Goal: Task Accomplishment & Management: Manage account settings

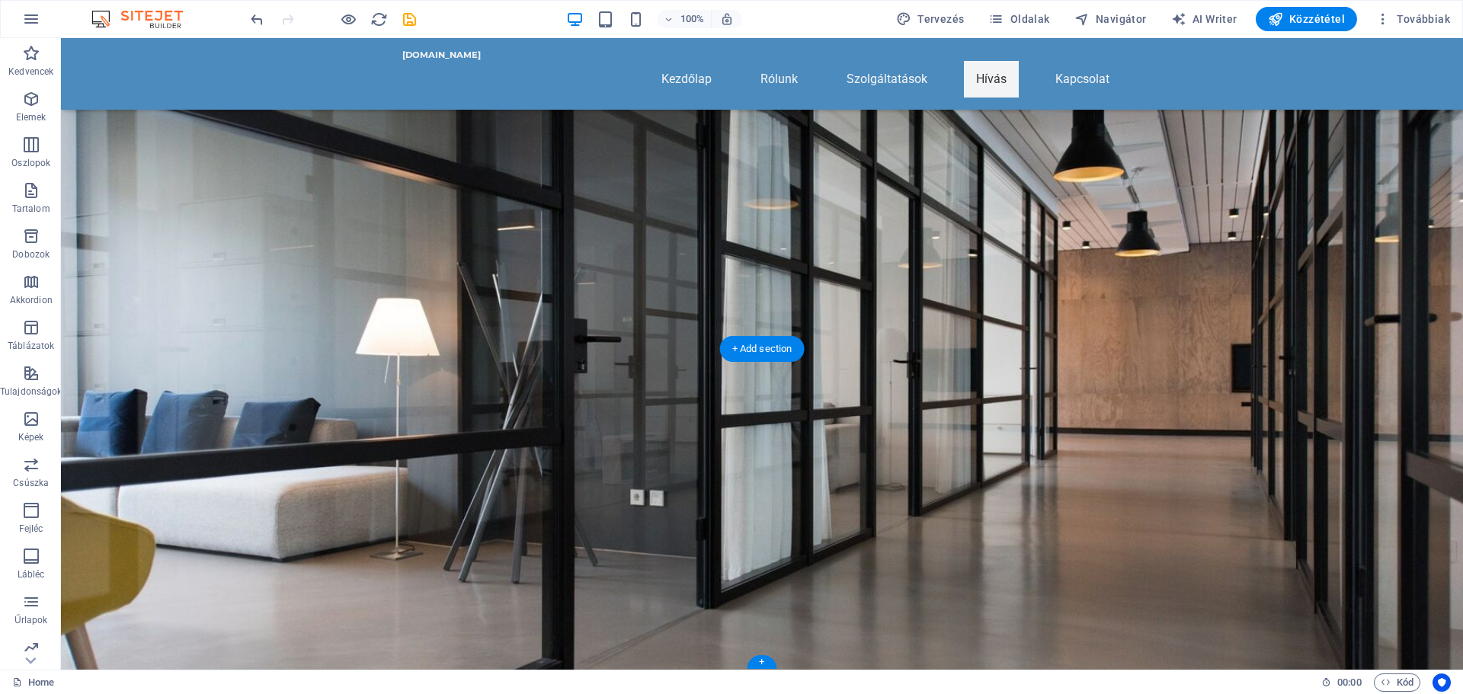
scroll to position [2006, 0]
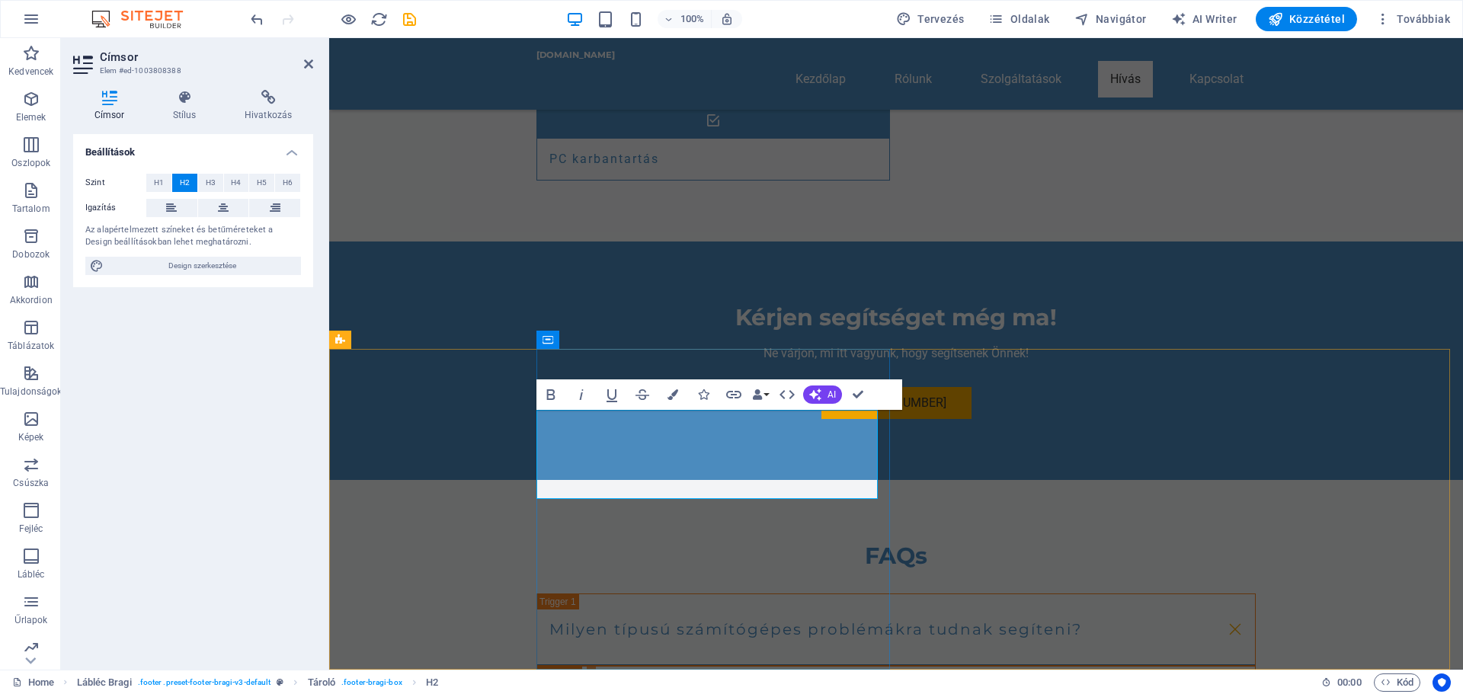
drag, startPoint x: 670, startPoint y: 460, endPoint x: 719, endPoint y: 493, distance: 59.8
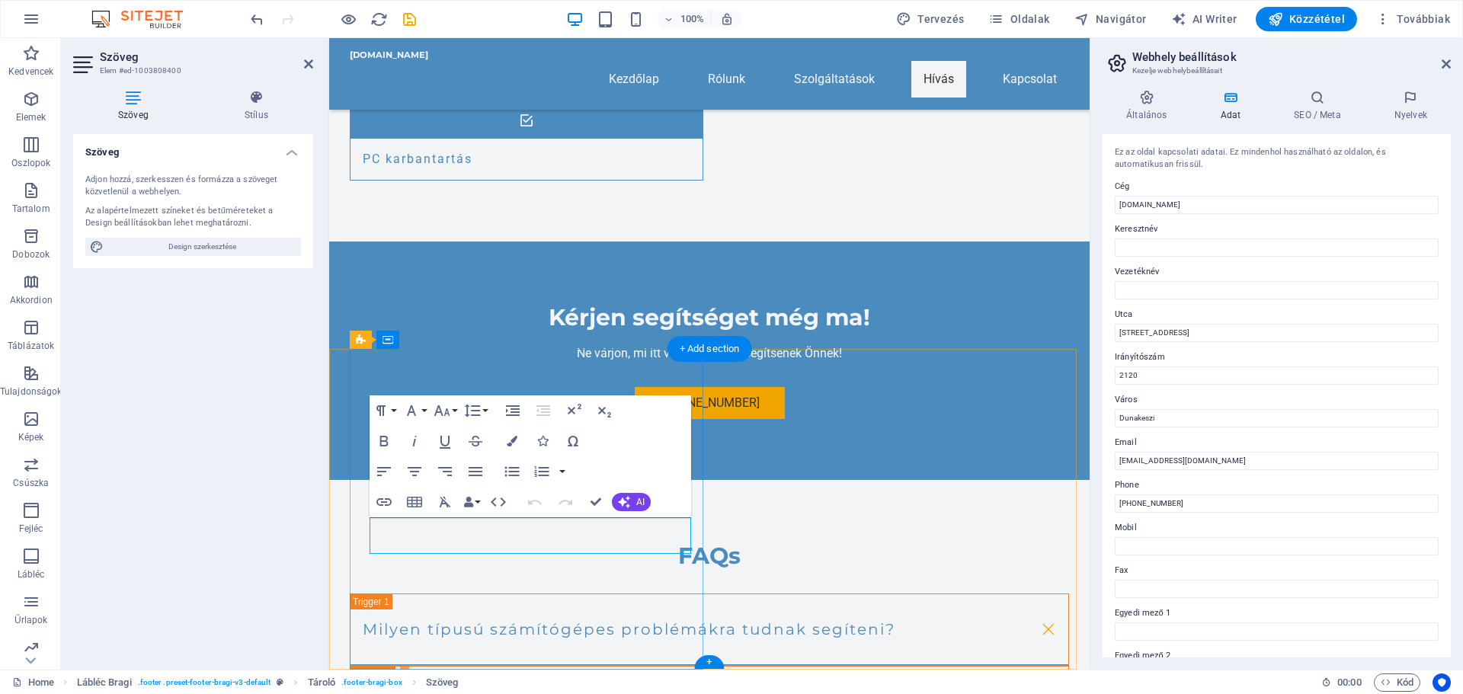
drag, startPoint x: 397, startPoint y: 543, endPoint x: 367, endPoint y: 527, distance: 34.1
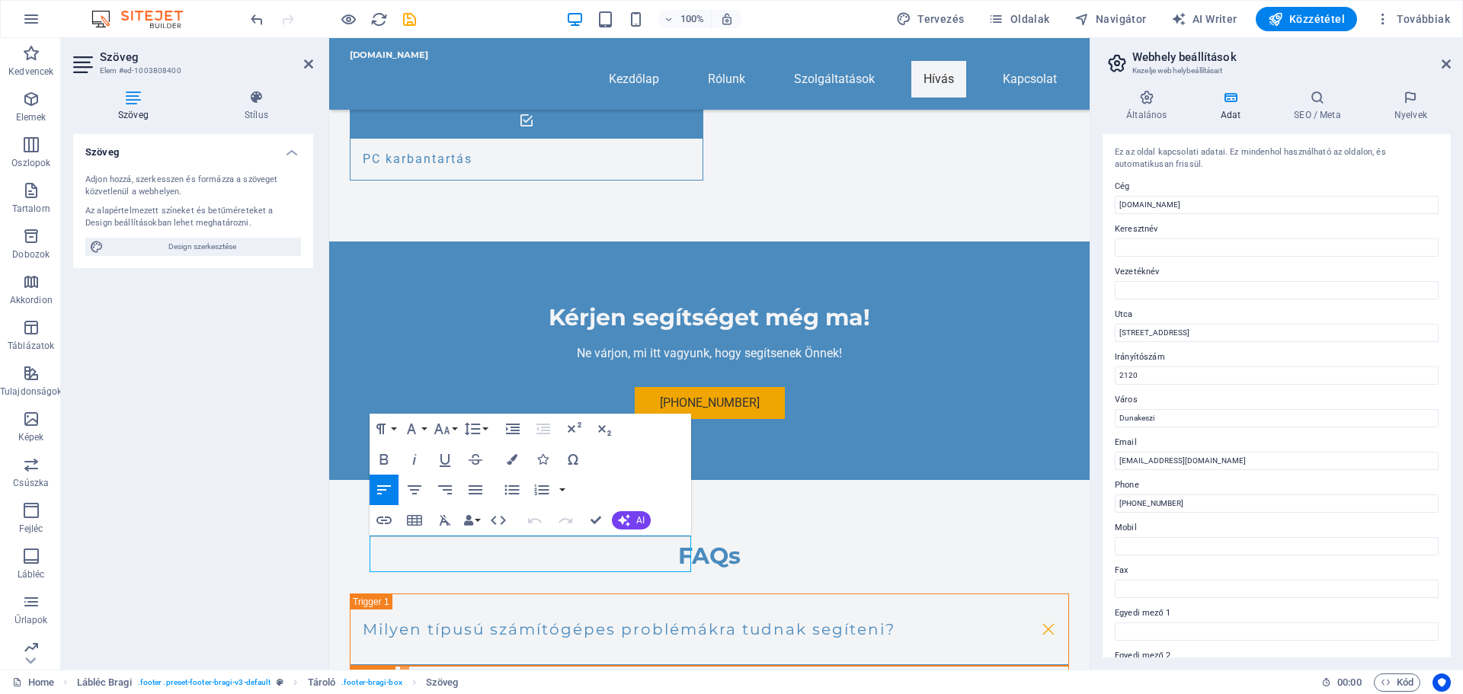
scroll to position [1987, 0]
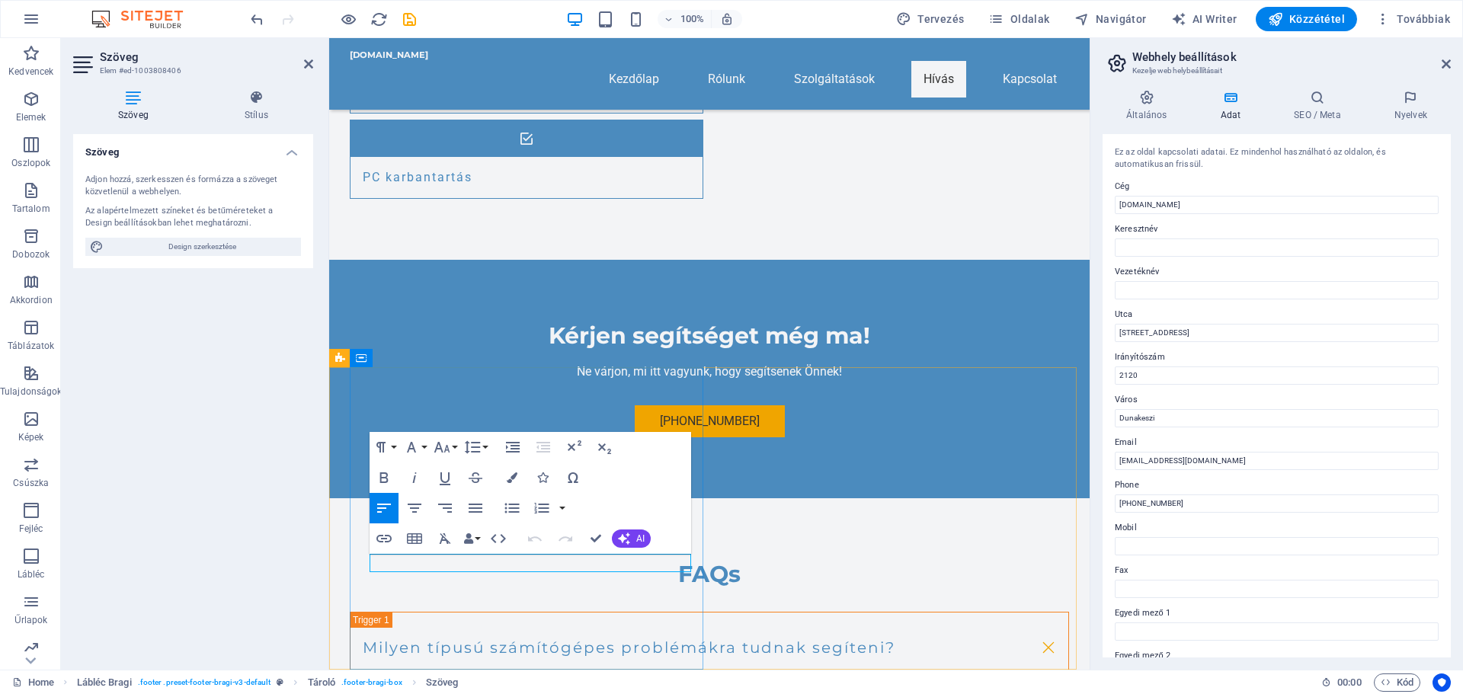
drag, startPoint x: 1157, startPoint y: 334, endPoint x: 1118, endPoint y: 327, distance: 39.5
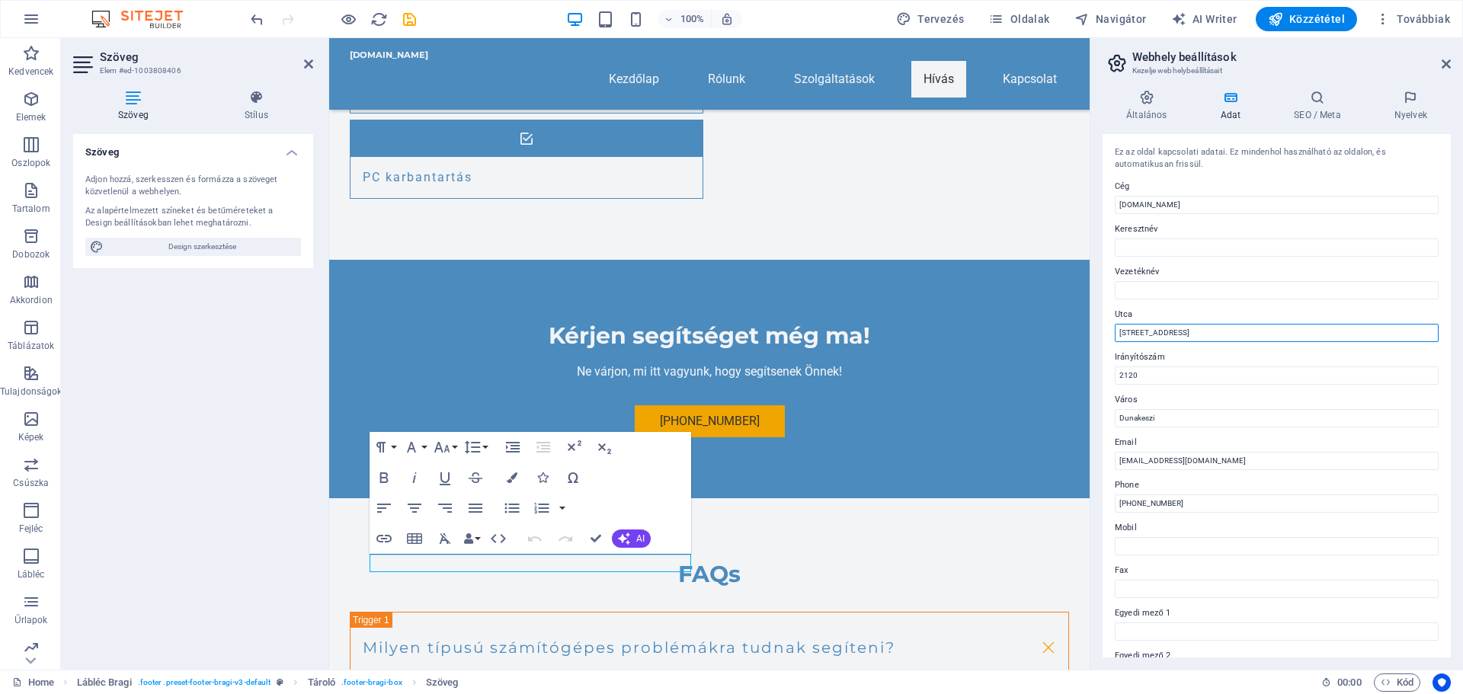
click at [1118, 327] on input "Fő utca 12" at bounding box center [1277, 333] width 324 height 18
drag, startPoint x: 1174, startPoint y: 463, endPoint x: 1117, endPoint y: 451, distance: 57.5
click at [1117, 451] on div "Email info@darby.hu" at bounding box center [1277, 452] width 324 height 37
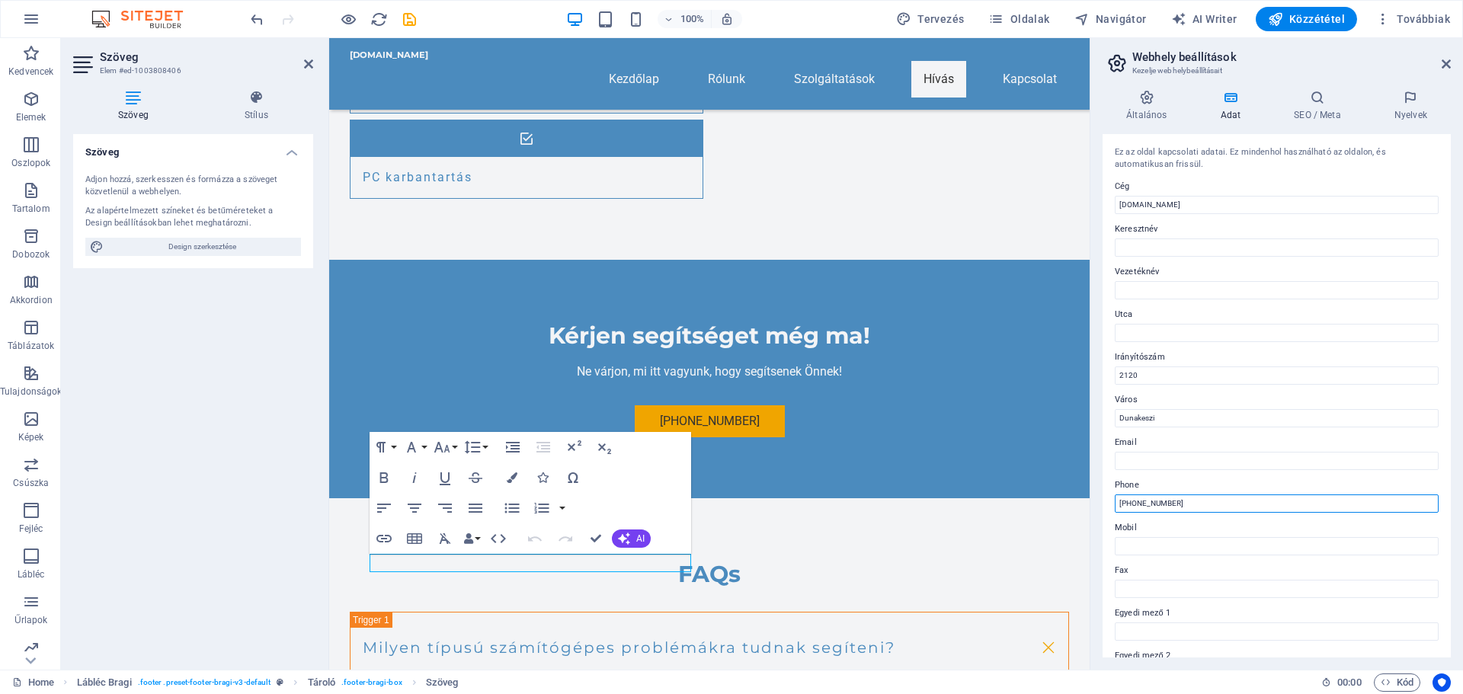
drag, startPoint x: 1181, startPoint y: 501, endPoint x: 1145, endPoint y: 505, distance: 36.0
click at [1145, 505] on input "+36 30 123 4567" at bounding box center [1277, 504] width 324 height 18
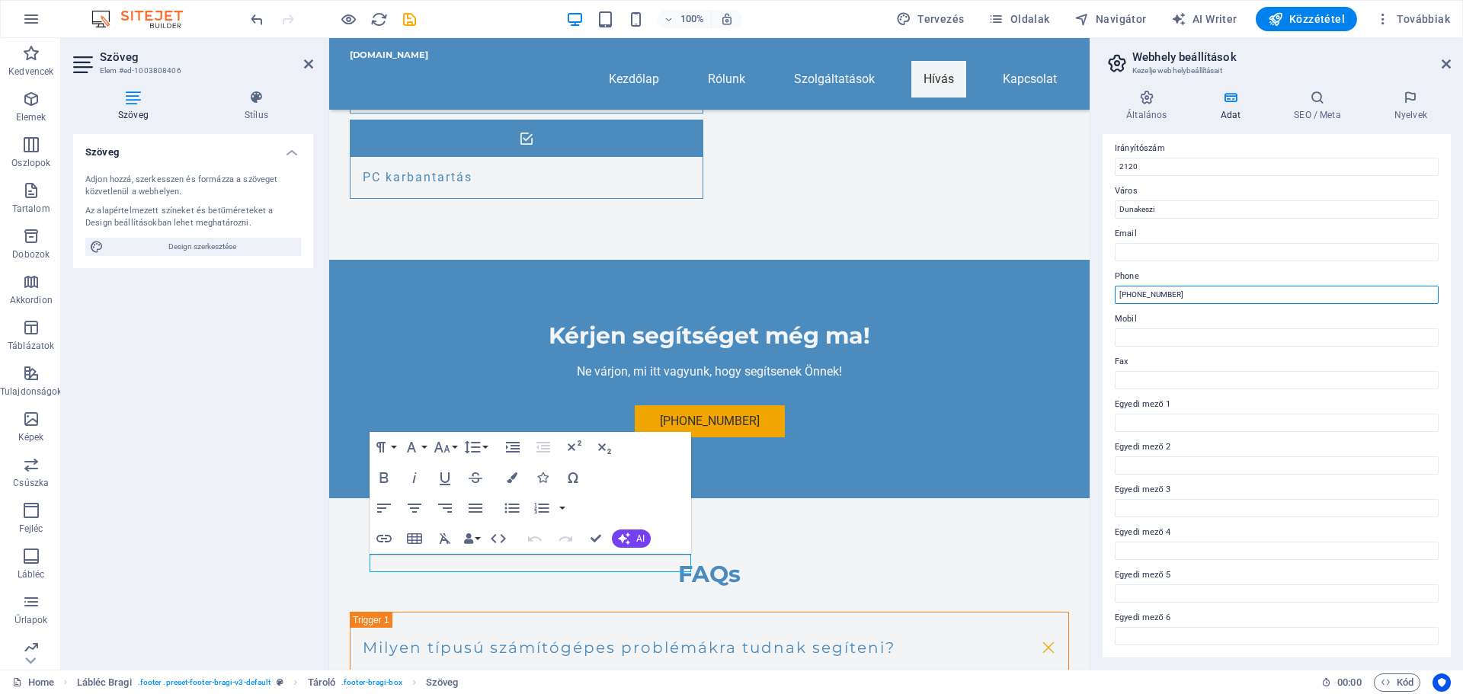
scroll to position [0, 0]
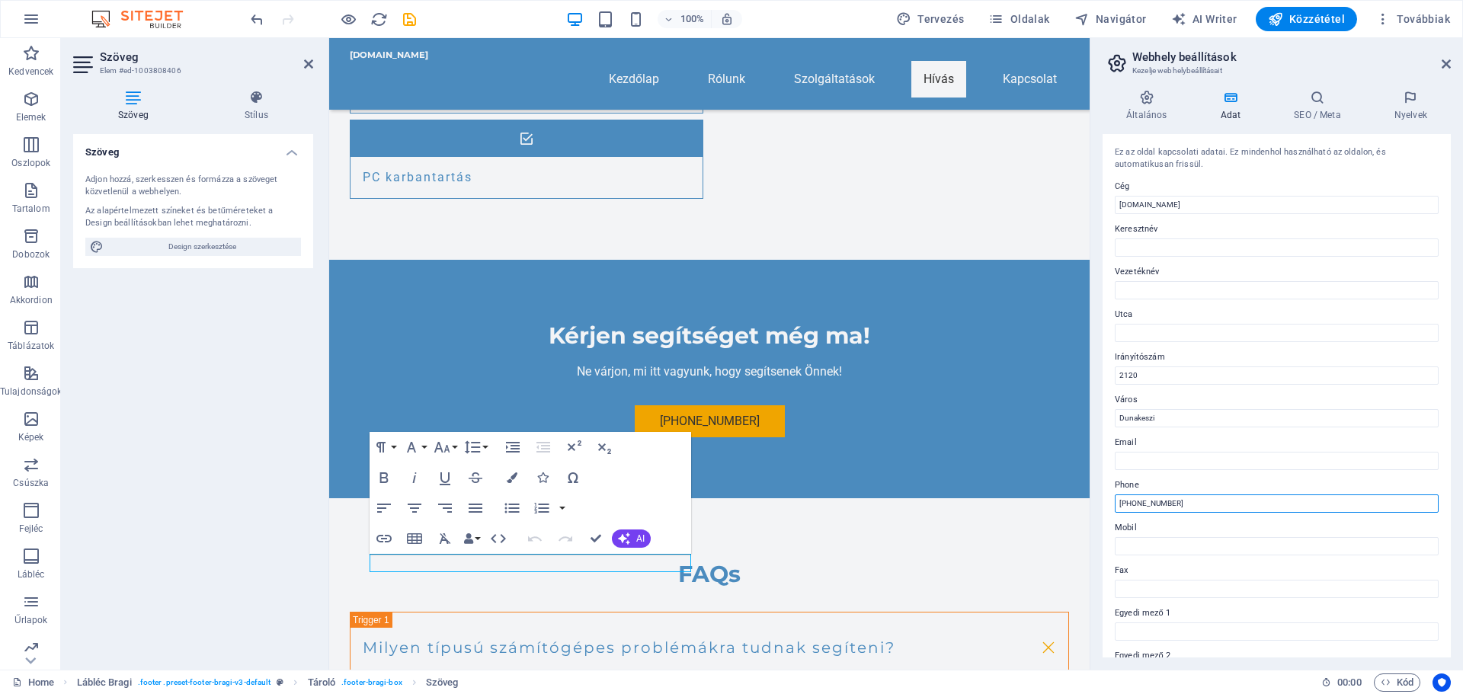
type input "+36 30 242-57-62"
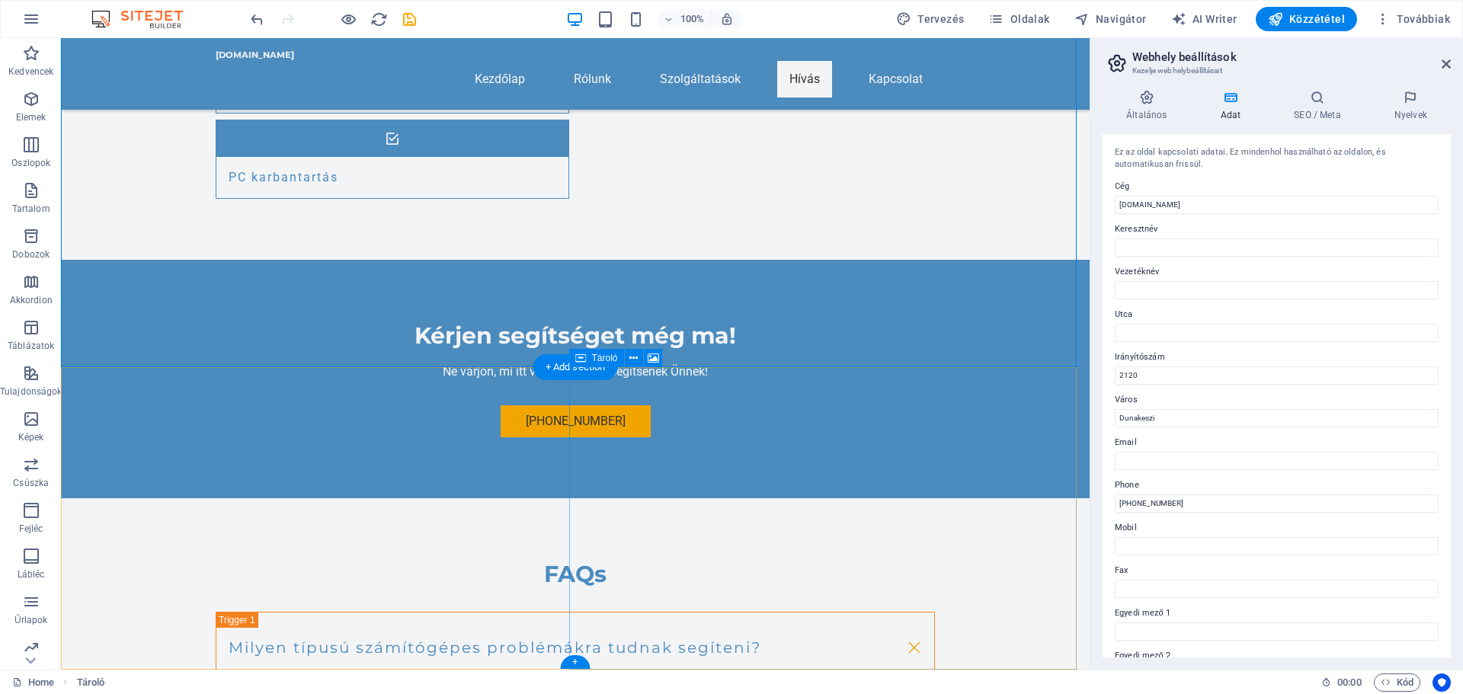
select select "px"
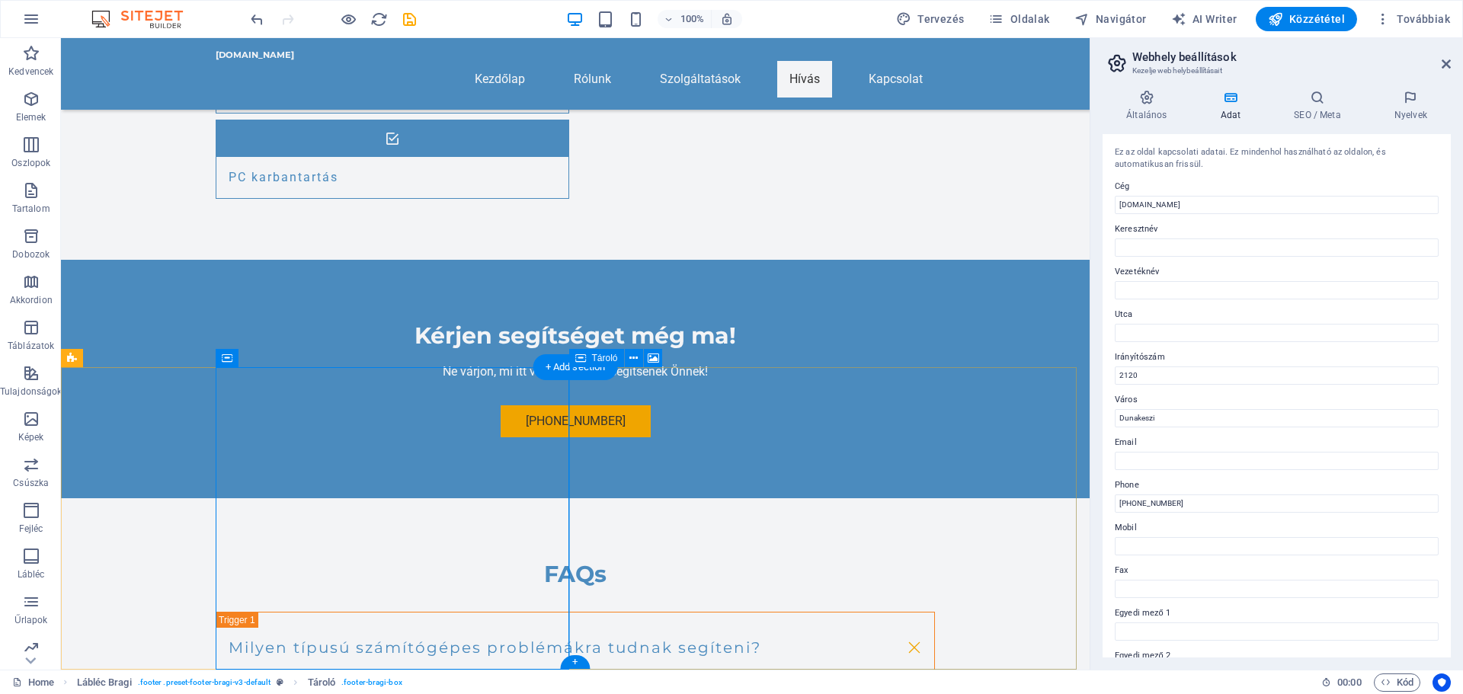
click at [654, 357] on icon at bounding box center [653, 359] width 11 height 16
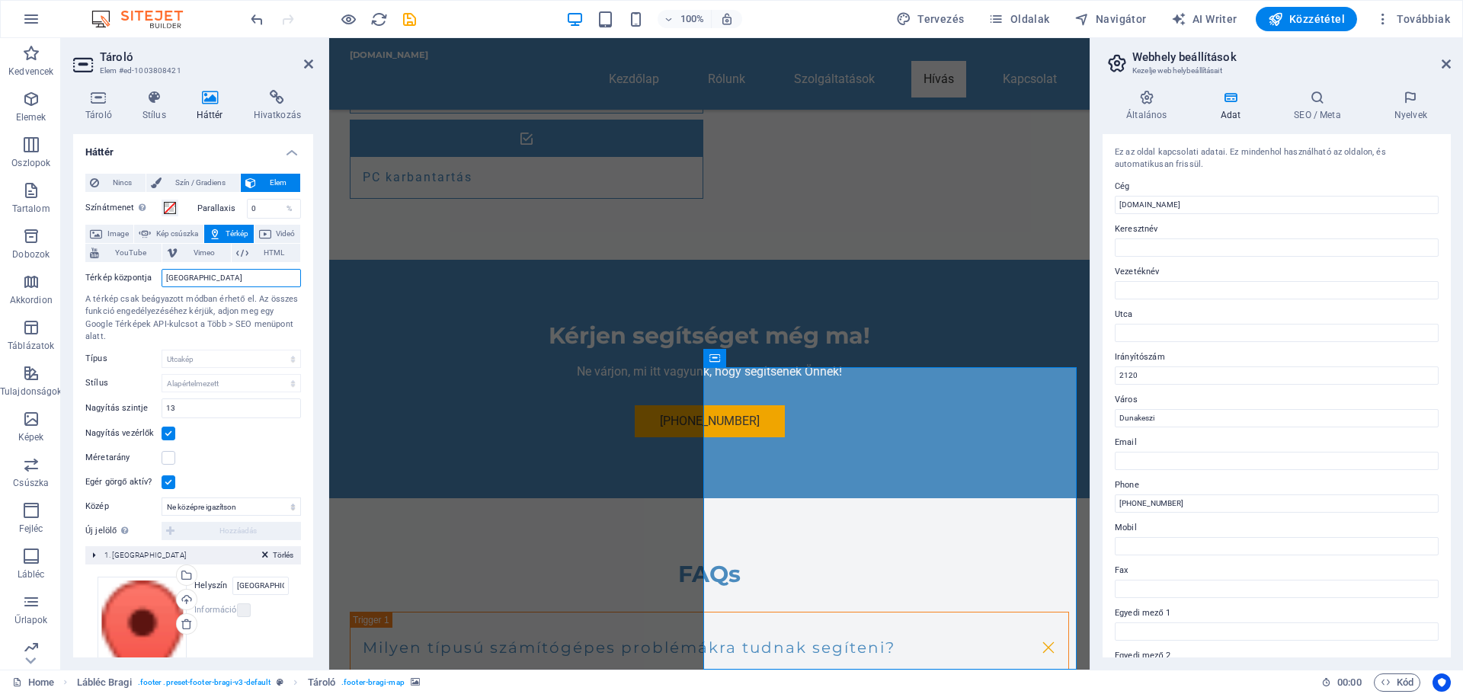
drag, startPoint x: 196, startPoint y: 277, endPoint x: 161, endPoint y: 274, distance: 35.3
click at [161, 274] on div "Térkép központja Berlin" at bounding box center [193, 278] width 216 height 18
type input "G"
type input "Dunakeszi"
drag, startPoint x: 525, startPoint y: 328, endPoint x: 796, endPoint y: 328, distance: 271.3
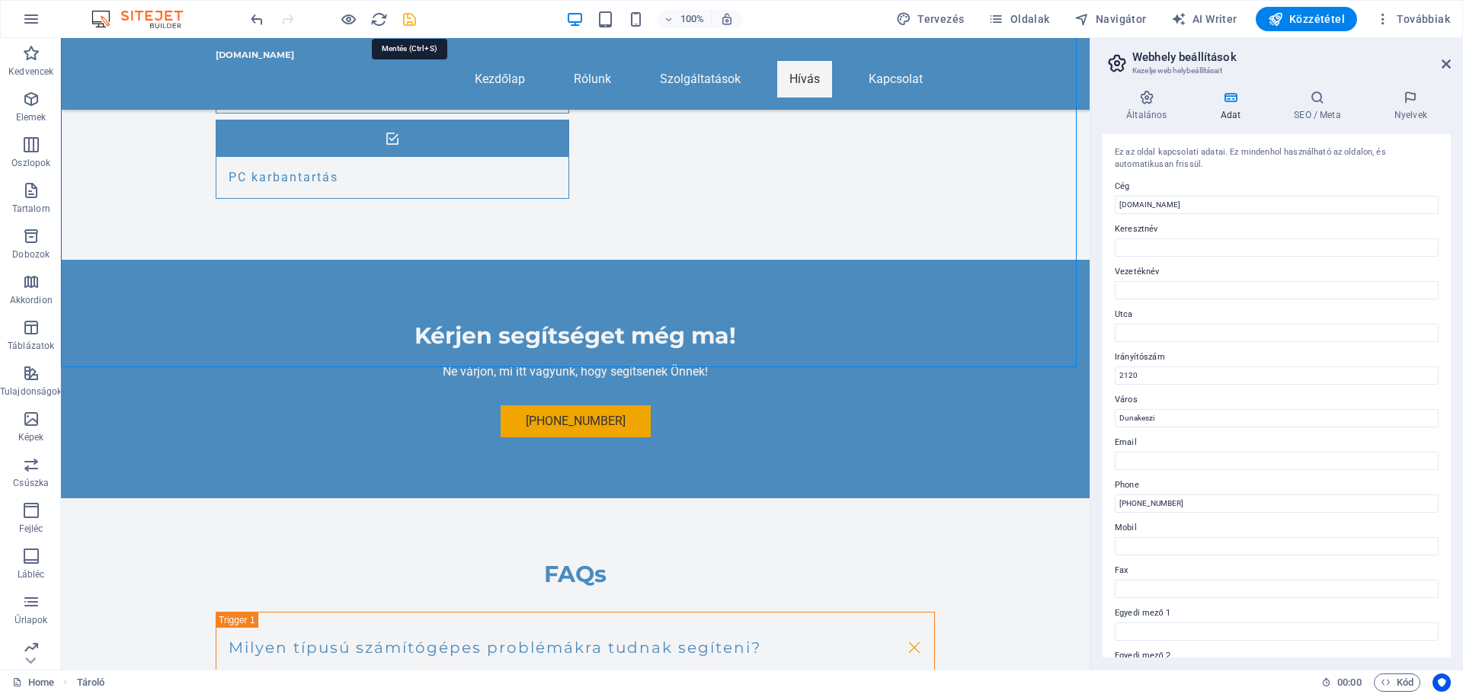
click at [412, 15] on icon "save" at bounding box center [410, 20] width 18 height 18
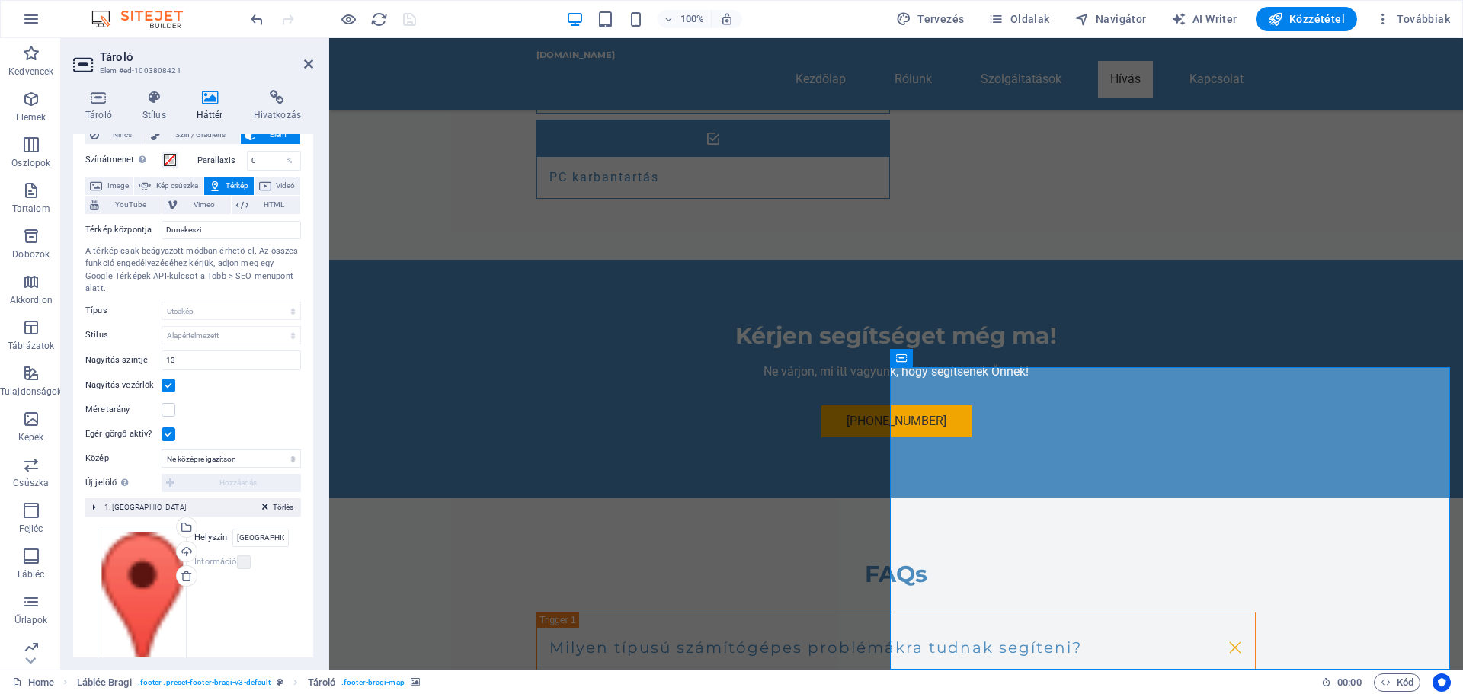
scroll to position [99, 0]
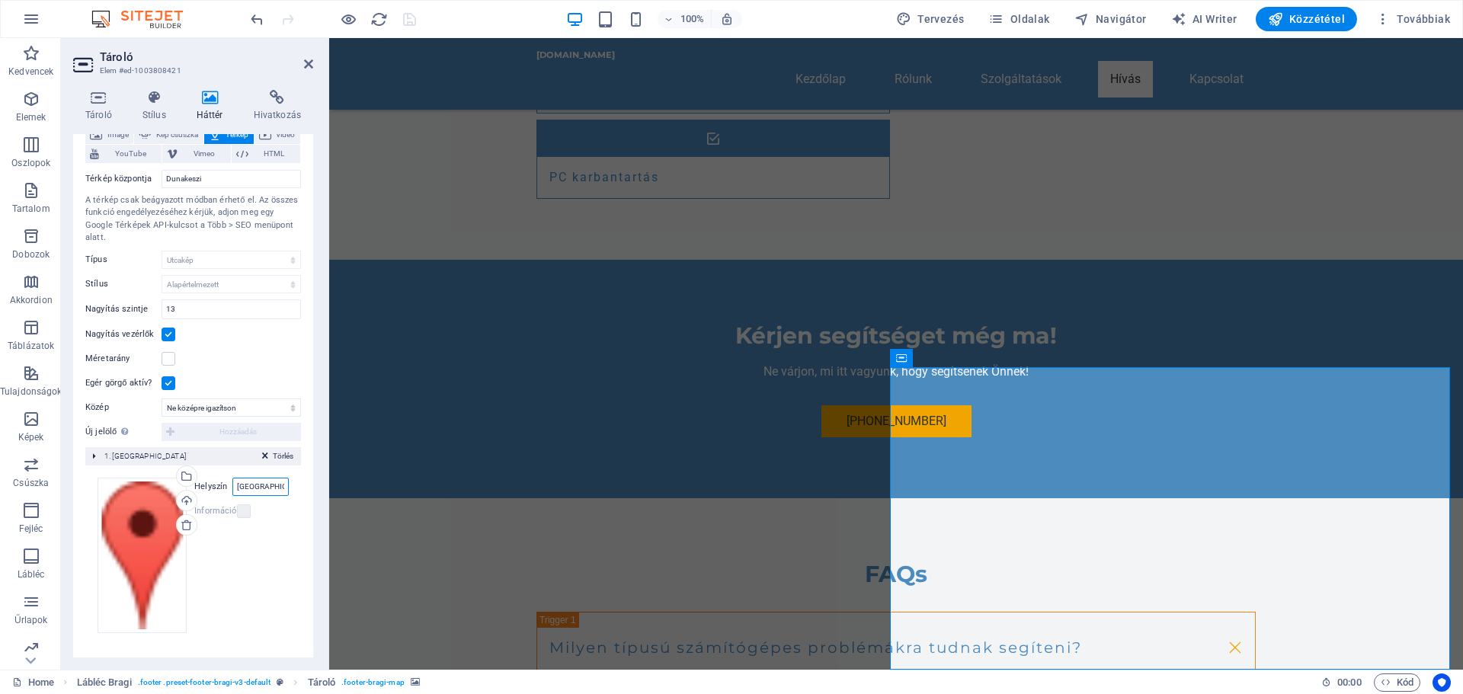
drag, startPoint x: 264, startPoint y: 486, endPoint x: 229, endPoint y: 486, distance: 35.1
click at [229, 486] on div "Helyszín Berlin" at bounding box center [241, 487] width 94 height 18
type input "Dunakeszi"
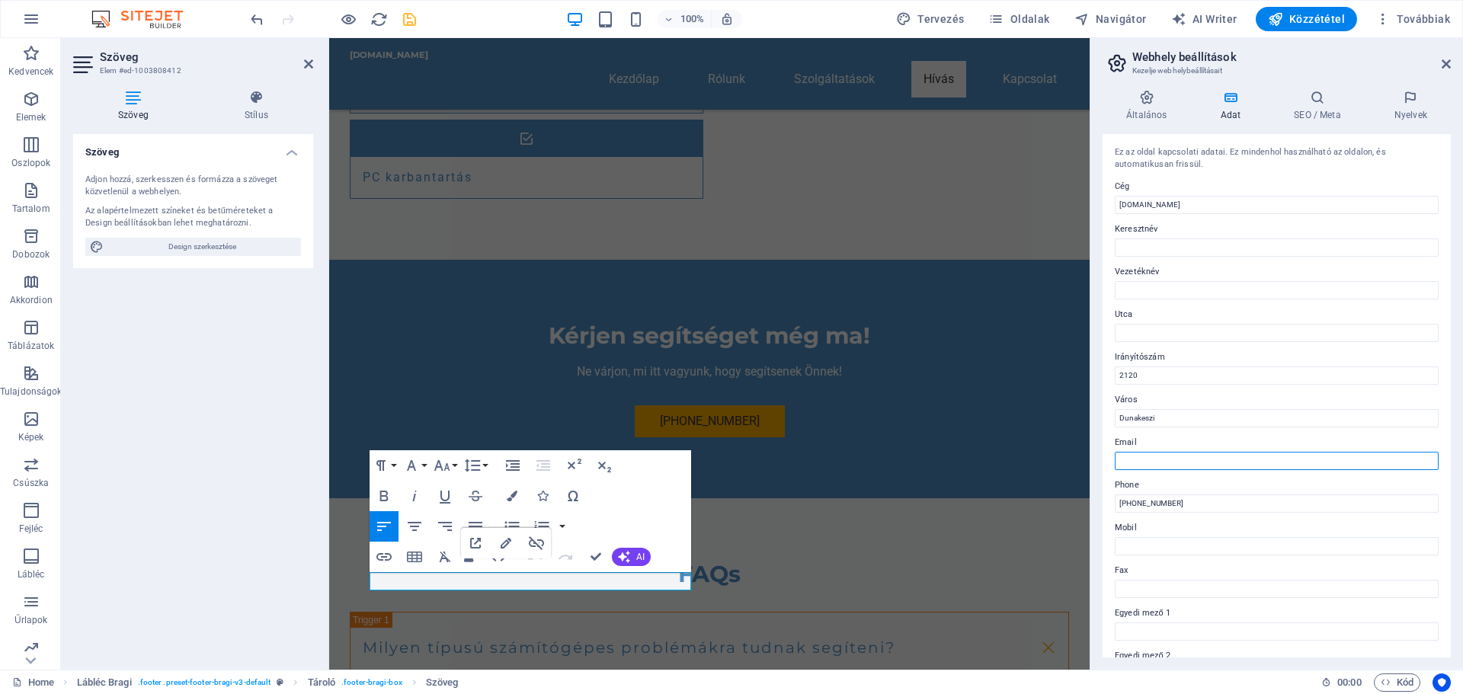
click at [1142, 462] on input "Email" at bounding box center [1277, 461] width 324 height 18
type input "[EMAIL_ADDRESS][DOMAIN_NAME]"
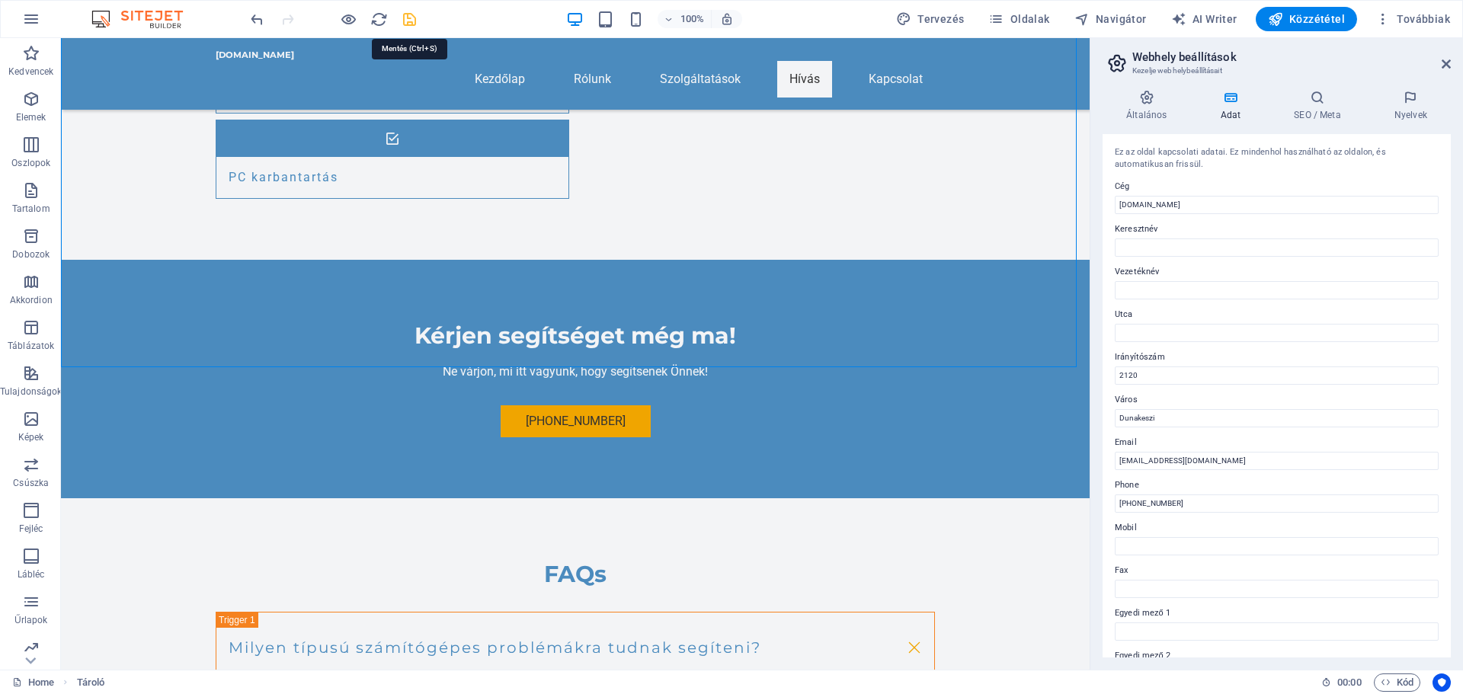
click at [405, 18] on icon "save" at bounding box center [410, 20] width 18 height 18
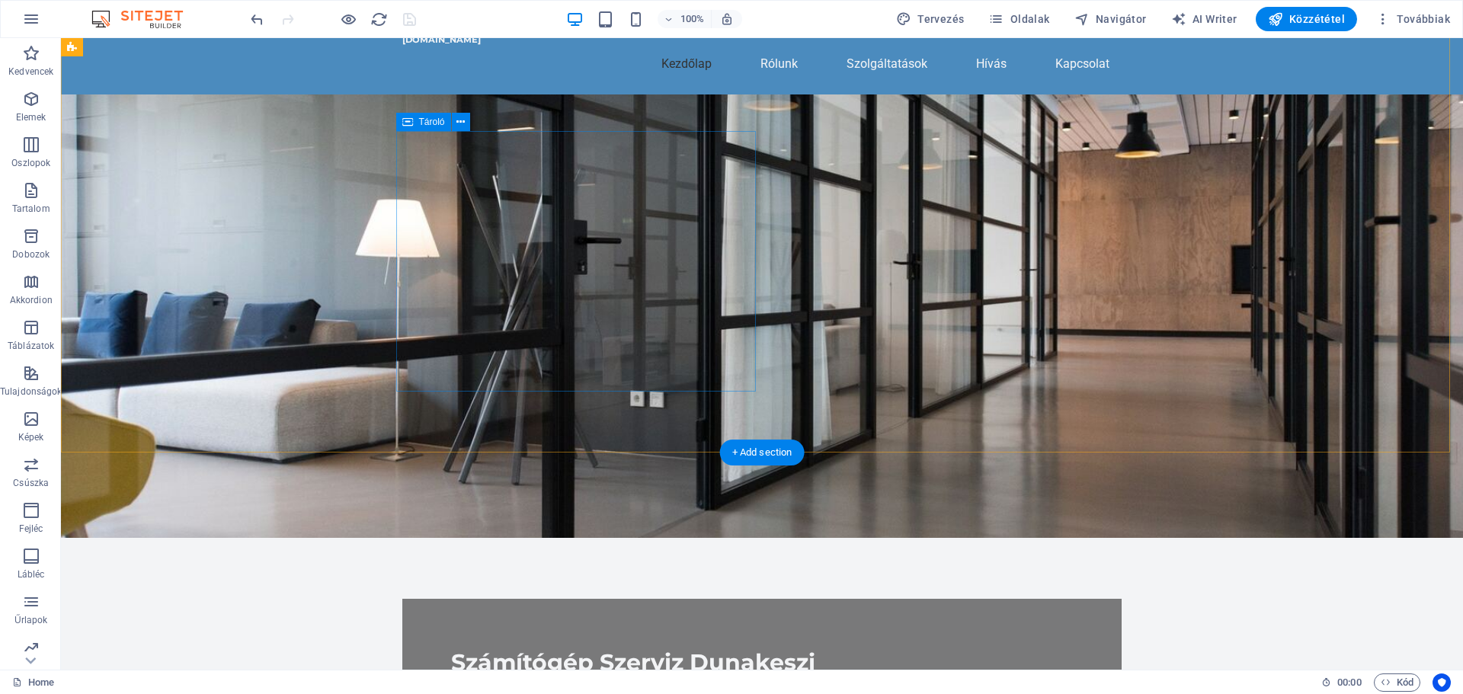
scroll to position [0, 0]
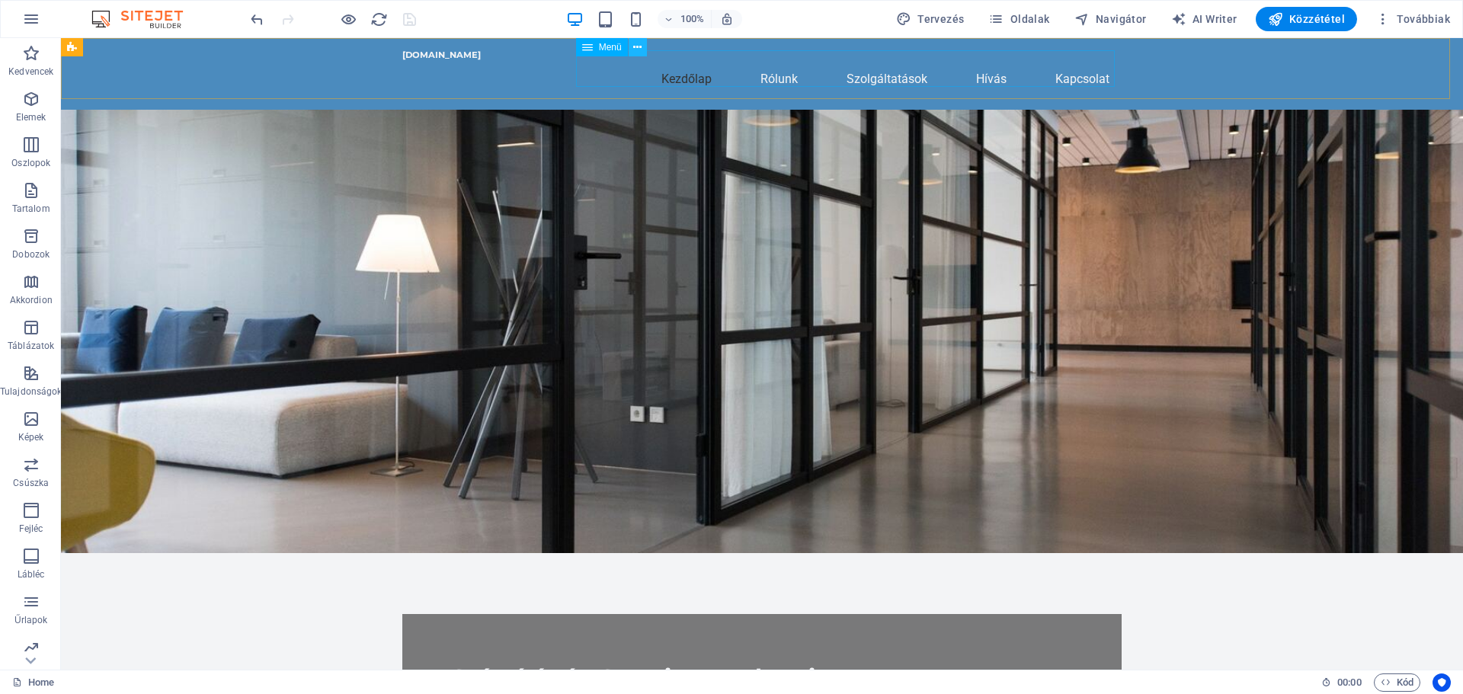
click at [639, 45] on icon at bounding box center [637, 48] width 8 height 16
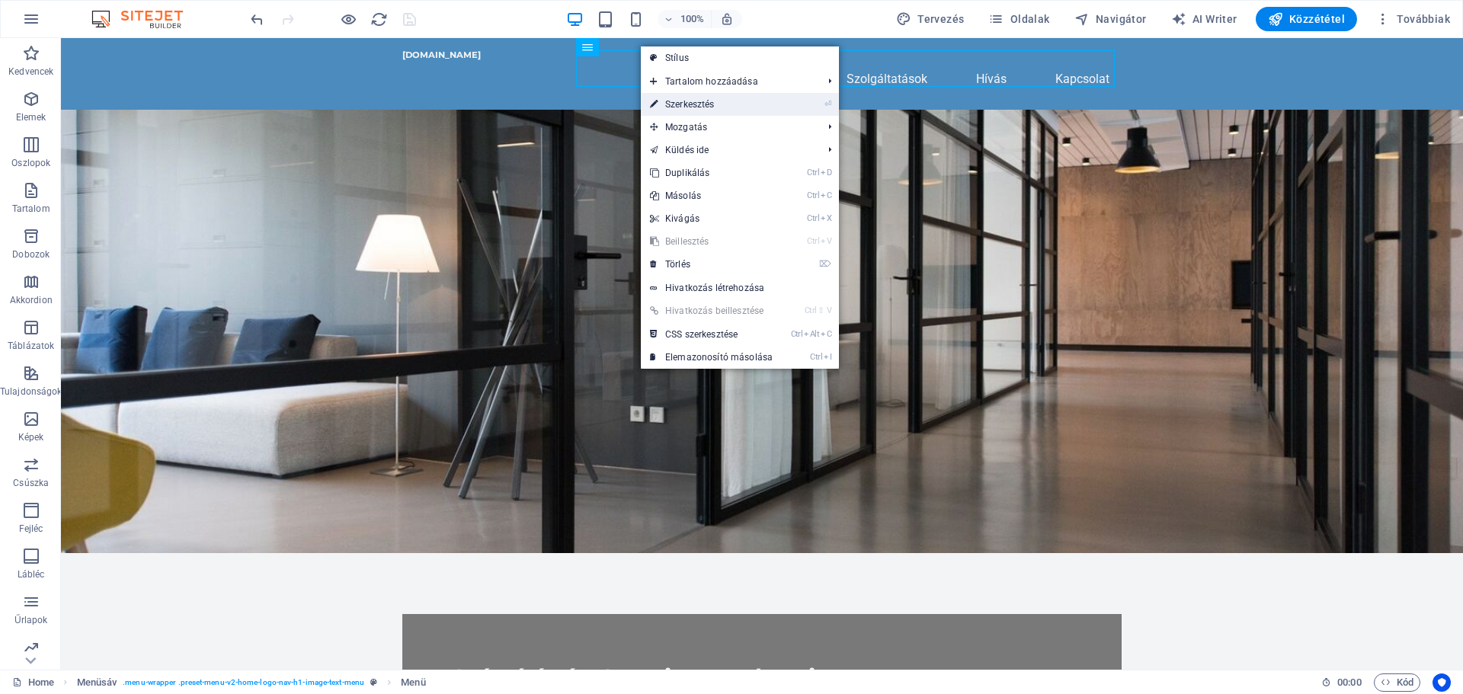
click at [681, 100] on link "⏎ Szerkesztés" at bounding box center [711, 104] width 141 height 23
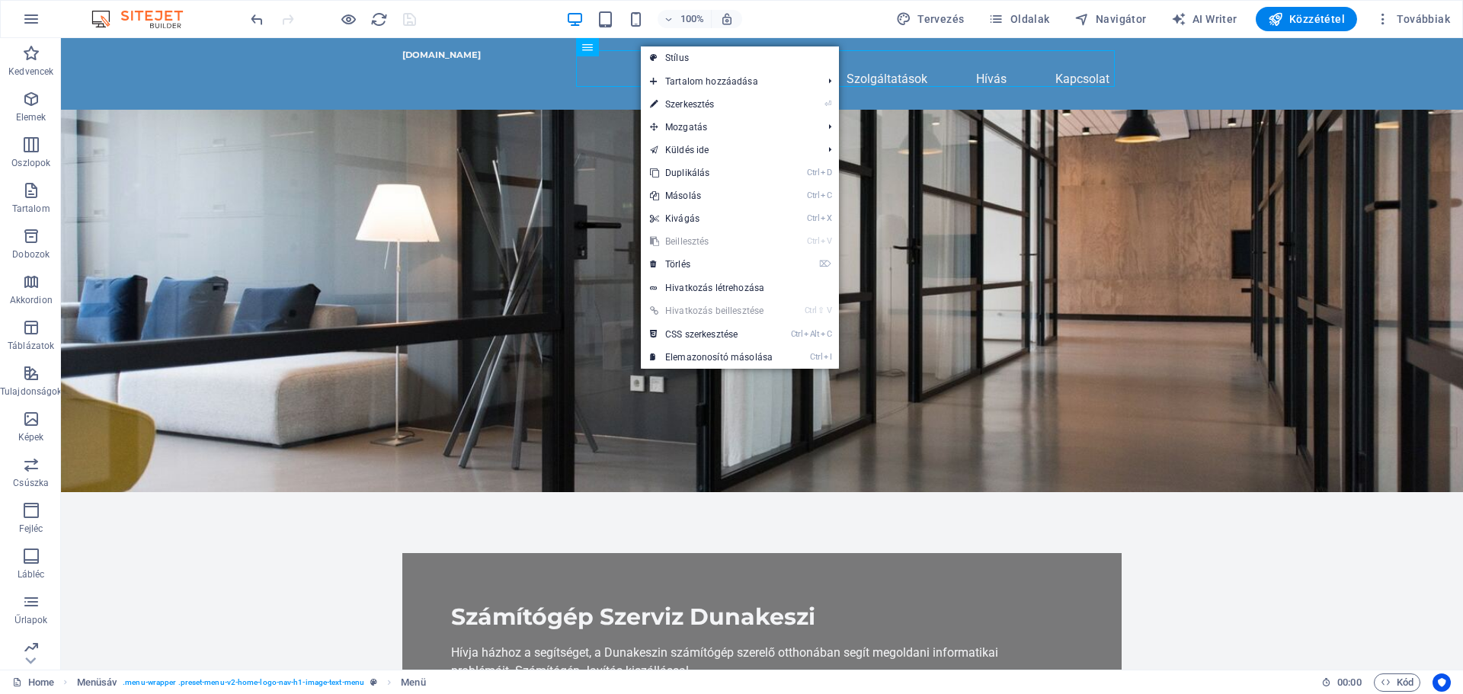
select select
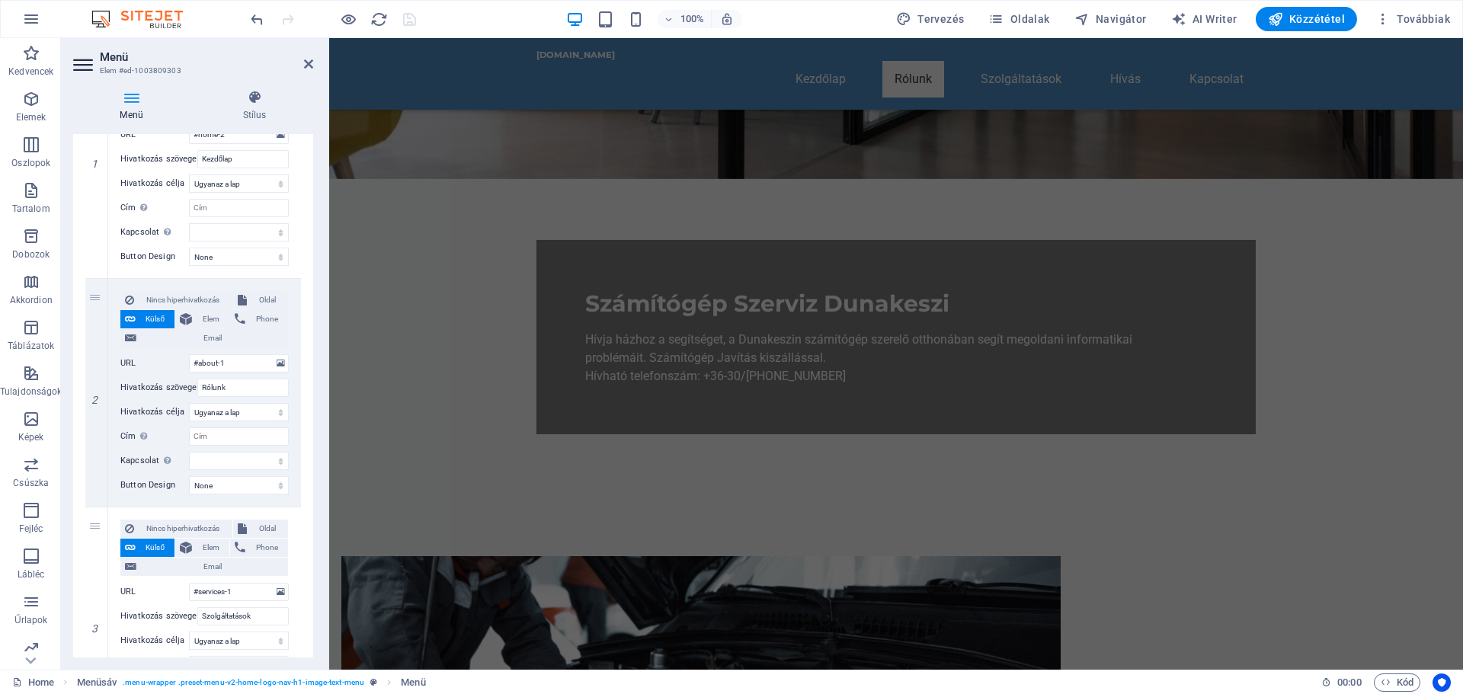
scroll to position [305, 0]
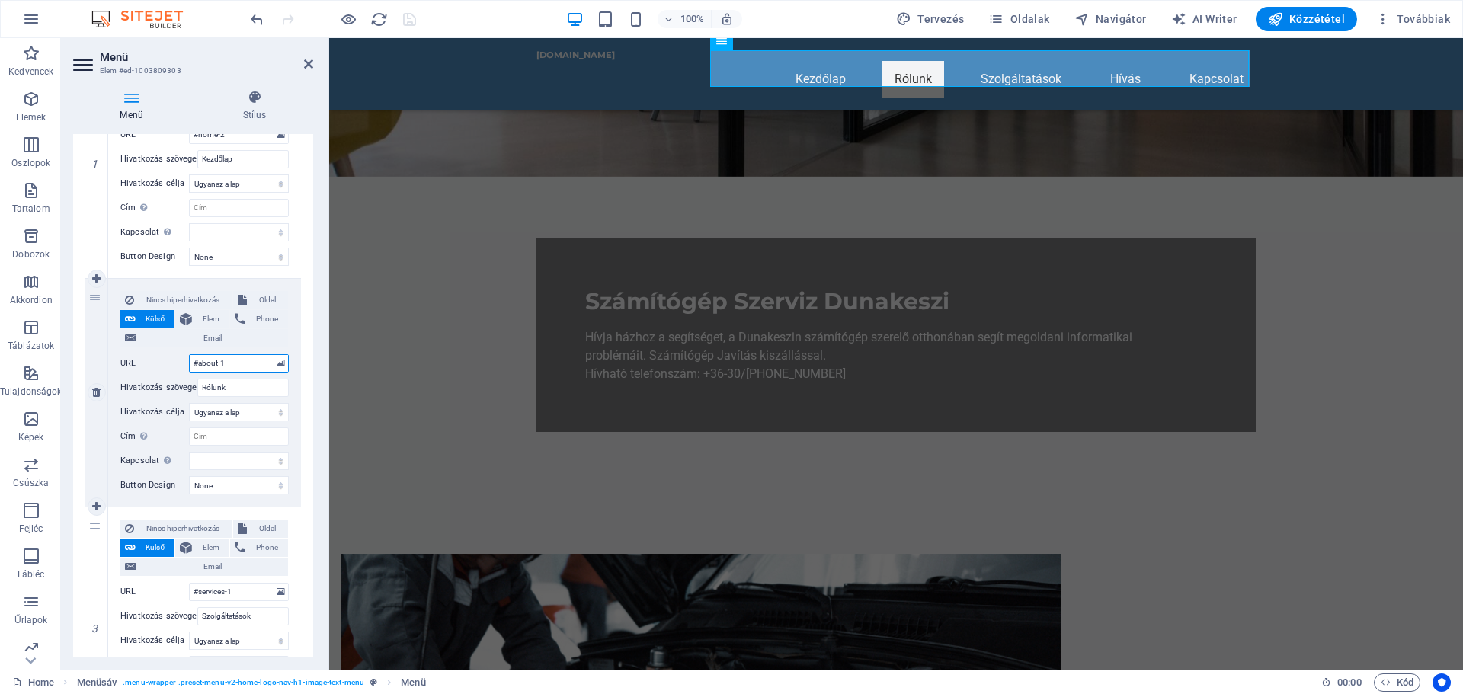
click at [239, 365] on input "#about-1" at bounding box center [239, 363] width 100 height 18
drag, startPoint x: 235, startPoint y: 360, endPoint x: 174, endPoint y: 366, distance: 61.2
click at [174, 366] on div "URL #about-1" at bounding box center [204, 363] width 168 height 18
select select
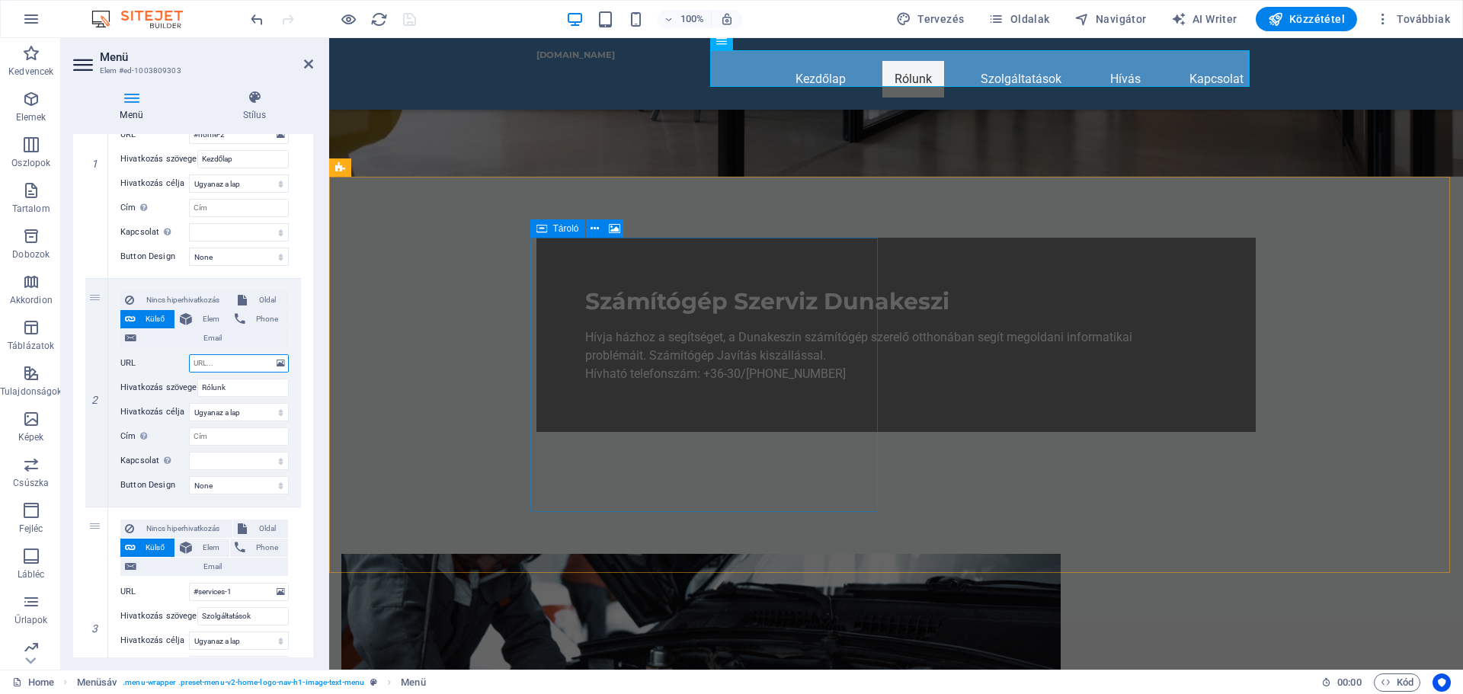
select select
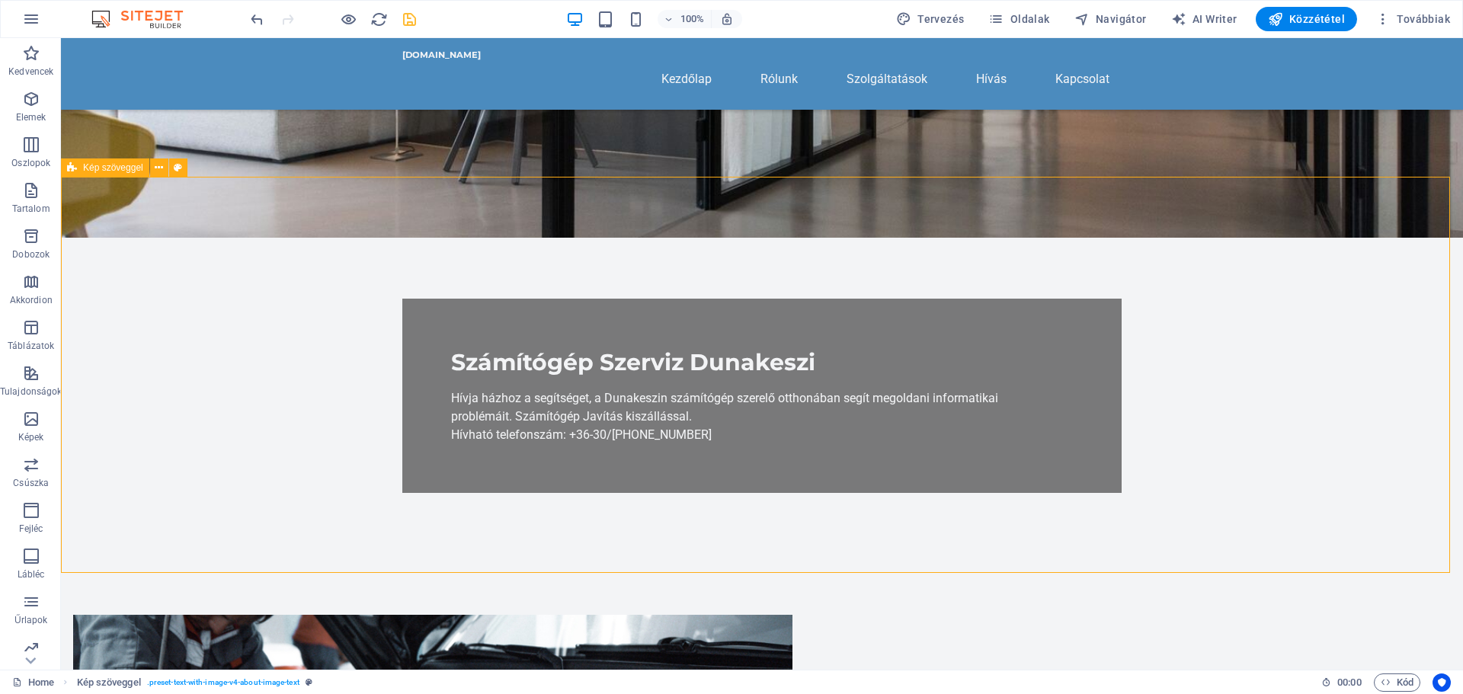
click at [636, 42] on icon at bounding box center [637, 42] width 8 height 16
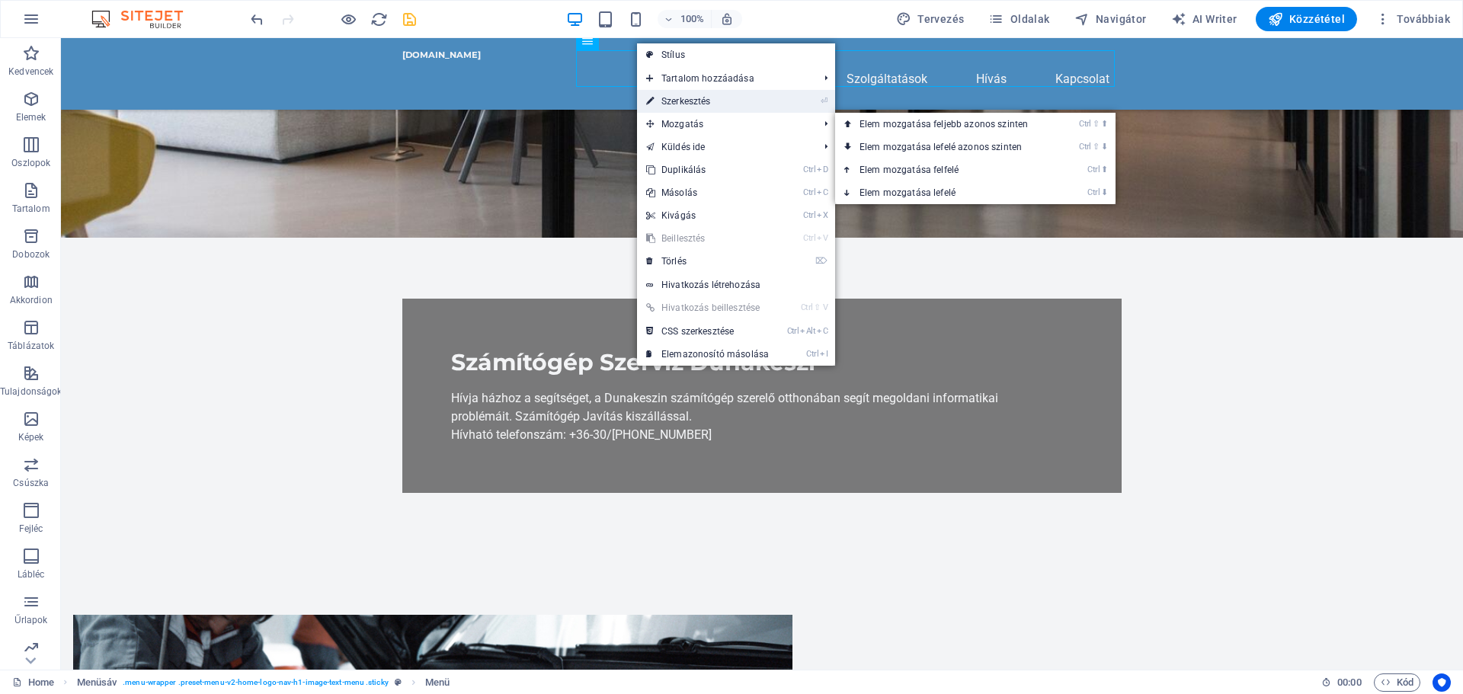
click at [685, 101] on link "⏎ Szerkesztés" at bounding box center [707, 101] width 141 height 23
select select
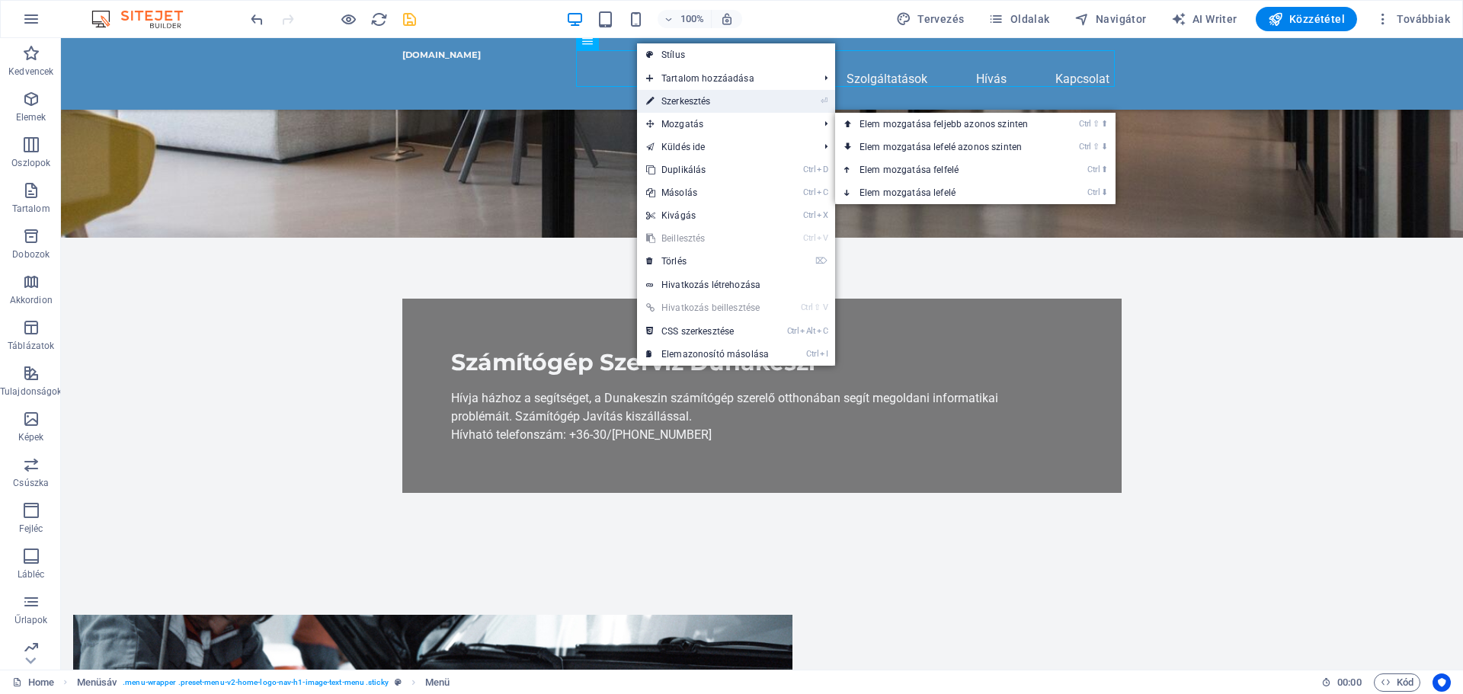
select select
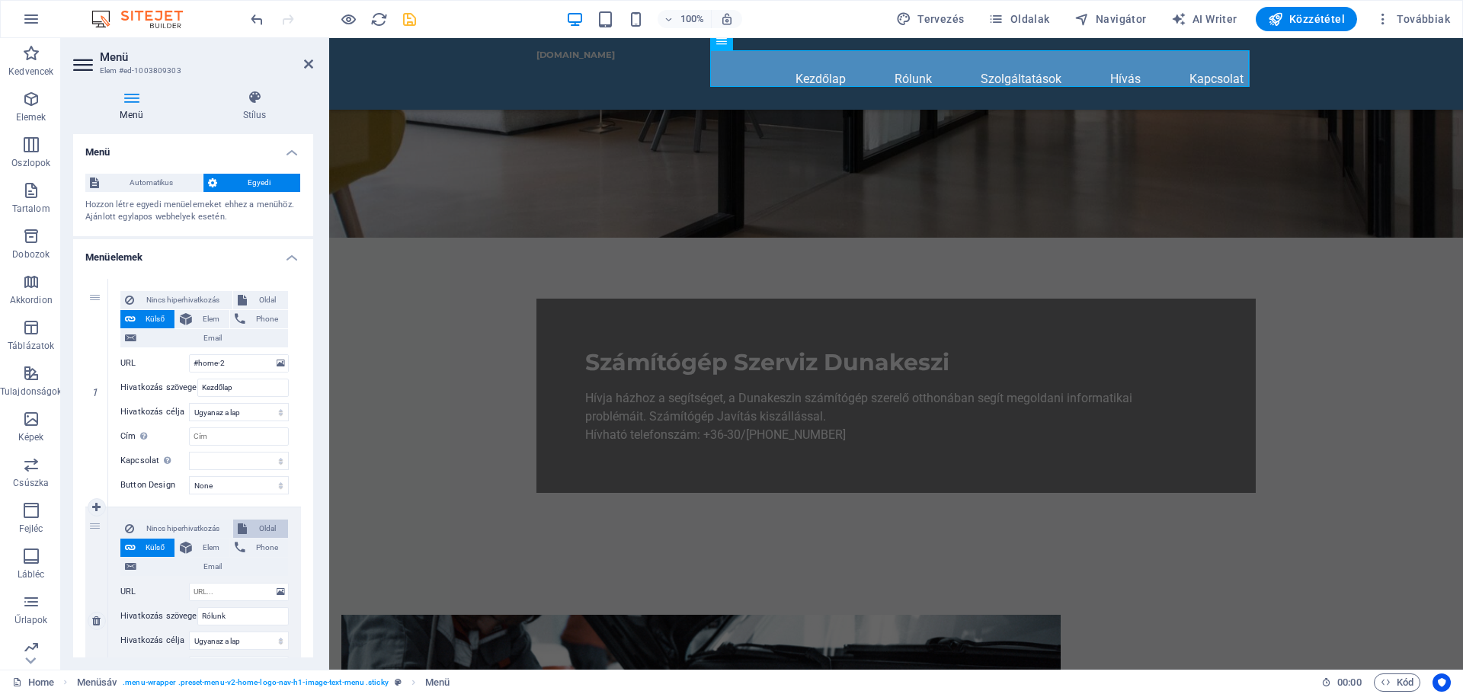
click at [271, 527] on span "Oldal" at bounding box center [267, 529] width 33 height 18
select select
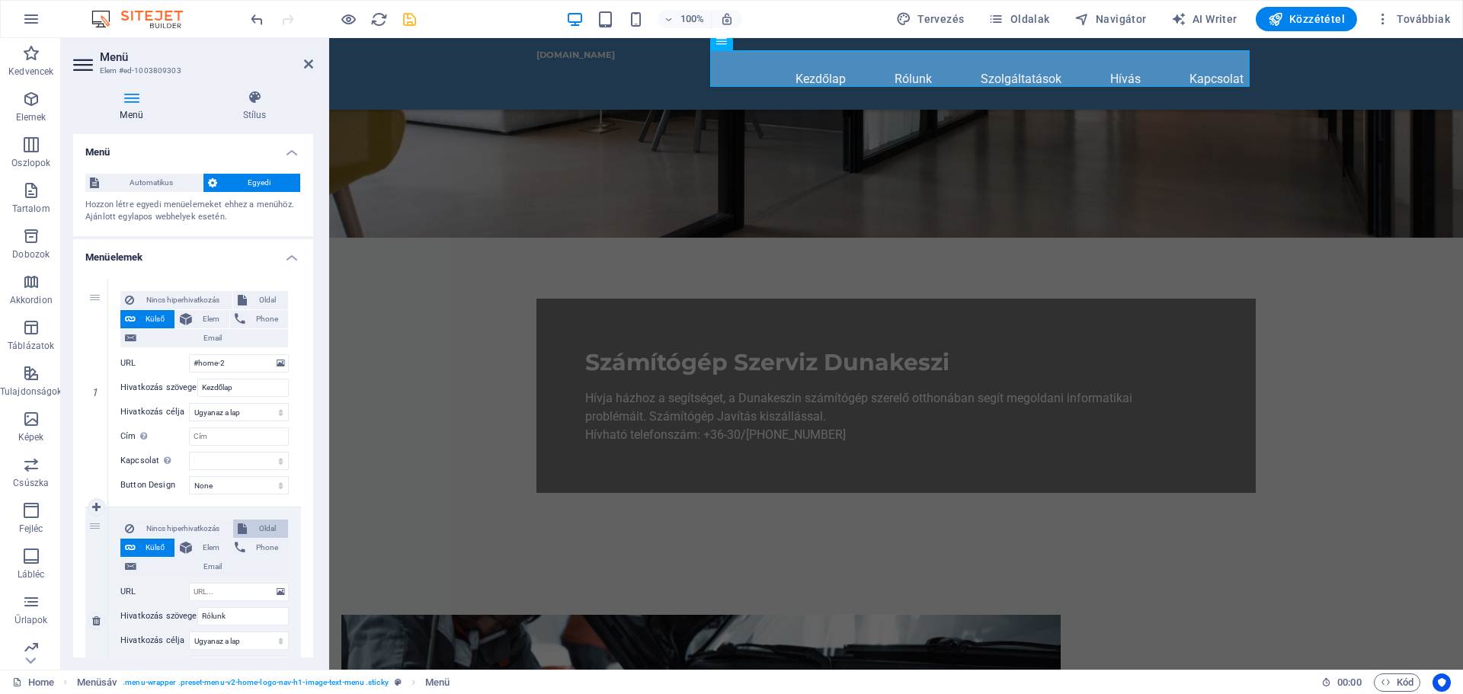
select select
click at [256, 597] on select "Home Subpage Legal Notice Privacy" at bounding box center [239, 592] width 100 height 18
click at [256, 585] on select "Home Subpage Legal Notice Privacy" at bounding box center [239, 592] width 100 height 18
click at [203, 542] on span "Elem" at bounding box center [211, 548] width 28 height 18
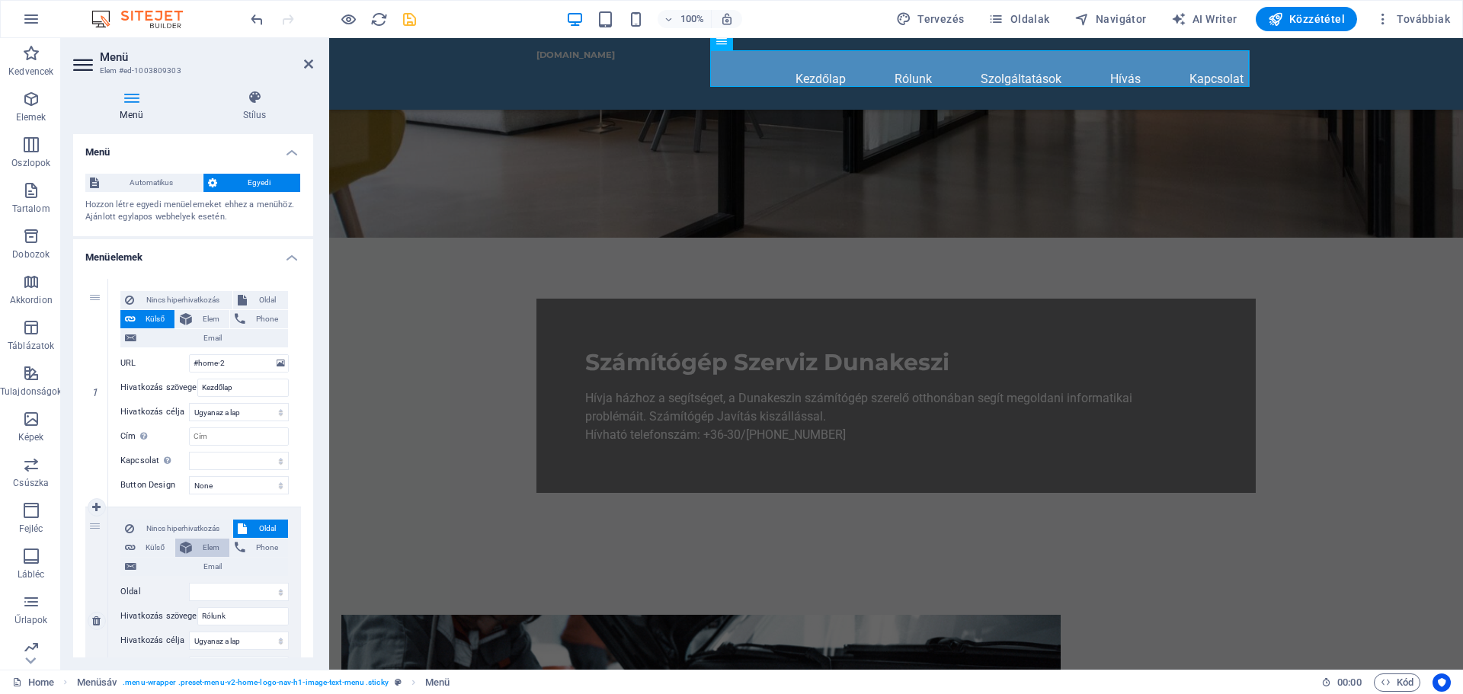
select select
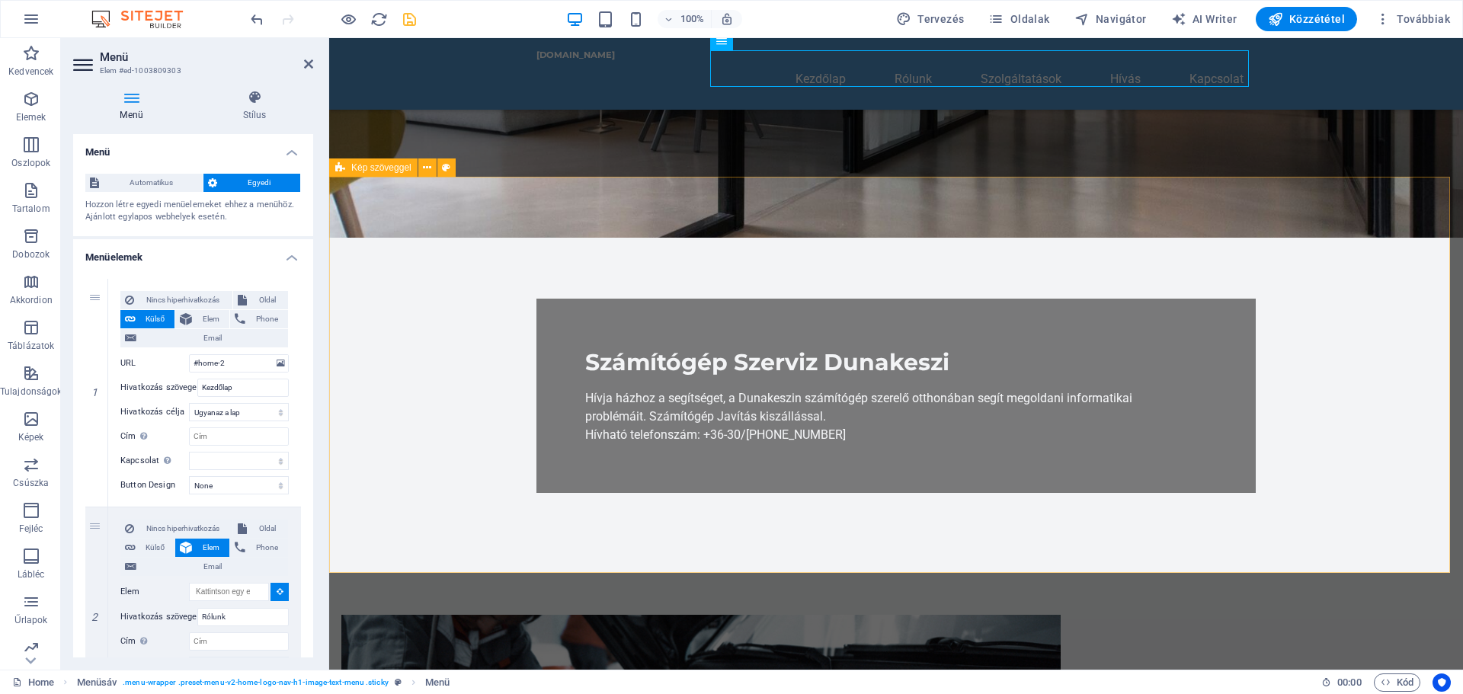
select select
type input "#ed-1003807896"
select select
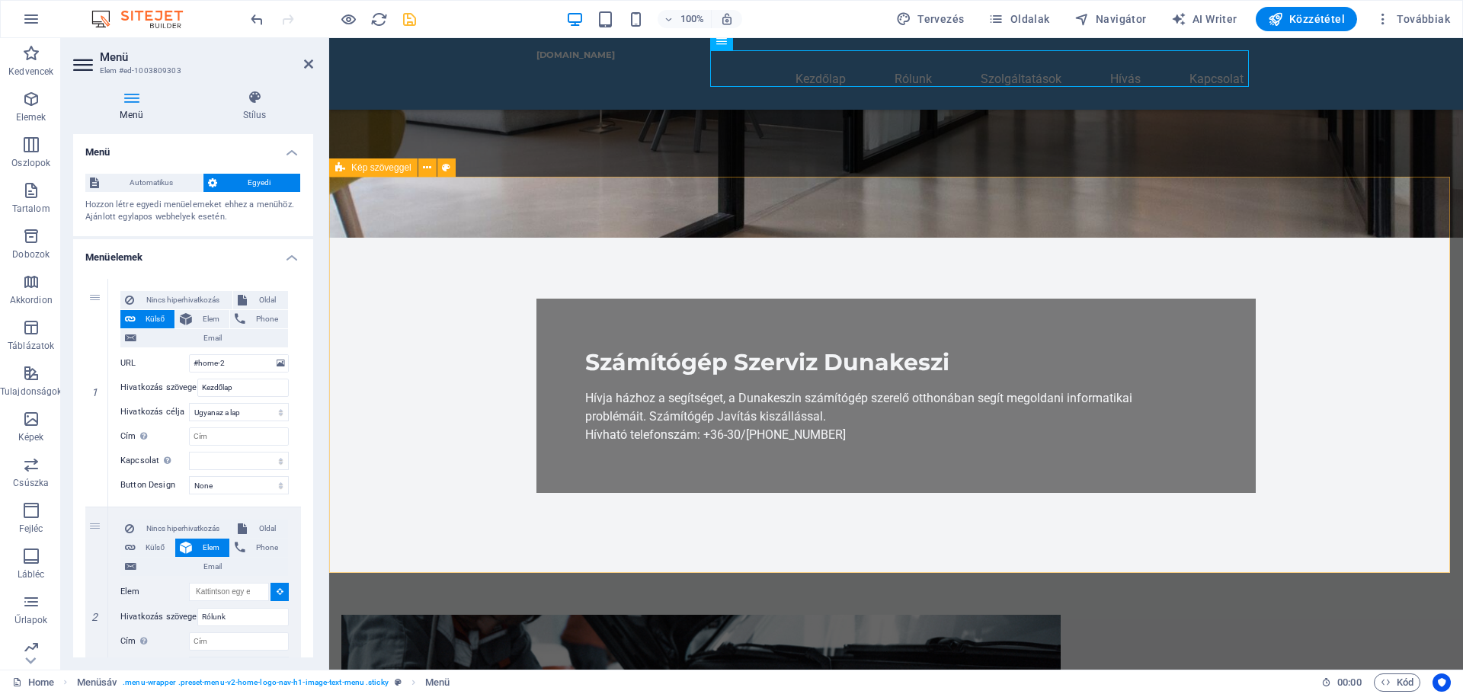
select select
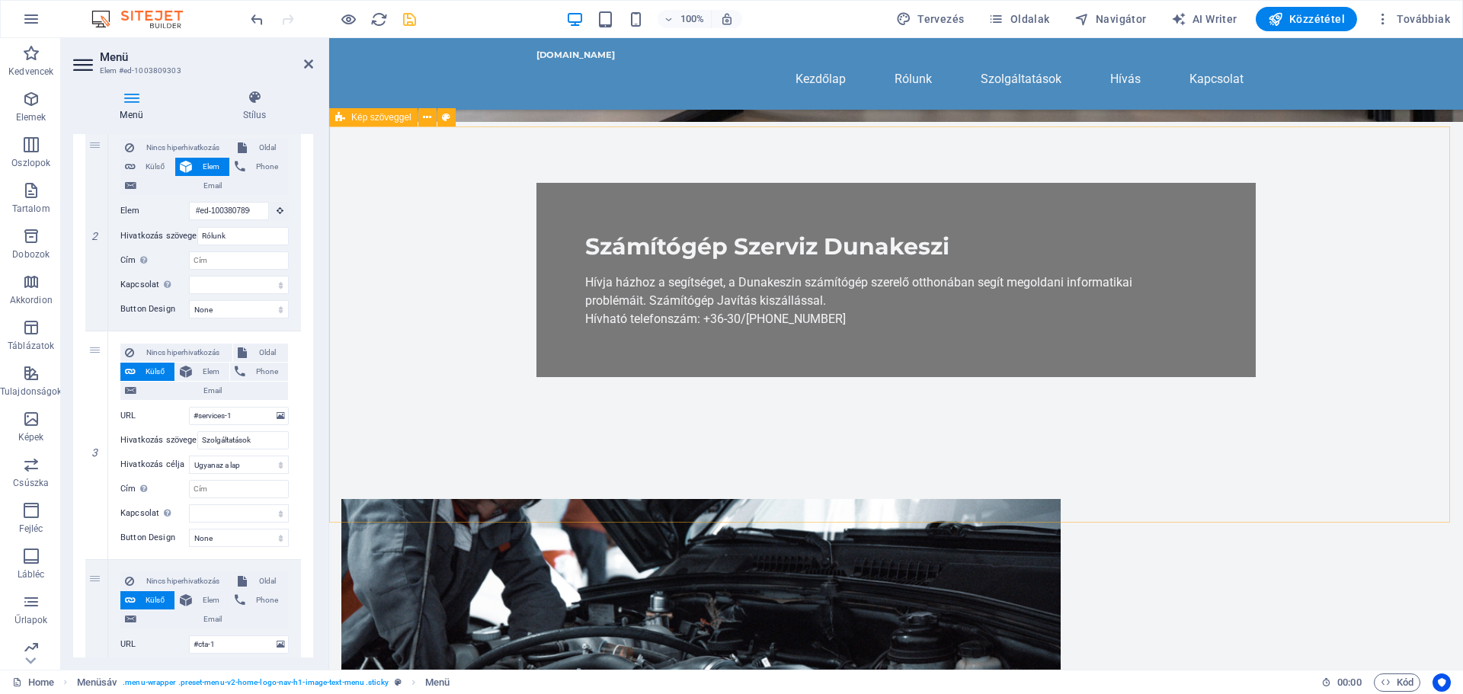
scroll to position [610, 0]
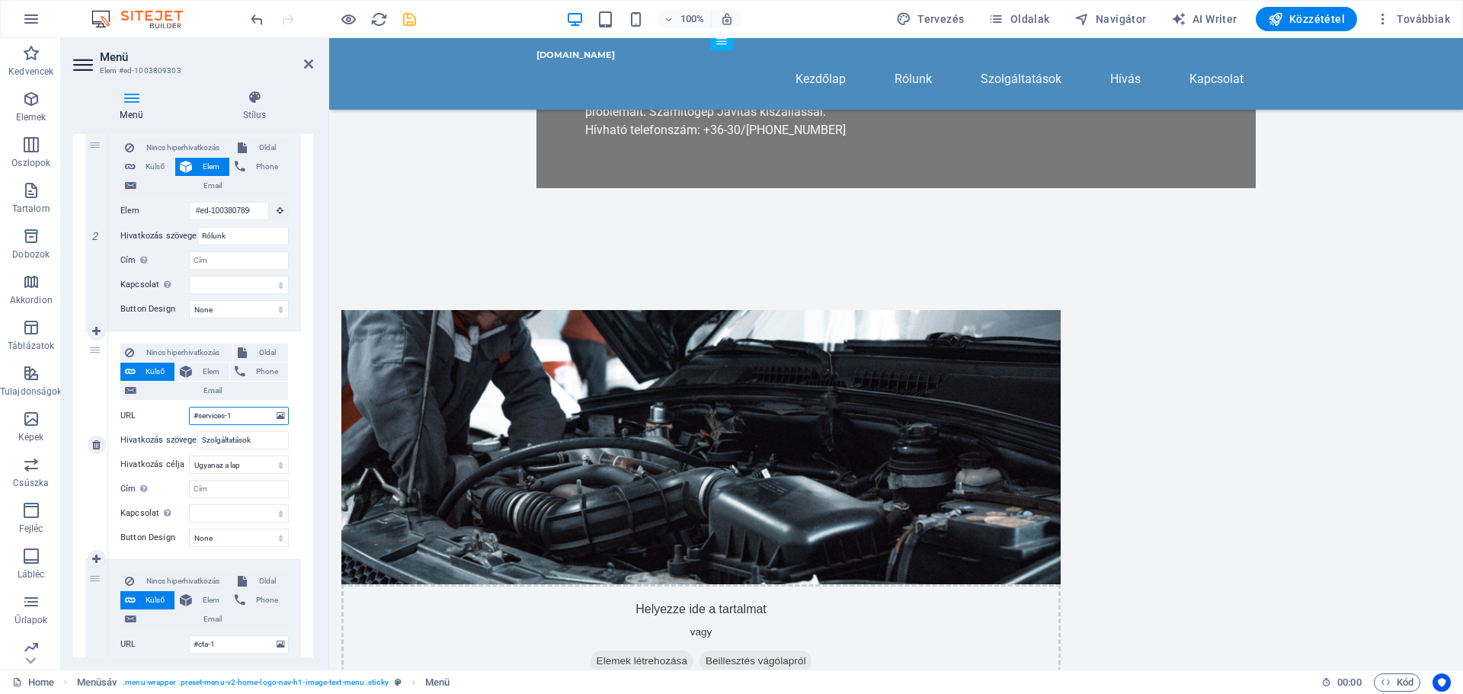
click at [235, 412] on input "#services-1" at bounding box center [239, 416] width 100 height 18
drag, startPoint x: 239, startPoint y: 410, endPoint x: 172, endPoint y: 415, distance: 66.5
click at [172, 415] on div "URL #services-1" at bounding box center [204, 416] width 168 height 18
select select
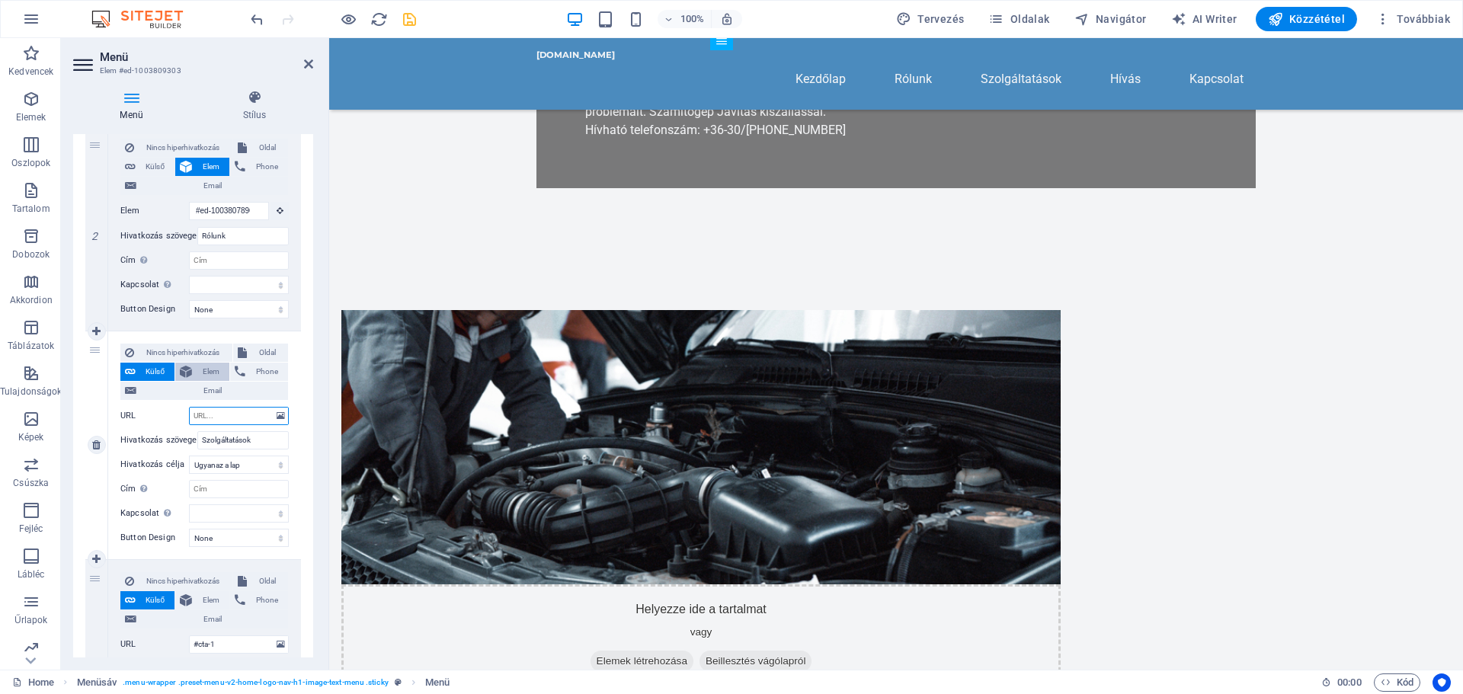
select select
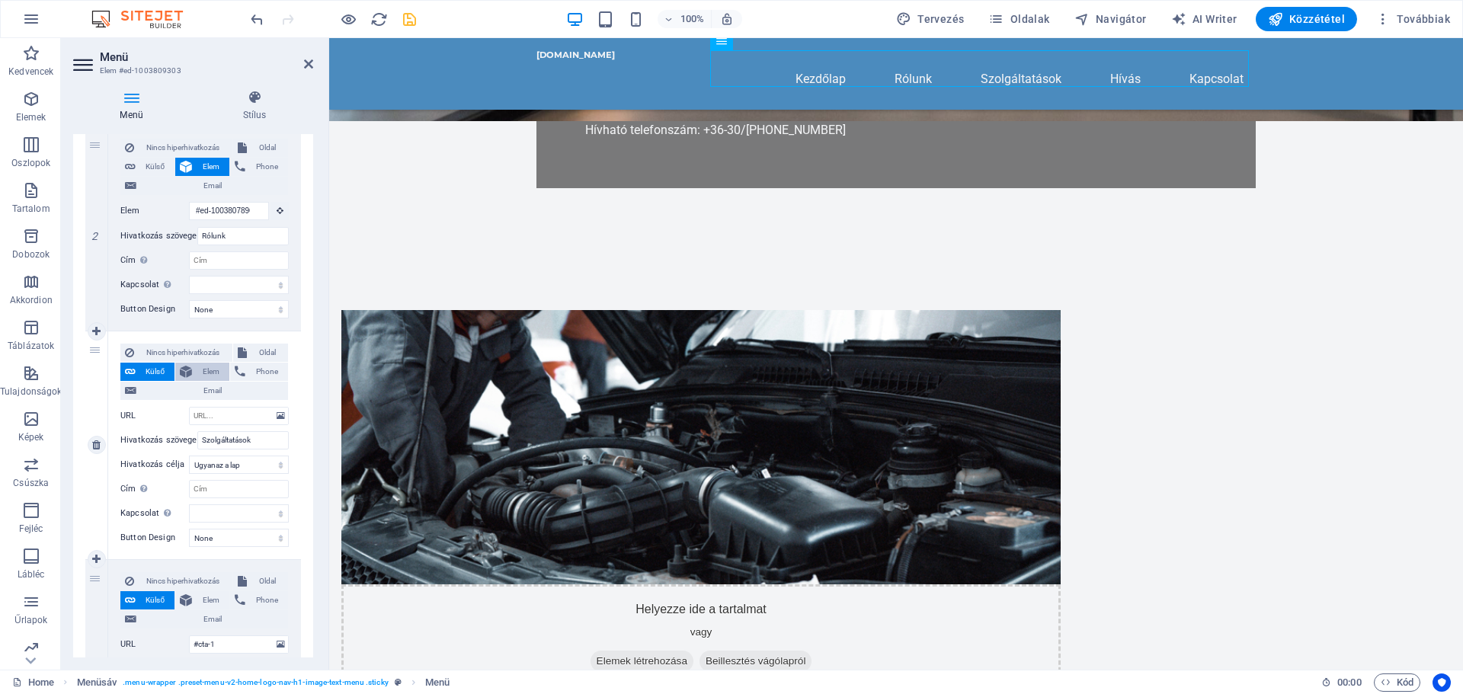
click at [205, 372] on span "Elem" at bounding box center [211, 372] width 28 height 18
select select
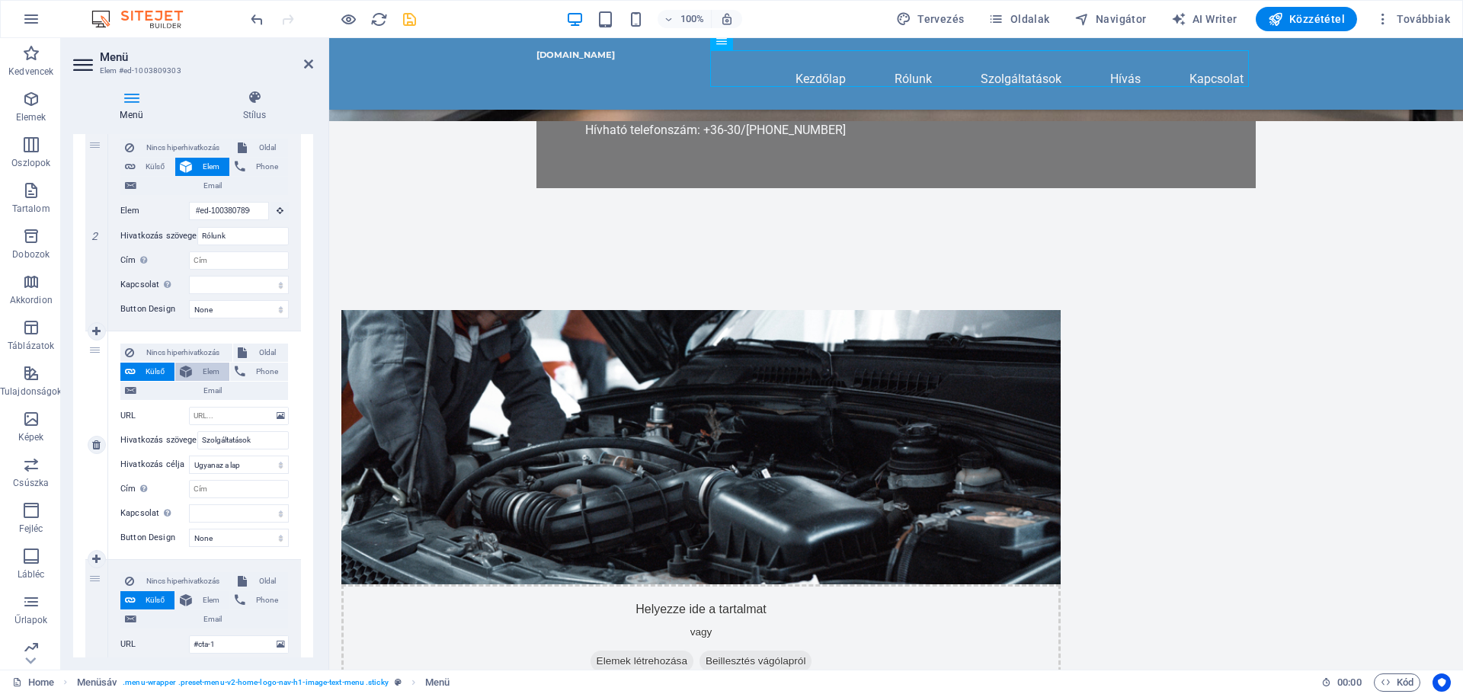
select select
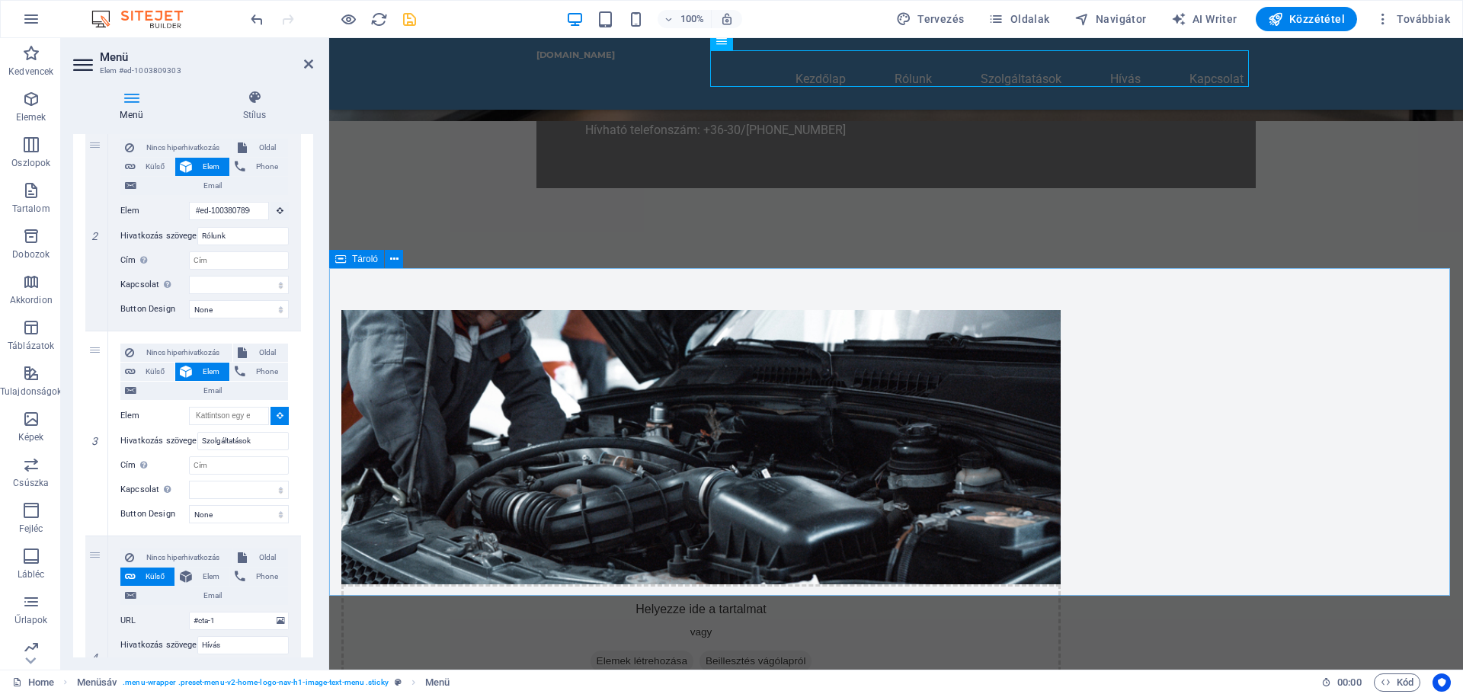
select select
type input "#ed-1003808097"
select select
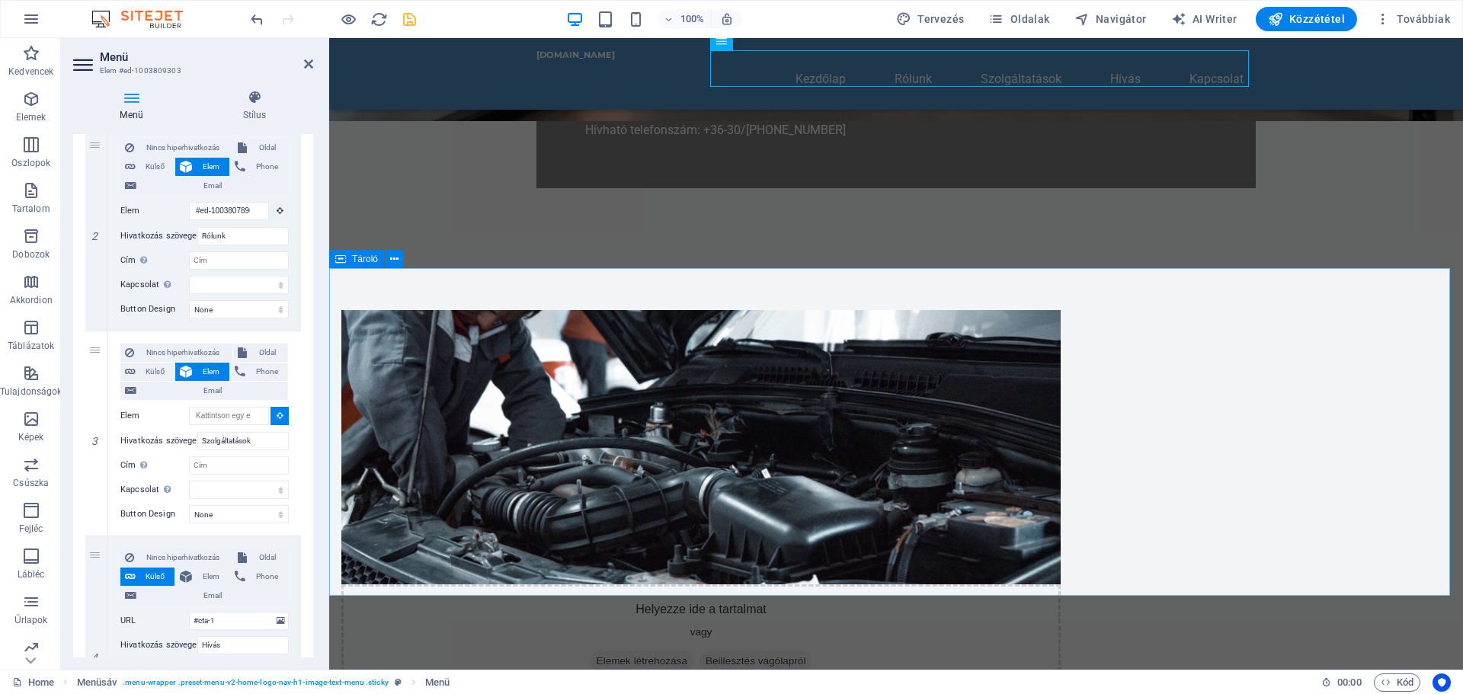
select select
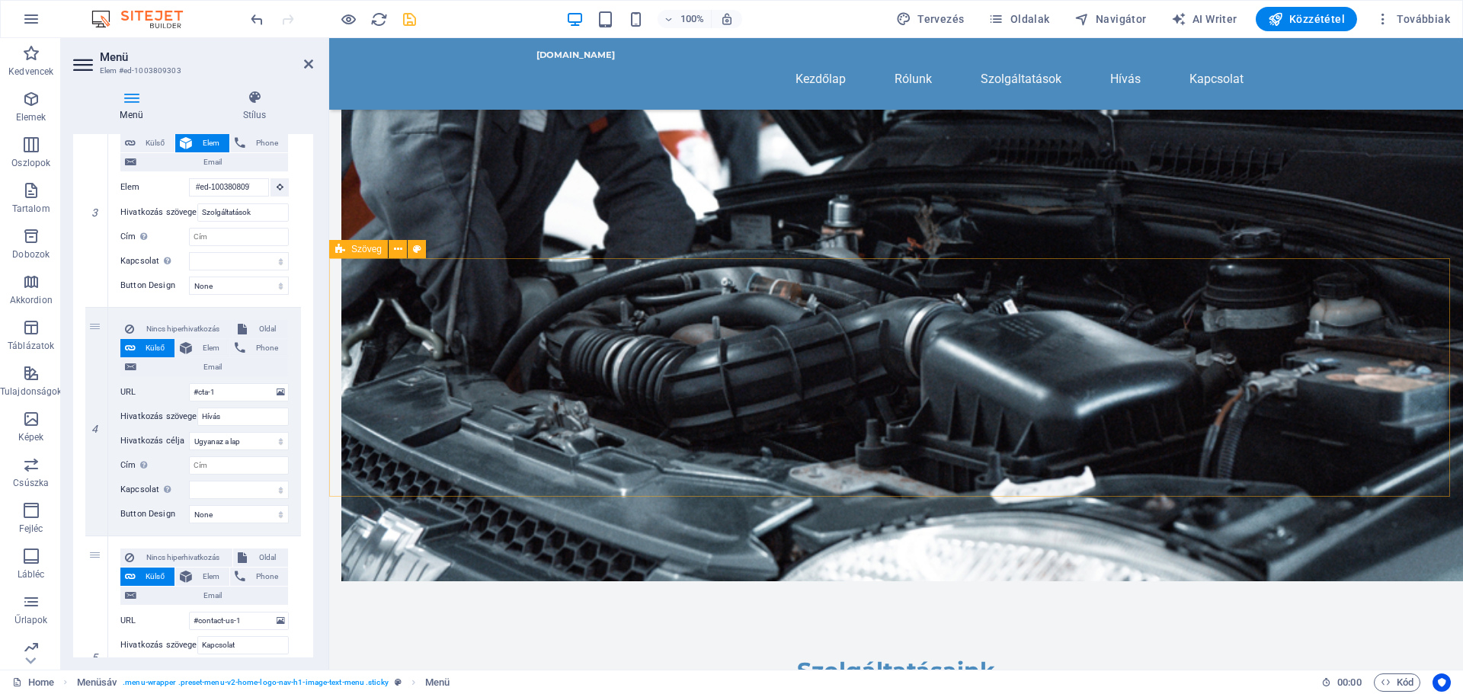
scroll to position [991, 0]
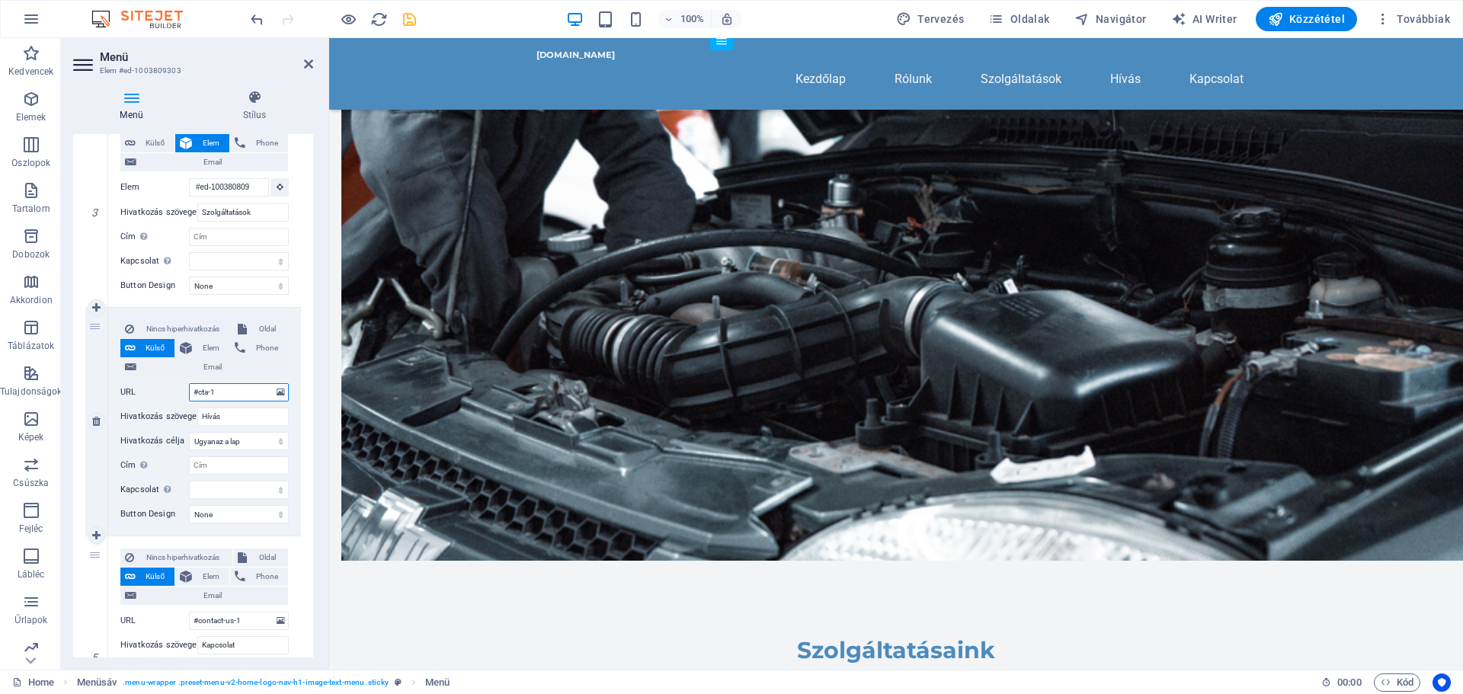
drag, startPoint x: 184, startPoint y: 389, endPoint x: 170, endPoint y: 389, distance: 14.5
click at [170, 389] on div "URL #cta-1" at bounding box center [204, 392] width 168 height 18
select select
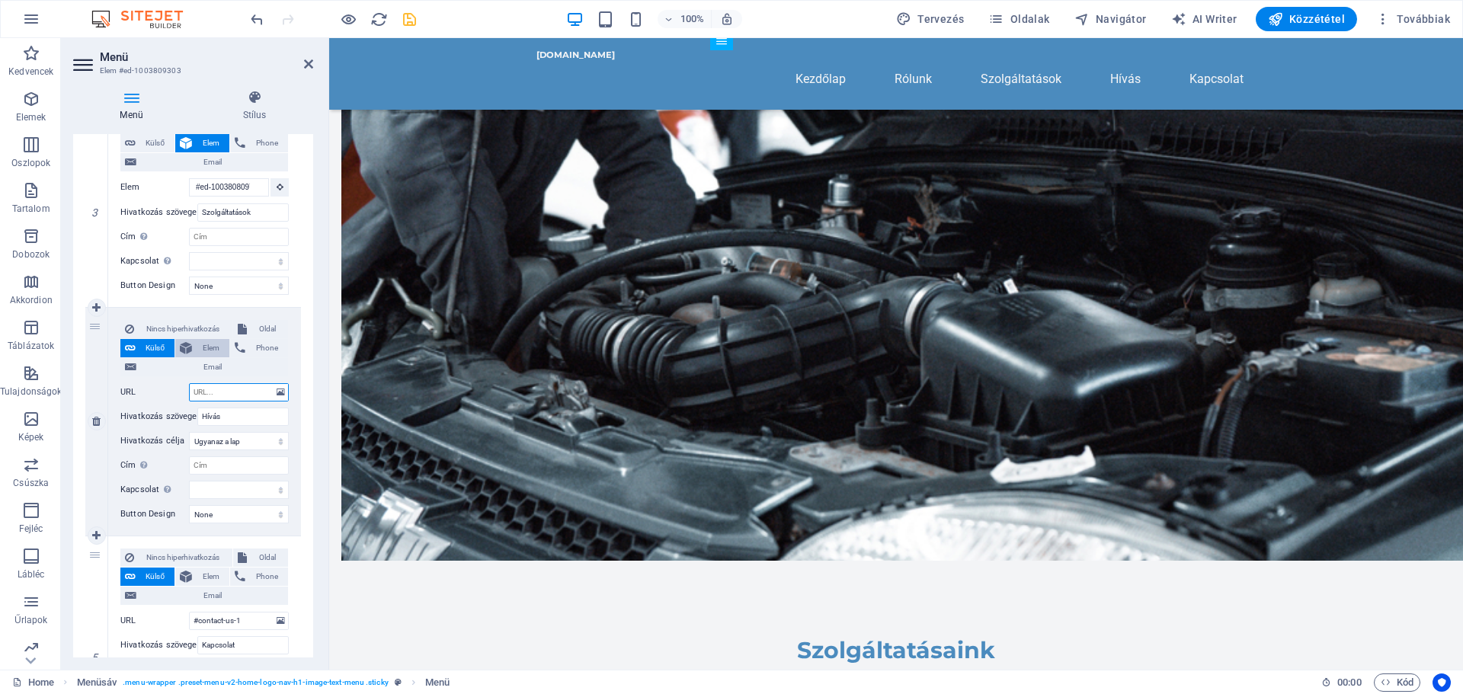
select select
click at [213, 348] on span "Elem" at bounding box center [211, 348] width 28 height 18
select select
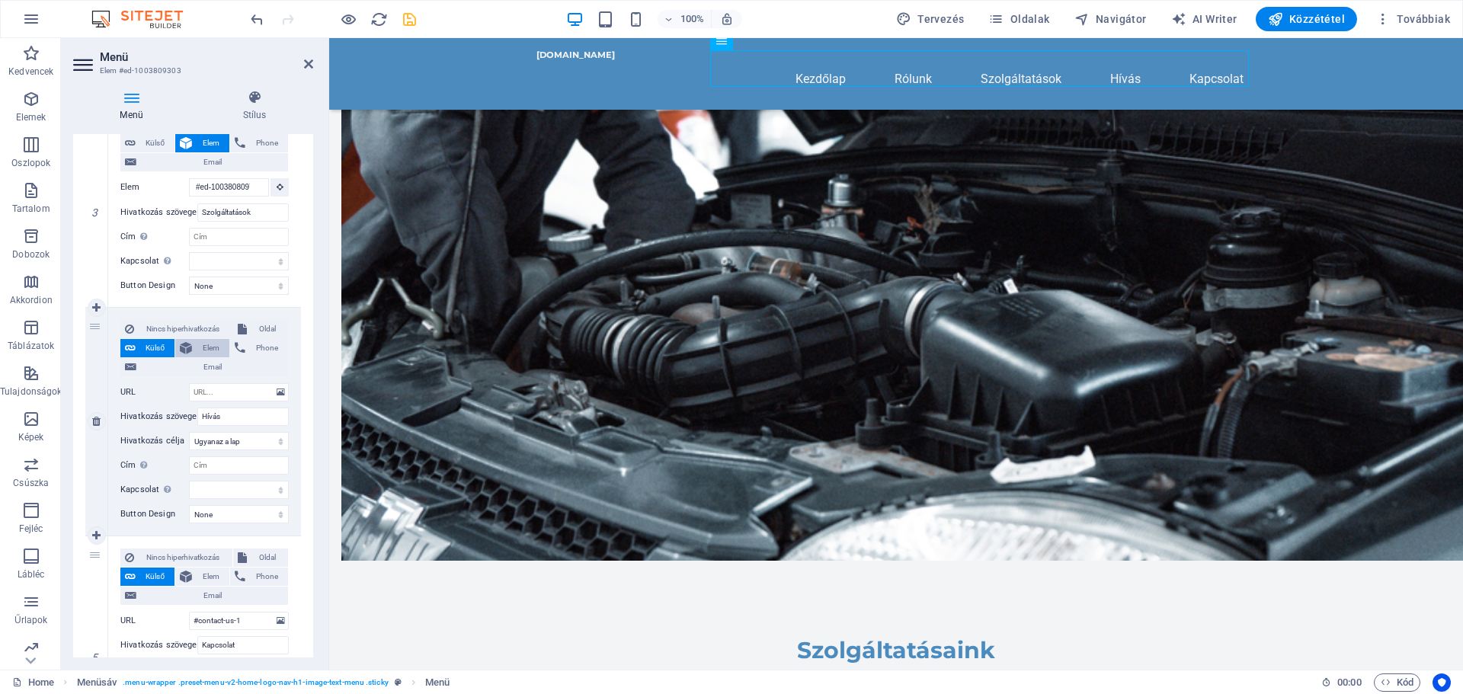
select select
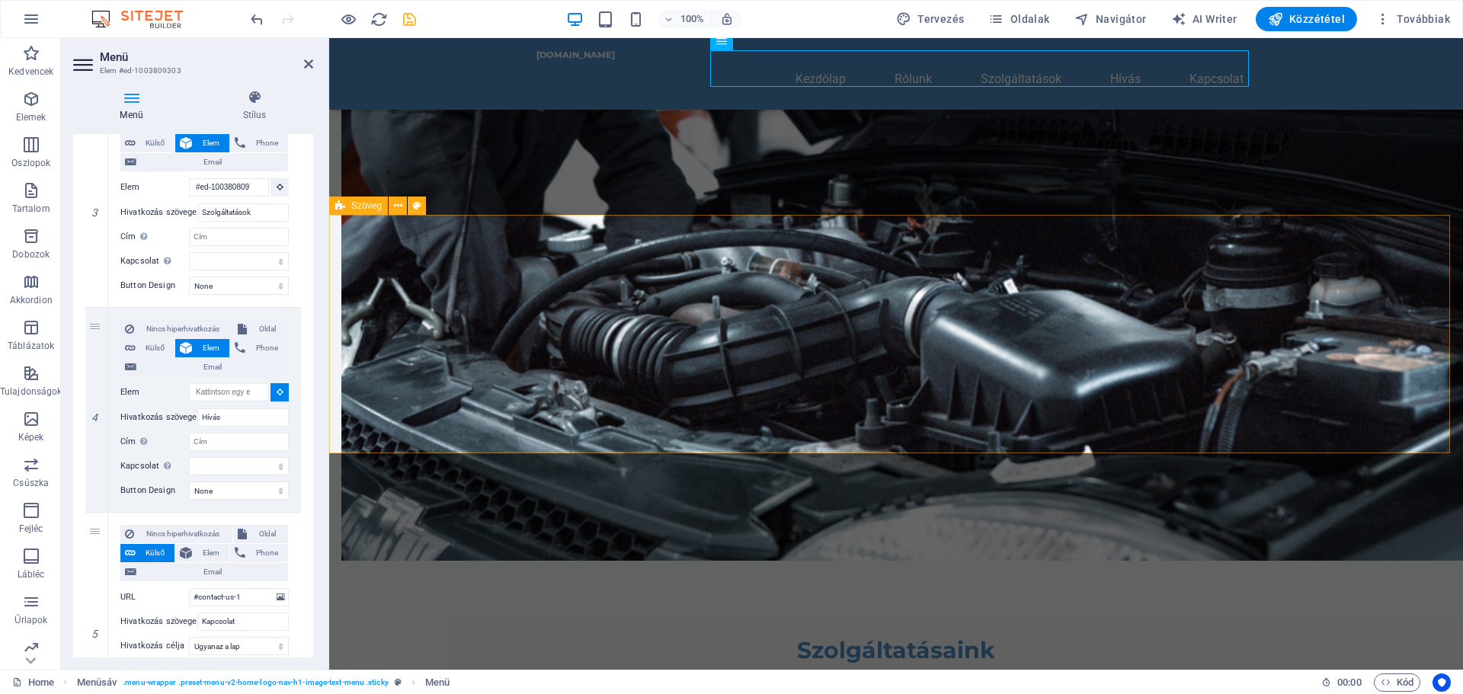
select select
type input "#ed-1003810038"
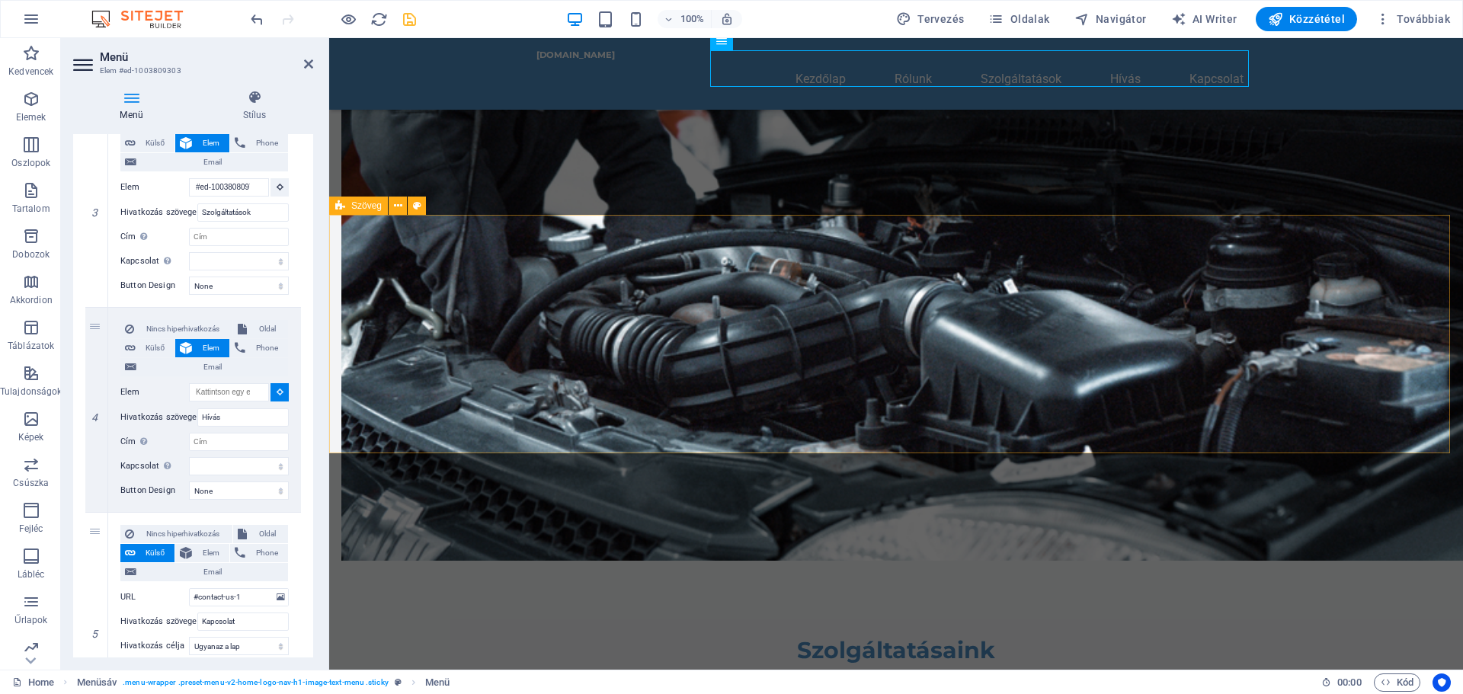
select select
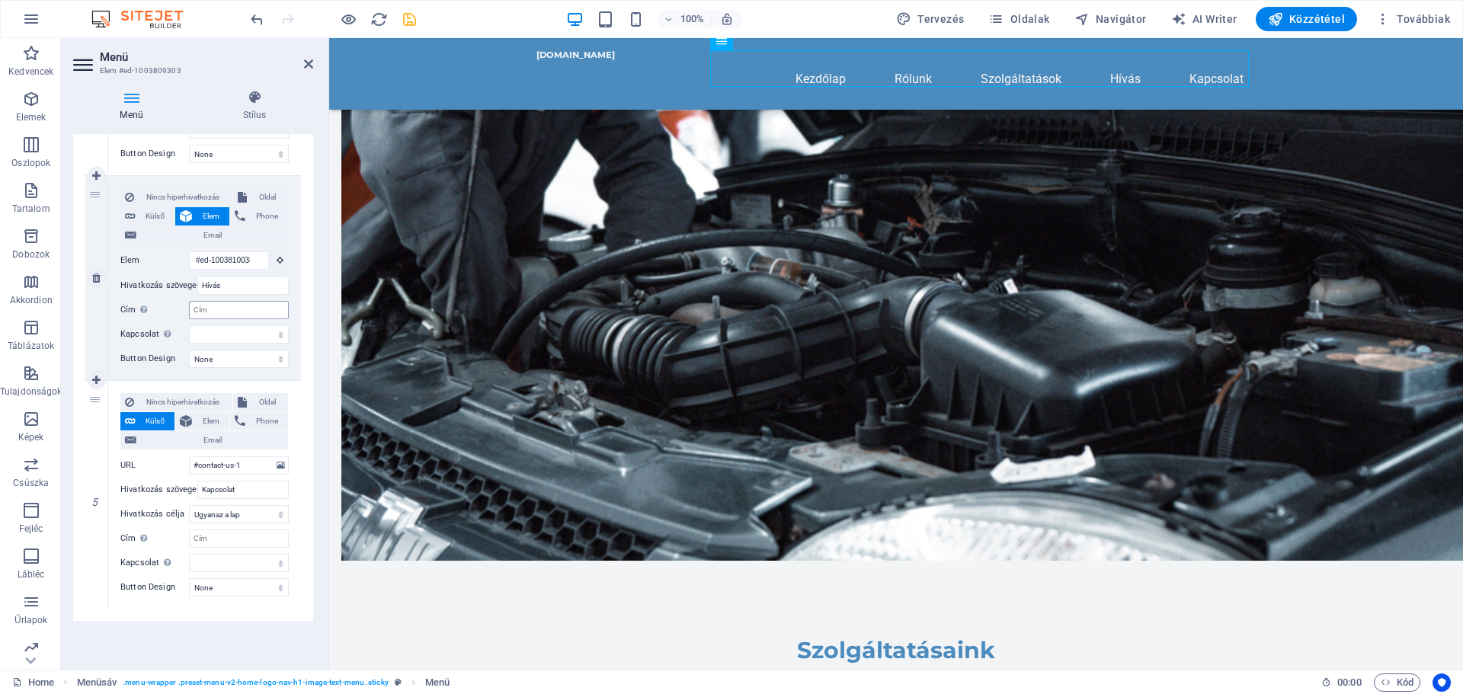
scroll to position [747, 0]
click at [201, 415] on span "Elem" at bounding box center [211, 416] width 28 height 18
select select
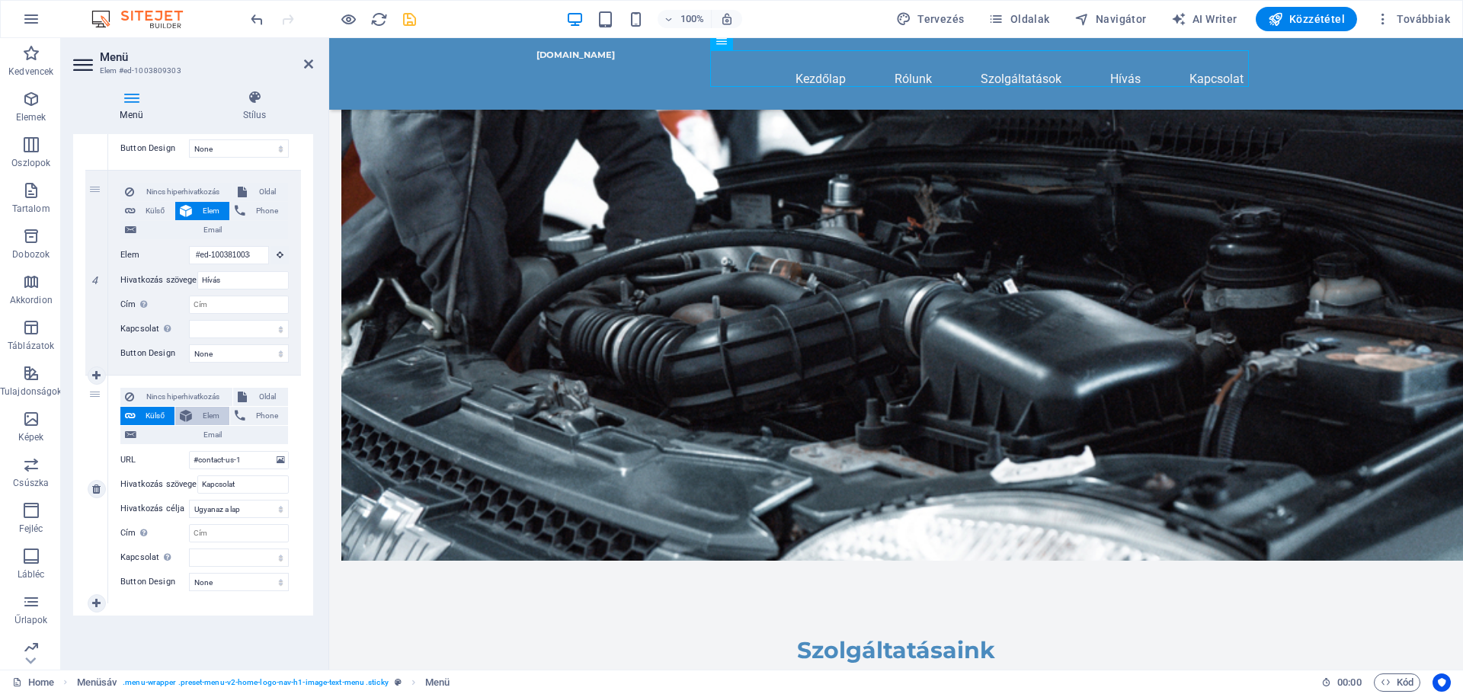
select select
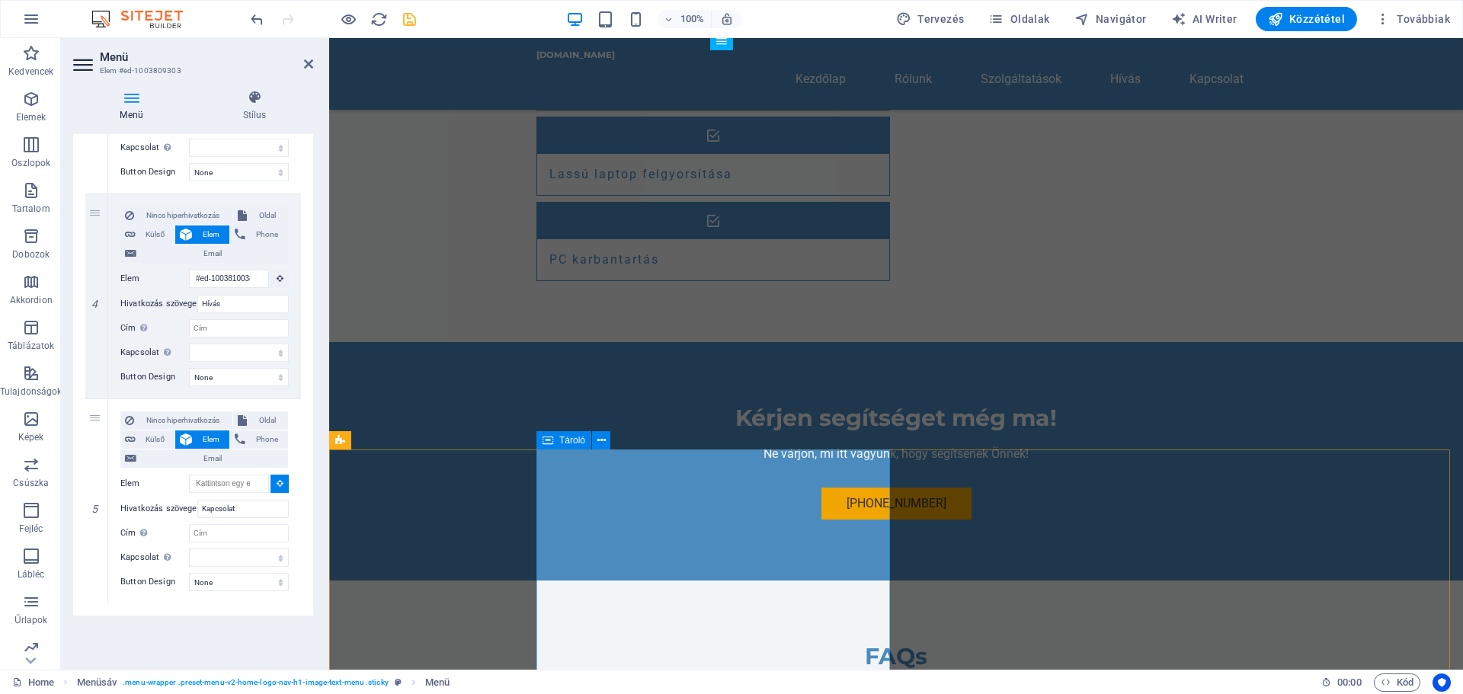
scroll to position [1987, 0]
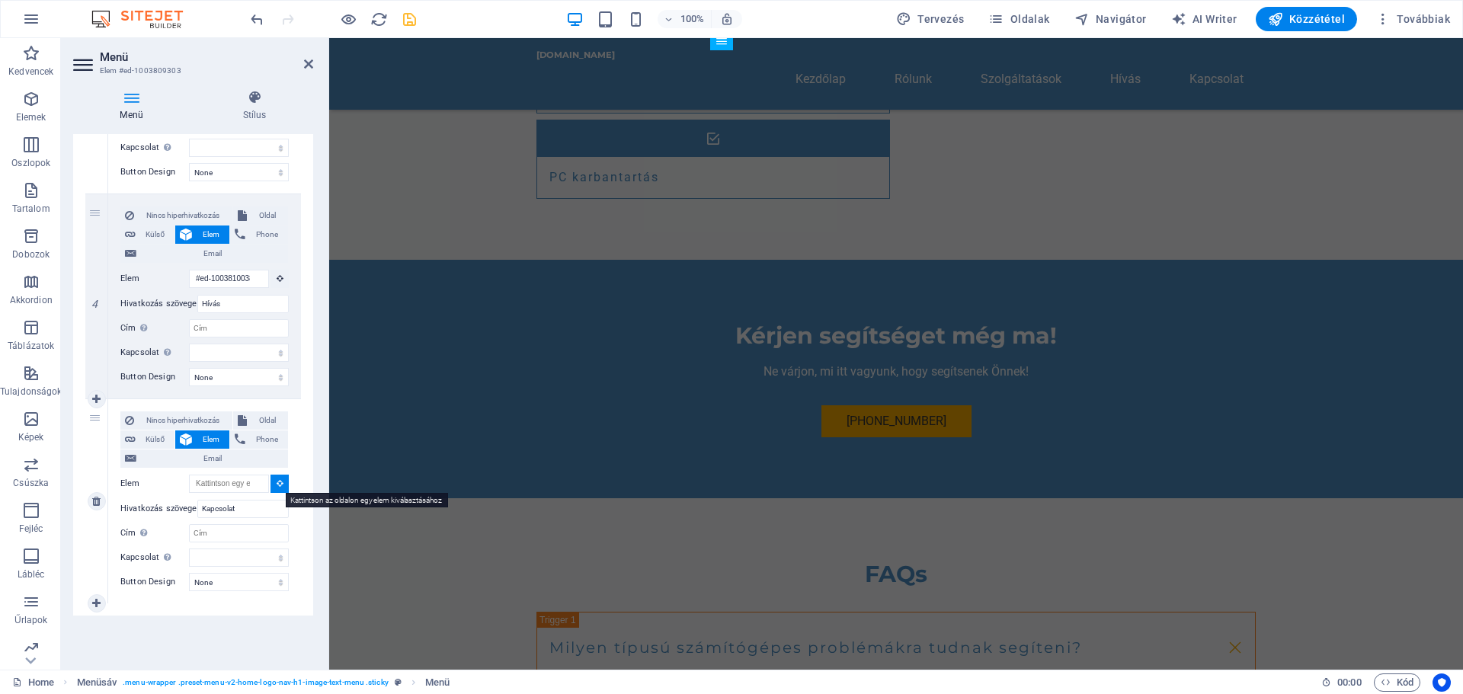
click at [277, 484] on icon at bounding box center [280, 483] width 7 height 8
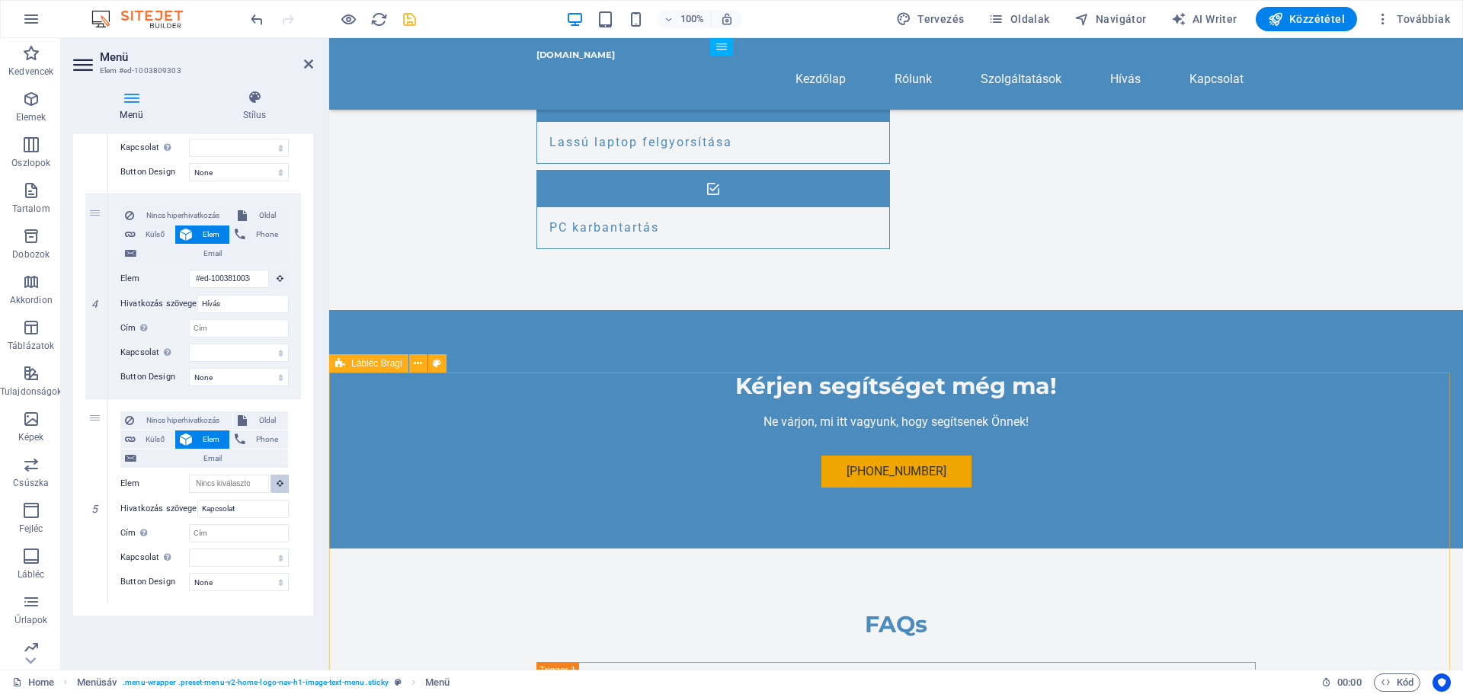
scroll to position [1926, 0]
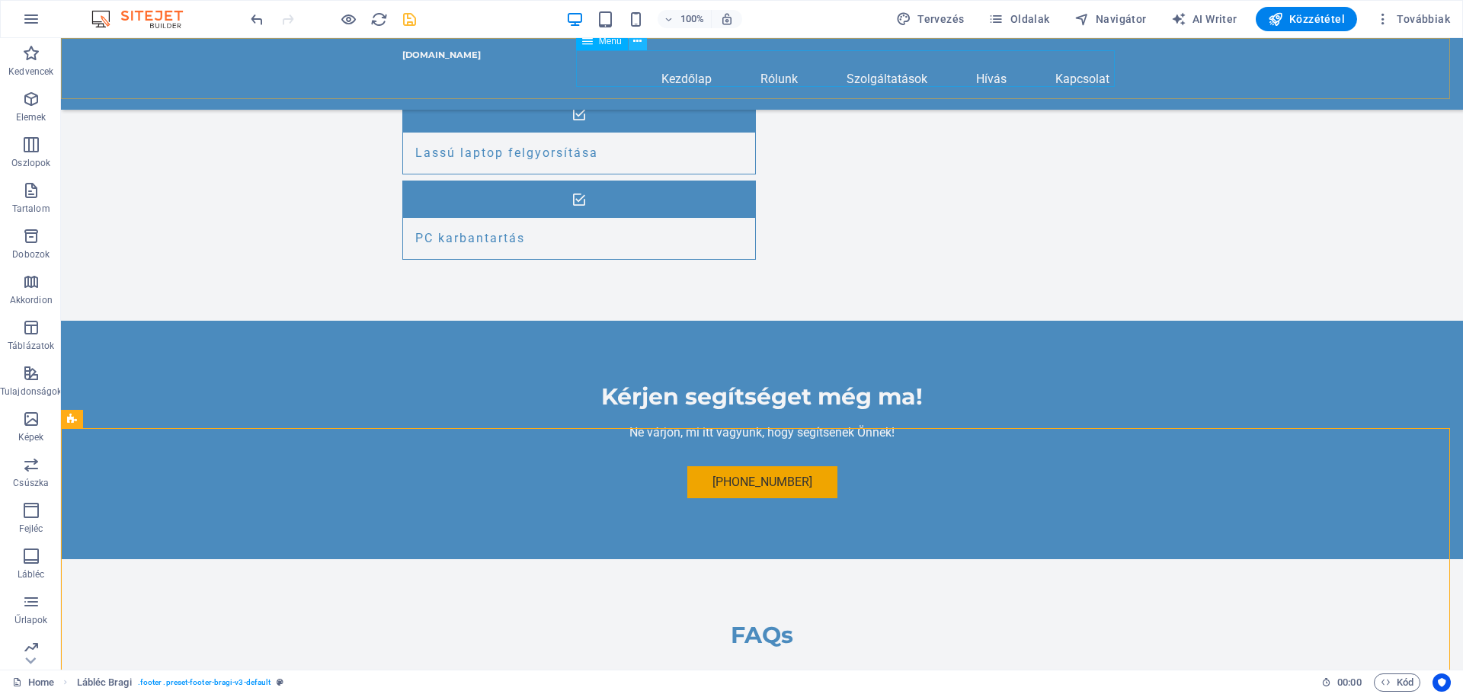
click at [636, 43] on icon at bounding box center [637, 42] width 8 height 16
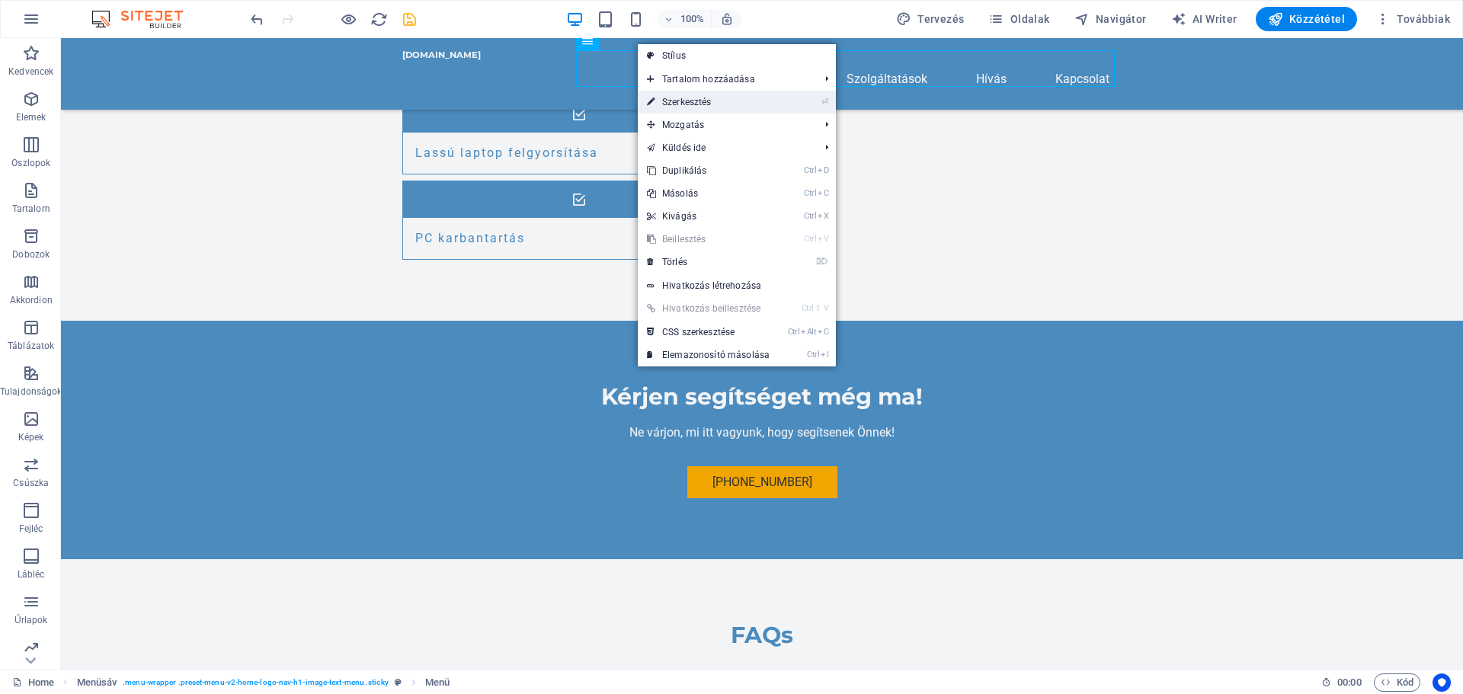
click at [703, 99] on link "⏎ Szerkesztés" at bounding box center [708, 102] width 141 height 23
select select
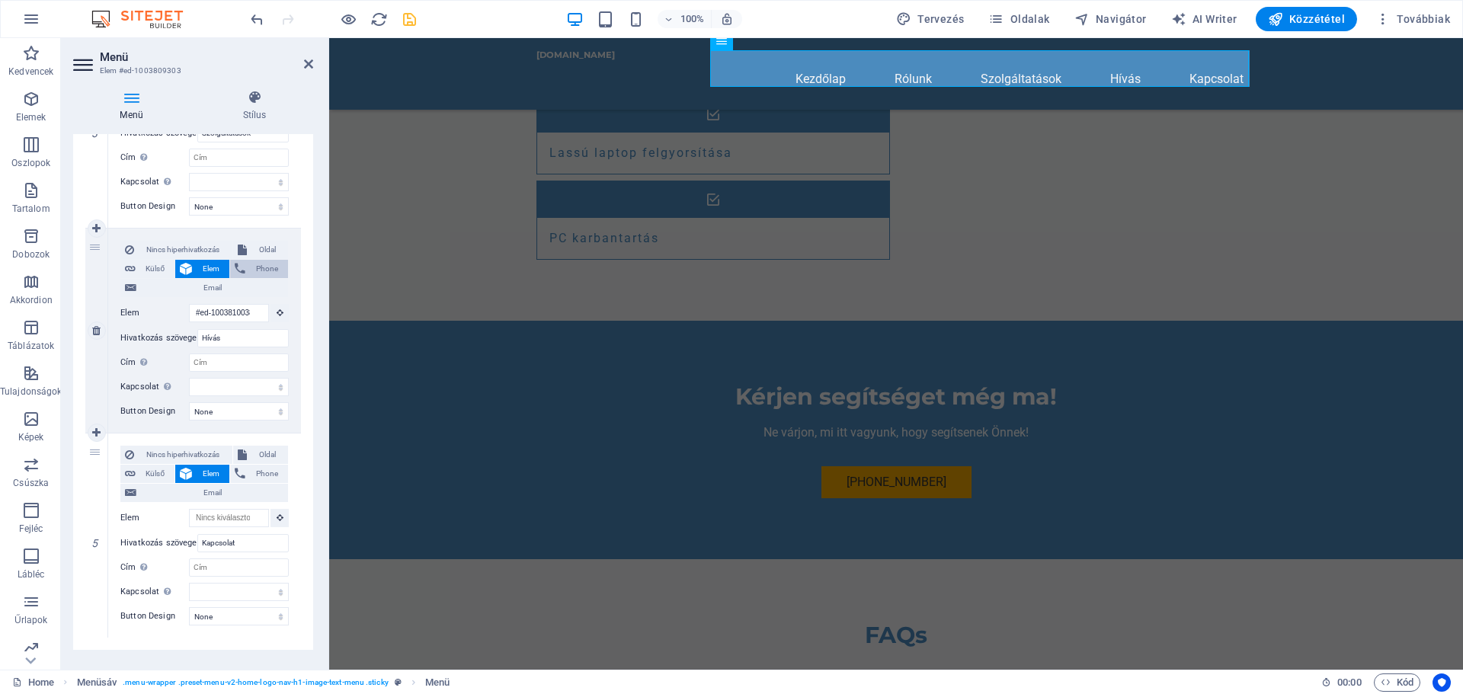
scroll to position [723, 0]
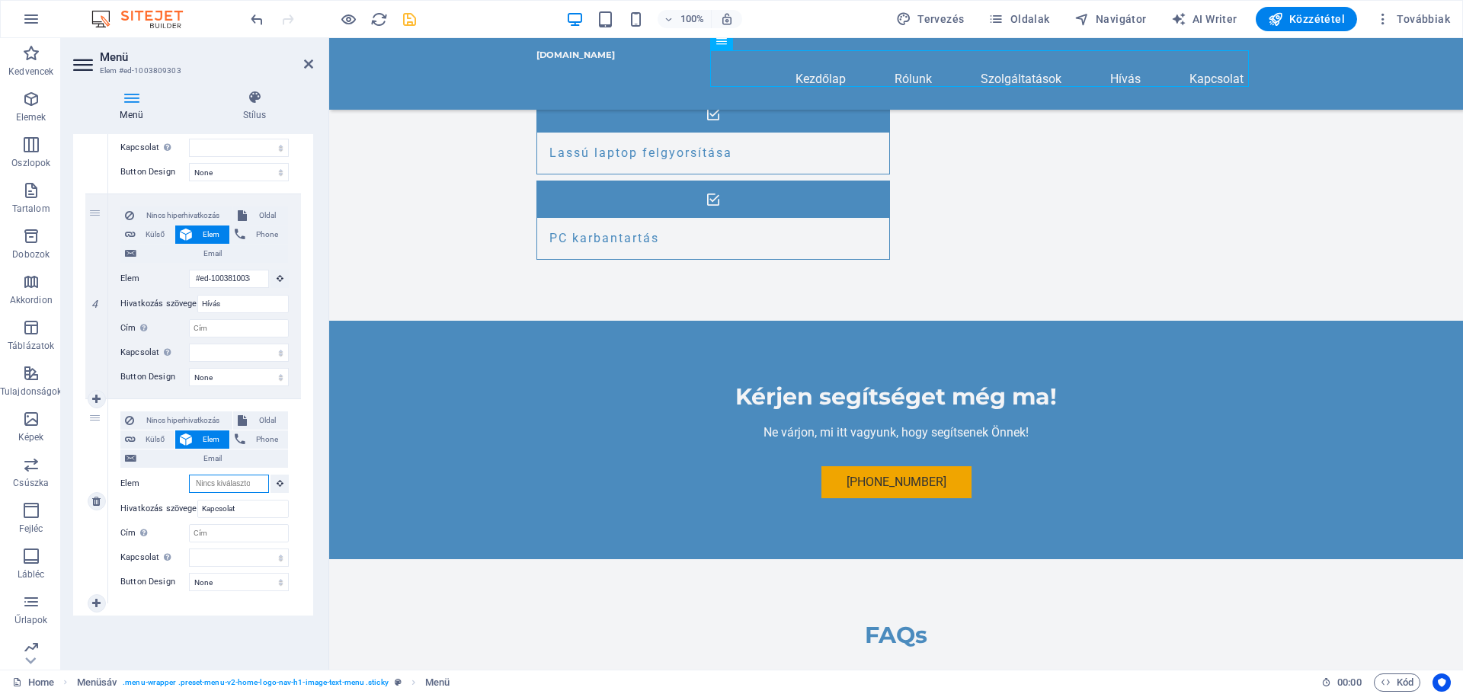
click at [234, 484] on input "Elem" at bounding box center [229, 484] width 80 height 18
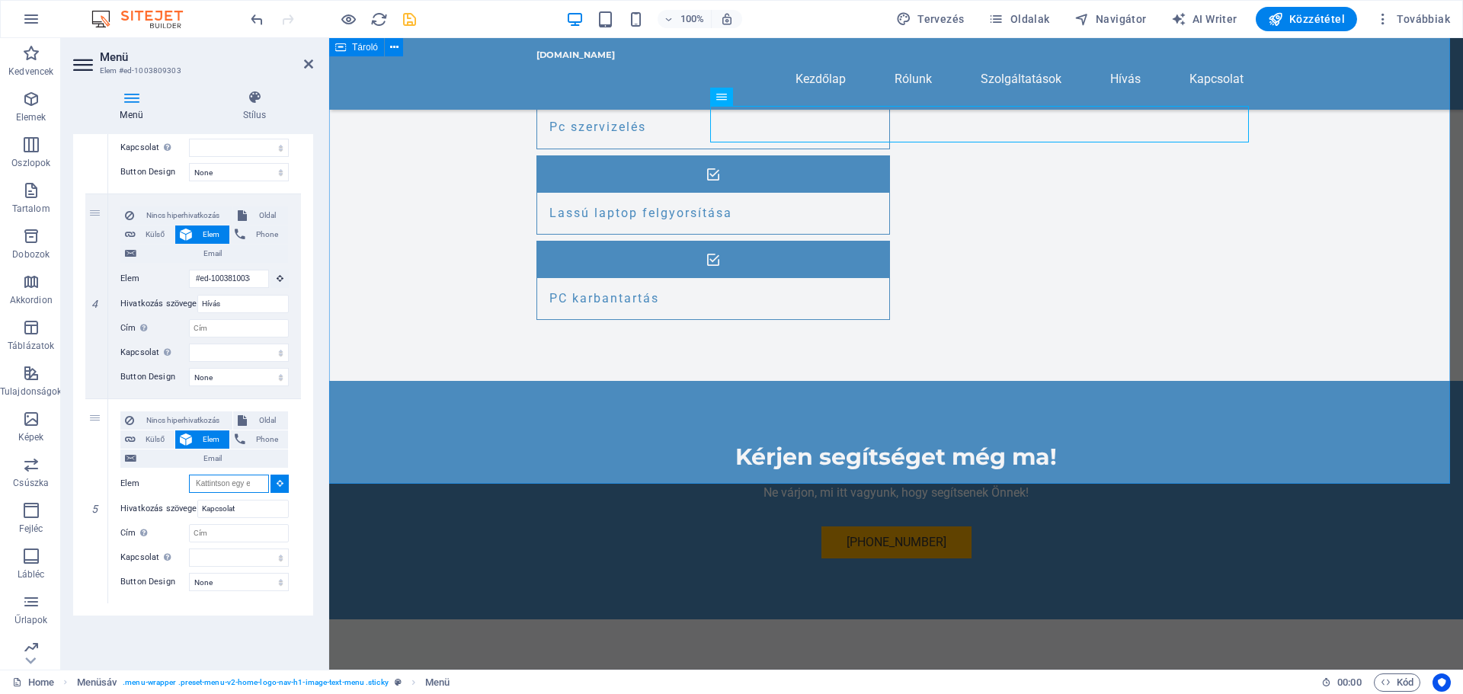
scroll to position [1865, 0]
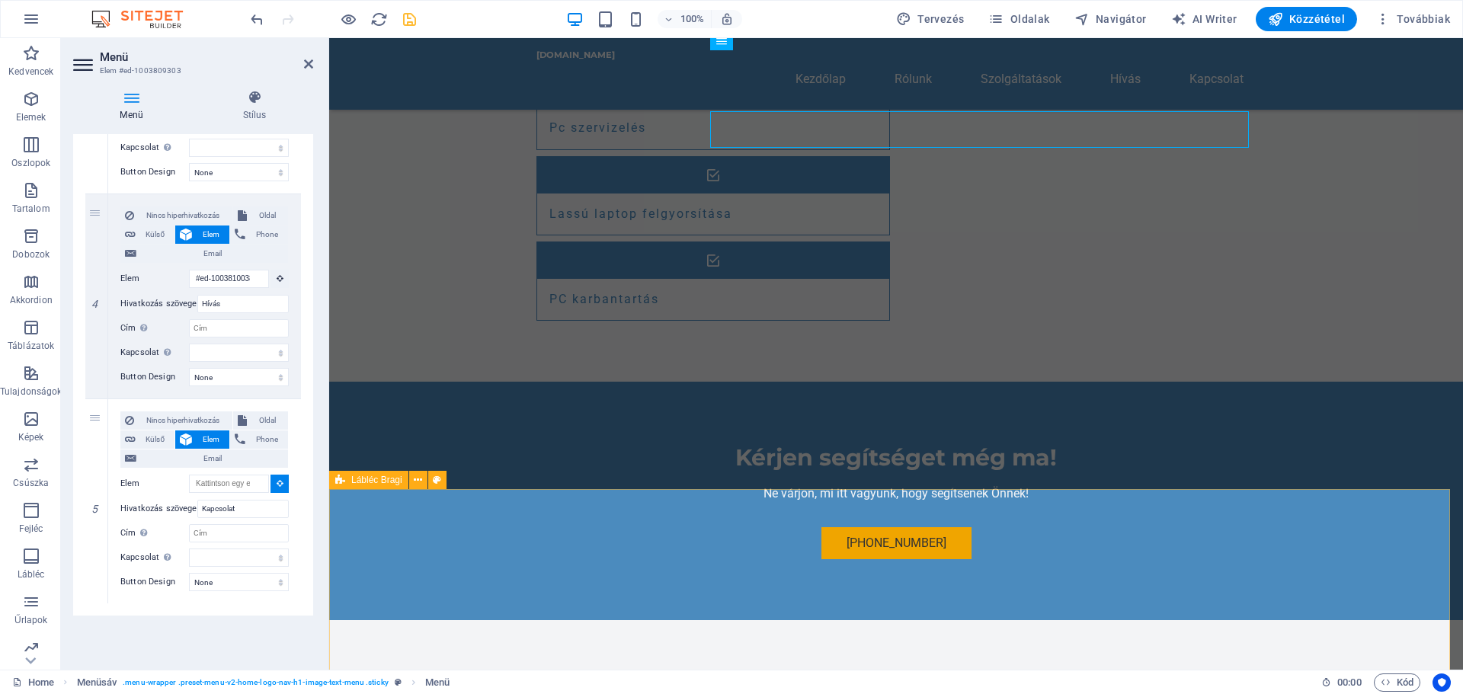
select select
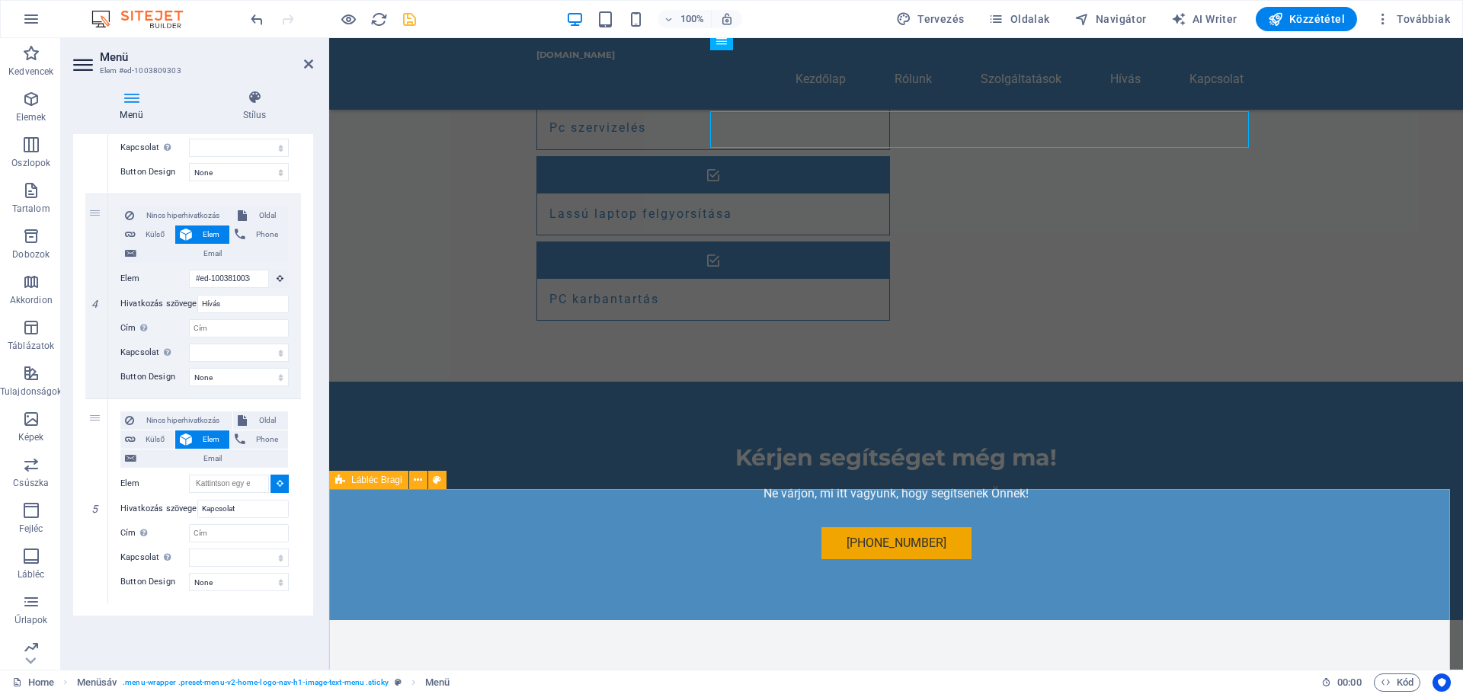
type input "#ed-1003808382"
select select
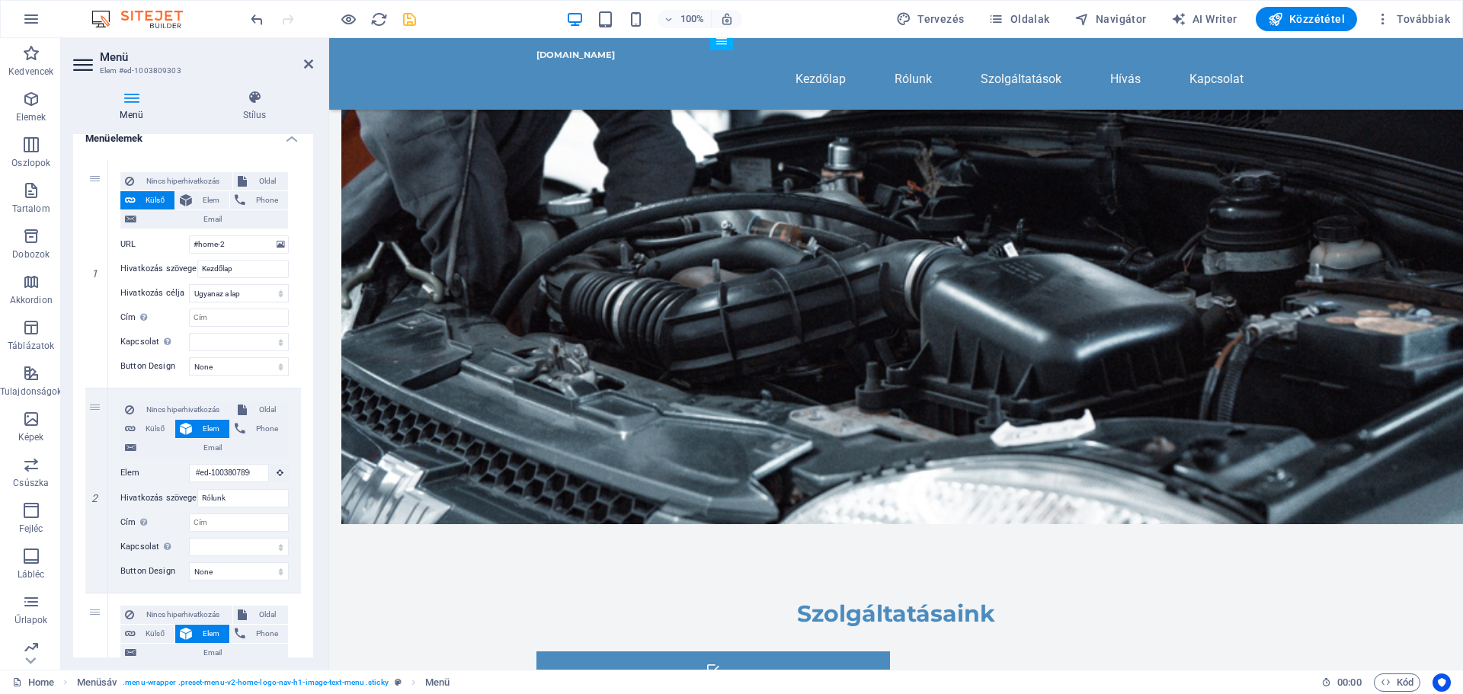
scroll to position [37, 0]
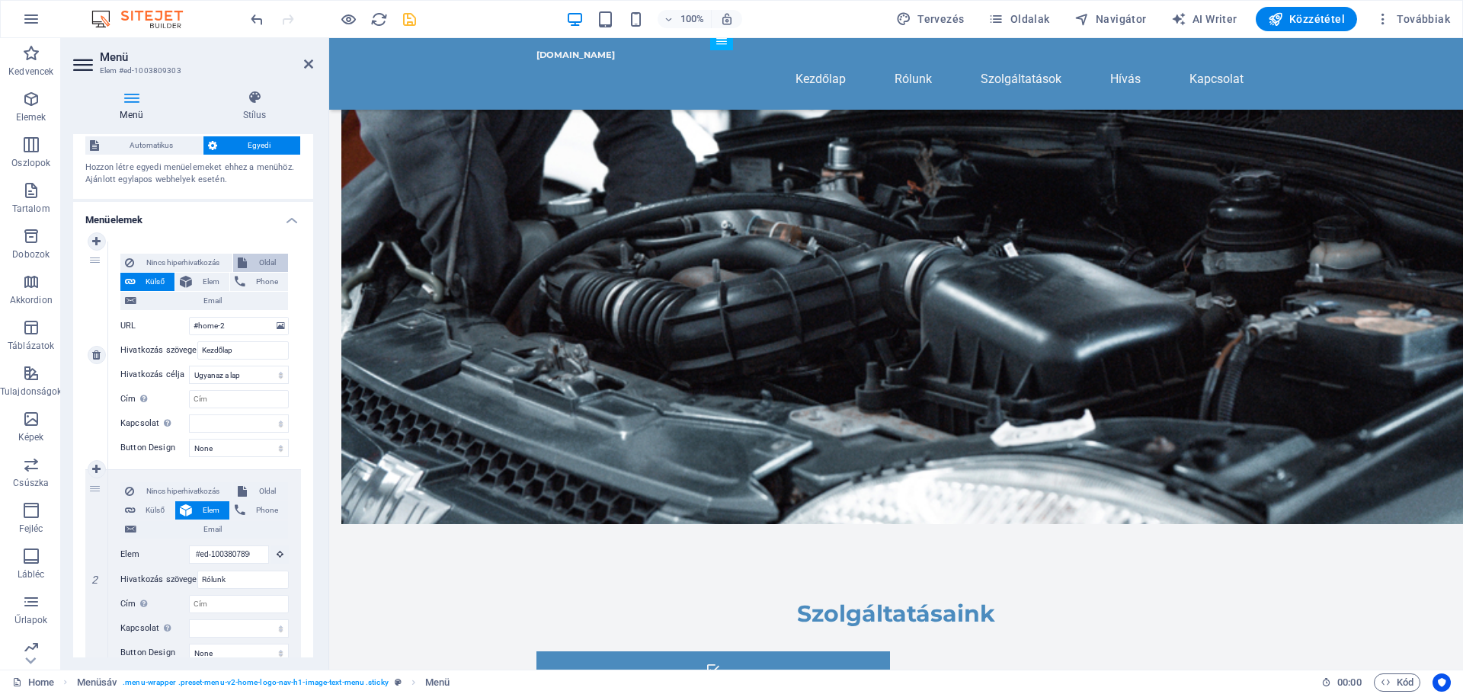
click at [258, 264] on span "Oldal" at bounding box center [267, 263] width 33 height 18
select select
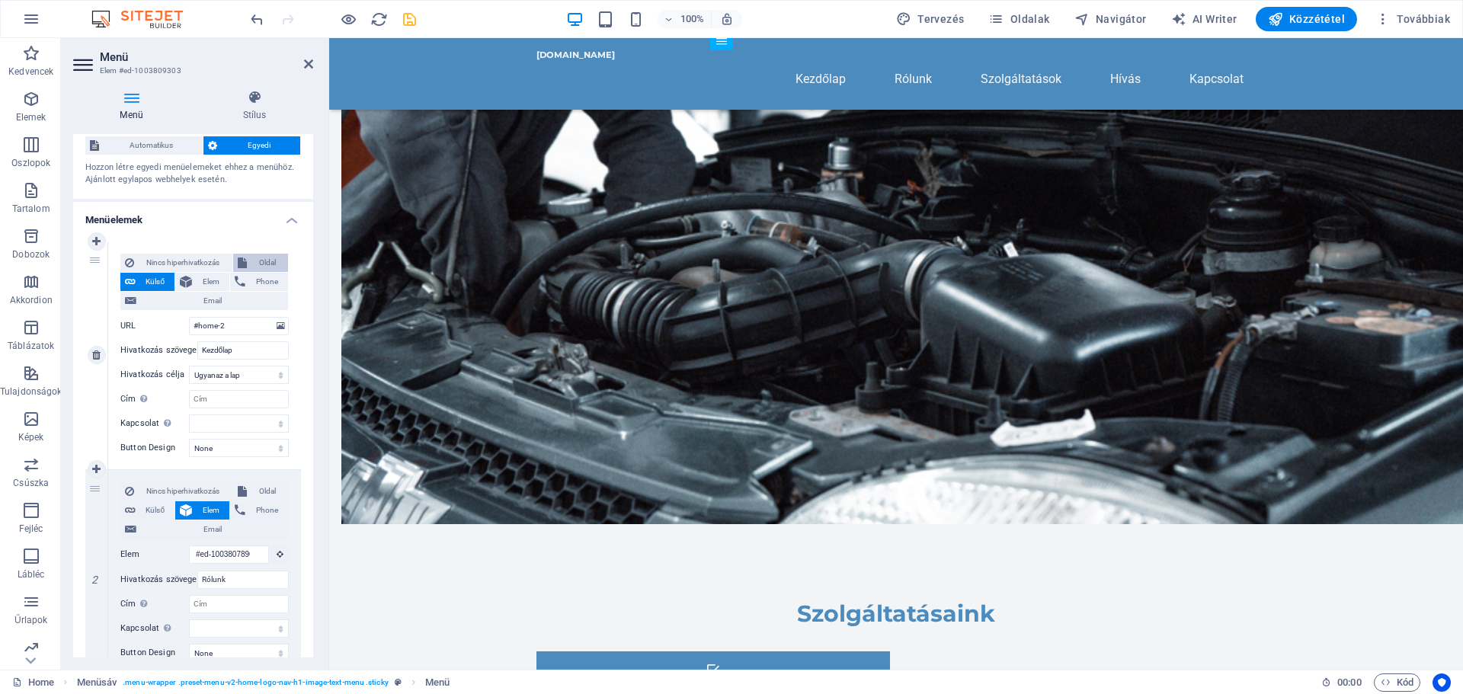
select select
click at [267, 324] on select "Home Subpage Legal Notice Privacy" at bounding box center [239, 326] width 100 height 18
click at [154, 282] on span "Külső" at bounding box center [155, 282] width 30 height 18
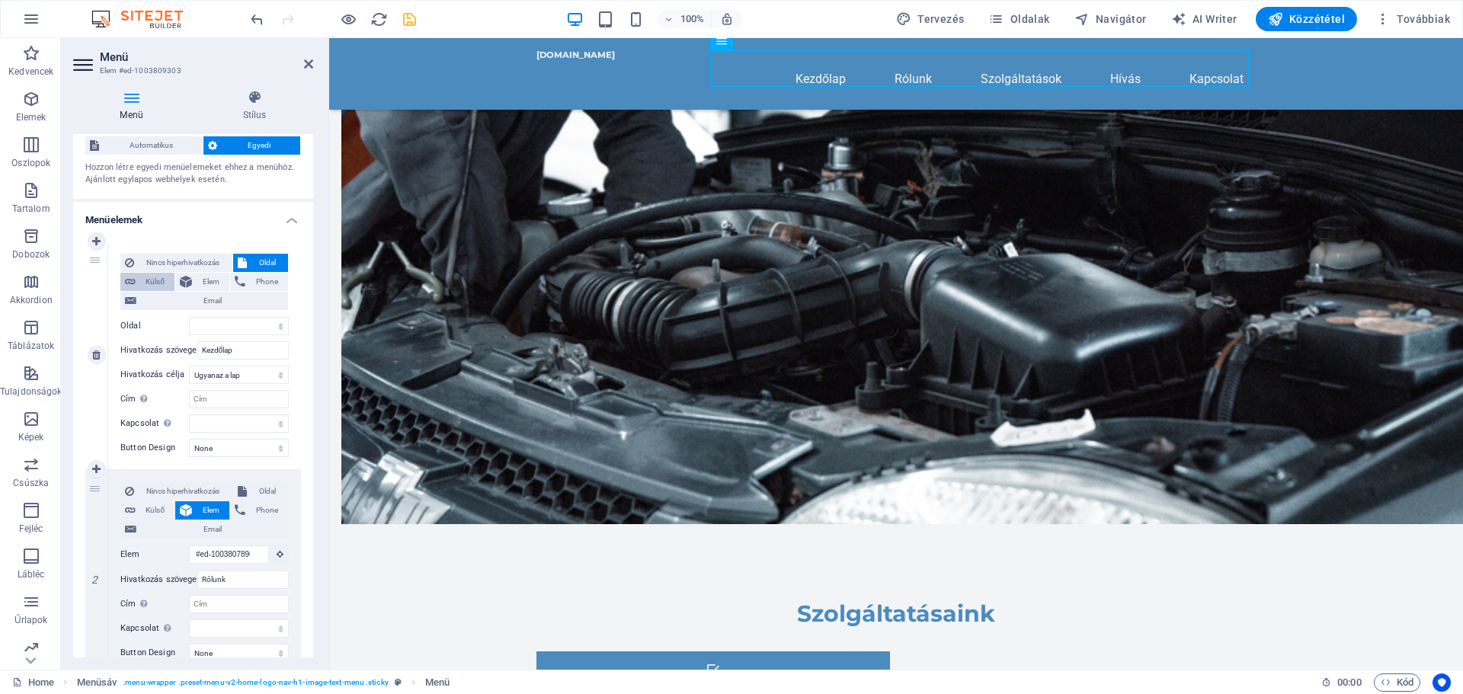
select select "blank"
select select
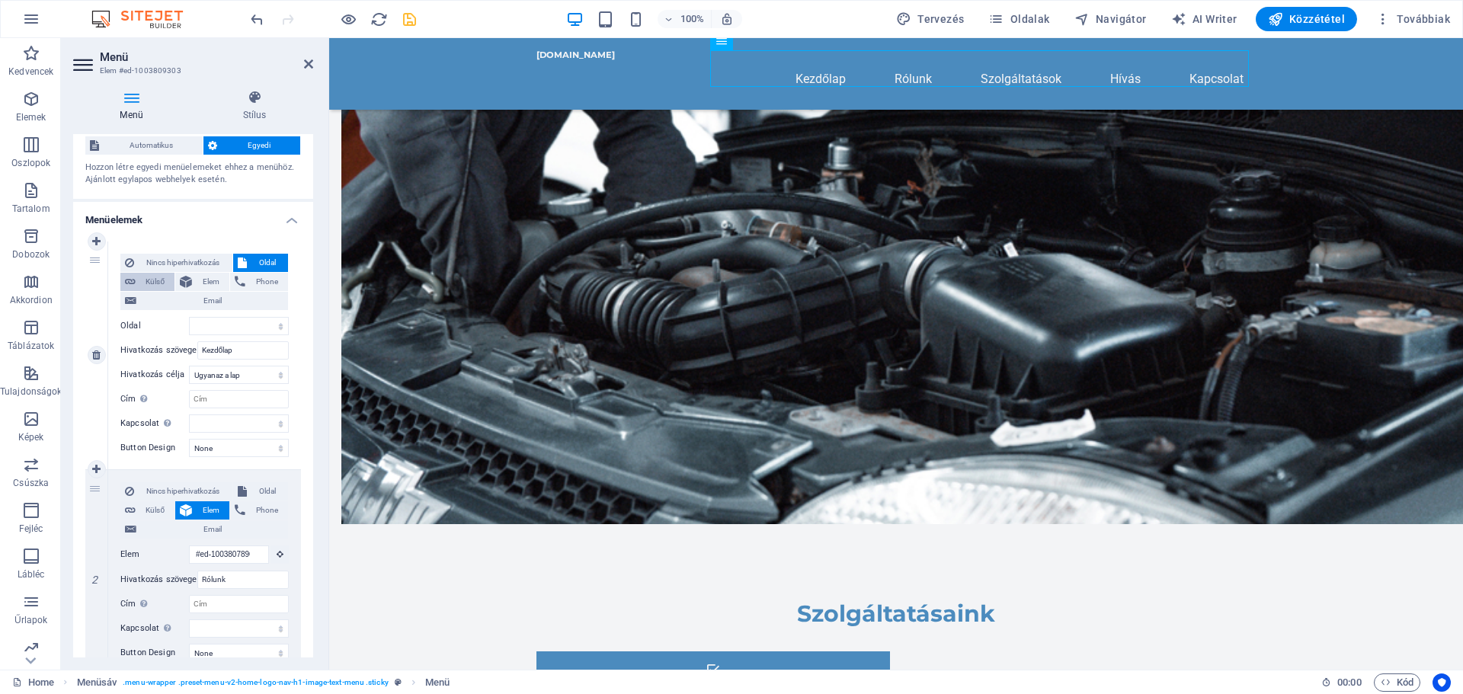
select select
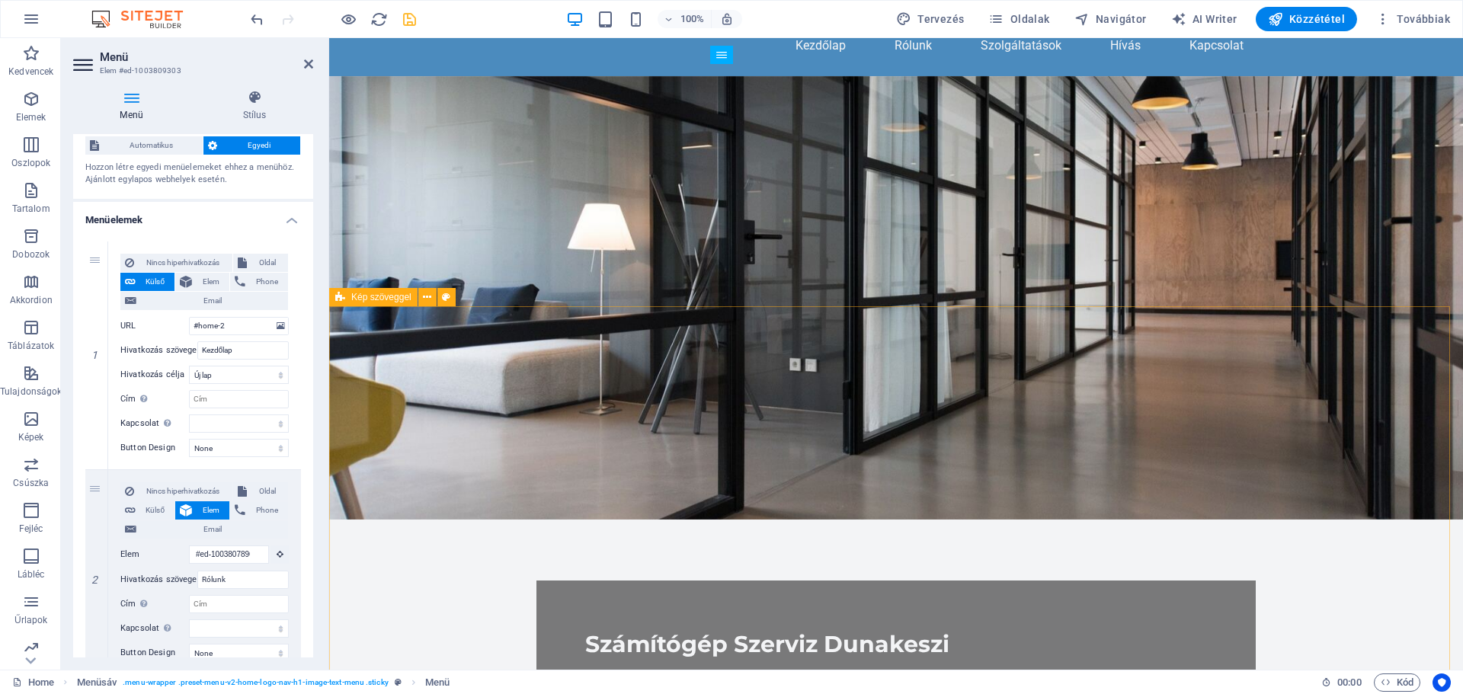
scroll to position [0, 0]
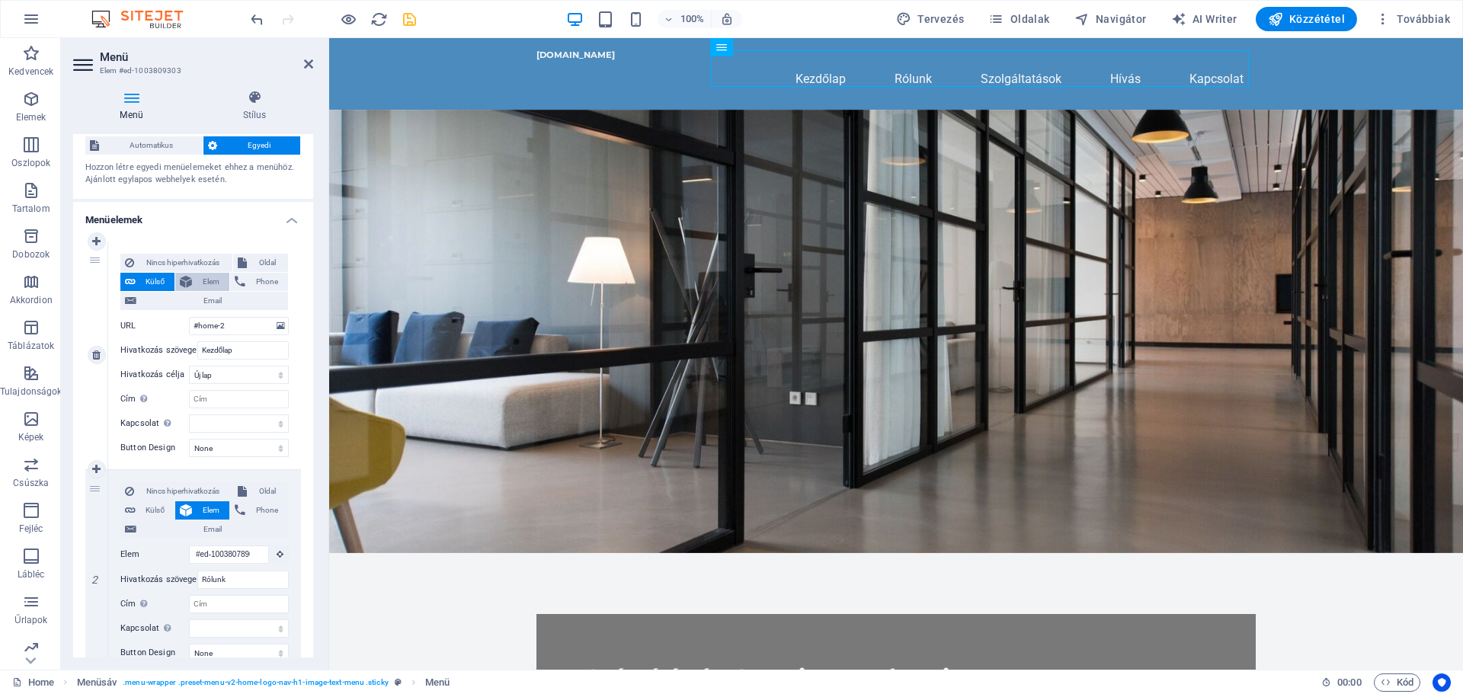
click at [206, 277] on span "Elem" at bounding box center [211, 282] width 28 height 18
select select
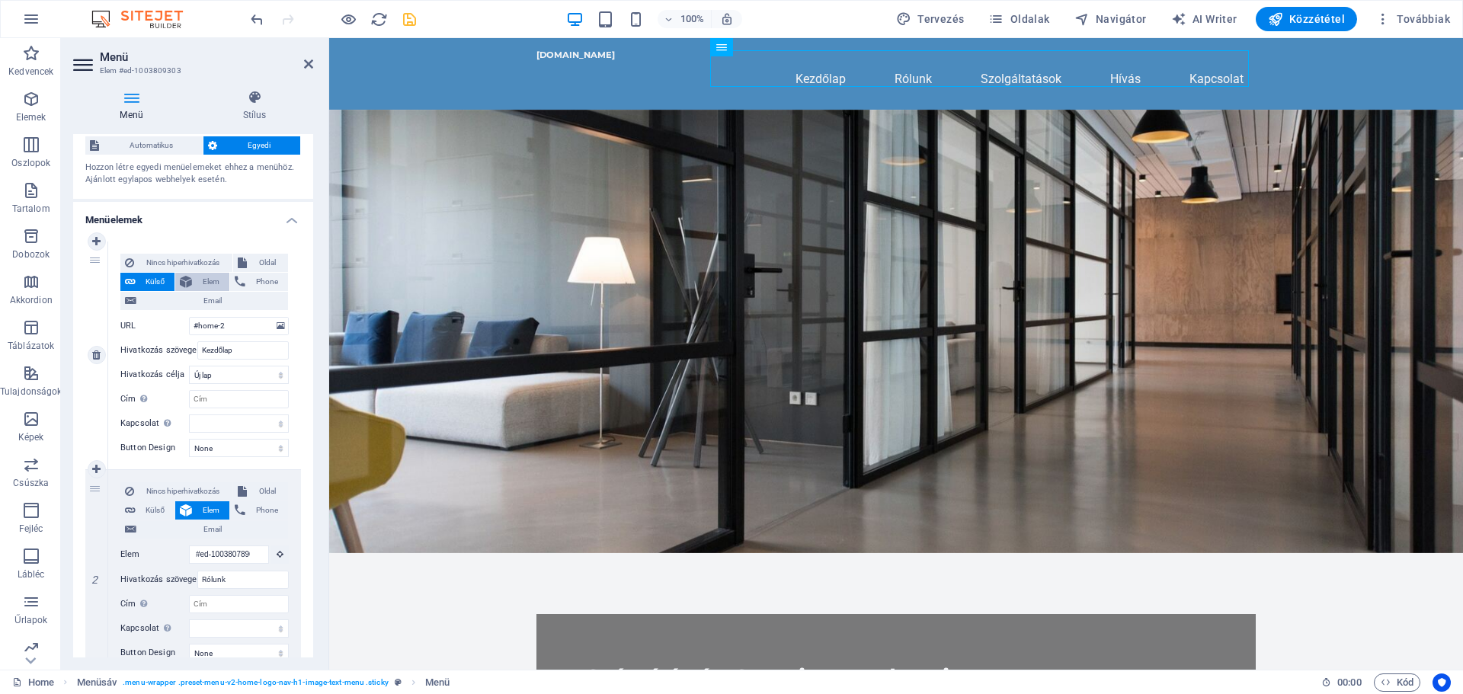
select select
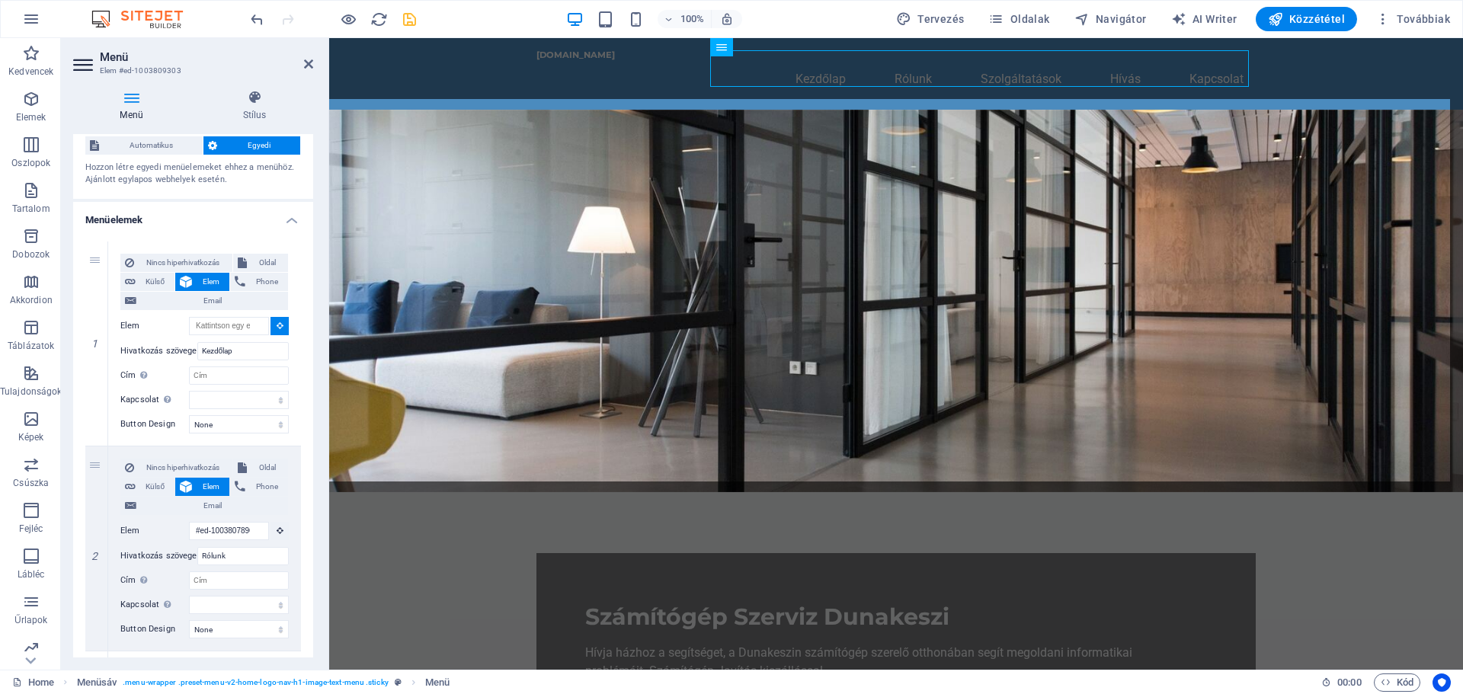
click at [434, 155] on figure at bounding box center [896, 301] width 1134 height 383
type input "#ed-1003809468"
select select
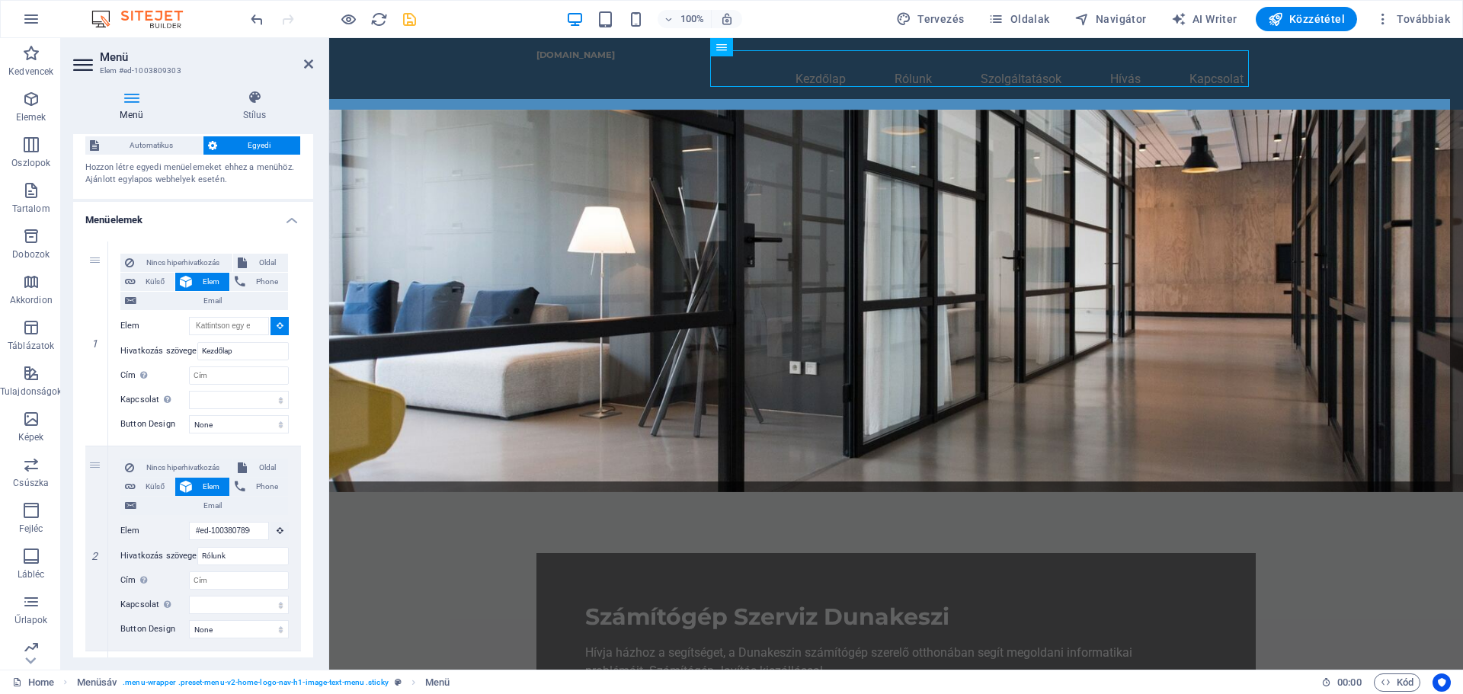
select select
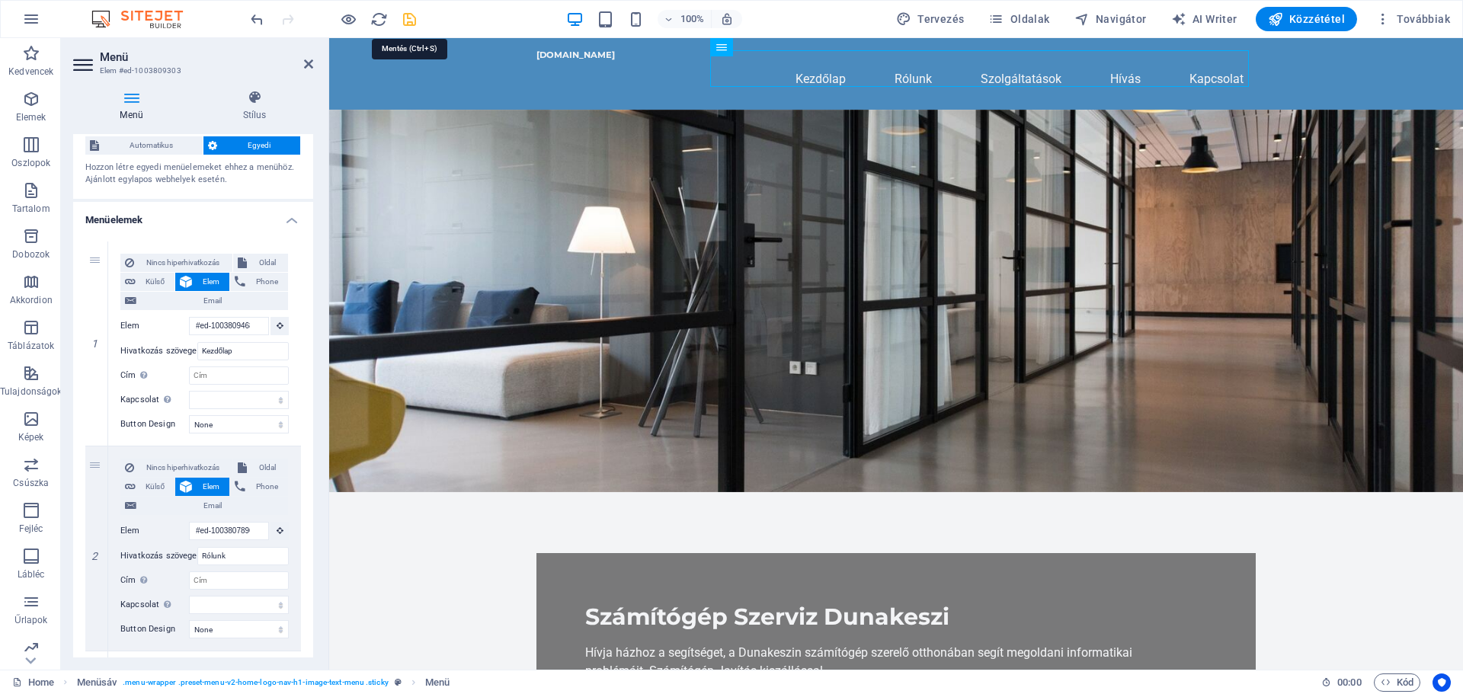
click at [405, 14] on icon "save" at bounding box center [410, 20] width 18 height 18
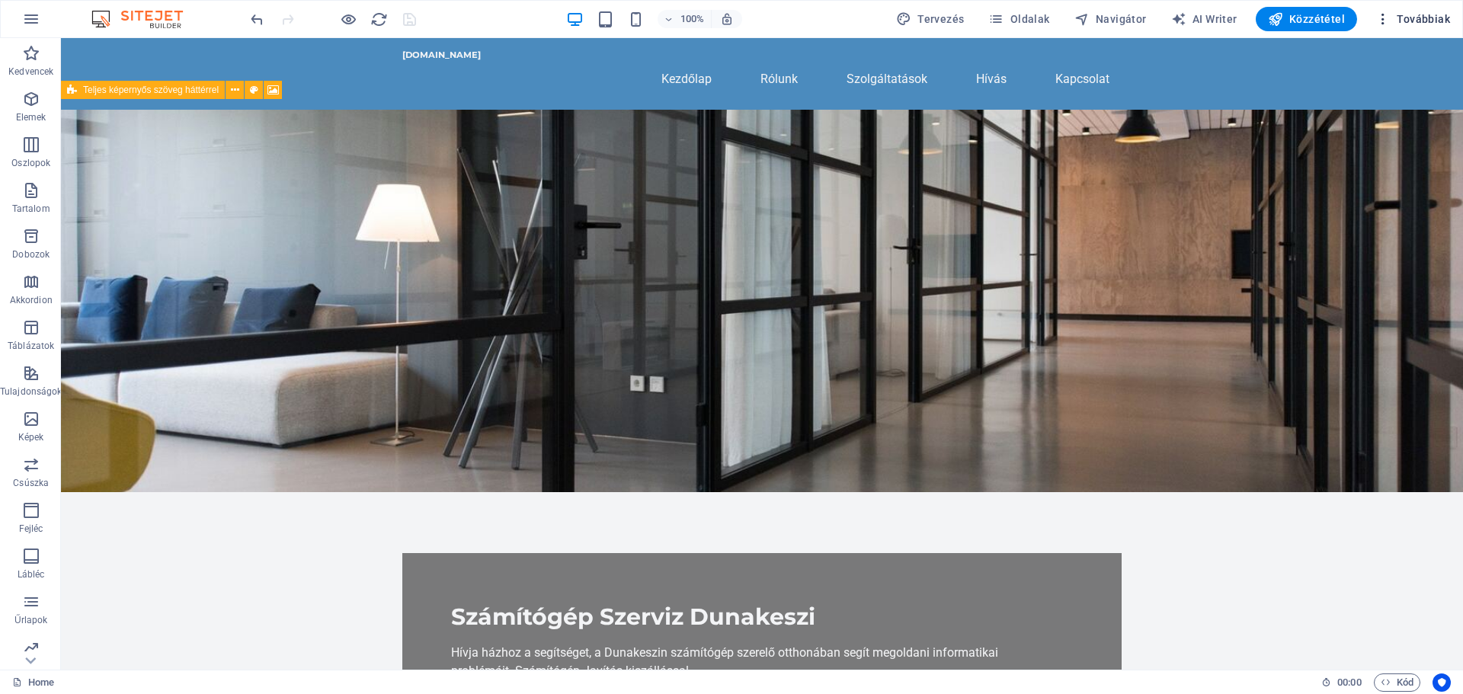
click at [1430, 23] on span "Továbbiak" at bounding box center [1412, 18] width 75 height 15
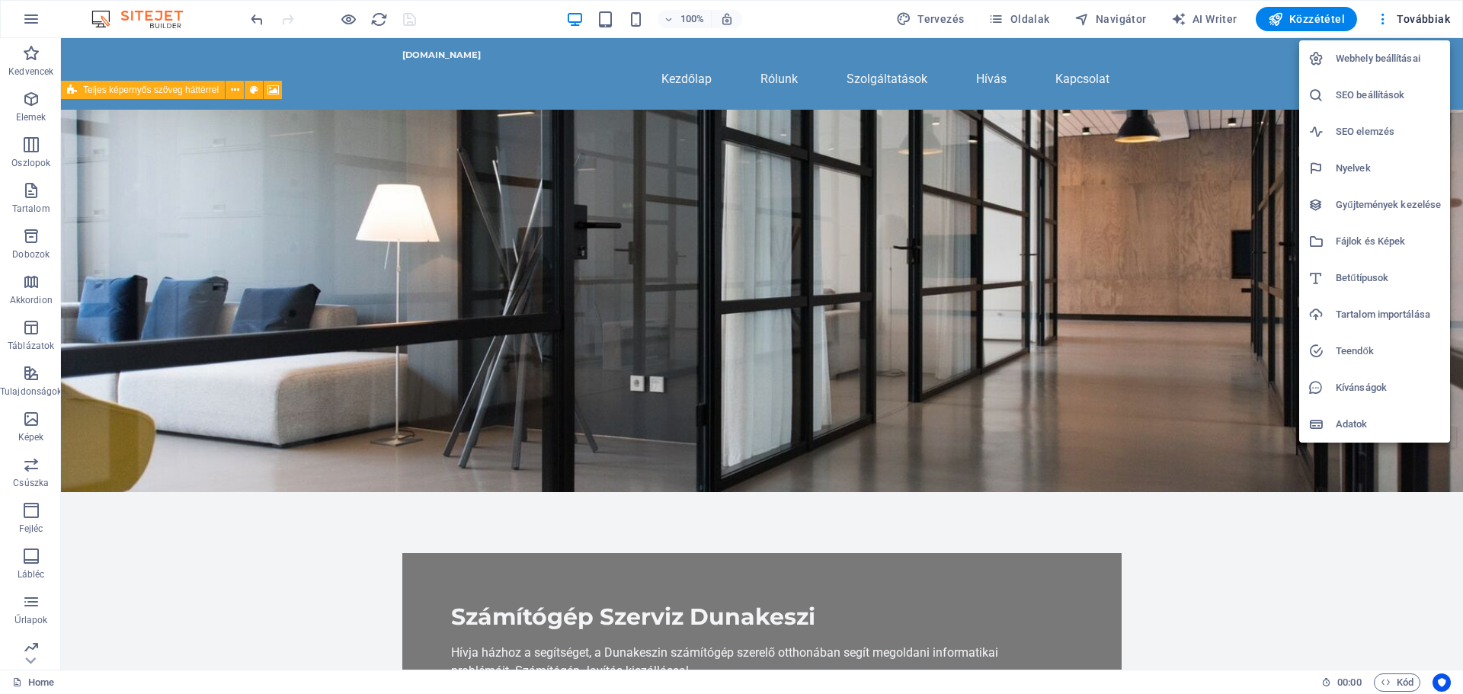
click at [1373, 59] on h6 "Webhely beállításai" at bounding box center [1388, 59] width 105 height 18
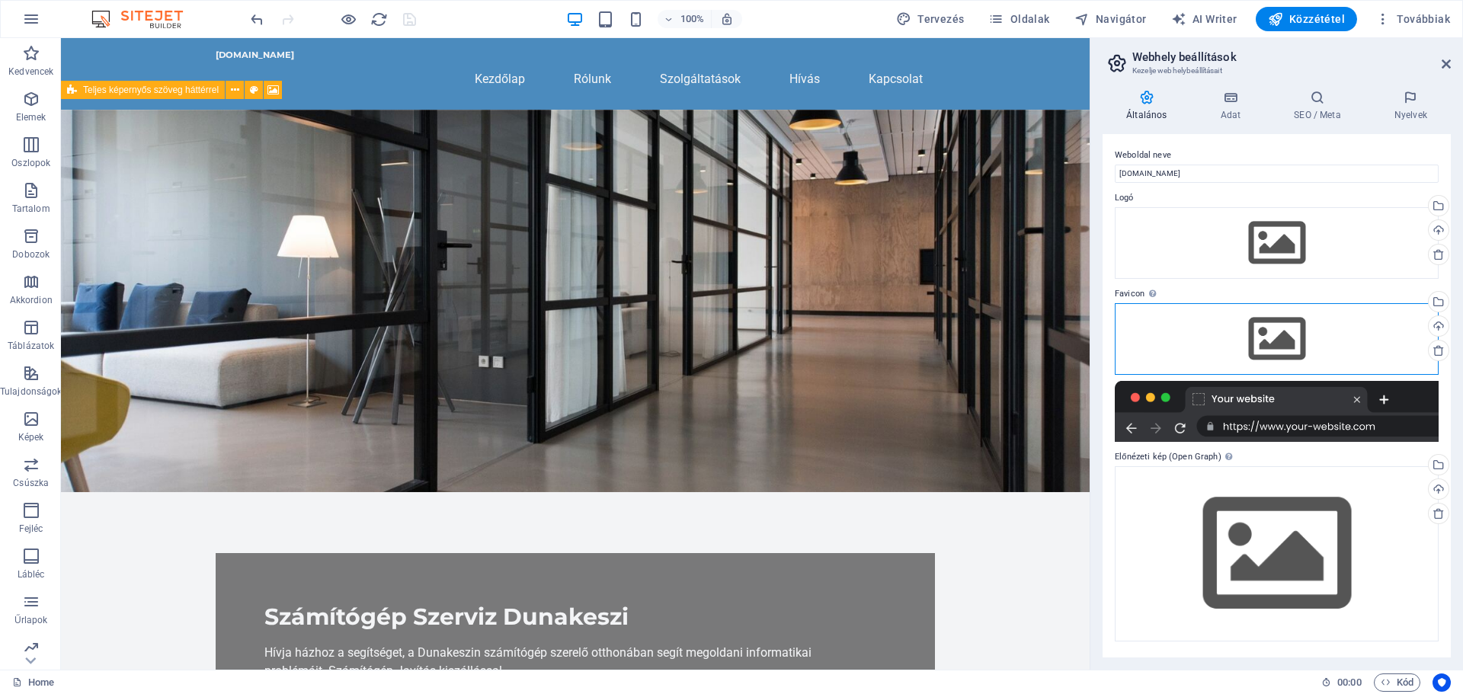
click at [1275, 331] on div "Húzza ide a fájlokat, kattintson a fájlok kiválasztásához, vagy válasszon fájlo…" at bounding box center [1277, 339] width 324 height 72
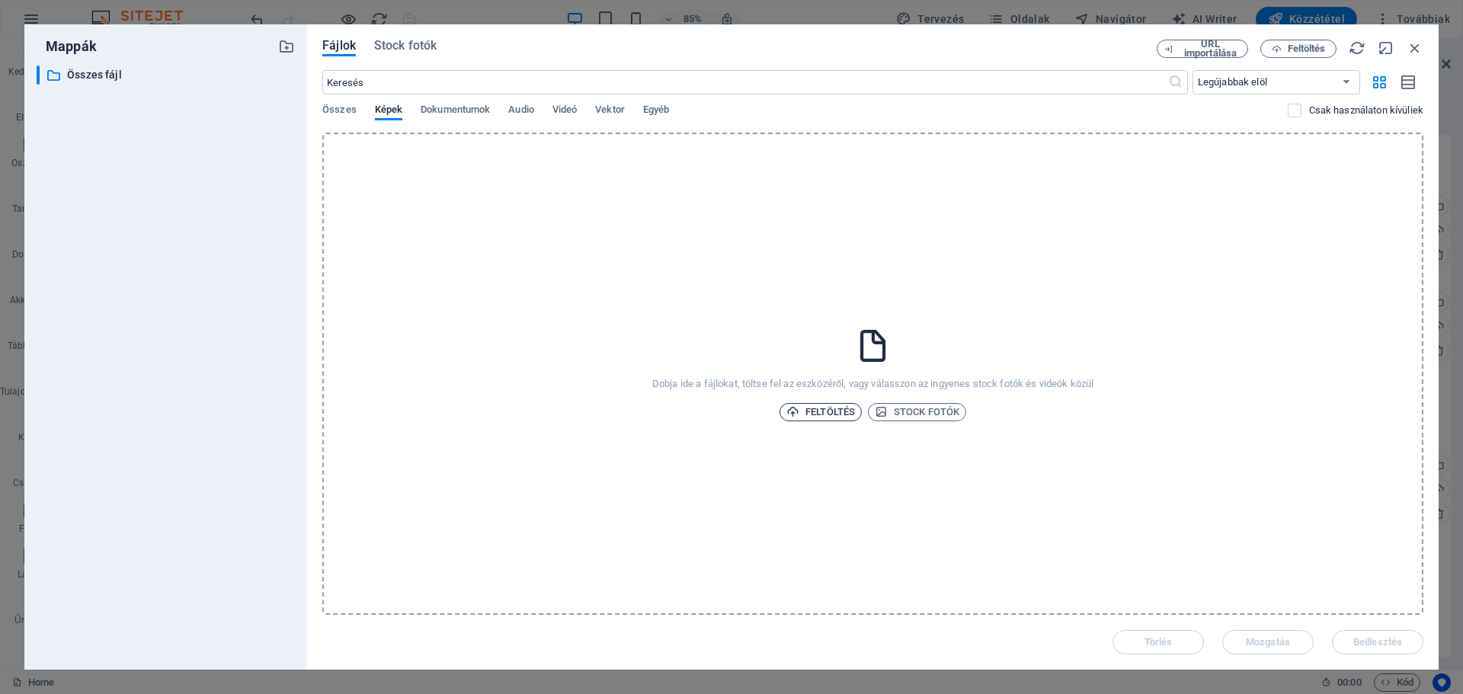
click at [833, 408] on span "Feltöltés" at bounding box center [820, 412] width 69 height 18
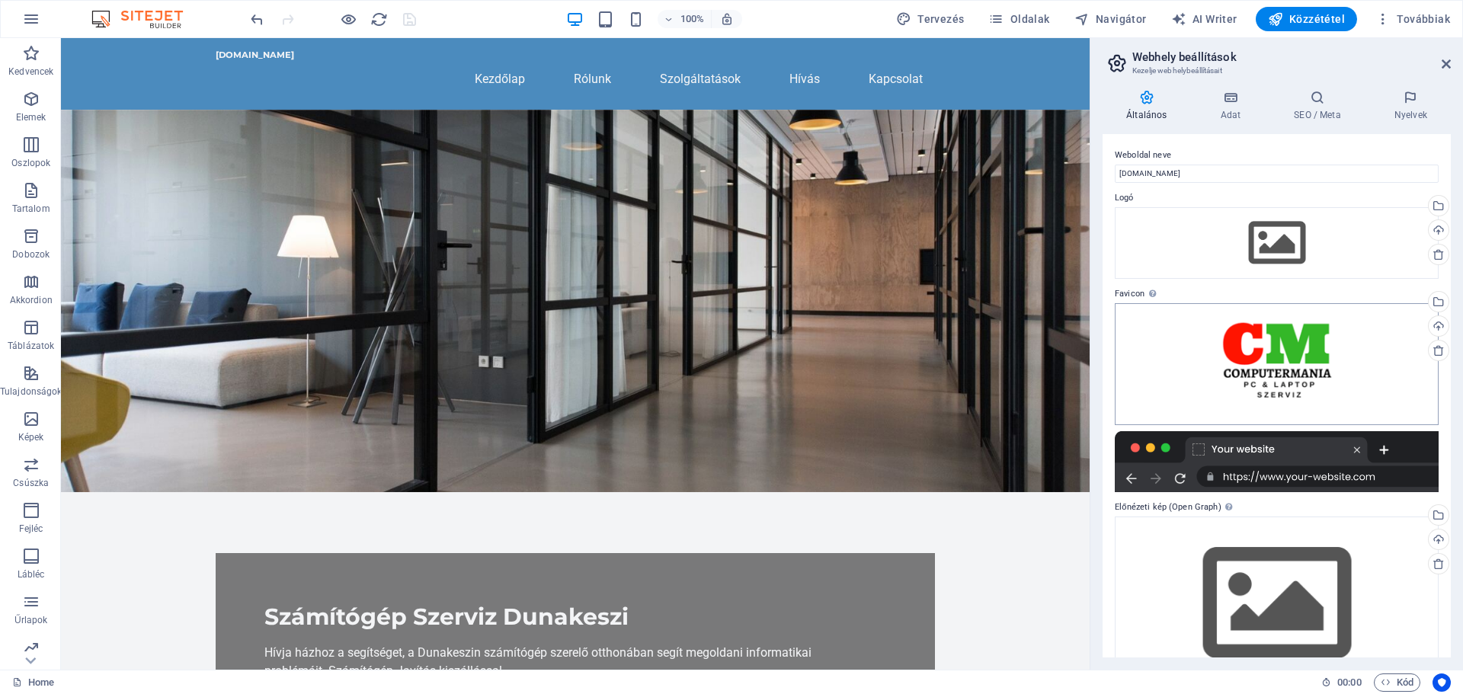
scroll to position [46, 0]
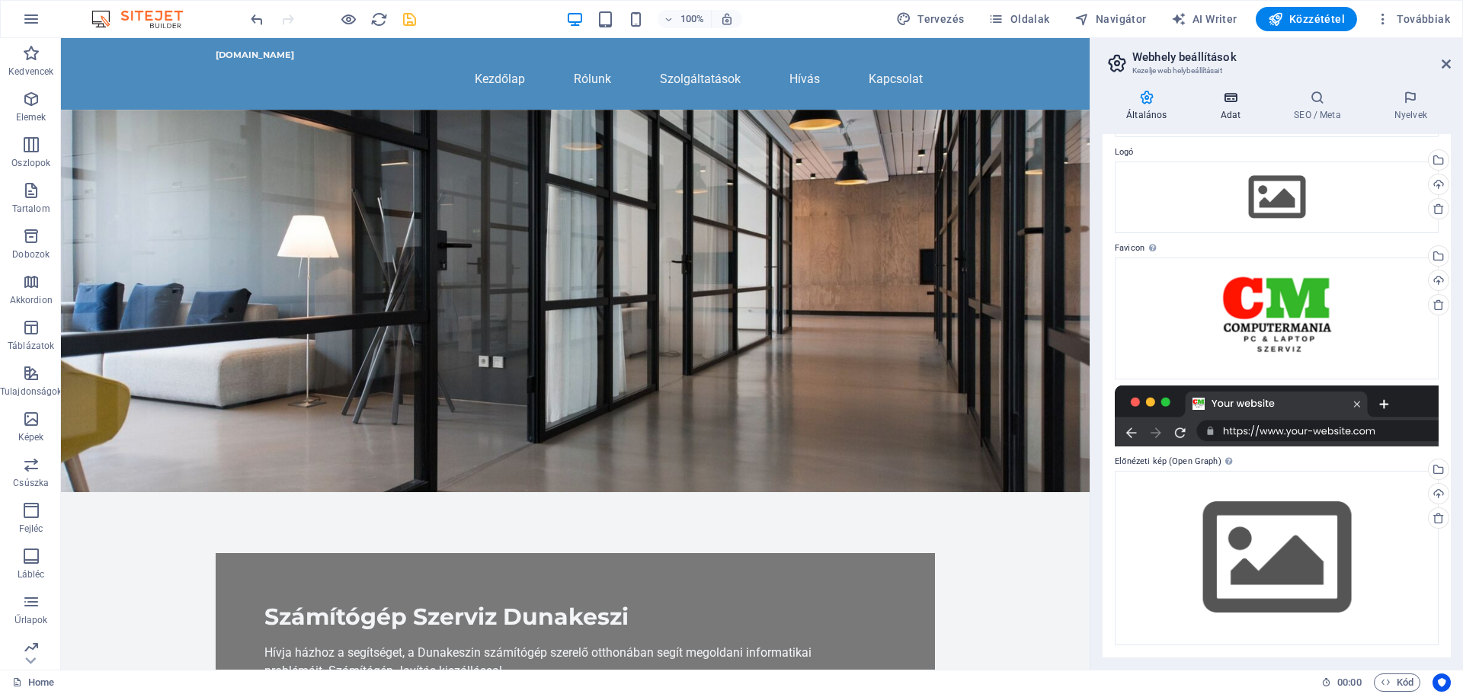
click at [1234, 105] on h4 "Adat" at bounding box center [1233, 106] width 74 height 32
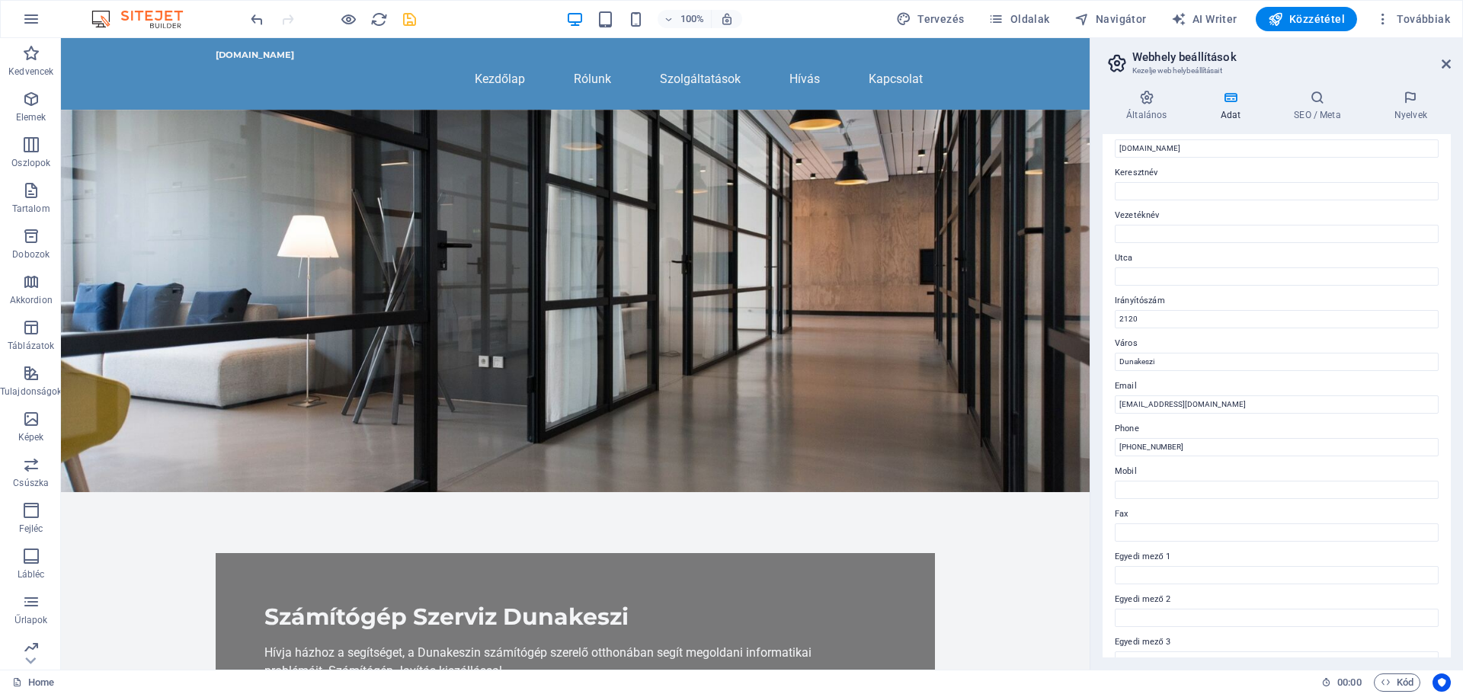
scroll to position [0, 0]
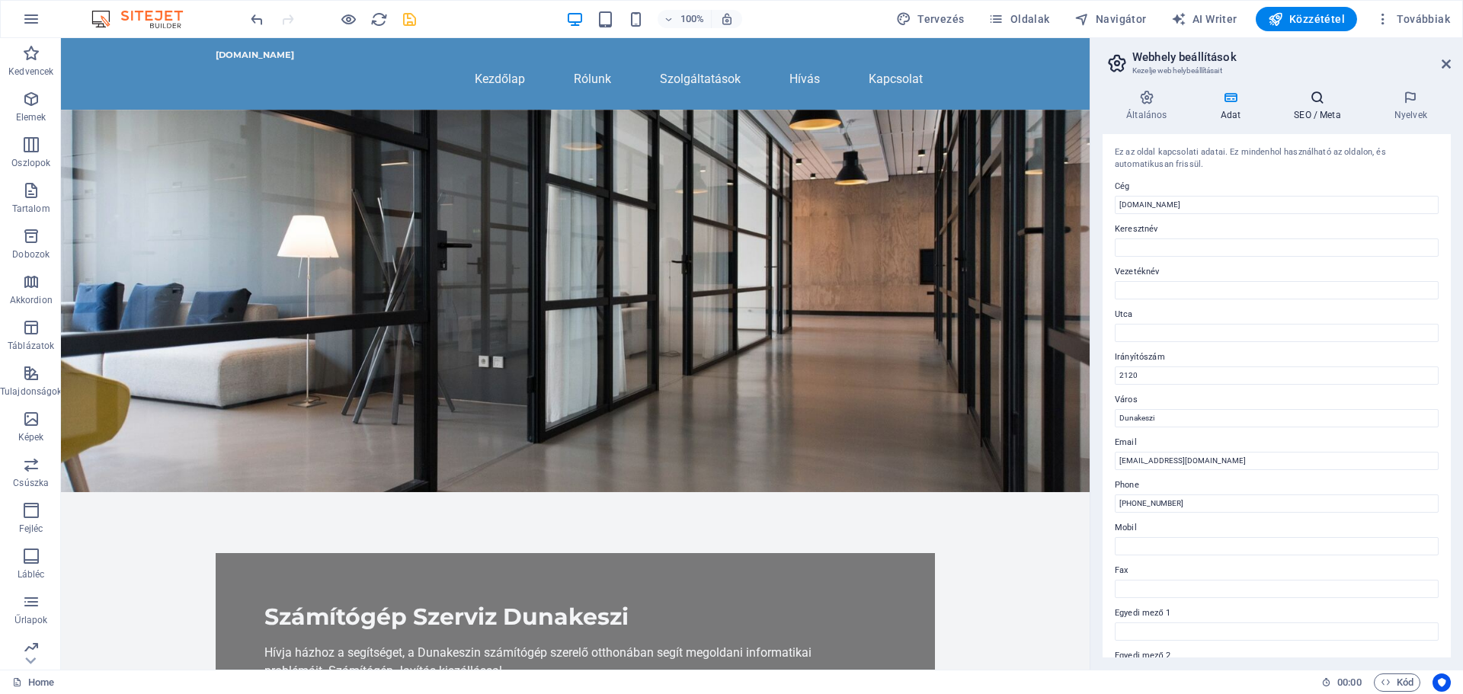
click at [1311, 106] on h4 "SEO / Meta" at bounding box center [1320, 106] width 101 height 32
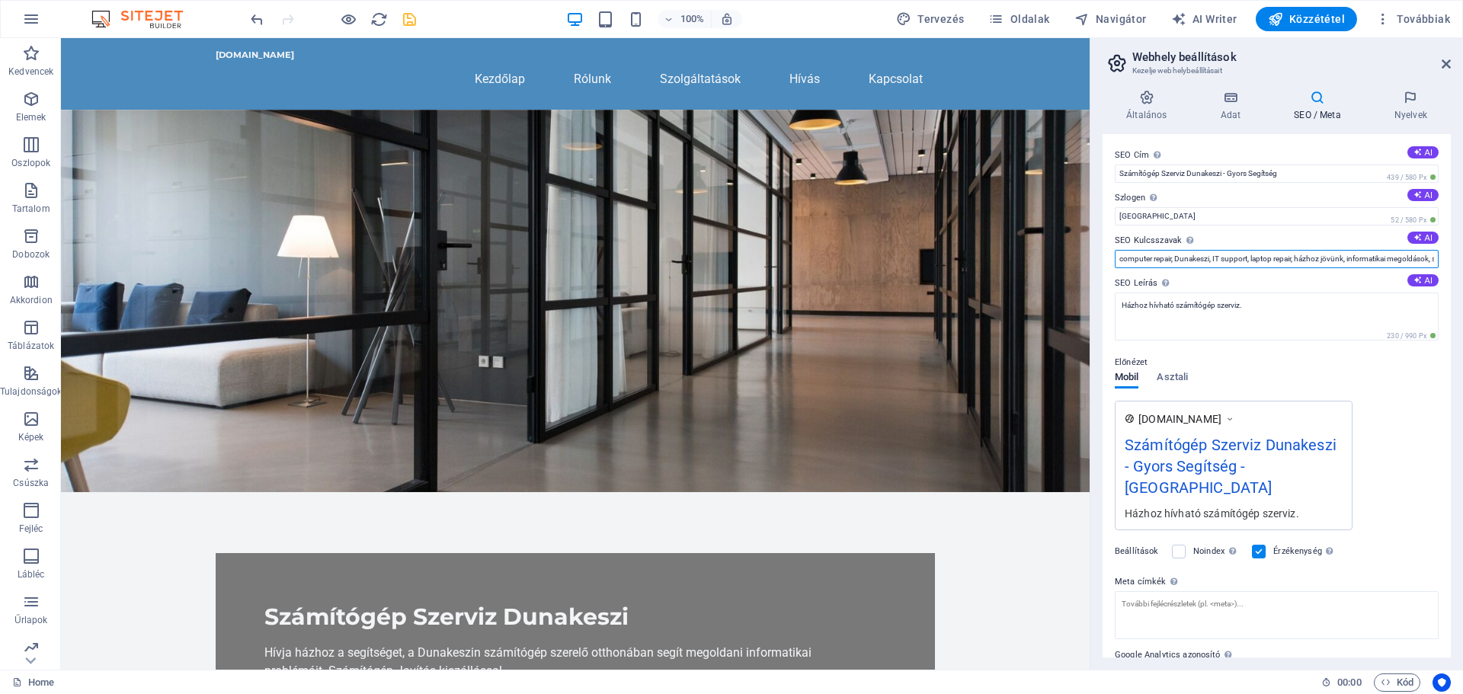
click at [1337, 255] on input "computer repair, Dunakeszi, IT support, laptop repair, házhoz jövünk, informati…" at bounding box center [1277, 259] width 324 height 18
drag, startPoint x: 1223, startPoint y: 173, endPoint x: 1122, endPoint y: 171, distance: 100.6
click at [1116, 168] on input "Számítógép Szerviz Dunakeszi - Gyors Segítség" at bounding box center [1277, 174] width 324 height 18
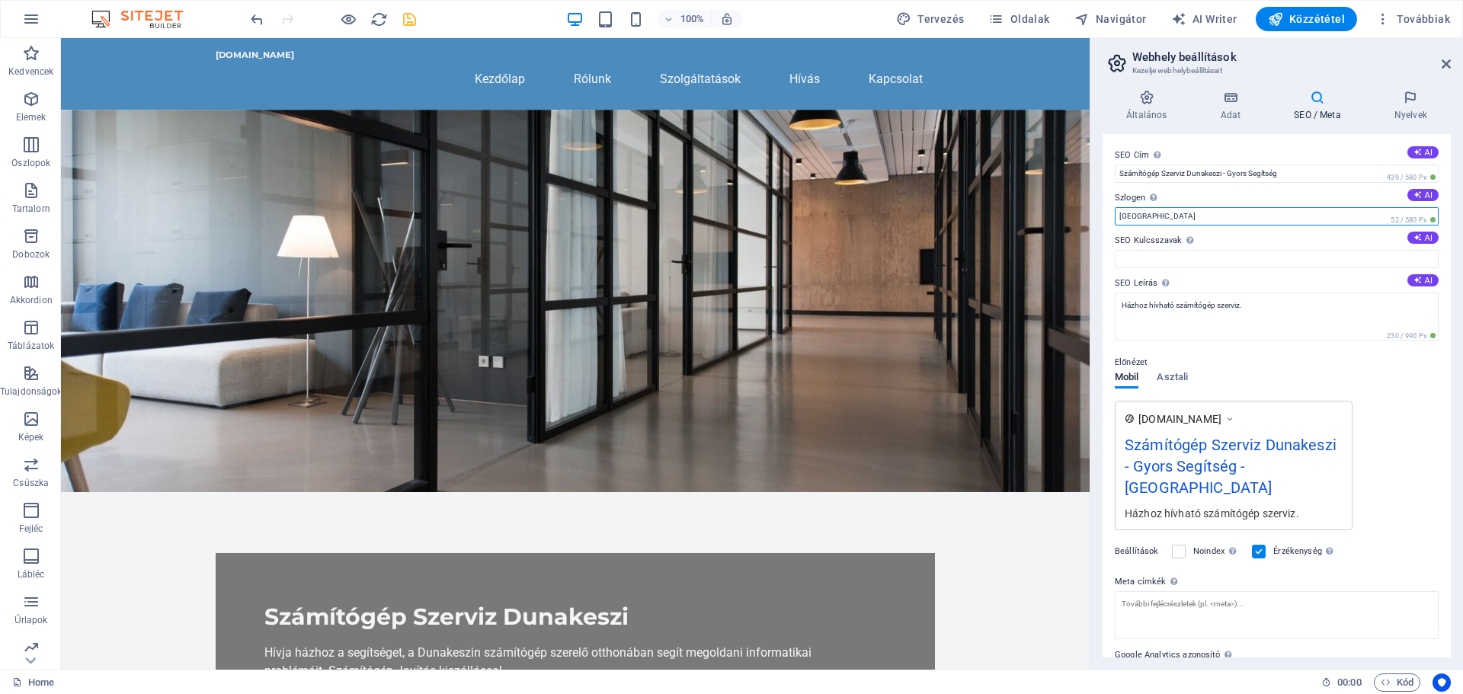
drag, startPoint x: 1154, startPoint y: 216, endPoint x: 1104, endPoint y: 220, distance: 50.4
click at [1104, 220] on div "SEO Cím Az Ön weboldalának címe - legyen valami, ami kitűnik a kereső találatok…" at bounding box center [1277, 396] width 348 height 524
paste input "Számítógép Szerviz Dunakeszi"
click at [1121, 216] on input "Számítógép Szerviz Dunakeszi" at bounding box center [1277, 216] width 324 height 18
drag, startPoint x: 1228, startPoint y: 214, endPoint x: 1115, endPoint y: 222, distance: 113.0
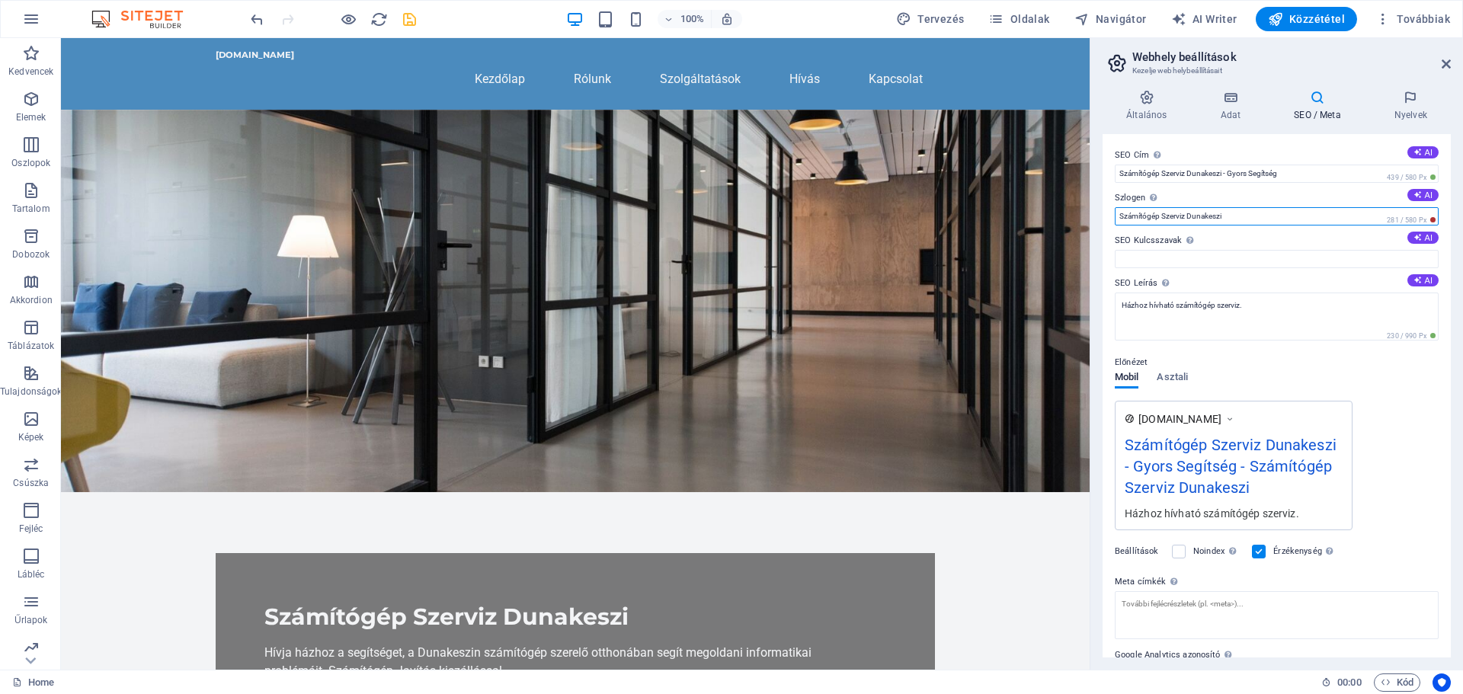
click at [1115, 222] on input "Számítógép Szerviz Dunakeszi" at bounding box center [1277, 216] width 324 height 18
type input "Házhoz kijáró számítógép szerelő"
click at [1151, 251] on input "SEO Kulcsszavak Vesszővel elválasztott kulcsszavak listája, amelyek az Ön webol…" at bounding box center [1277, 259] width 324 height 18
paste input "Számítógép Szerviz Dunakeszi"
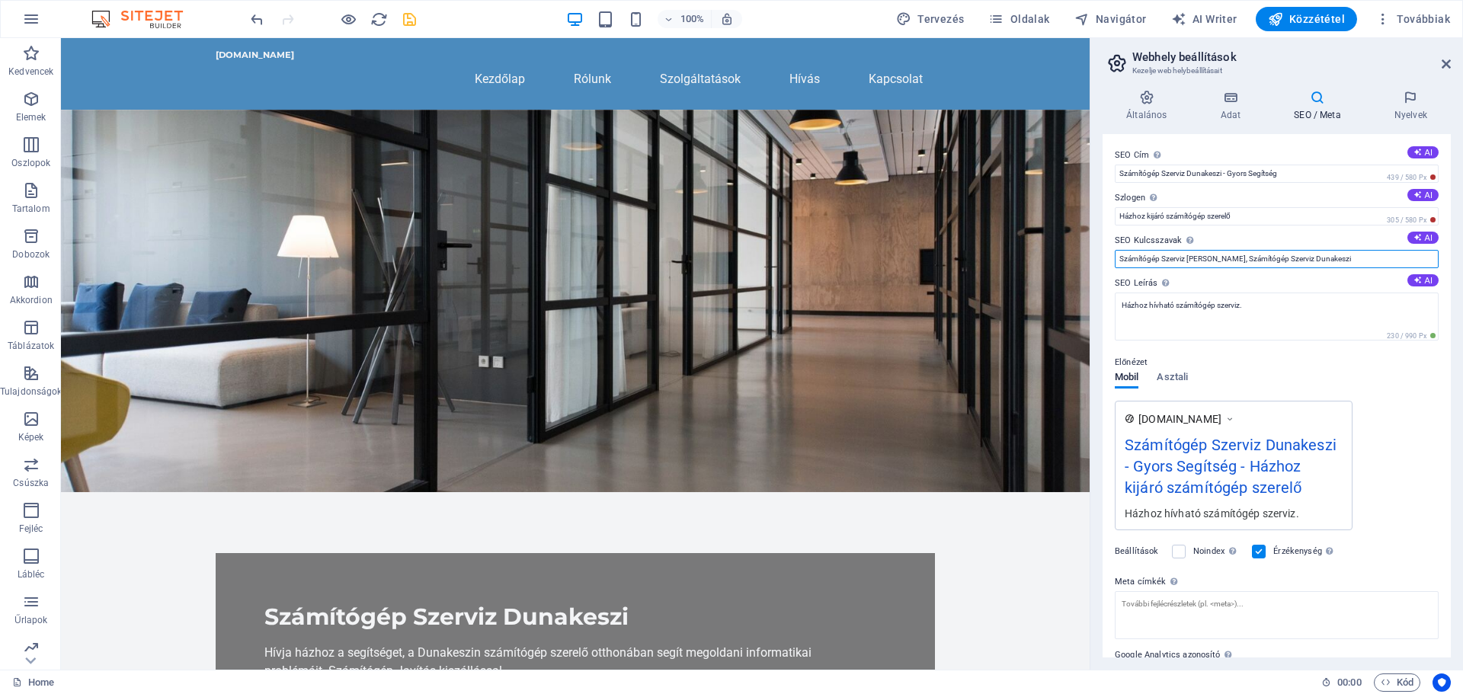
drag, startPoint x: 1265, startPoint y: 256, endPoint x: 1228, endPoint y: 260, distance: 37.5
click at [1228, 260] on input "Számítógép Szerviz Dunakeszi, Számítógép Szerviz Dunakeszi" at bounding box center [1277, 259] width 324 height 18
click at [1305, 261] on input "Számítógép Szerviz Dunakeszi, Pc Szerviz Dunakeszi" at bounding box center [1277, 259] width 324 height 18
paste input "Számítógép Szerviz Dunakeszi"
drag, startPoint x: 1342, startPoint y: 261, endPoint x: 1303, endPoint y: 258, distance: 38.9
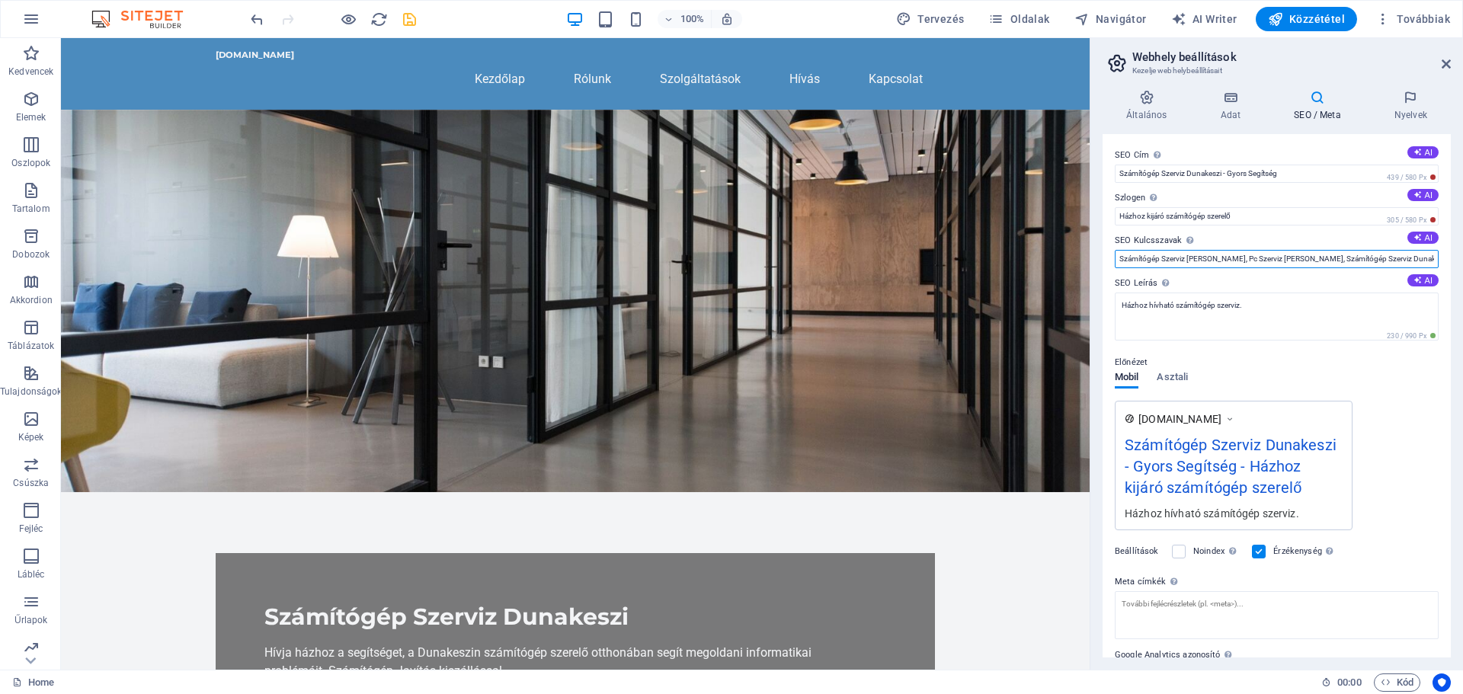
click at [1303, 258] on input "Számítógép Szerviz Dunakeszi, Pc Szerviz Dunakeszi, Számítógép Szerviz Dunakeszi" at bounding box center [1277, 259] width 324 height 18
click at [1388, 259] on input "Számítógép Szerviz Dunakeszi, Pc Szerviz Dunakeszi, laptop Szerviz Dunakeszi" at bounding box center [1277, 259] width 324 height 18
paste input "Számítógép Szerviz Dunakeszi"
drag, startPoint x: 1395, startPoint y: 259, endPoint x: 1371, endPoint y: 258, distance: 24.4
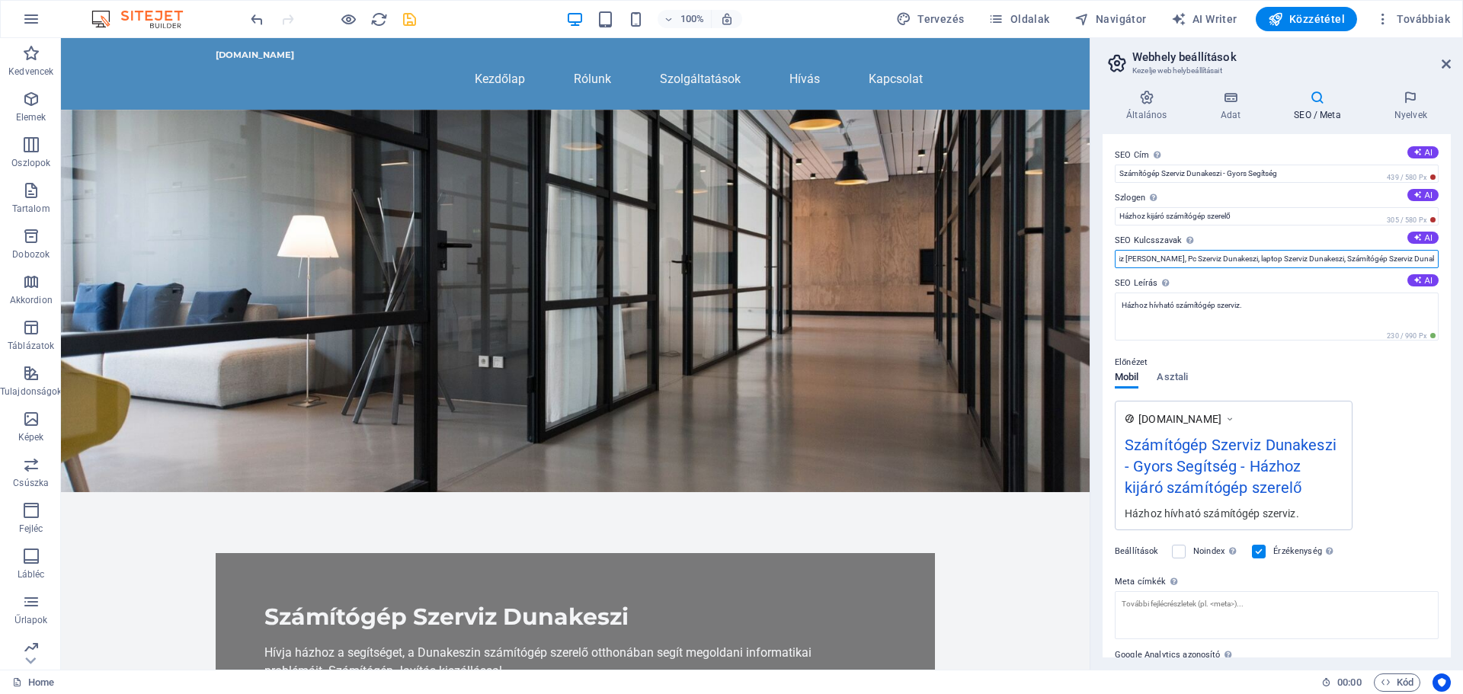
click at [1371, 258] on input "Számítógép Szerviz Dunakeszi, Pc Szerviz Dunakeszi, laptop Szerviz Dunakeszi, S…" at bounding box center [1277, 259] width 324 height 18
paste input "Számítógép Szerviz Dunakeszi"
drag, startPoint x: 1395, startPoint y: 261, endPoint x: 1329, endPoint y: 262, distance: 66.3
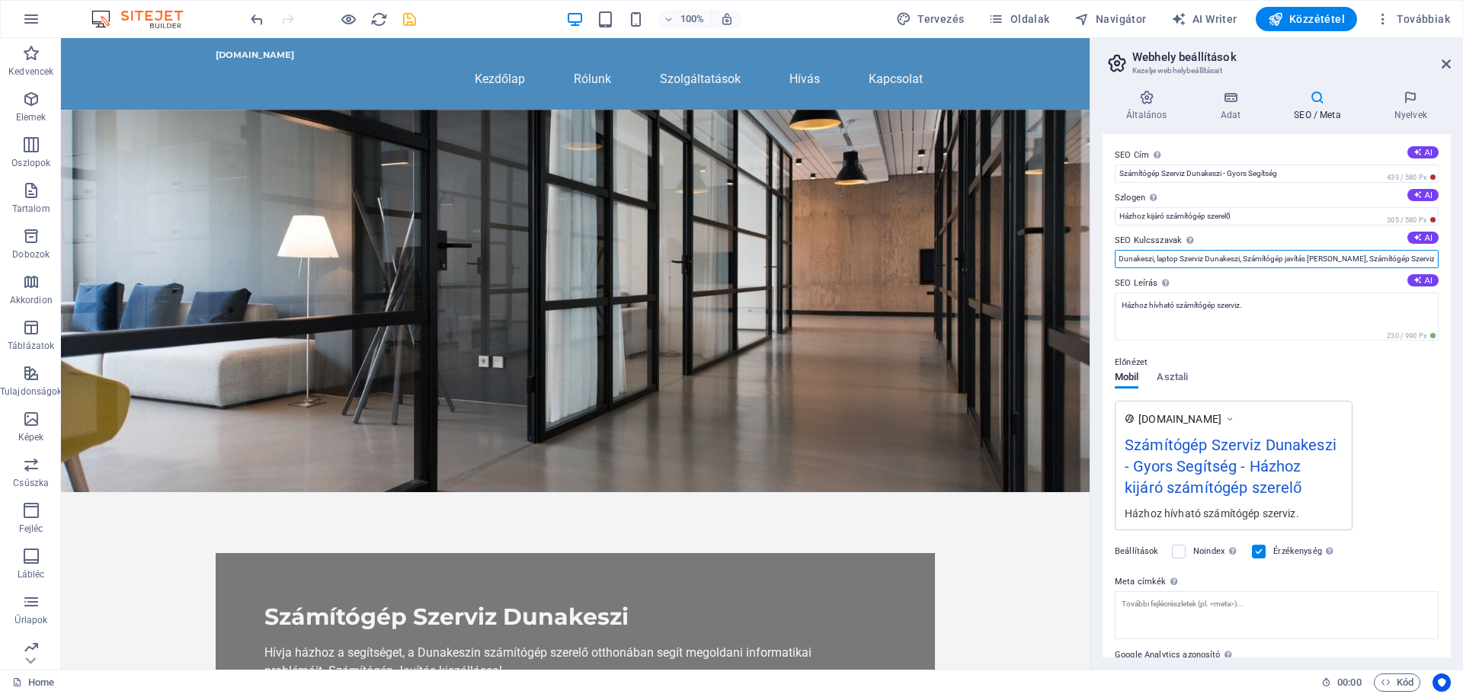
click at [1329, 262] on input "Számítógép Szerviz Dunakeszi, Pc Szerviz Dunakeszi, laptop Szerviz Dunakeszi, S…" at bounding box center [1277, 259] width 324 height 18
type input "Számítógép Szerviz Dunakeszi, Pc Szerviz Dunakeszi, laptop Szerviz Dunakeszi, S…"
drag, startPoint x: 1224, startPoint y: 169, endPoint x: 1111, endPoint y: 178, distance: 113.2
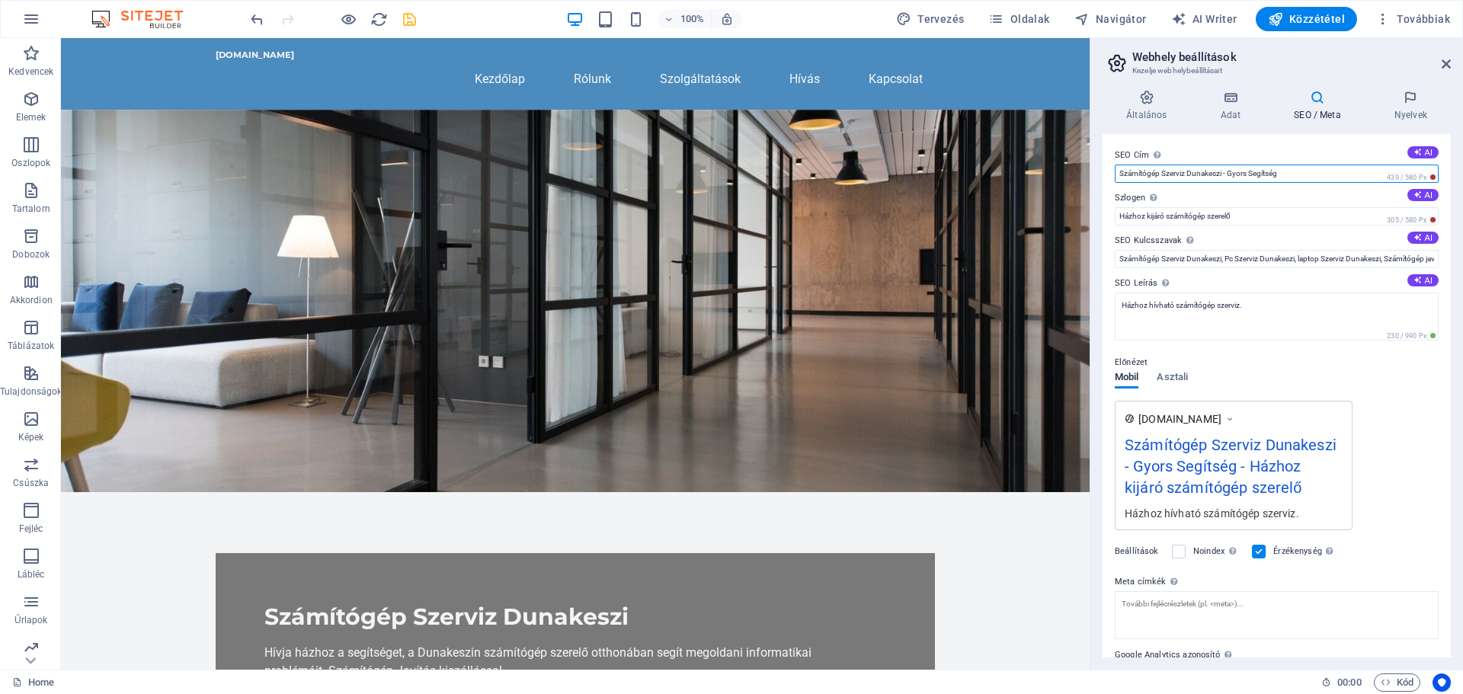
click at [1111, 178] on div "SEO Cím Az Ön weboldalának címe - legyen valami, ami kitűnik a kereső találatok…" at bounding box center [1277, 396] width 348 height 524
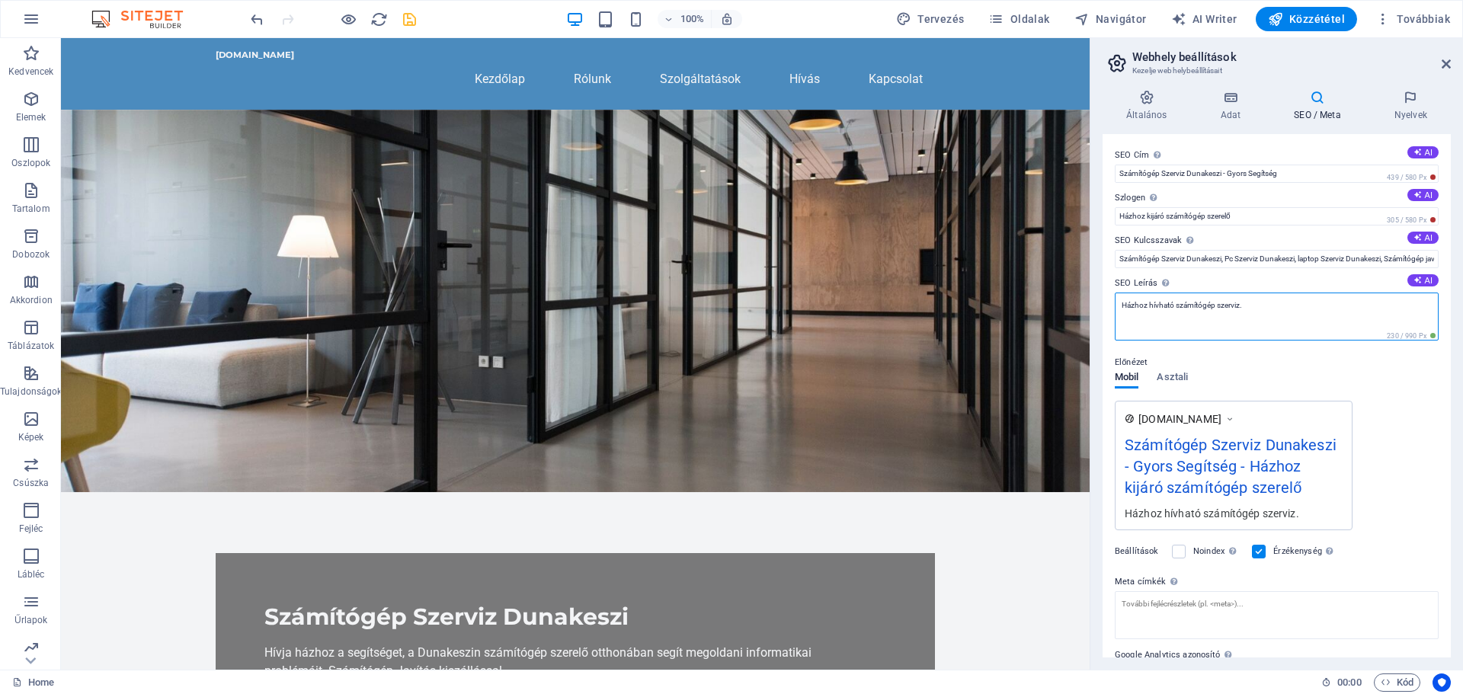
click at [1122, 304] on textarea "Házhoz hívható számítógép szerviz." at bounding box center [1277, 317] width 324 height 48
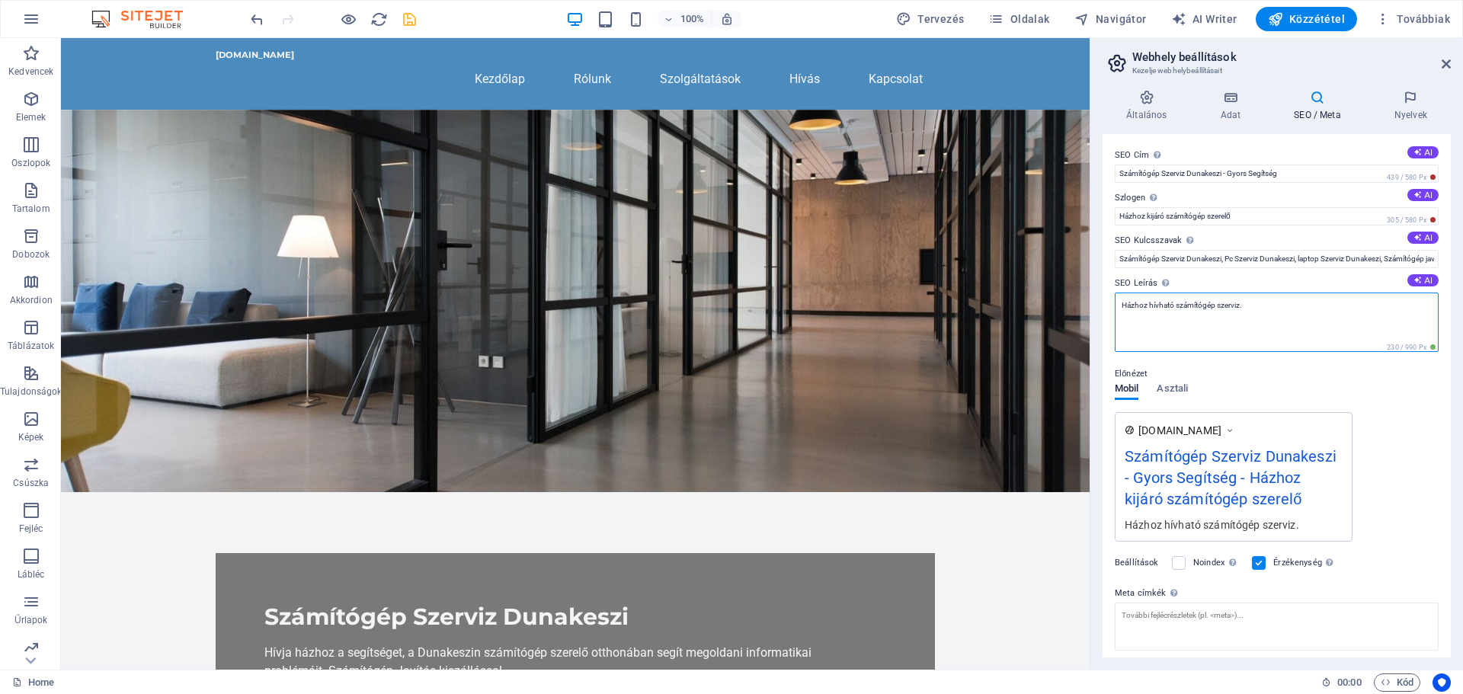
paste textarea "Számítógép Szerviz Dunakeszi"
click at [1375, 306] on textarea "Számítógép Szerviz Dunakeszi, Házhoz hívható számítógép szerviz." at bounding box center [1277, 322] width 324 height 59
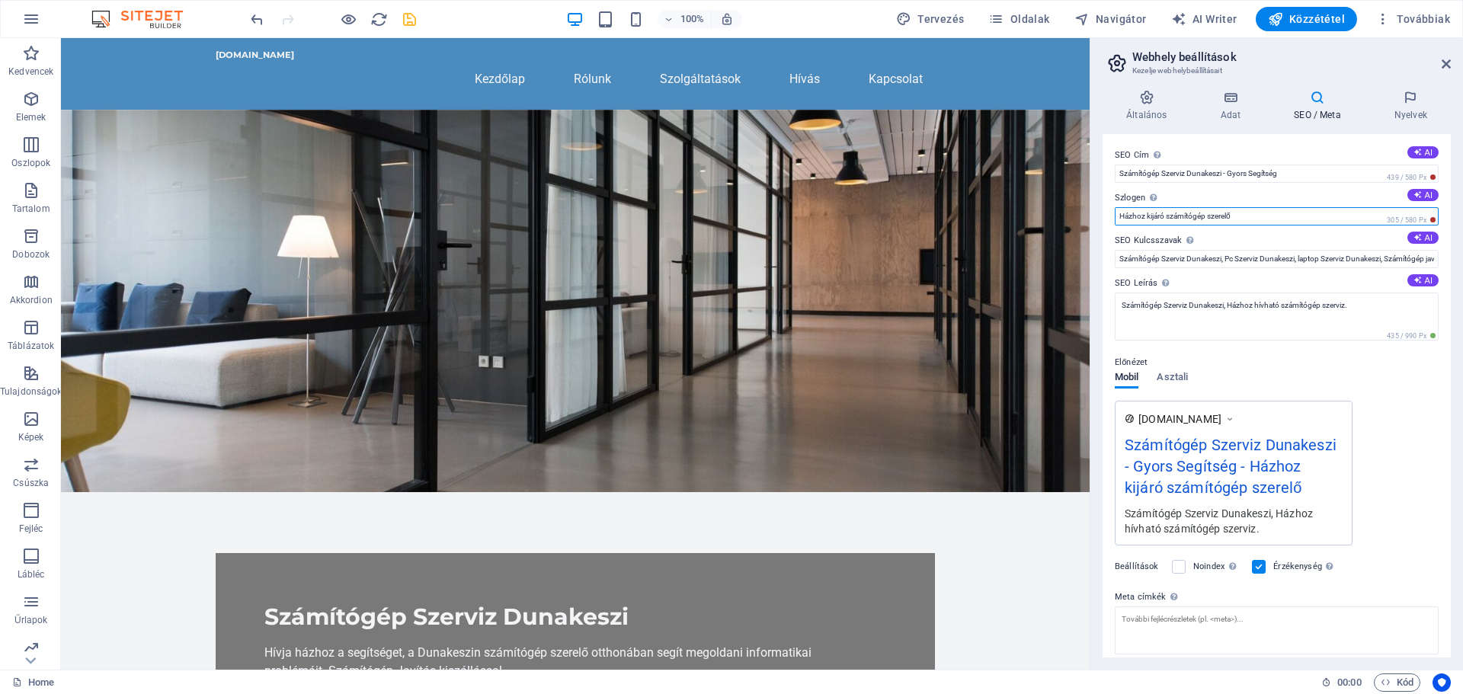
drag, startPoint x: 1298, startPoint y: 257, endPoint x: 1207, endPoint y: 266, distance: 91.1
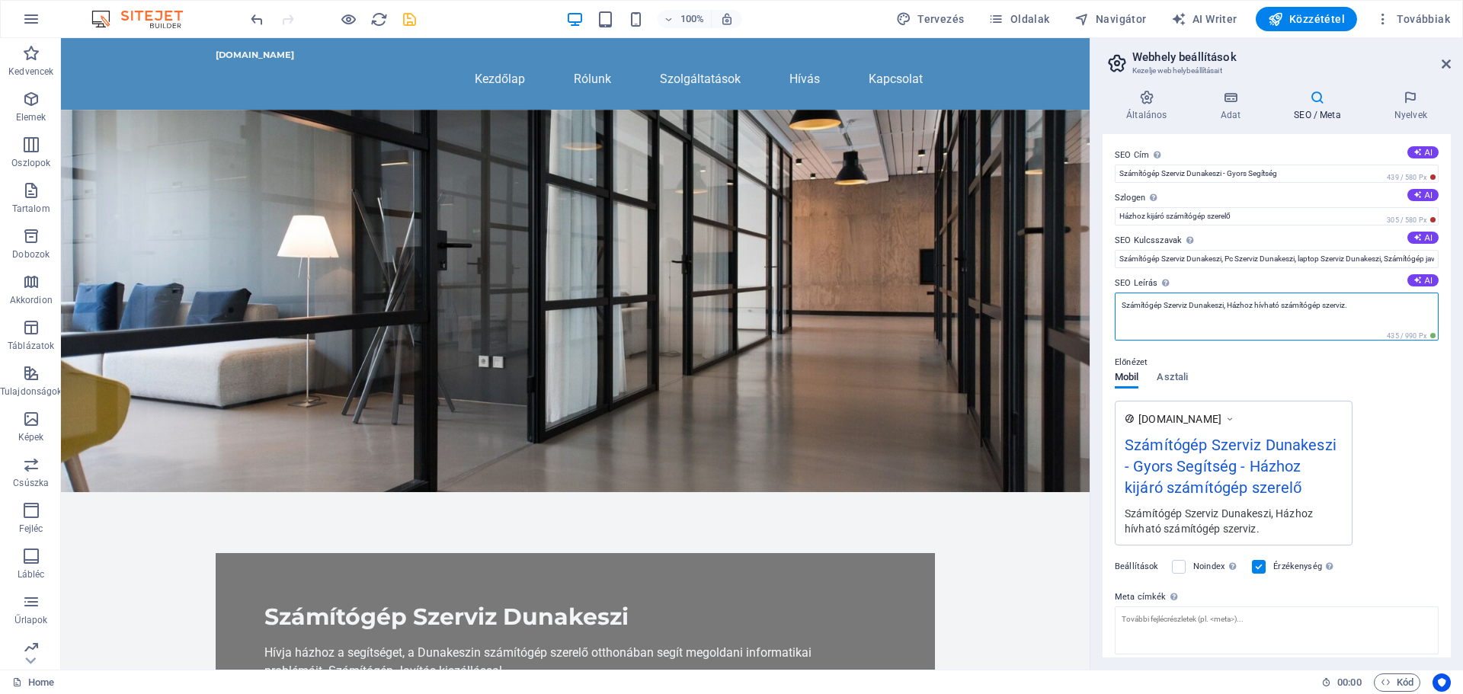
click at [1363, 301] on textarea "Számítógép Szerviz Dunakeszi, Házhoz hívható számítógép szerviz." at bounding box center [1277, 317] width 324 height 48
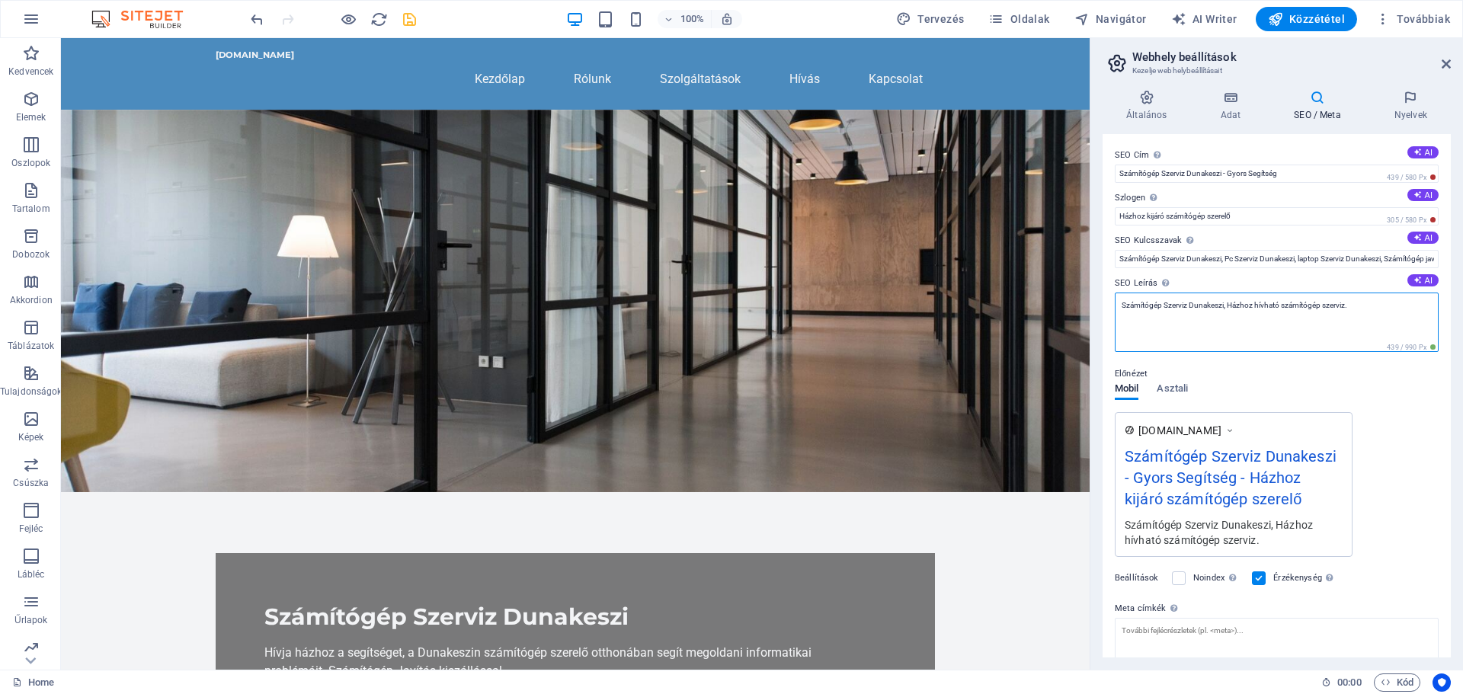
paste textarea "Házhoz kijáró számítógép szerelő"
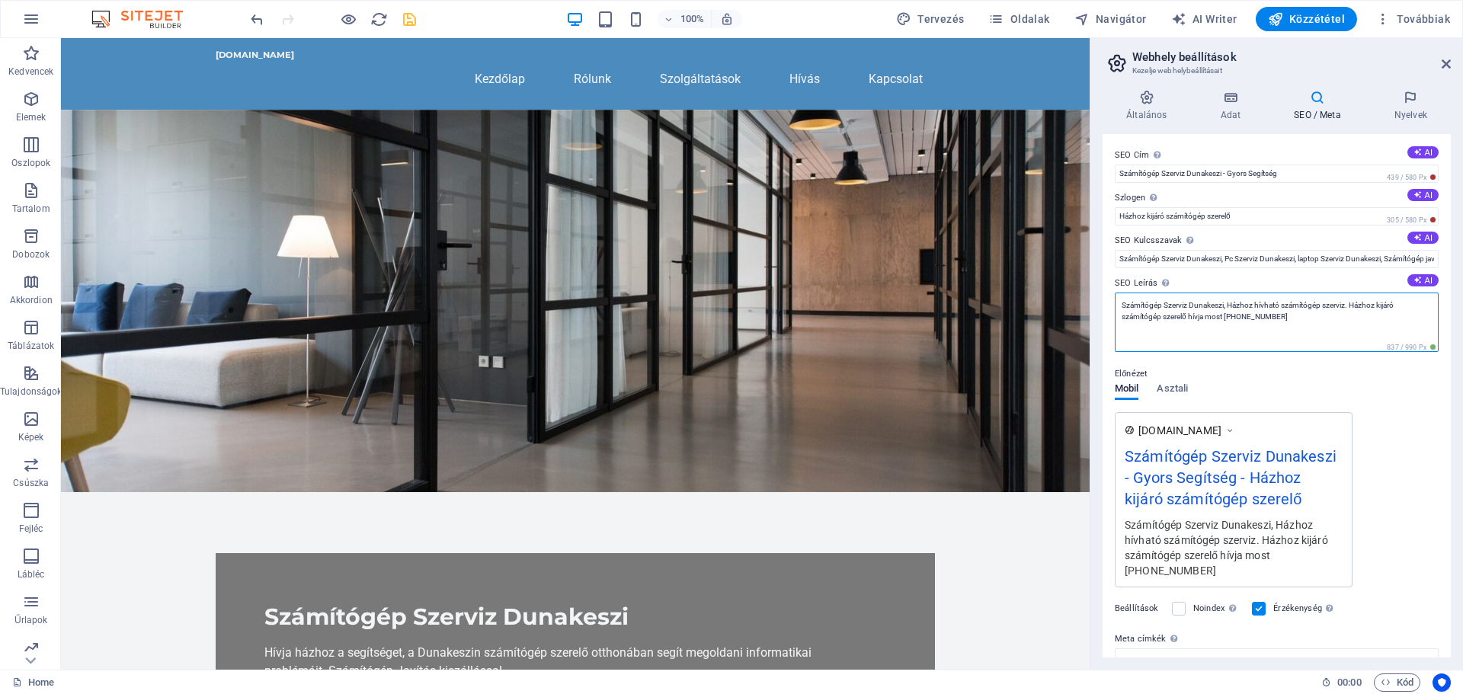
type textarea "Számítógép Szerviz Dunakeszi, Házhoz hívható számítógép szerviz. Házhoz kijáró …"
click at [1382, 387] on div "Előnézet Mobil Asztali www.example.com Számítógép Szerviz Dunakeszi - Gyors Seg…" at bounding box center [1277, 470] width 324 height 235
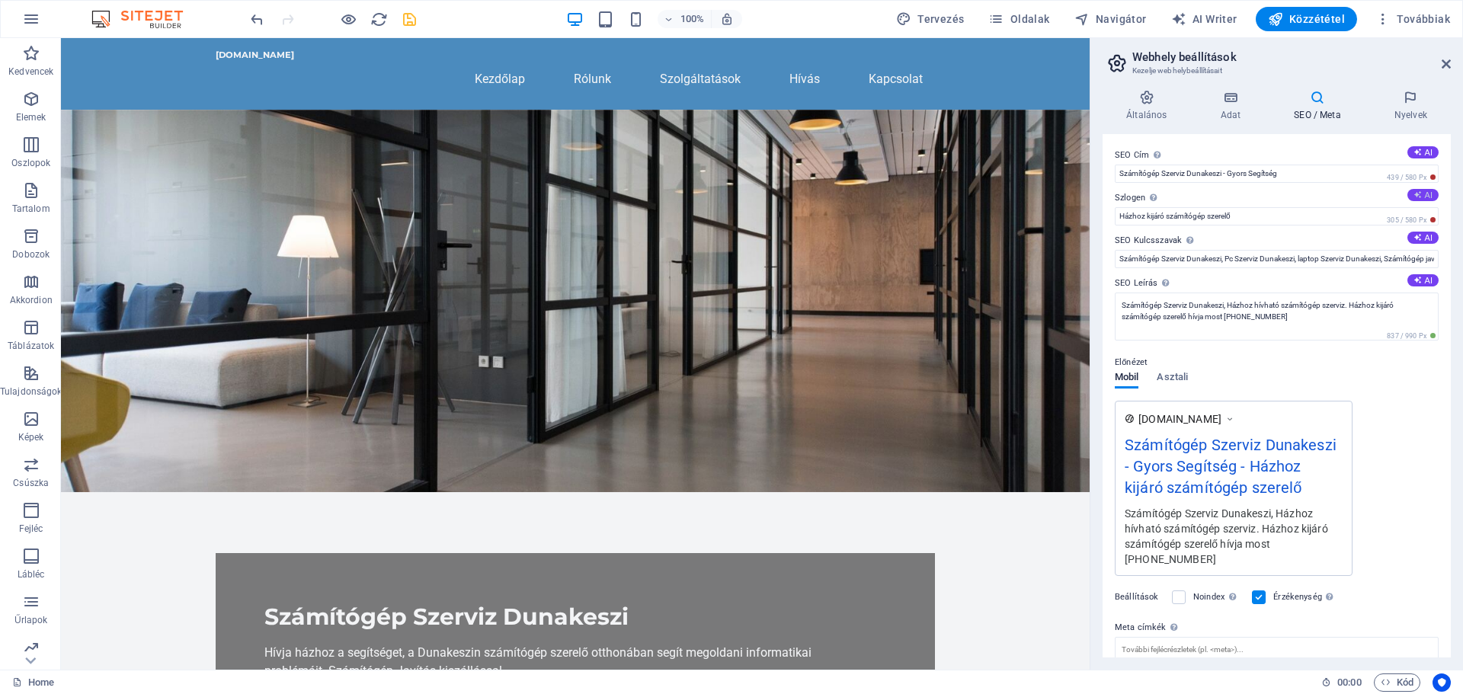
click at [1420, 190] on button "AI" at bounding box center [1422, 195] width 31 height 12
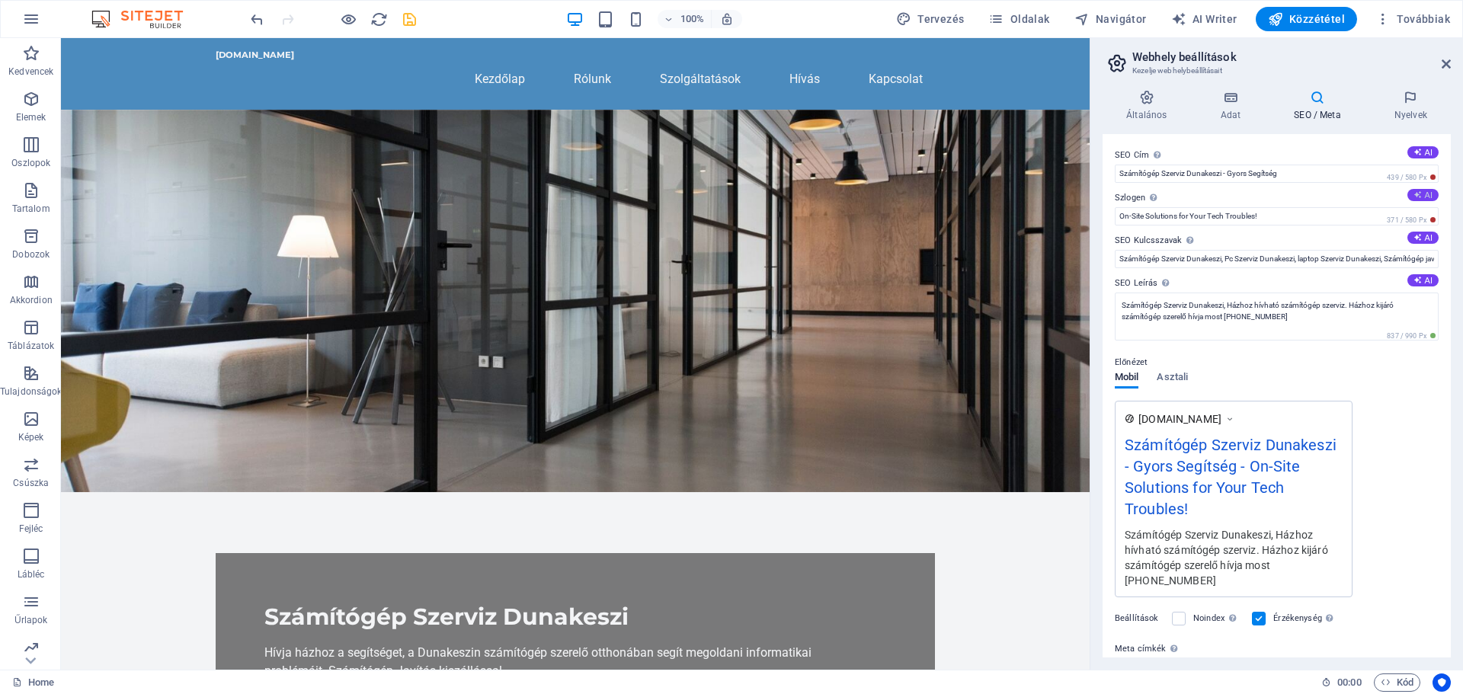
click at [1420, 190] on button "AI" at bounding box center [1422, 195] width 31 height 12
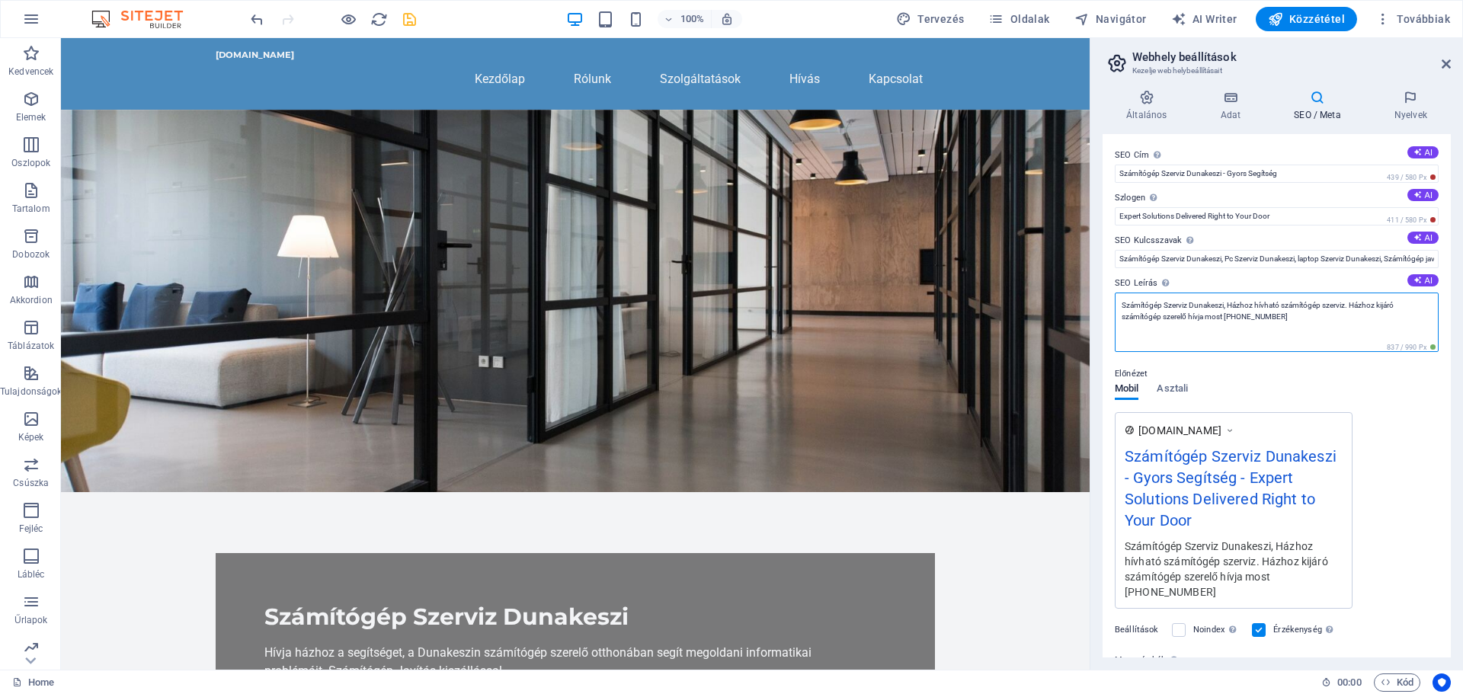
drag, startPoint x: 1228, startPoint y: 306, endPoint x: 1348, endPoint y: 306, distance: 120.4
click at [1348, 306] on textarea "Számítógép Szerviz Dunakeszi, Házhoz hívható számítógép szerviz. Házhoz kijáró …" at bounding box center [1277, 322] width 324 height 59
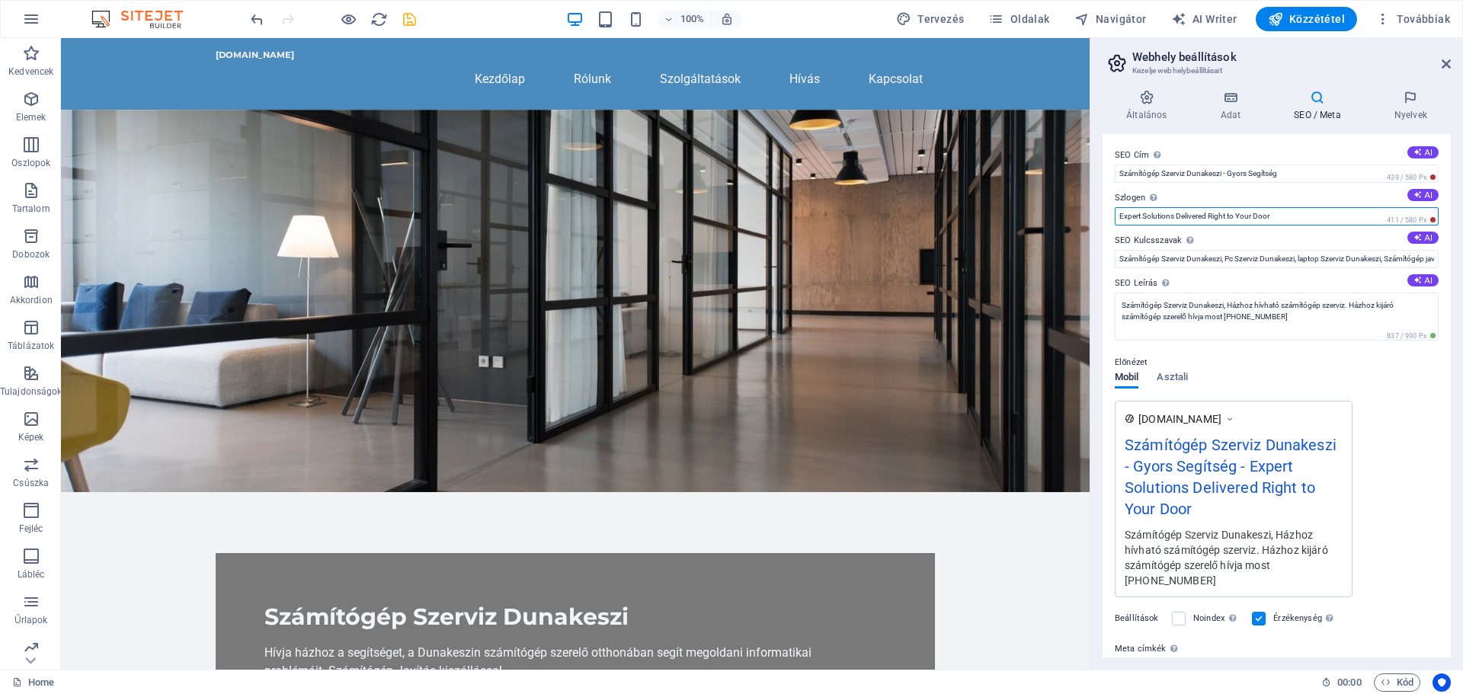
drag, startPoint x: 1274, startPoint y: 216, endPoint x: 1091, endPoint y: 217, distance: 182.9
click at [1091, 217] on aside "Webhely beállítások Kezelje webhelybeállításait Általános Adat SEO / Meta Nyelv…" at bounding box center [1276, 354] width 373 height 632
paste input "Házhoz hívható számítógép szerviz"
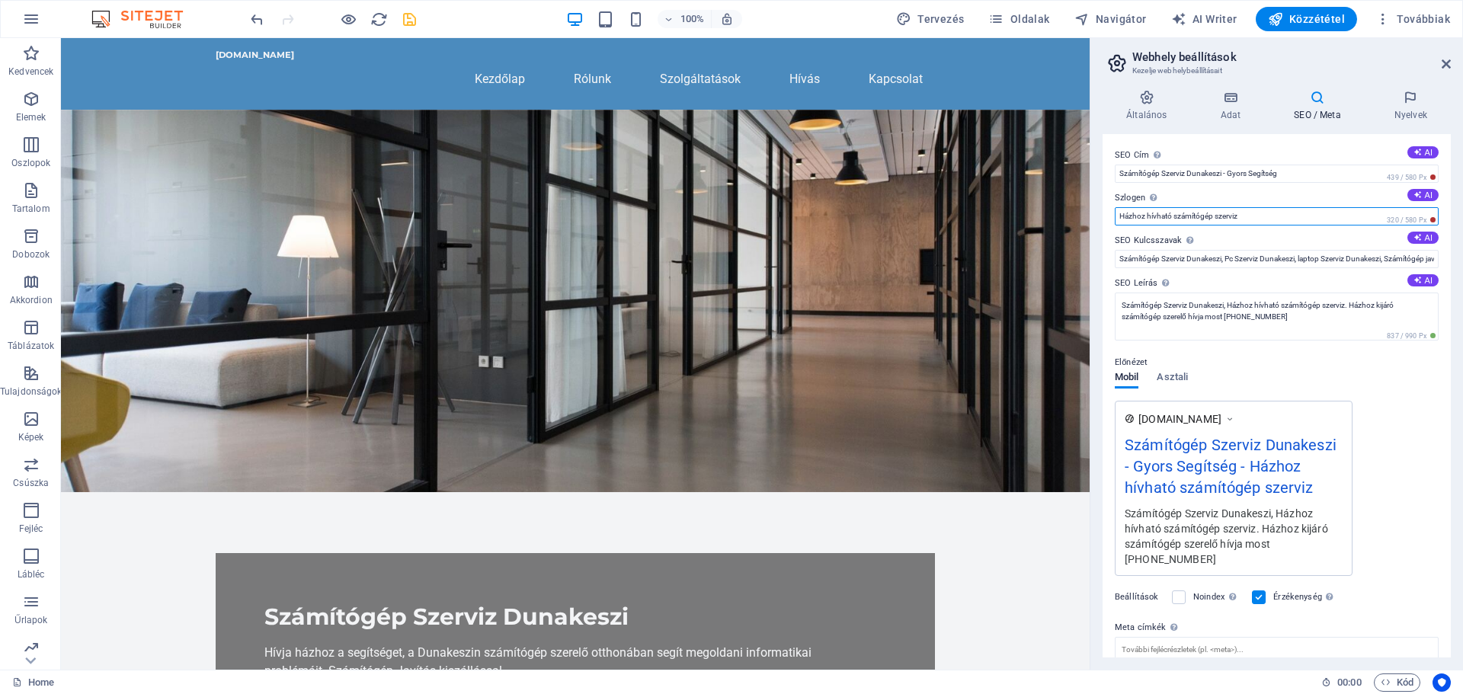
type input "Házhoz hívható számítógép szerviz"
click at [1395, 394] on div "Előnézet Mobil Asztali www.example.com Számítógép Szerviz Dunakeszi - Gyors Seg…" at bounding box center [1277, 458] width 324 height 235
click at [1408, 104] on icon at bounding box center [1411, 97] width 80 height 15
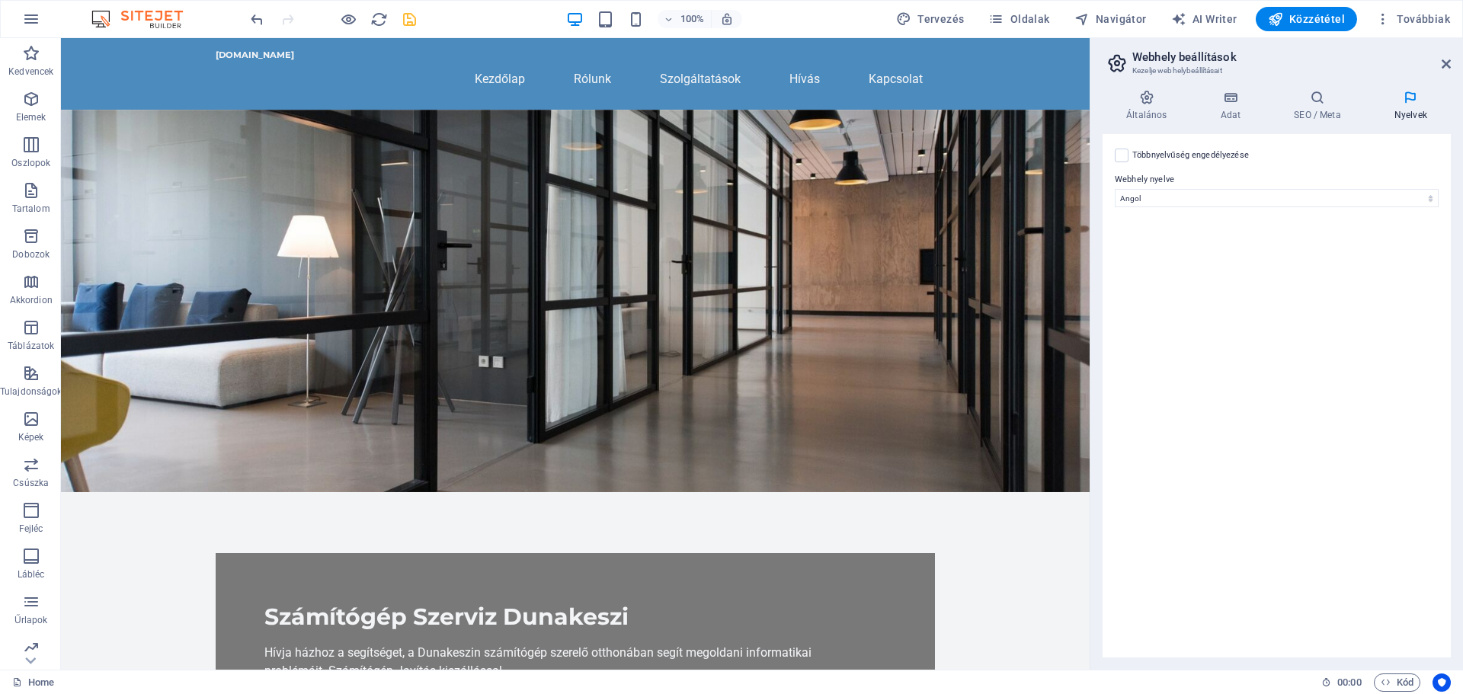
click at [418, 21] on div "100% Tervezés Oldalak Navigátor AI Writer Közzététel Továbbiak" at bounding box center [852, 19] width 1209 height 24
click at [408, 21] on icon "save" at bounding box center [410, 20] width 18 height 18
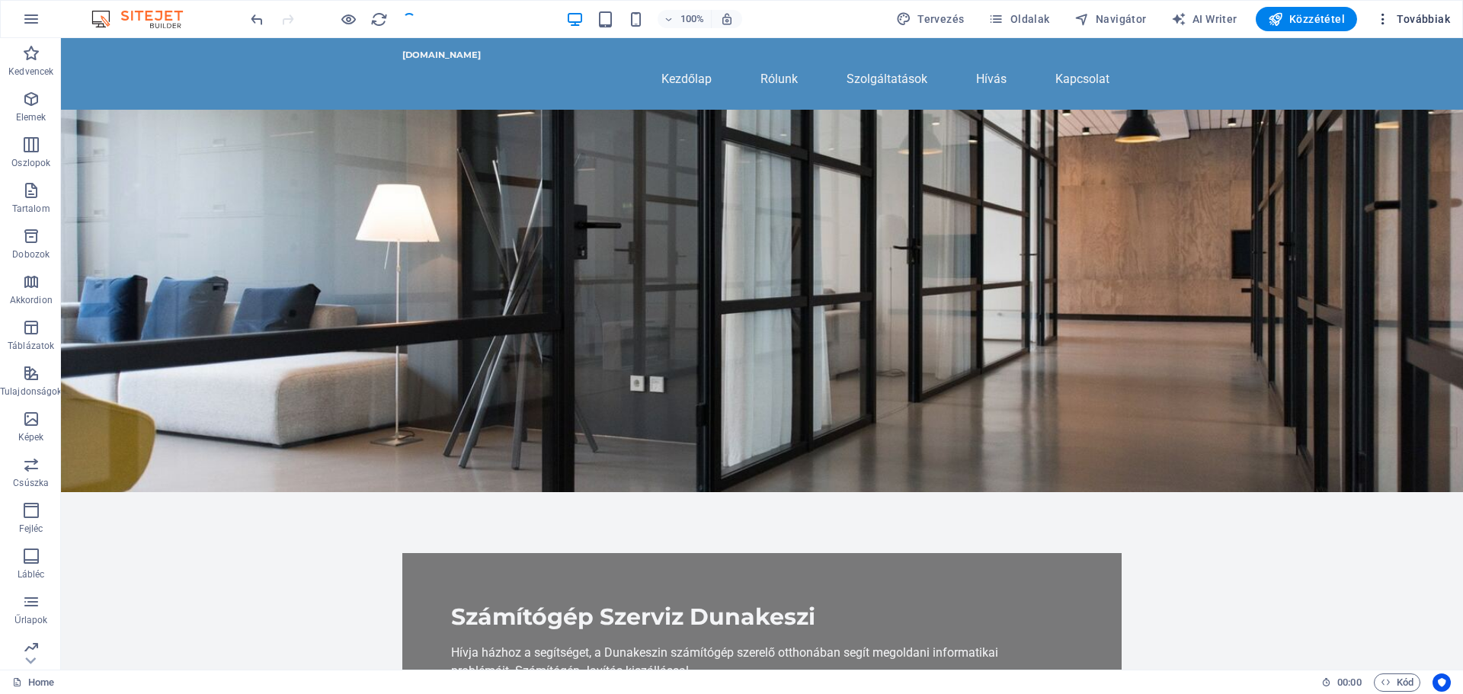
click at [1420, 18] on span "Továbbiak" at bounding box center [1412, 18] width 75 height 15
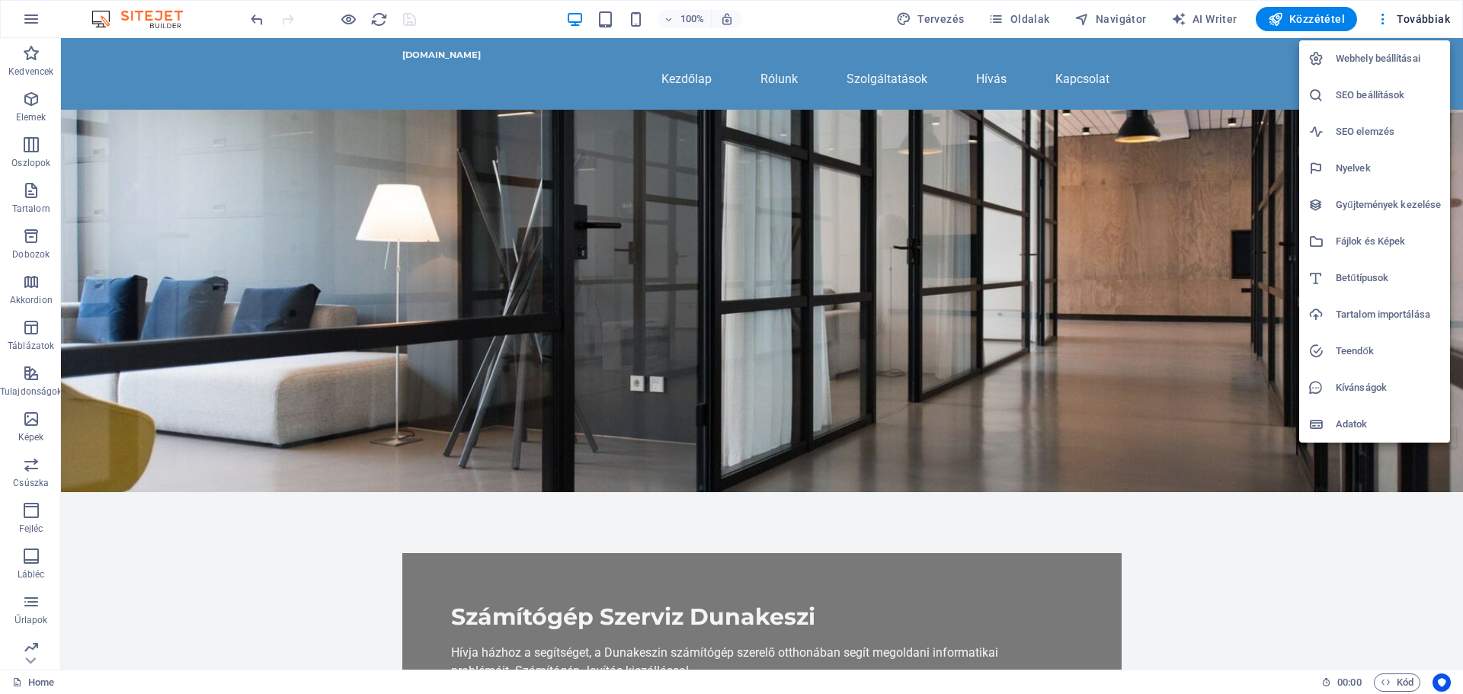
click at [1363, 96] on h6 "SEO beállítások" at bounding box center [1388, 95] width 105 height 18
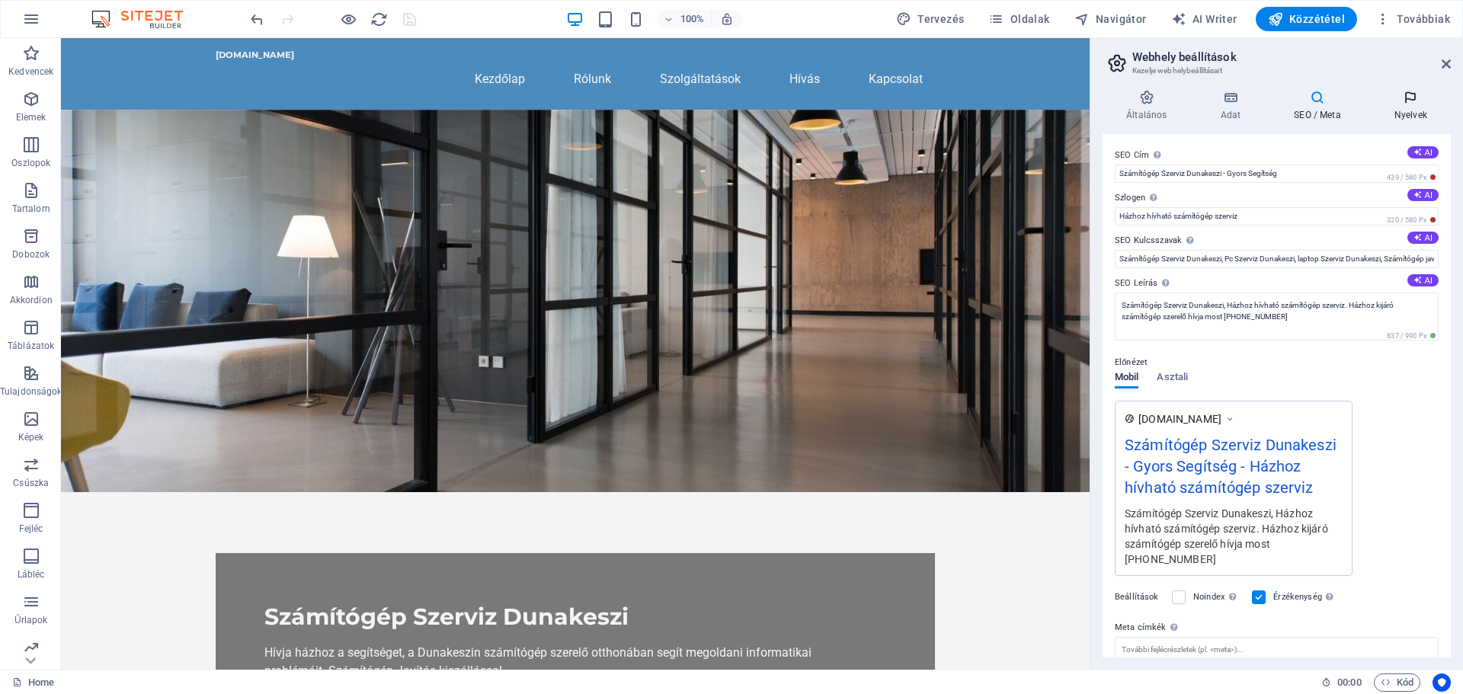
click at [1411, 105] on h4 "Nyelvek" at bounding box center [1411, 106] width 80 height 32
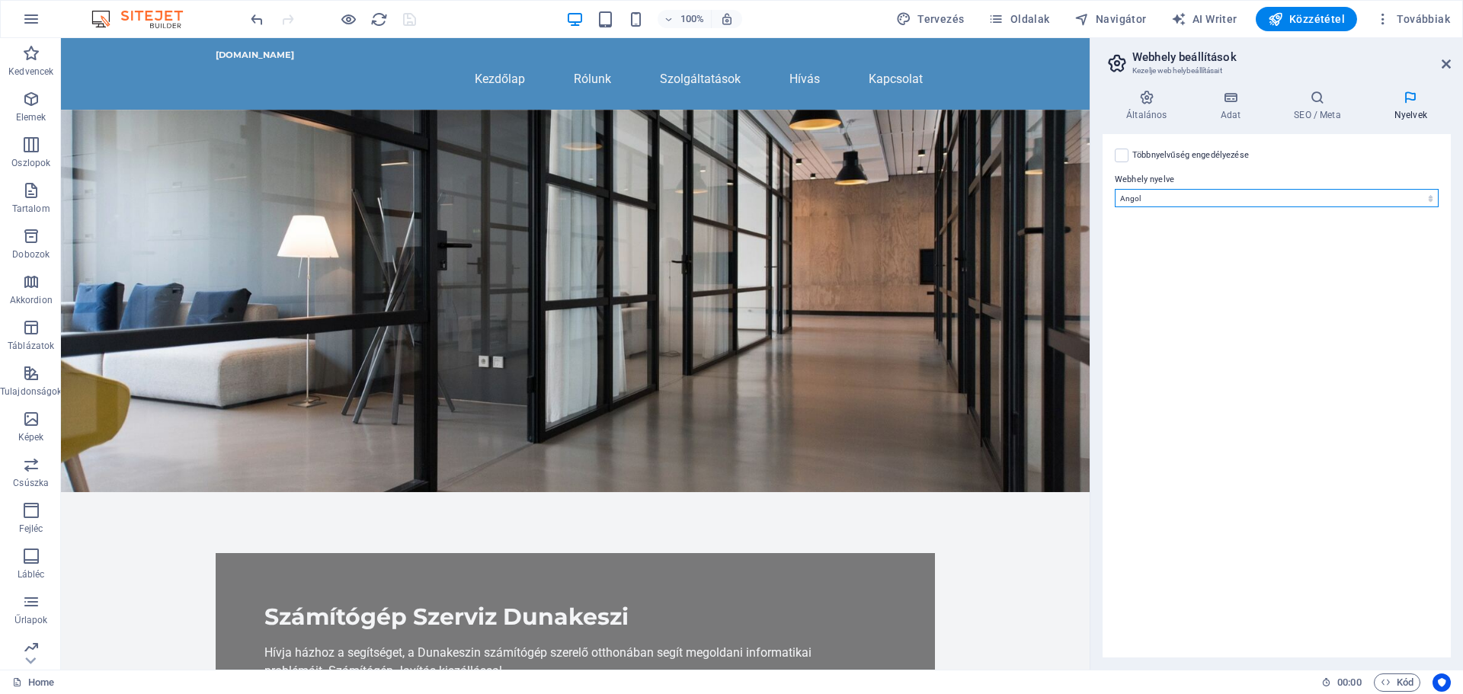
click at [1152, 203] on select "Abkhazian Afar Afrikaans Akan Albanian Amharic Angol Arabic Aragonese Armenian …" at bounding box center [1277, 198] width 324 height 18
select select "65"
click at [1115, 189] on select "Abkhazian Afar Afrikaans Akan Albanian Amharic Angol Arabic Aragonese Armenian …" at bounding box center [1277, 198] width 324 height 18
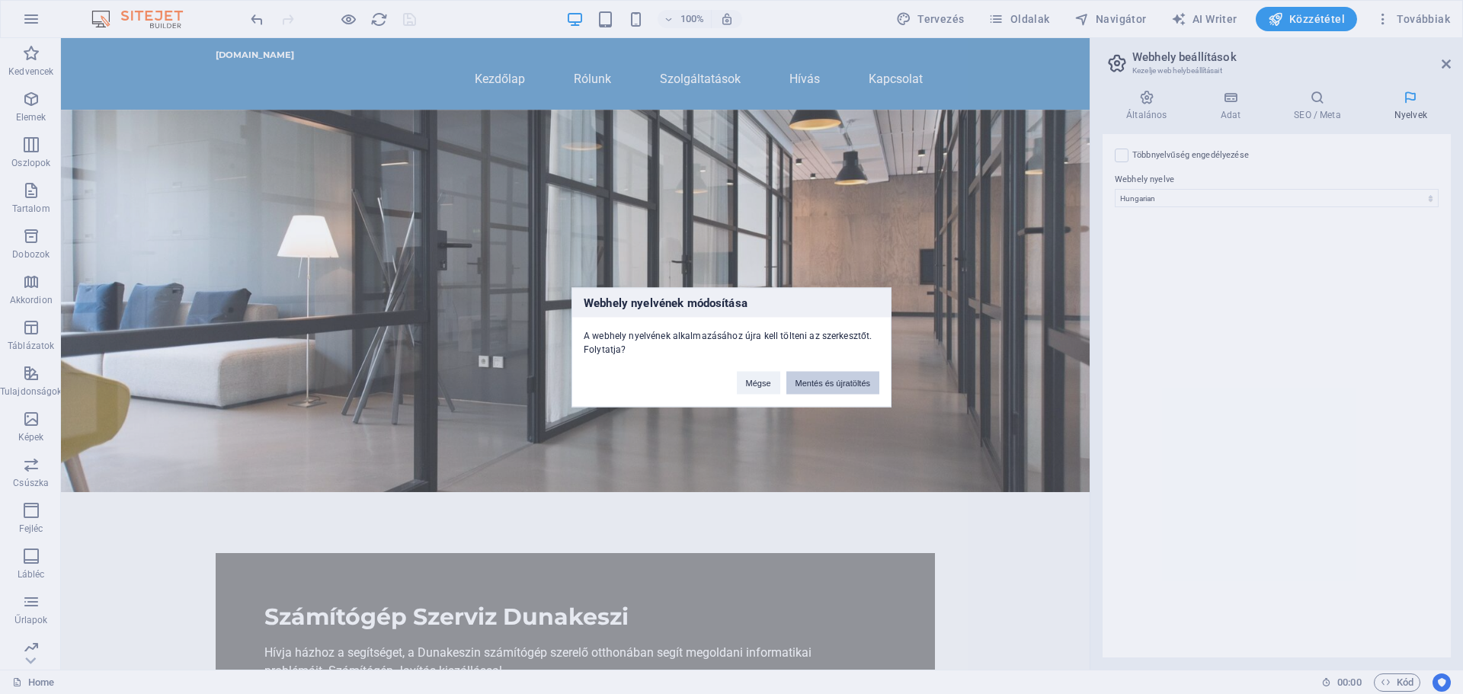
click at [821, 380] on button "Mentés és újratöltés" at bounding box center [832, 382] width 93 height 23
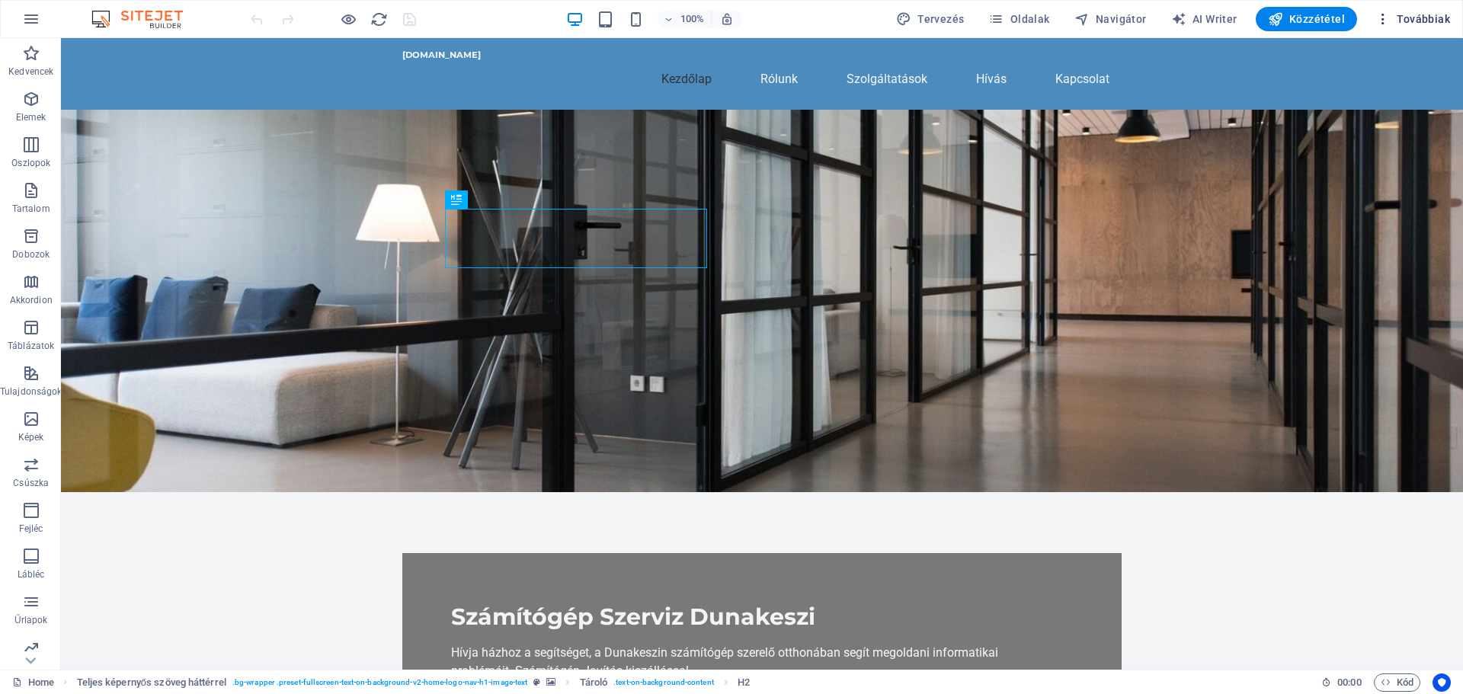
click at [1423, 20] on span "Továbbiak" at bounding box center [1412, 18] width 75 height 15
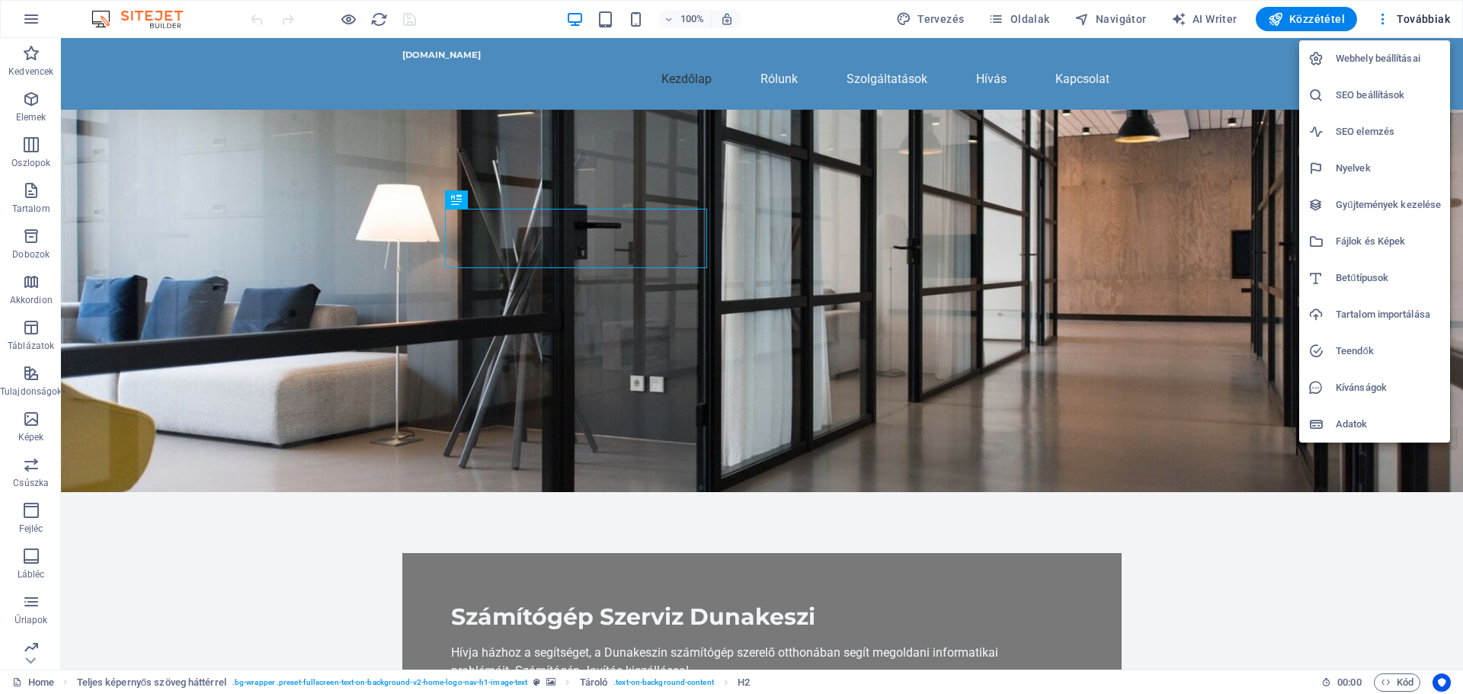
click at [1363, 164] on h6 "Nyelvek" at bounding box center [1388, 168] width 105 height 18
select select "65"
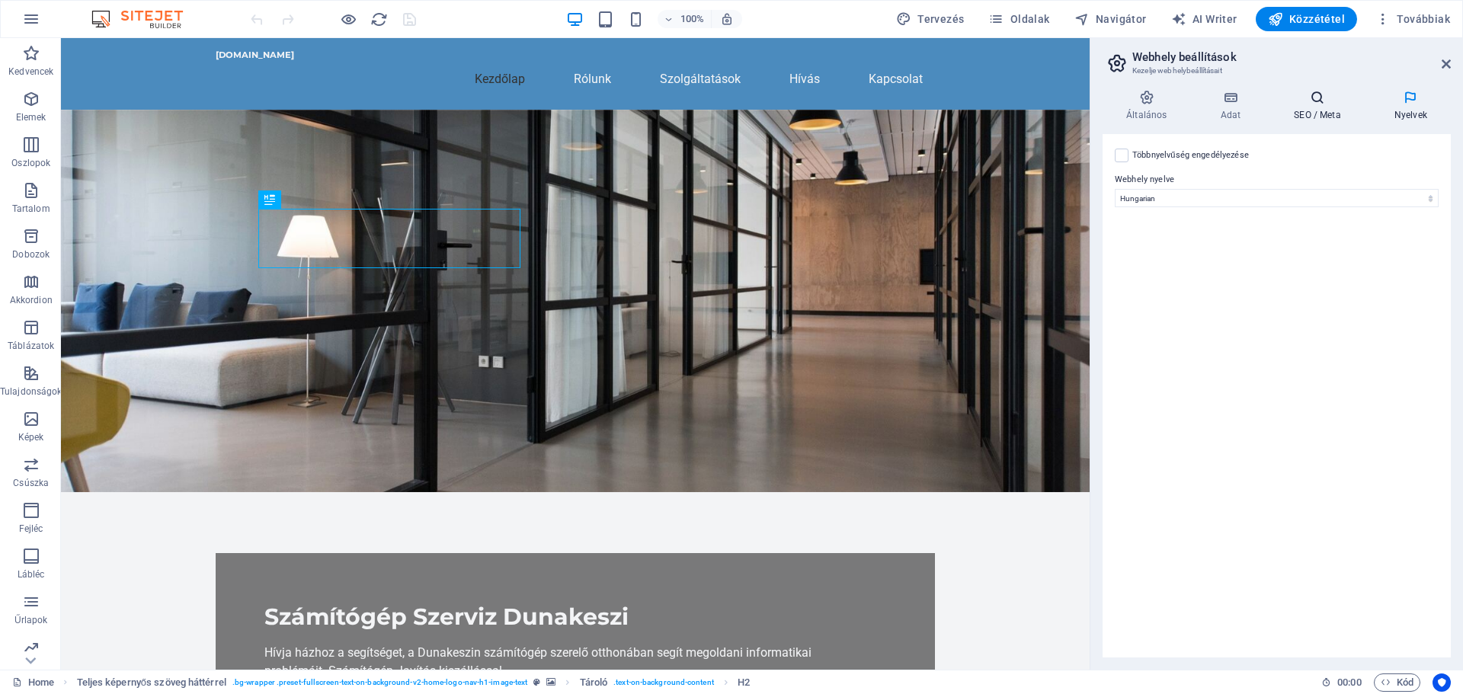
click at [1313, 103] on icon at bounding box center [1317, 97] width 94 height 15
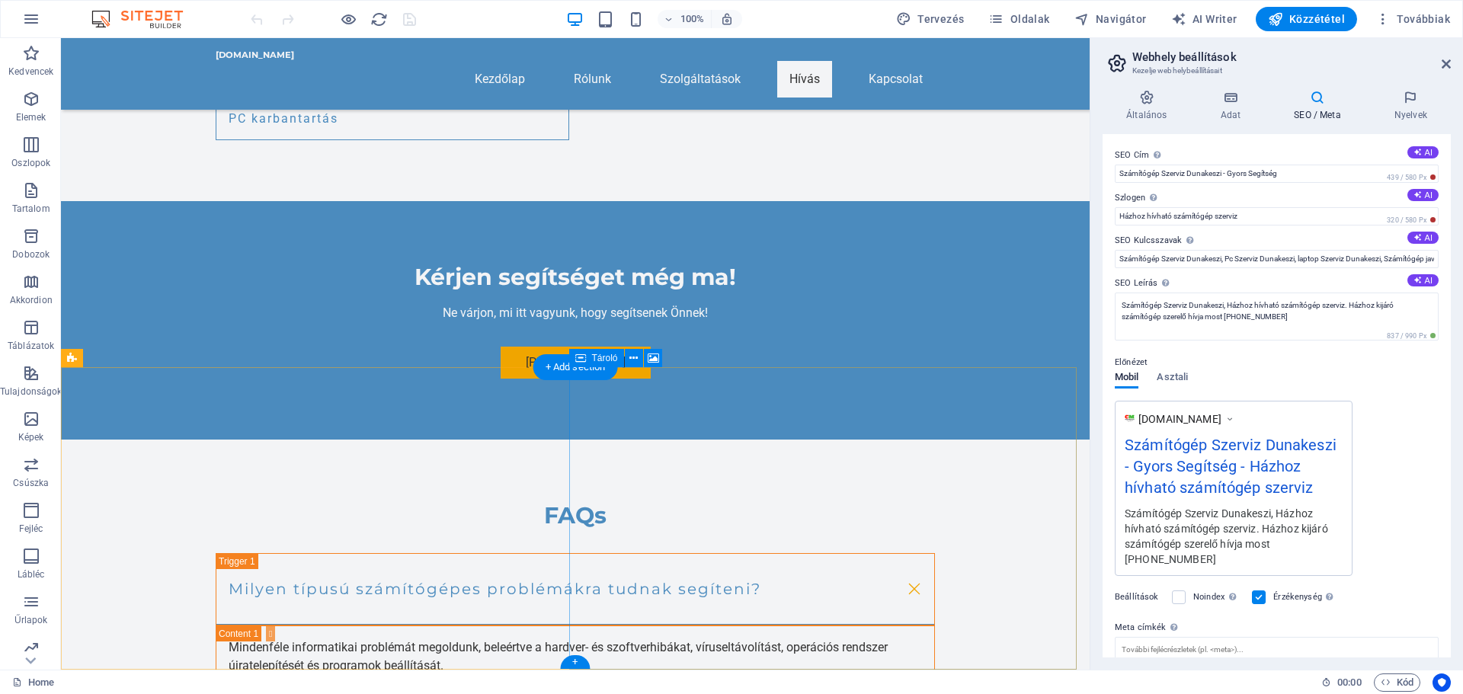
scroll to position [1987, 0]
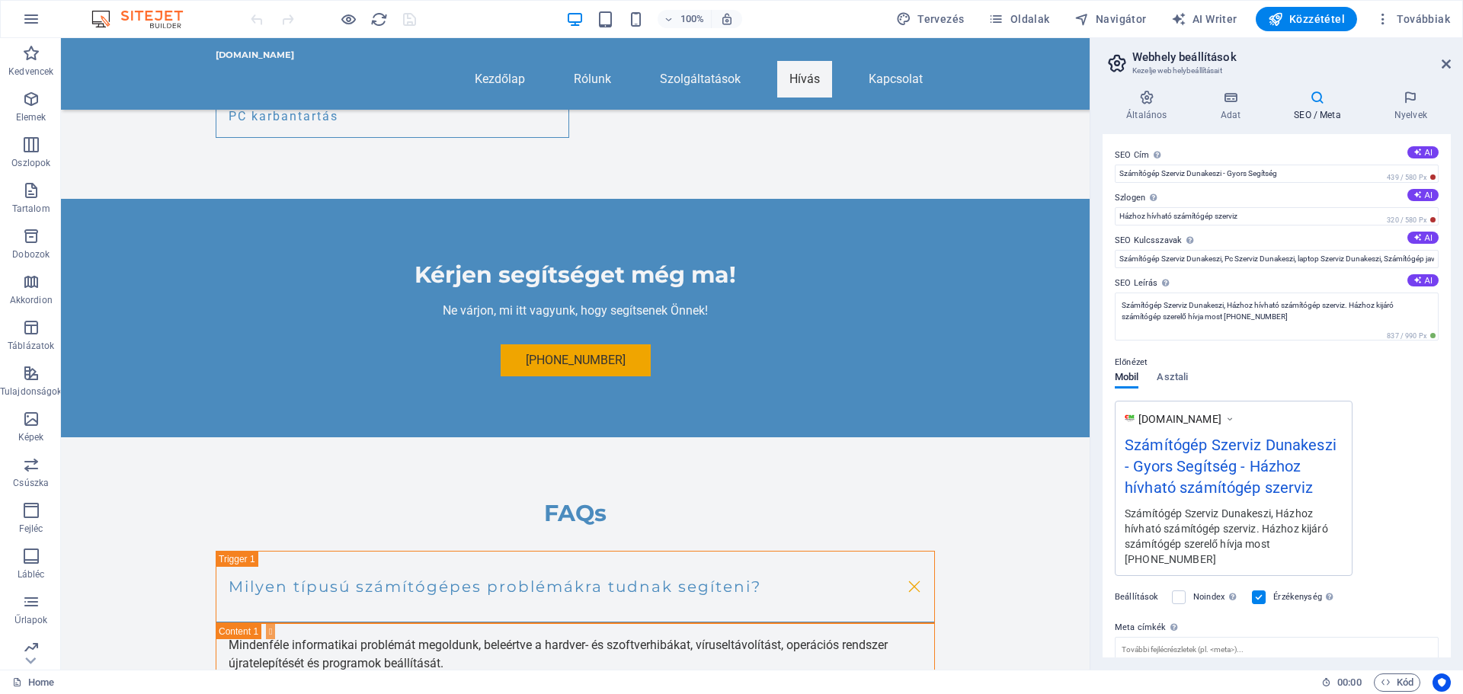
click at [1445, 57] on h2 "Webhely beállítások" at bounding box center [1291, 57] width 319 height 14
click at [1444, 62] on icon at bounding box center [1446, 64] width 9 height 12
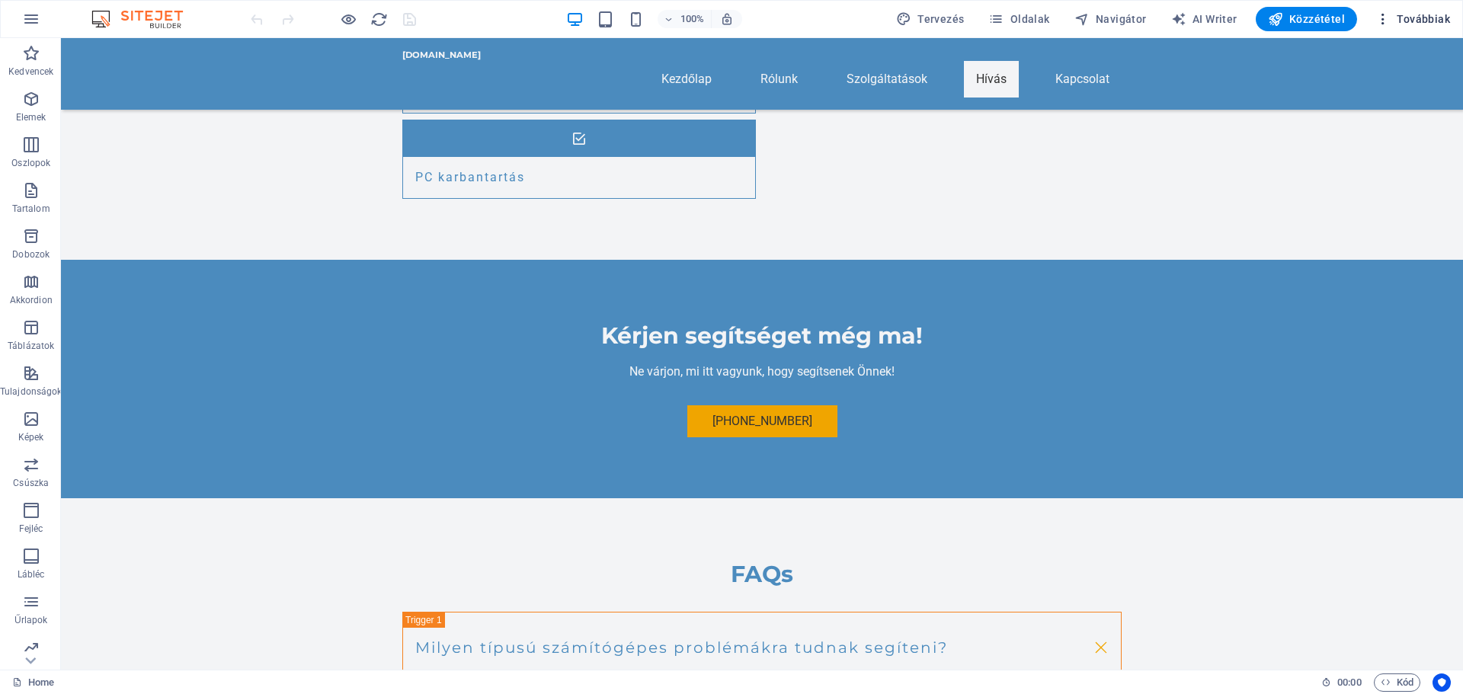
click at [1427, 22] on span "Továbbiak" at bounding box center [1412, 18] width 75 height 15
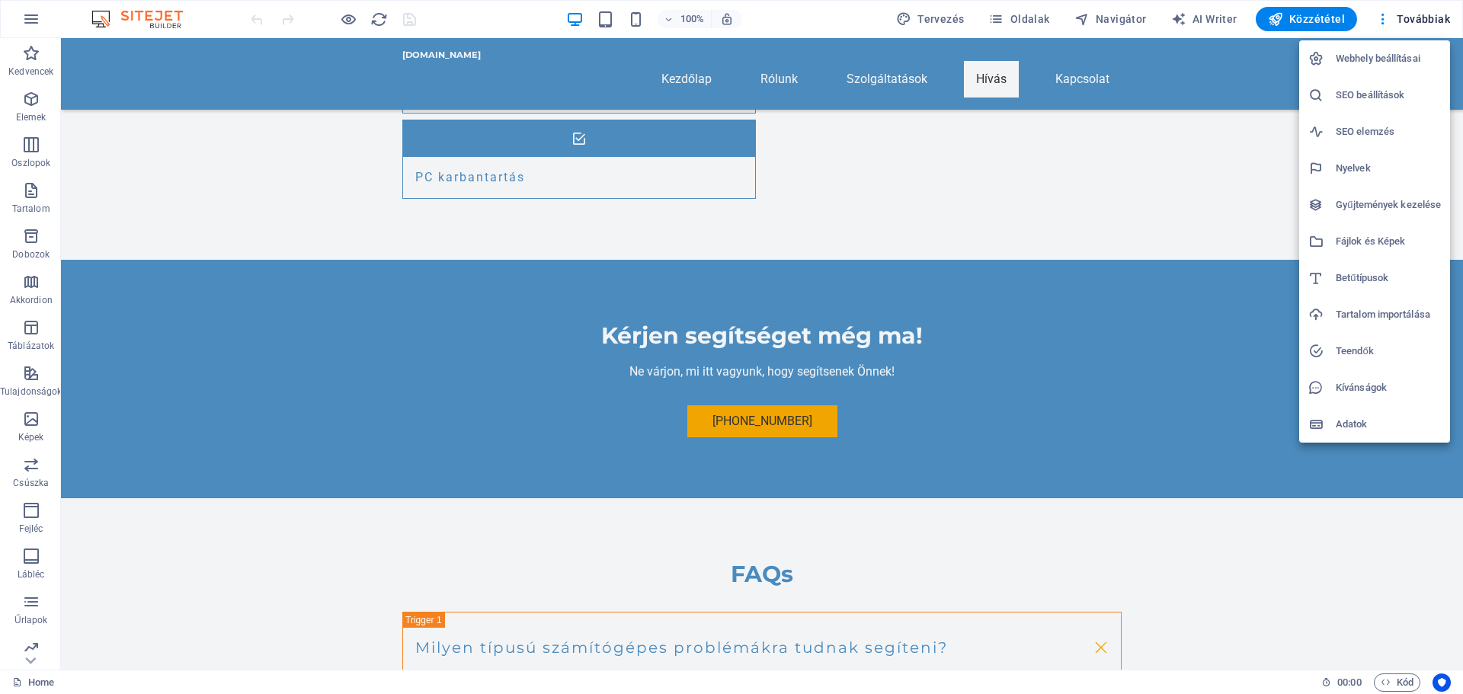
click at [1359, 349] on h6 "Teendők" at bounding box center [1388, 351] width 105 height 18
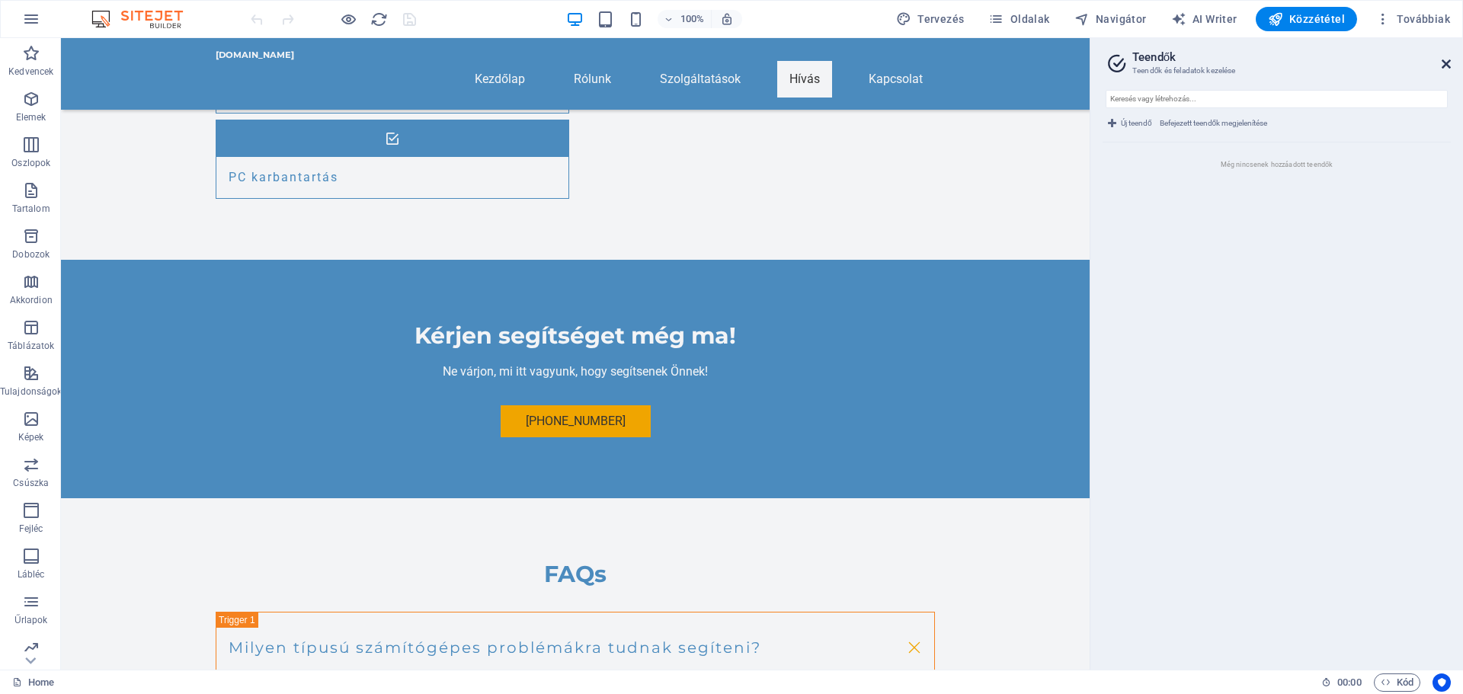
click at [1449, 61] on icon at bounding box center [1446, 64] width 9 height 12
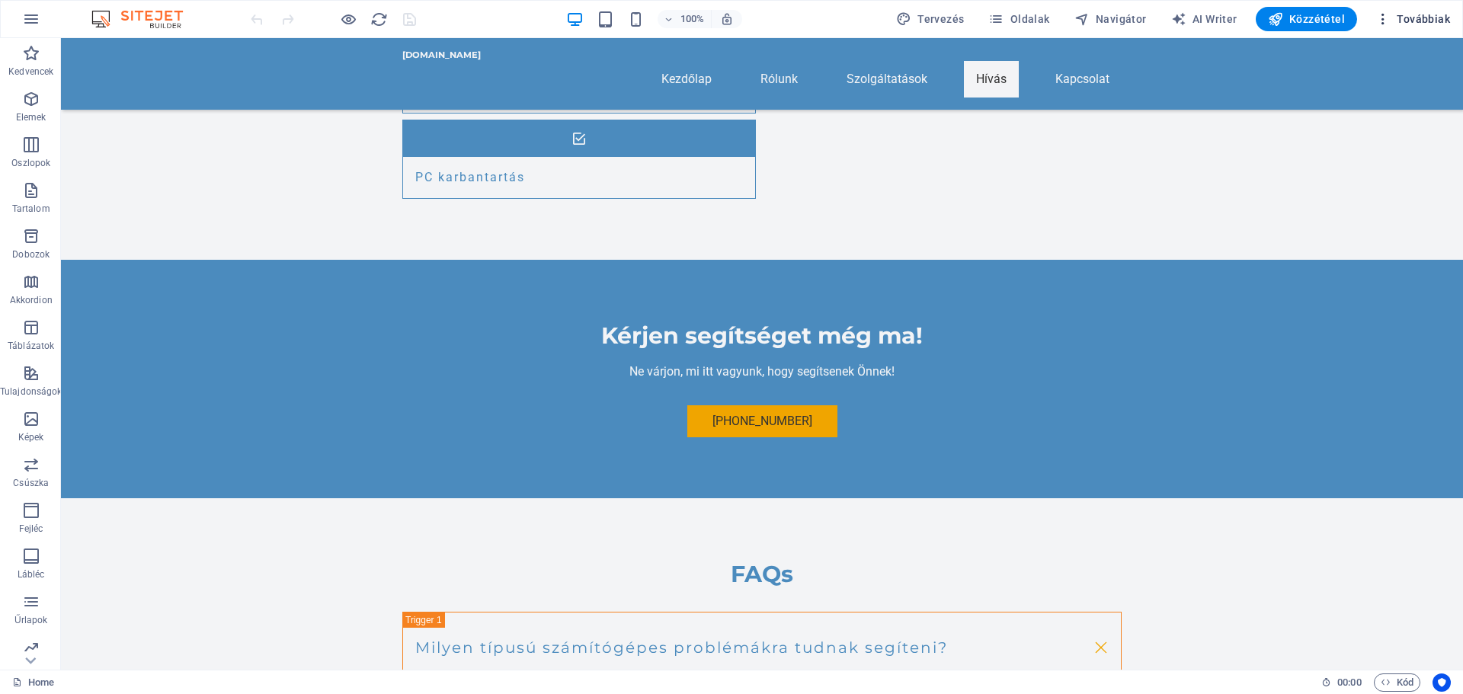
click at [1427, 18] on span "Továbbiak" at bounding box center [1412, 18] width 75 height 15
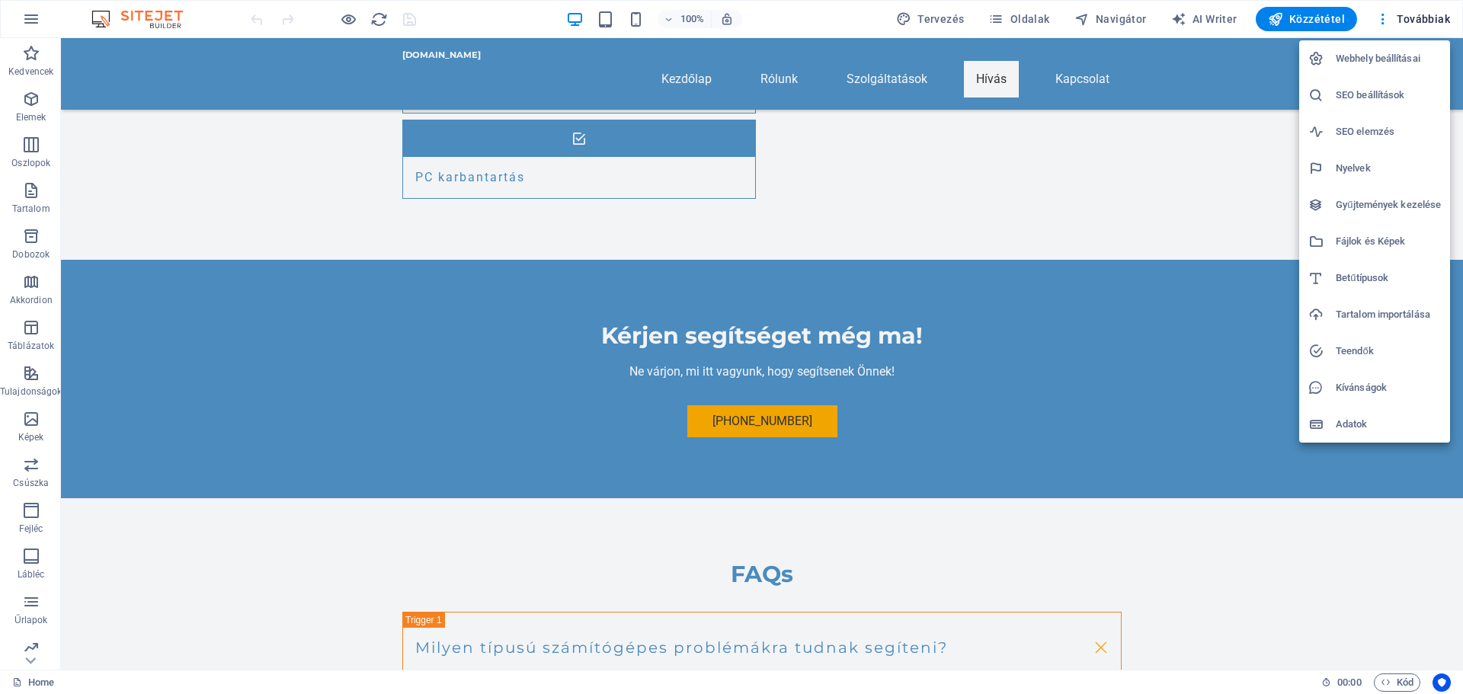
click at [1353, 425] on h6 "Adatok" at bounding box center [1388, 424] width 105 height 18
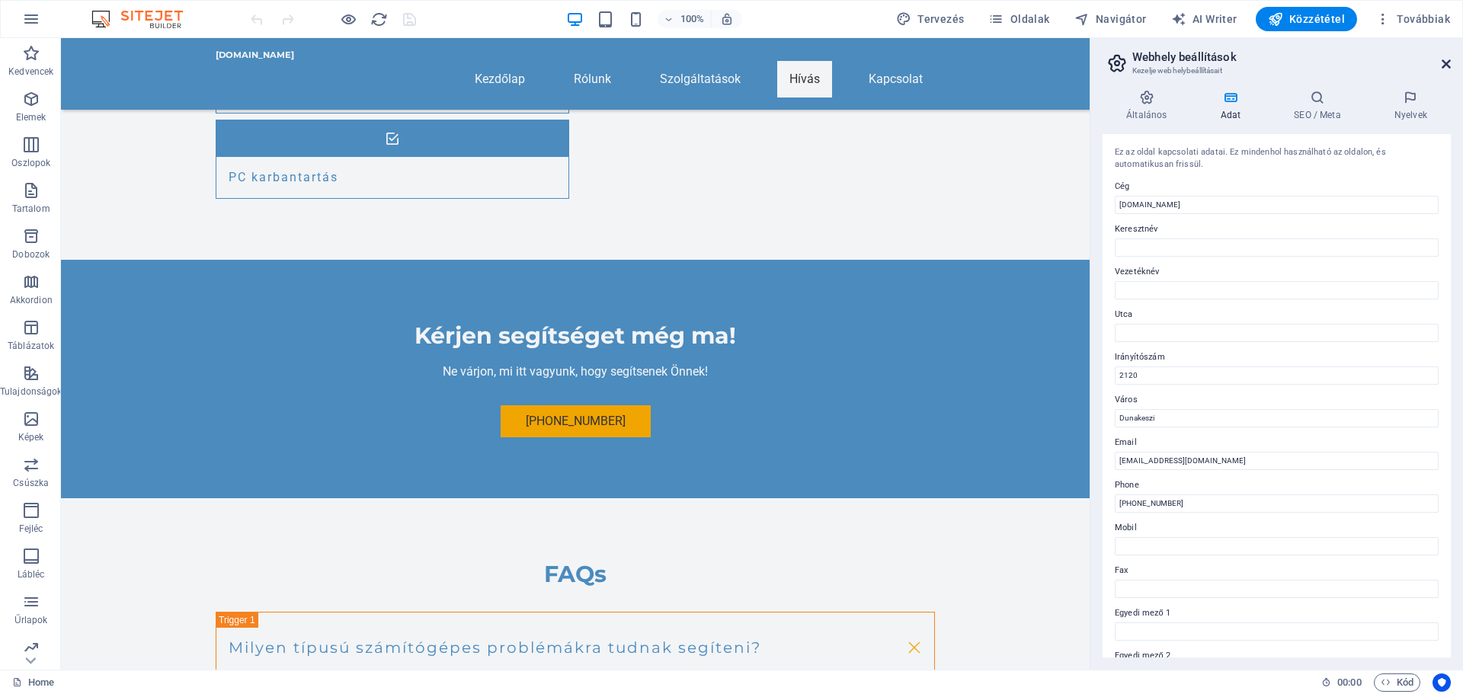
click at [1446, 59] on icon at bounding box center [1446, 64] width 9 height 12
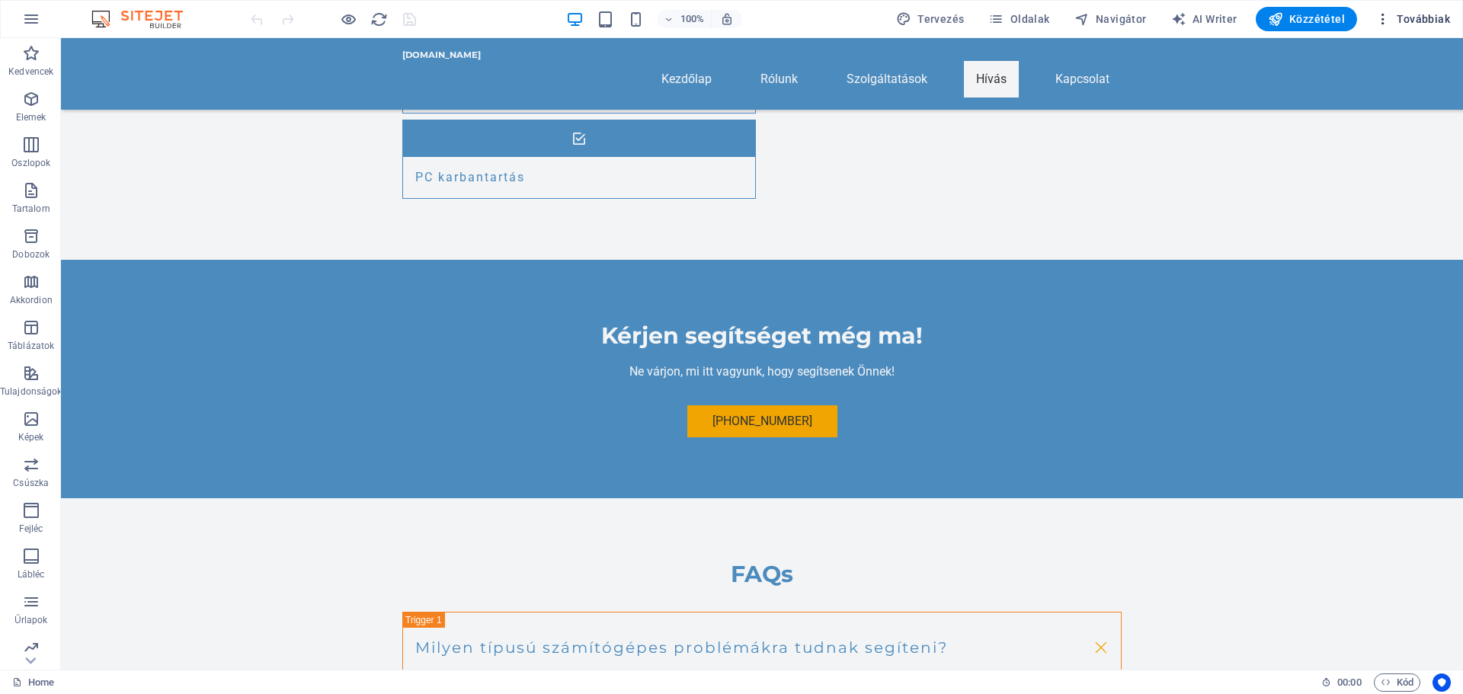
click at [1387, 27] on button "Továbbiak" at bounding box center [1412, 19] width 87 height 24
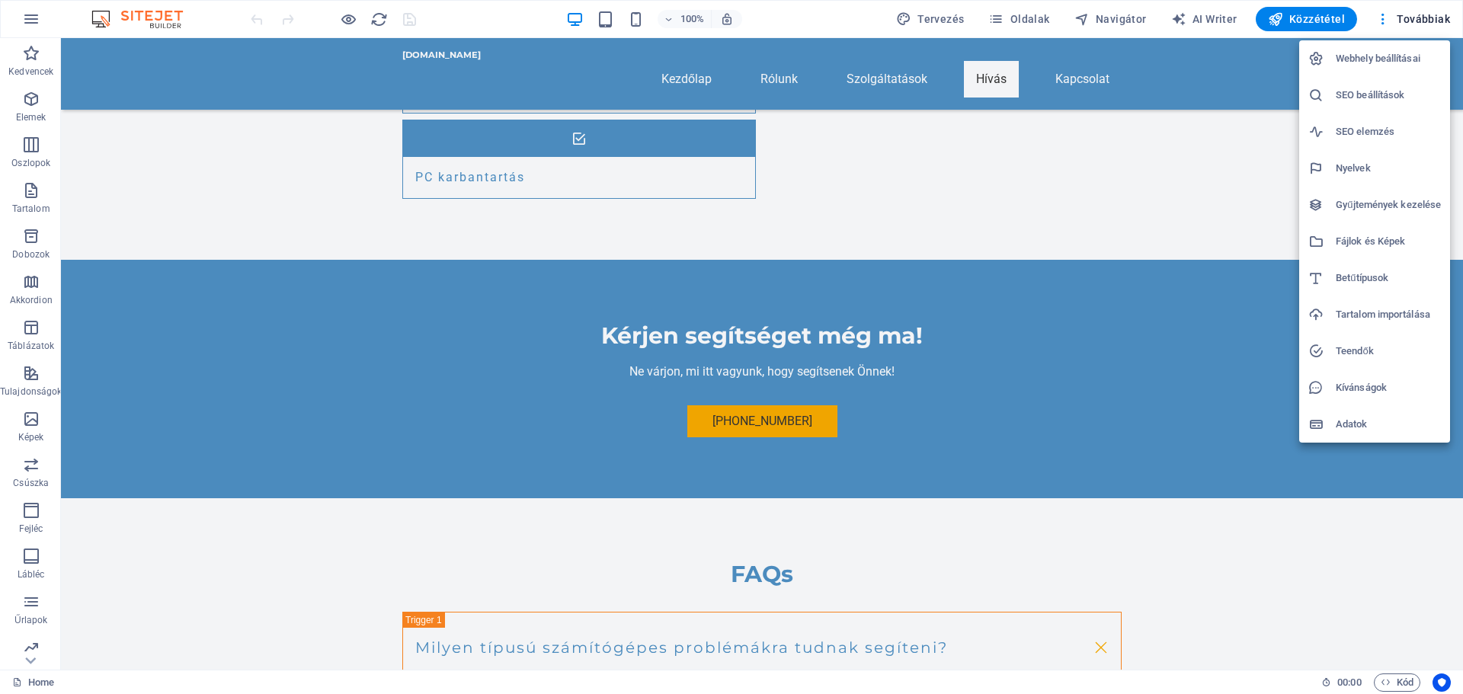
click at [1369, 129] on h6 "SEO elemzés" at bounding box center [1388, 132] width 105 height 18
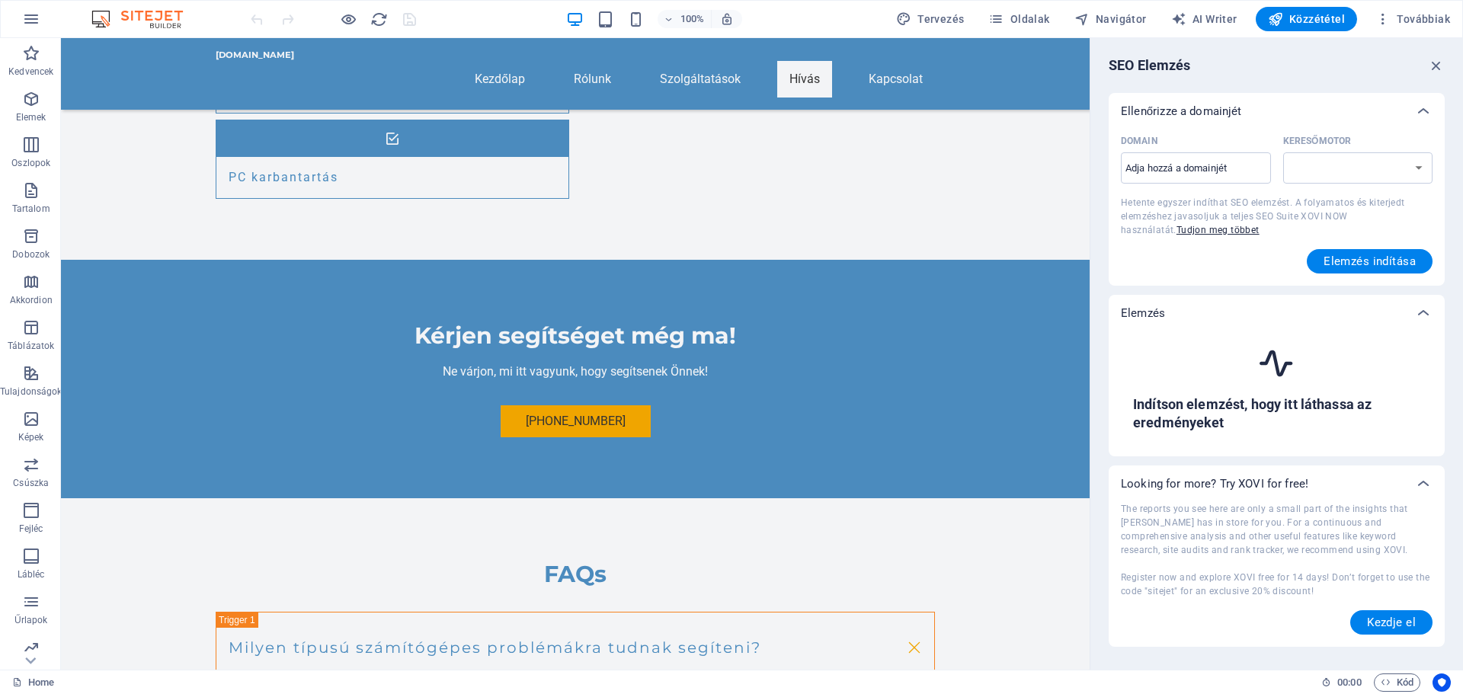
select select "google.com"
click at [1436, 62] on icon "button" at bounding box center [1436, 65] width 17 height 17
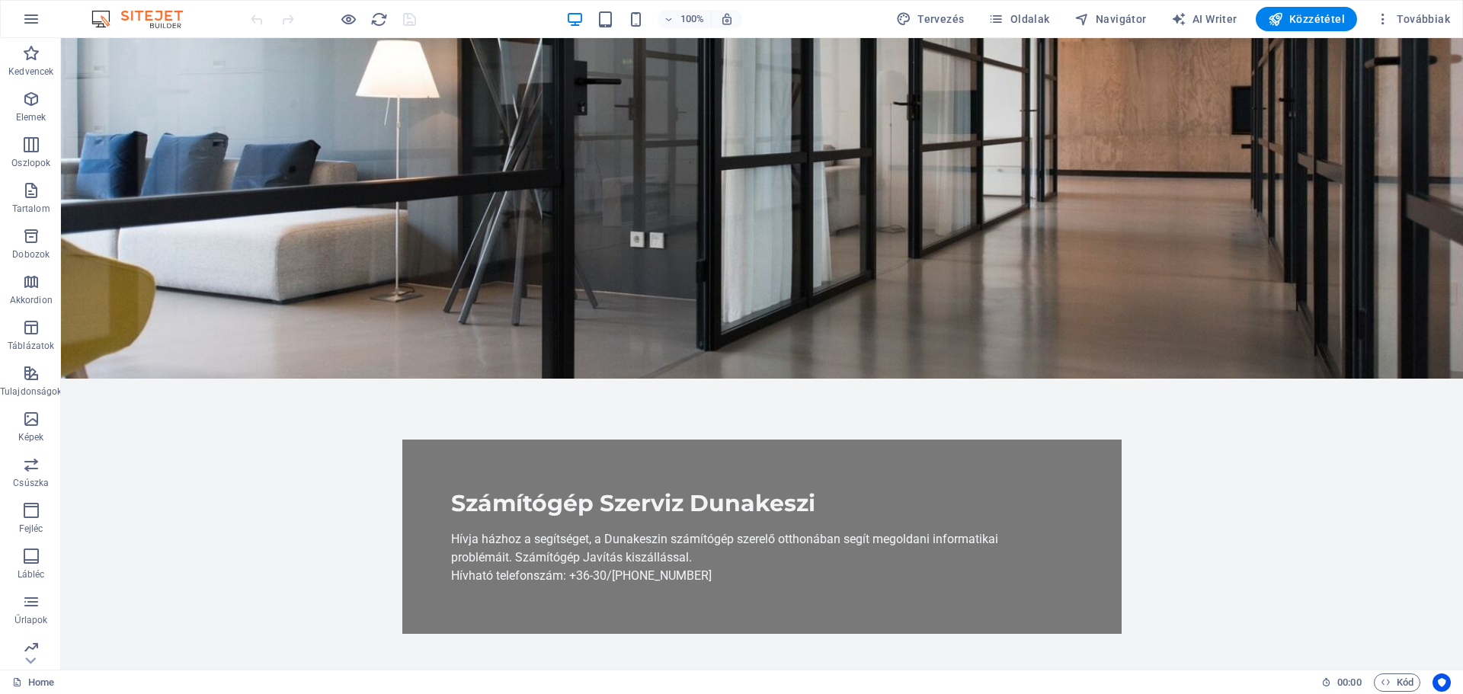
scroll to position [0, 0]
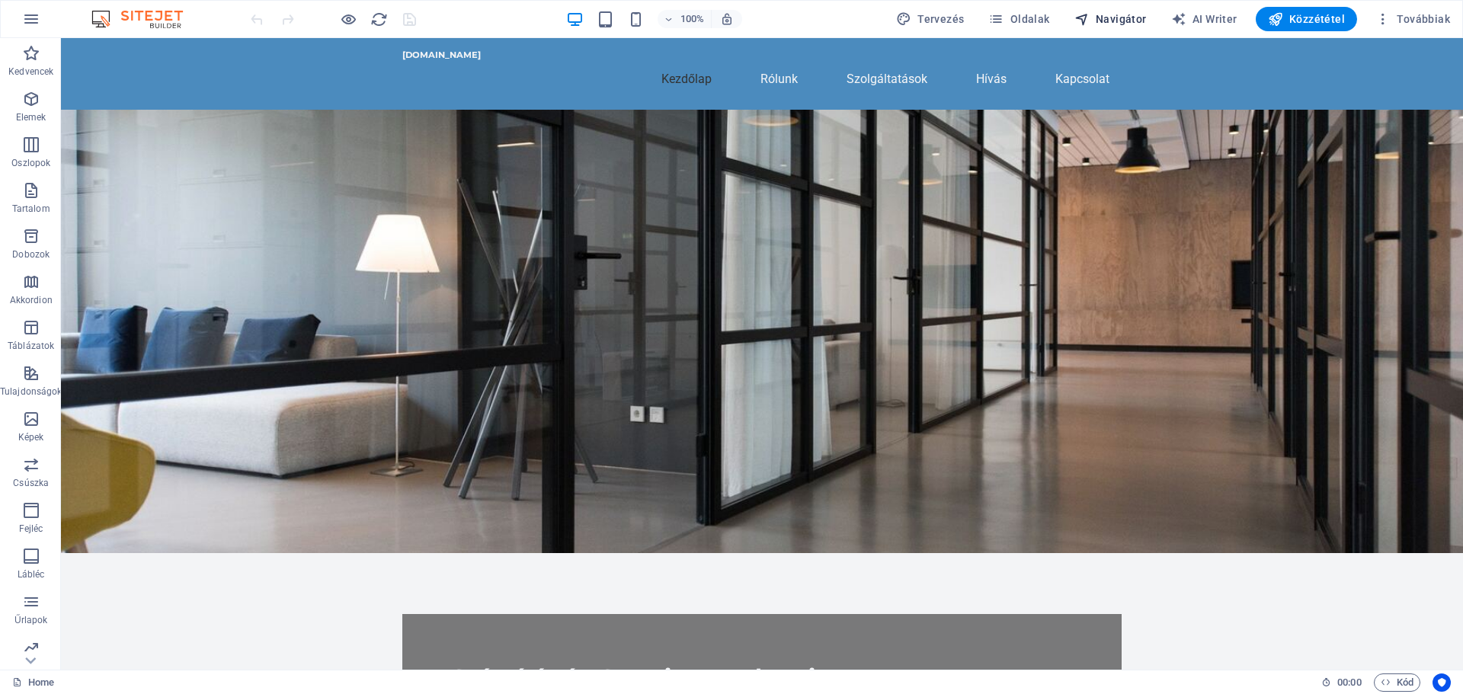
click at [1126, 19] on span "Navigátor" at bounding box center [1110, 18] width 72 height 15
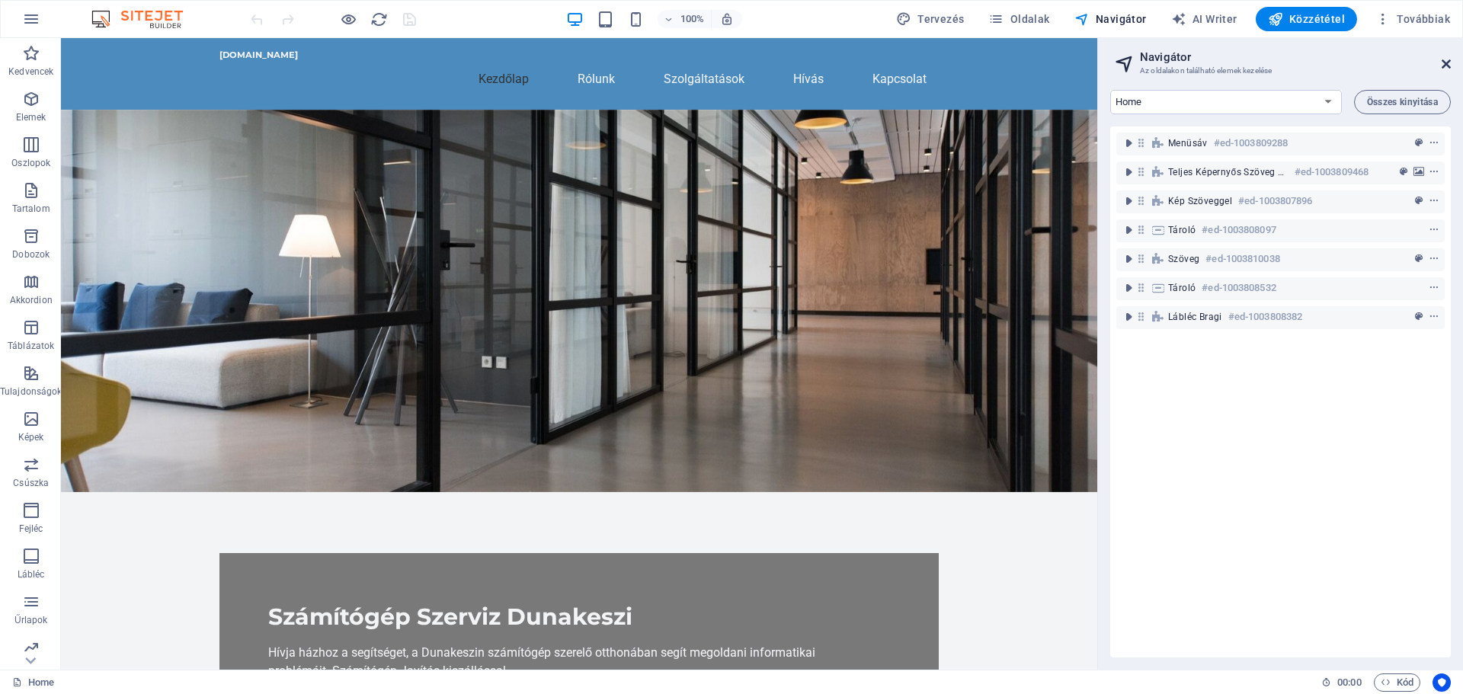
click at [1446, 62] on icon at bounding box center [1446, 64] width 9 height 12
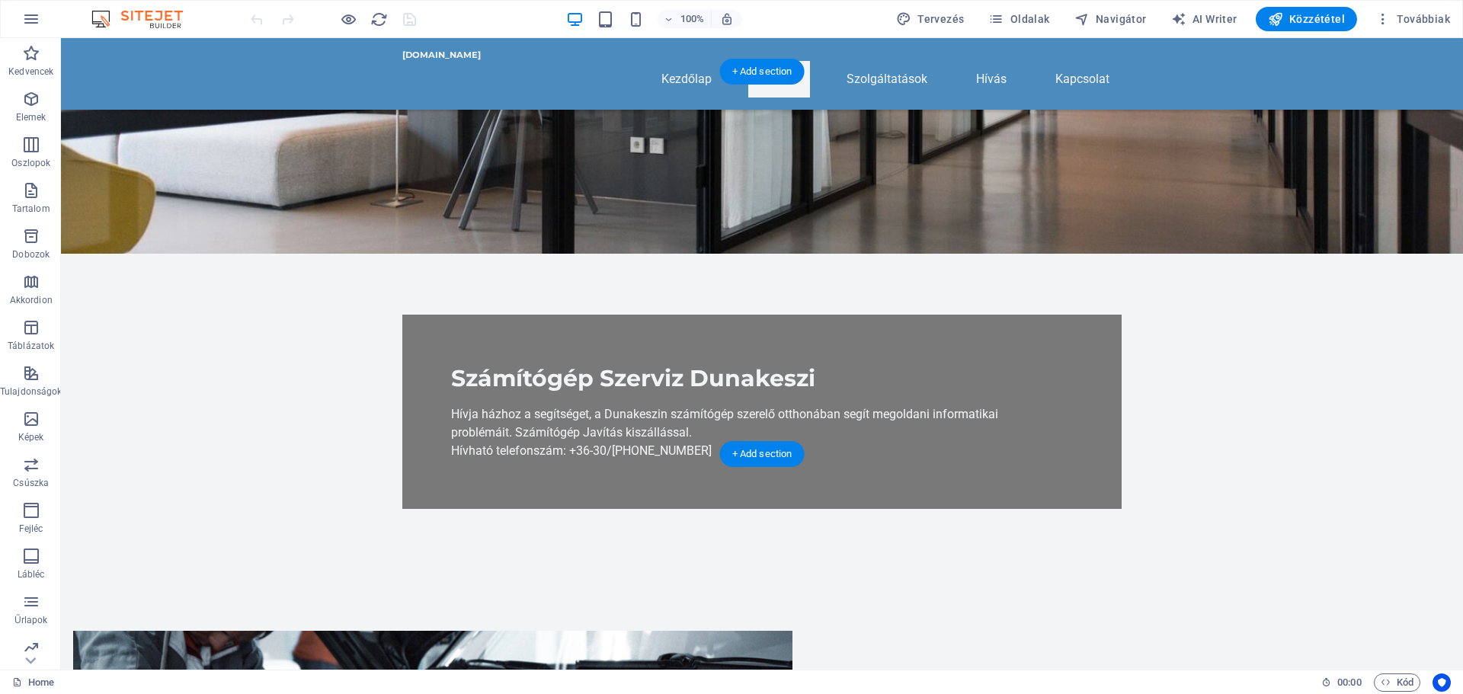
scroll to position [381, 0]
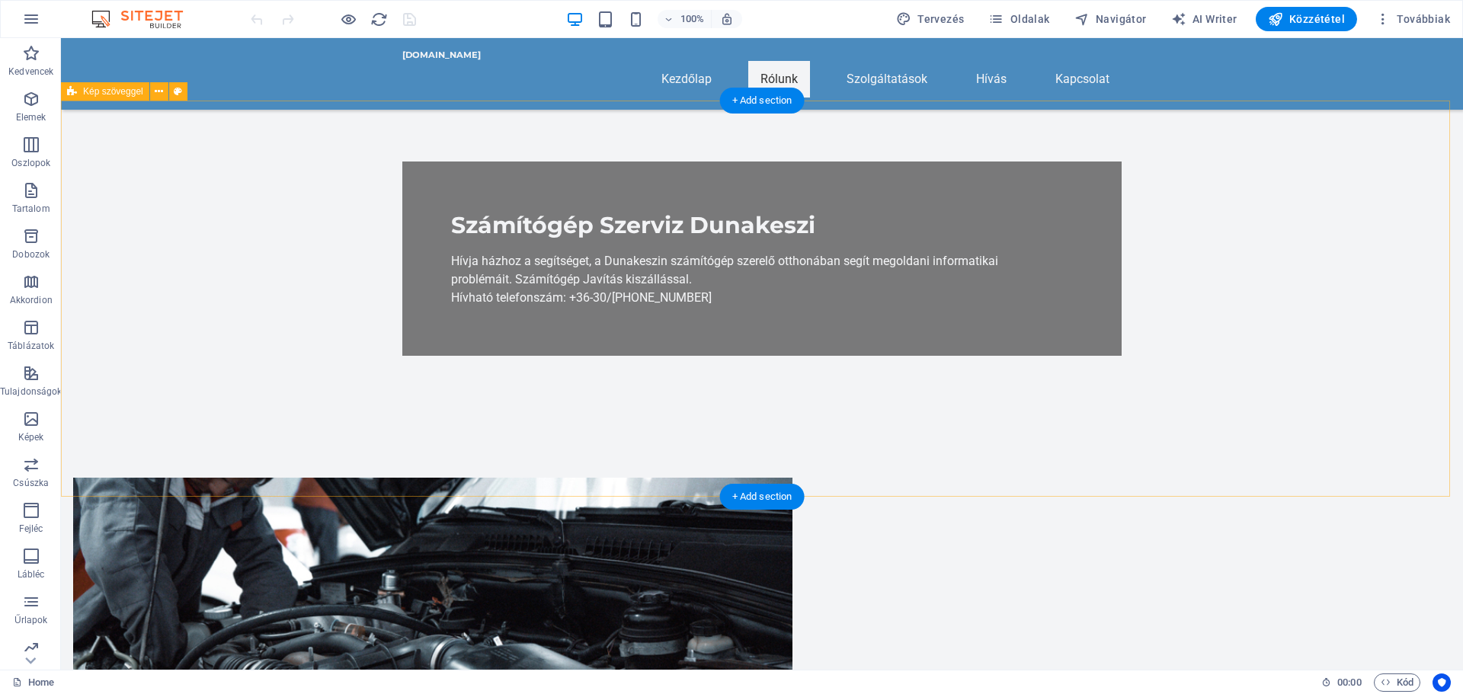
click at [542, 478] on figure at bounding box center [432, 615] width 719 height 274
click at [541, 478] on figure at bounding box center [432, 615] width 719 height 274
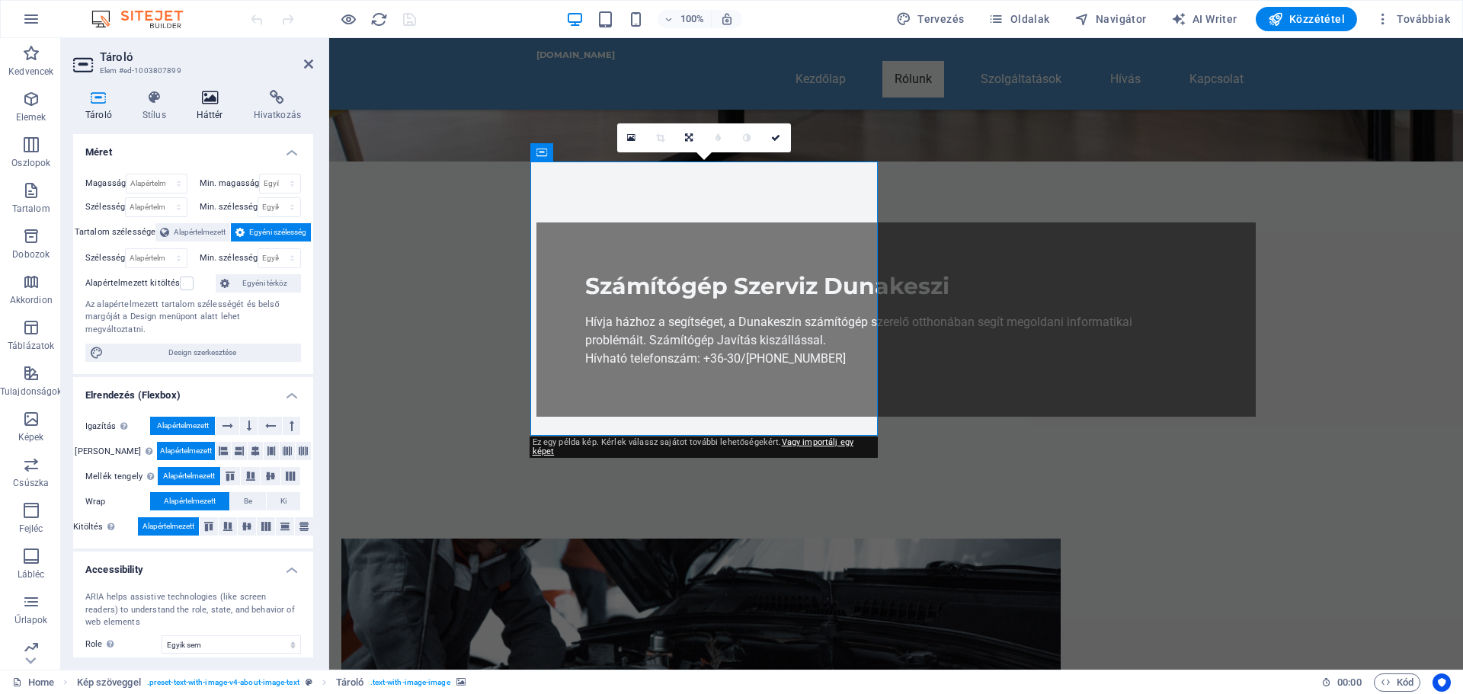
click at [215, 106] on h4 "Háttér" at bounding box center [212, 106] width 57 height 32
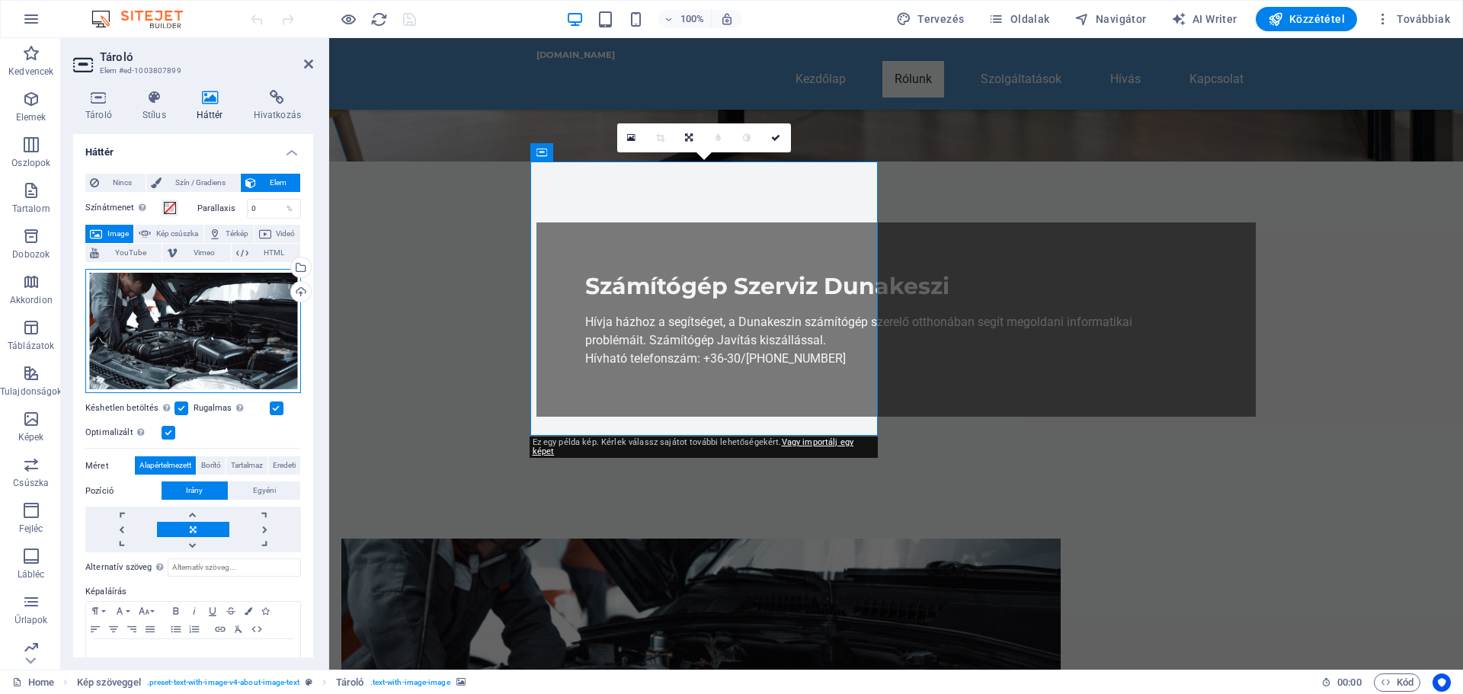
click at [190, 335] on div "Húzza ide a fájlokat, kattintson a fájlok kiválasztásához, vagy válasszon fájlo…" at bounding box center [193, 331] width 216 height 125
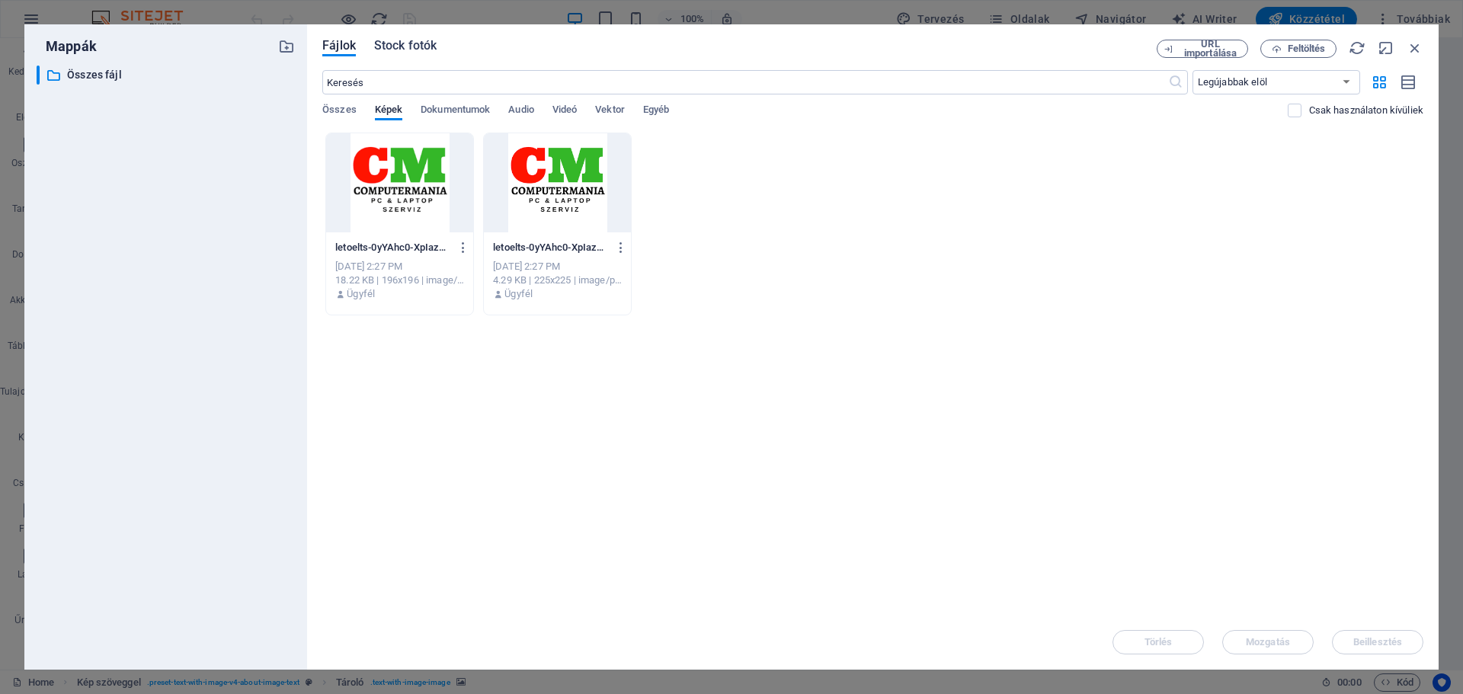
click at [402, 43] on span "Stock fotók" at bounding box center [405, 46] width 62 height 18
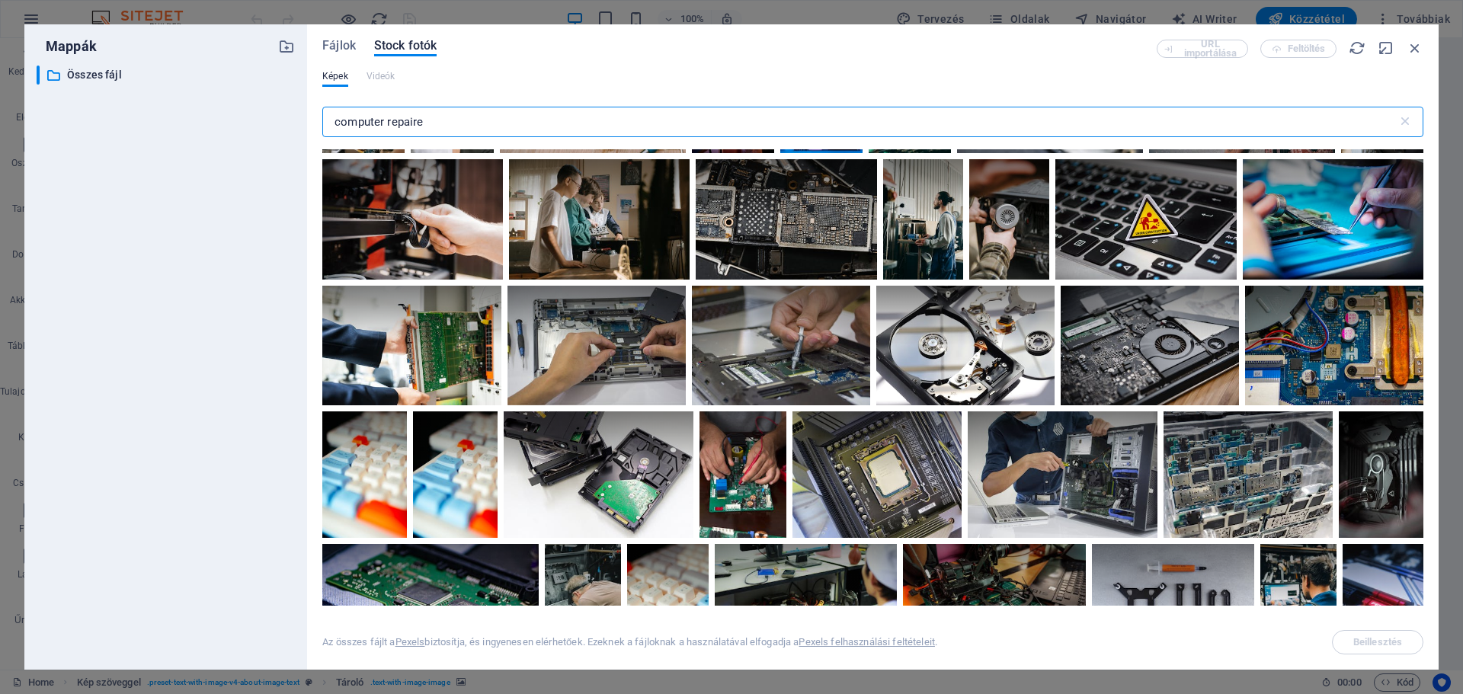
scroll to position [1372, 0]
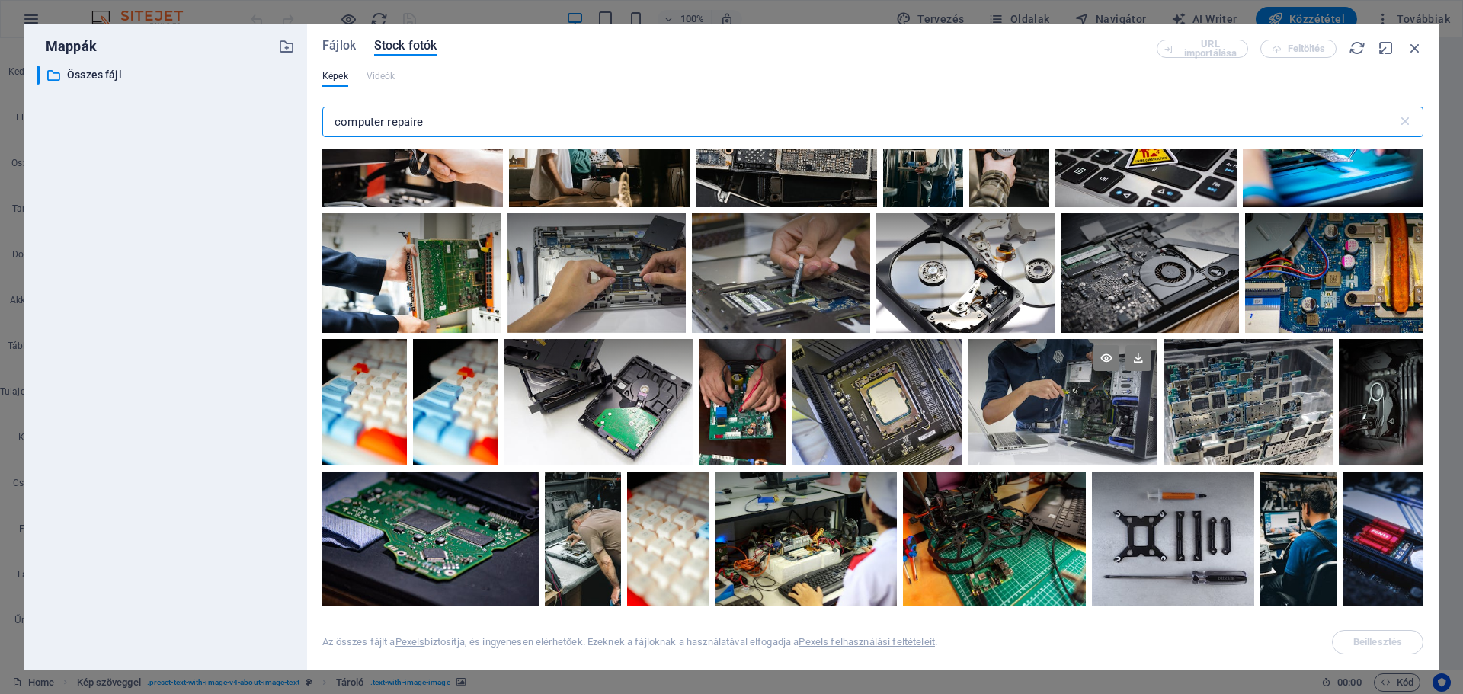
type input "computer repaire"
click at [1077, 378] on div at bounding box center [1063, 370] width 190 height 63
click at [1375, 641] on span "Beillesztés" at bounding box center [1377, 642] width 49 height 9
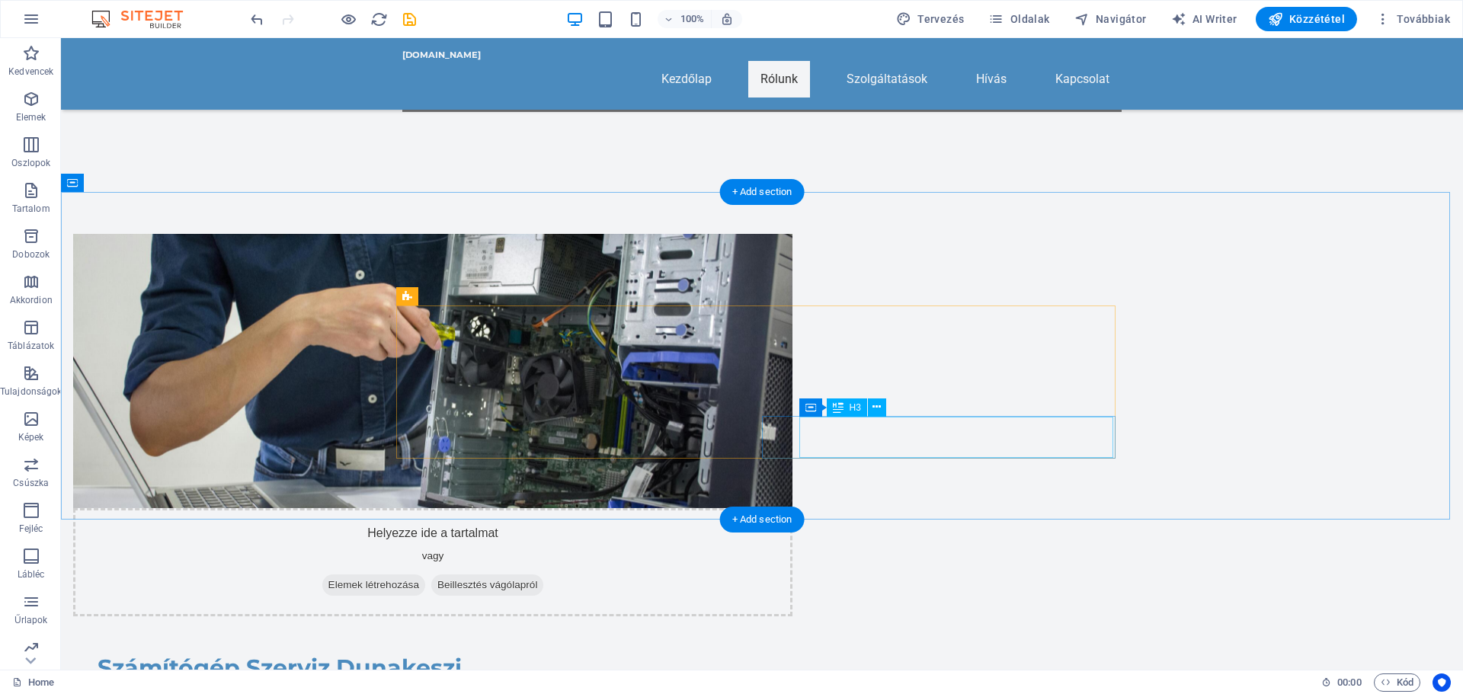
scroll to position [305, 0]
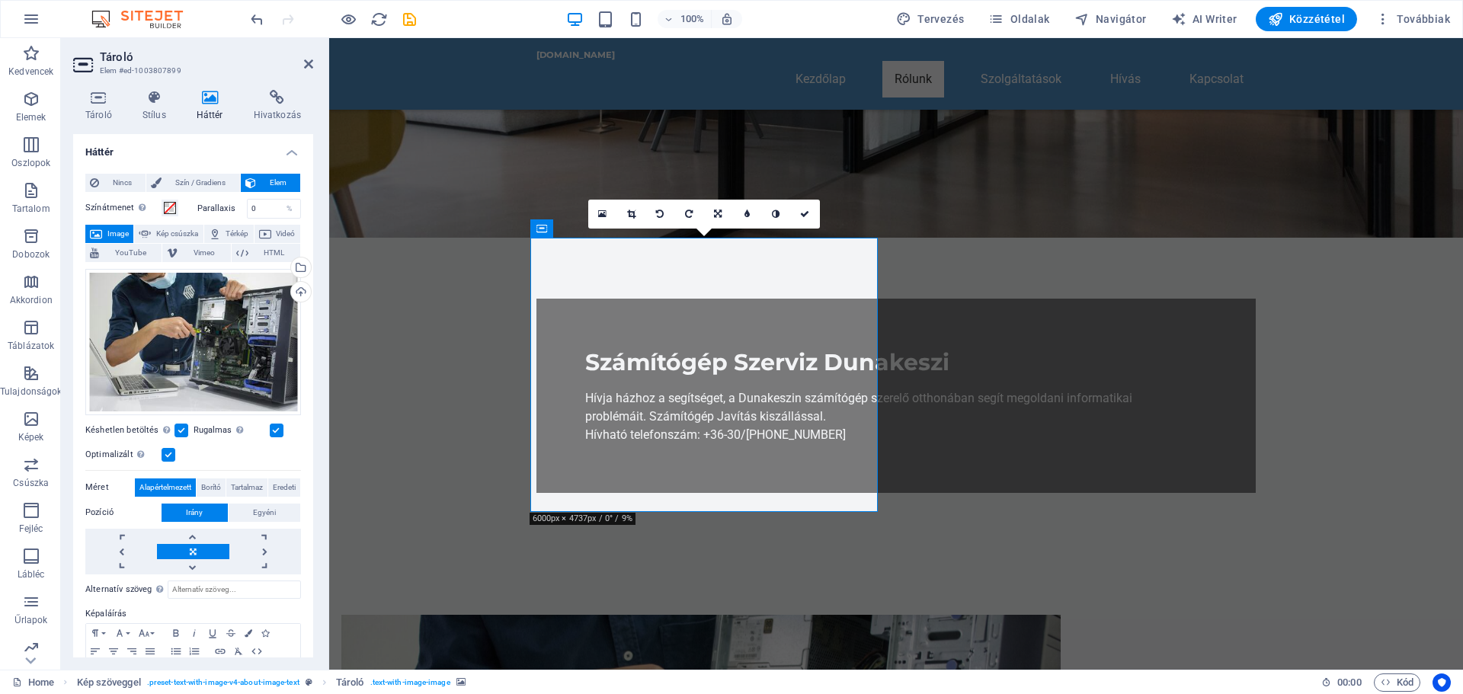
scroll to position [61, 0]
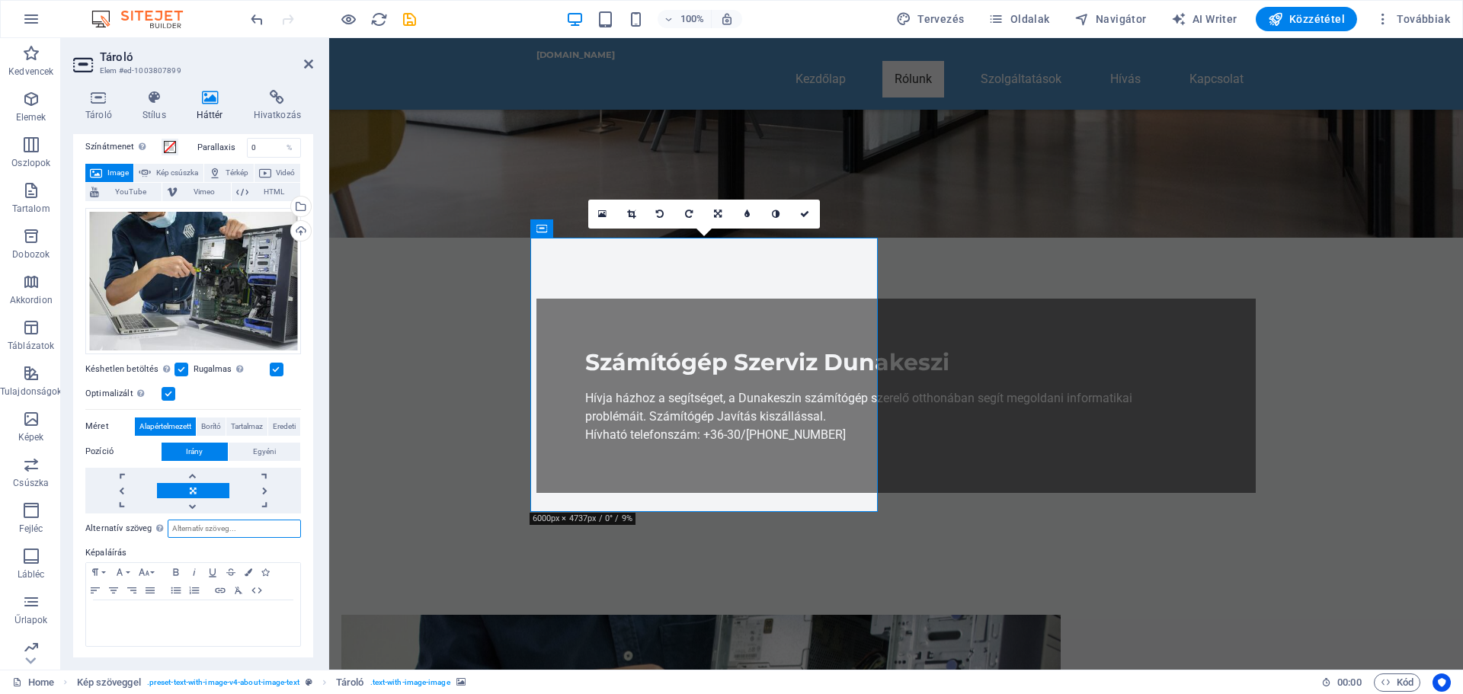
click at [211, 527] on input "Alternatív szöveg Az alternatív szöveget azok az eszközök használják, amelyek n…" at bounding box center [234, 529] width 133 height 18
click at [211, 527] on input "Számítógép szerviz Dunakeszi" at bounding box center [234, 529] width 133 height 18
type input "Számítógép szerviz Dunakeszi"
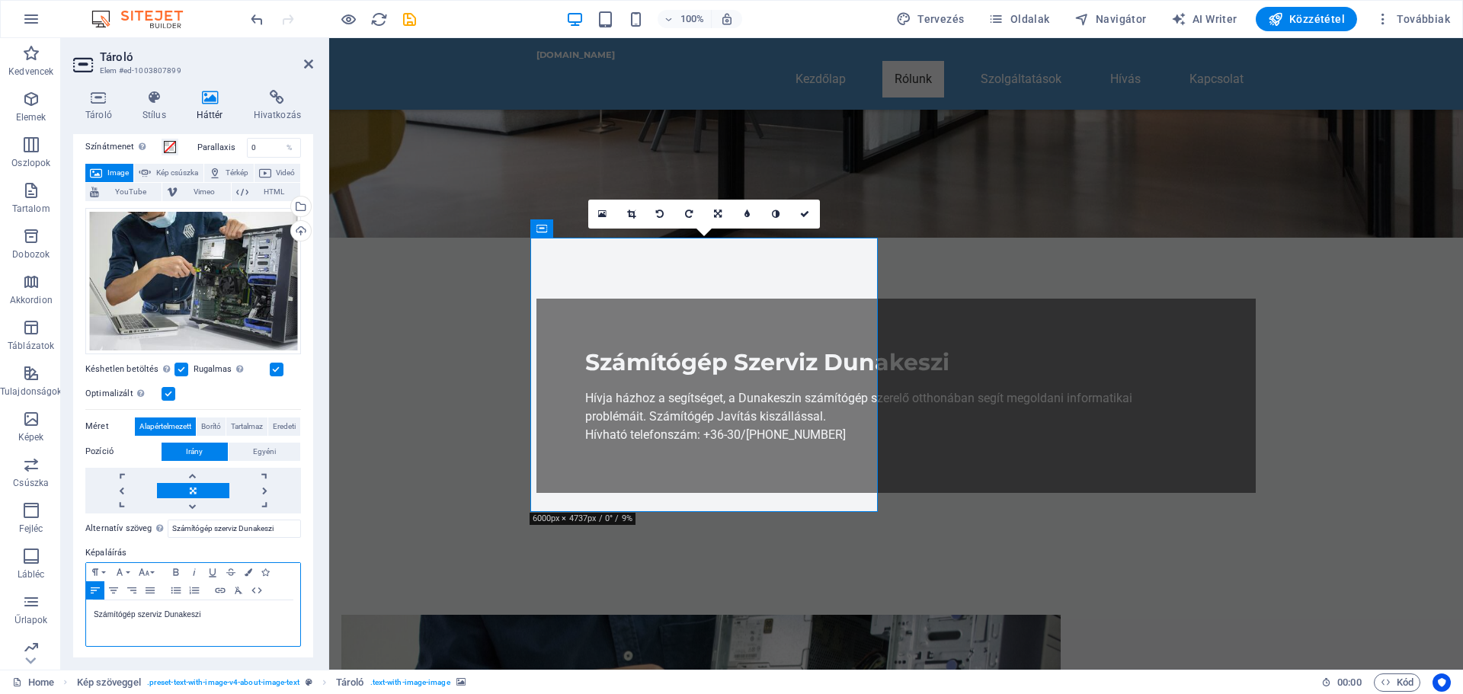
scroll to position [0, 1]
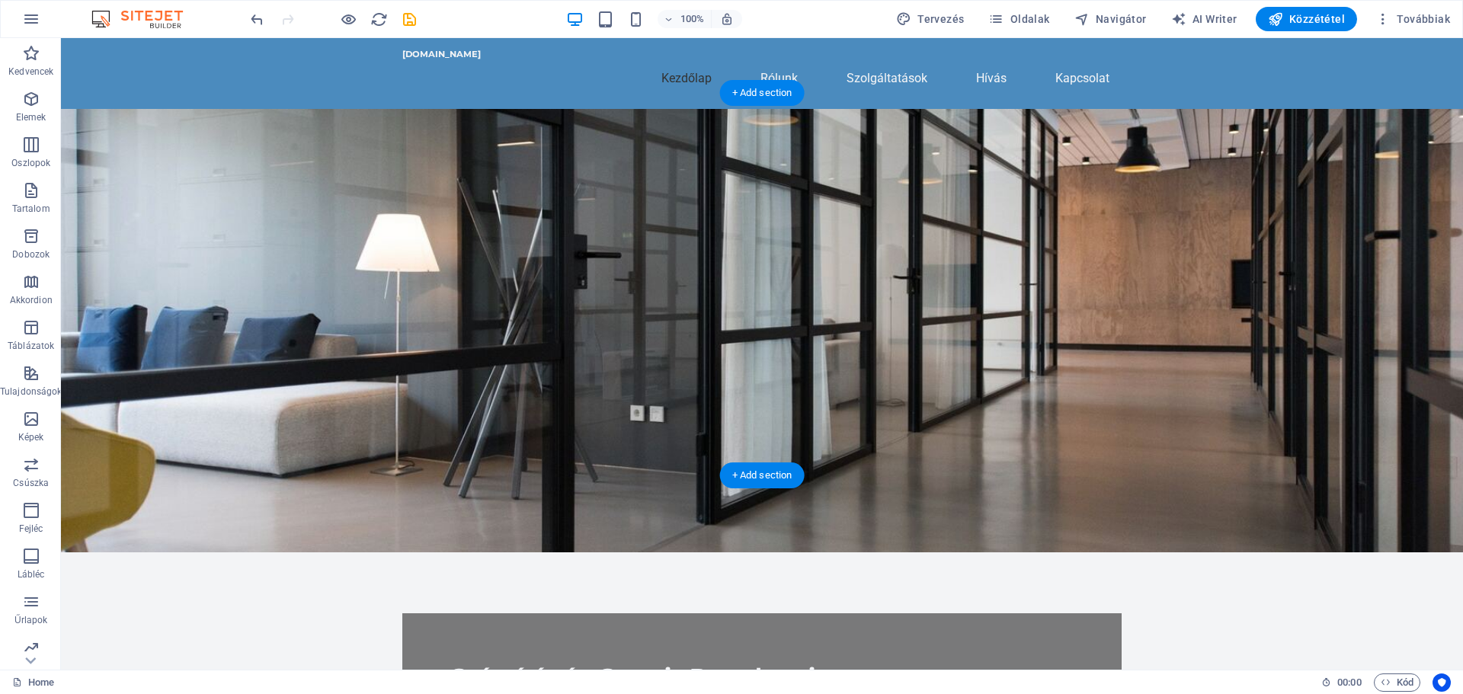
scroll to position [0, 0]
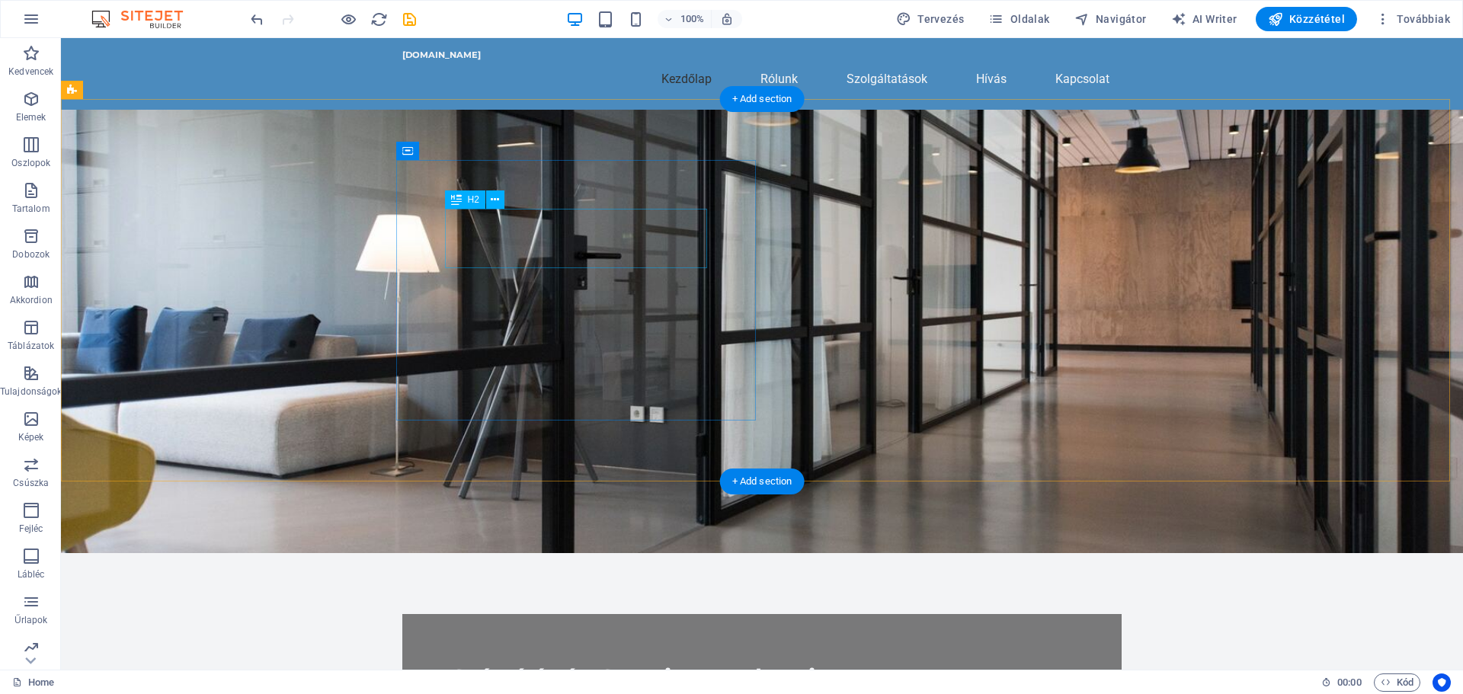
click at [542, 663] on div "Számítógép Szerviz Dunakeszi" at bounding box center [762, 678] width 622 height 30
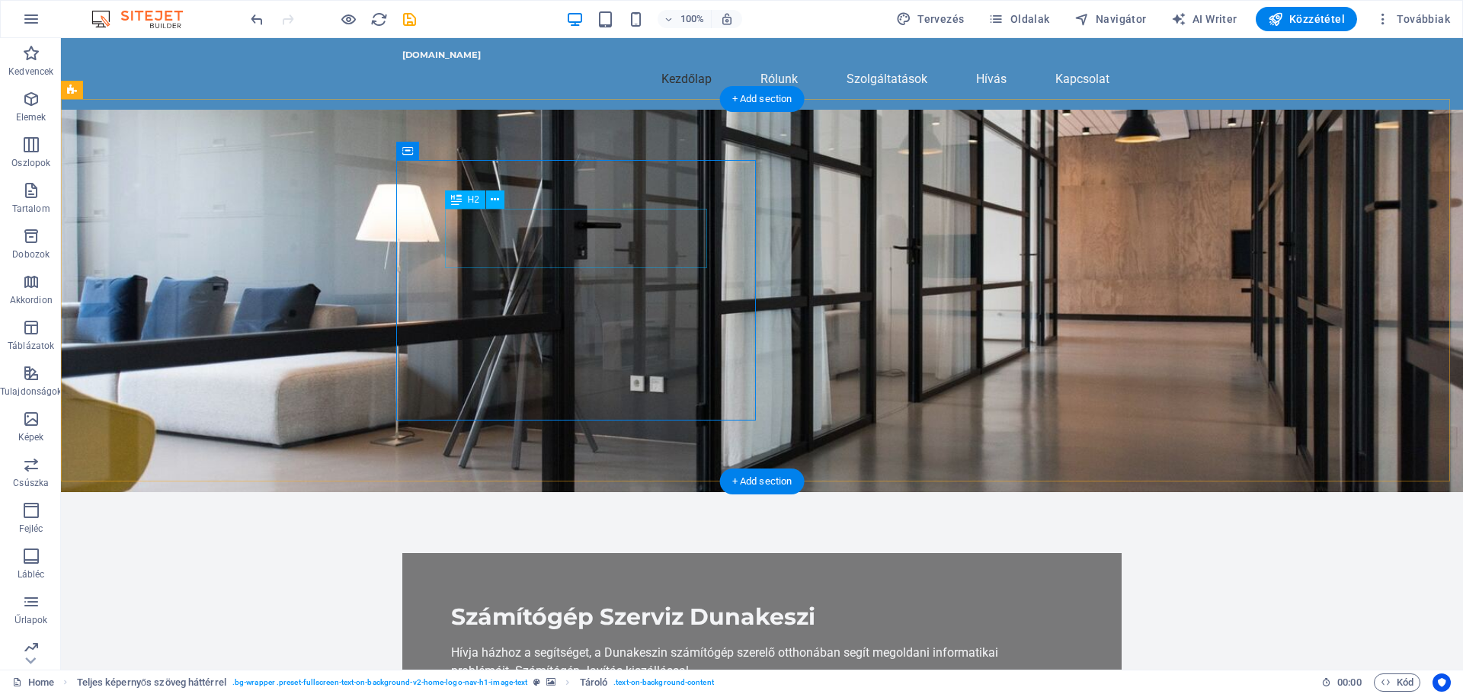
click at [548, 602] on div "Számítógép Szerviz Dunakeszi" at bounding box center [762, 617] width 622 height 30
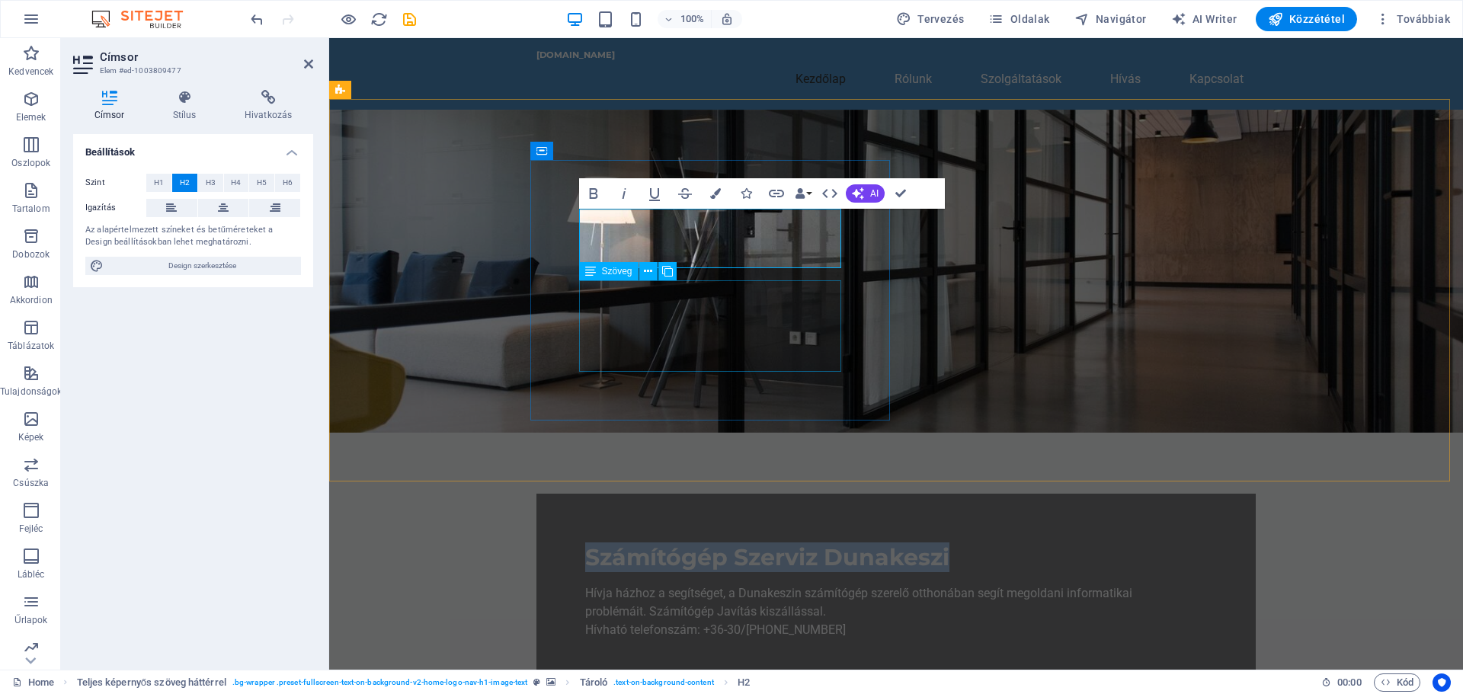
click at [660, 584] on div "Hívja házhoz a segítséget, a Dunakeszin számítógép szerelő otthonában segít meg…" at bounding box center [896, 611] width 622 height 55
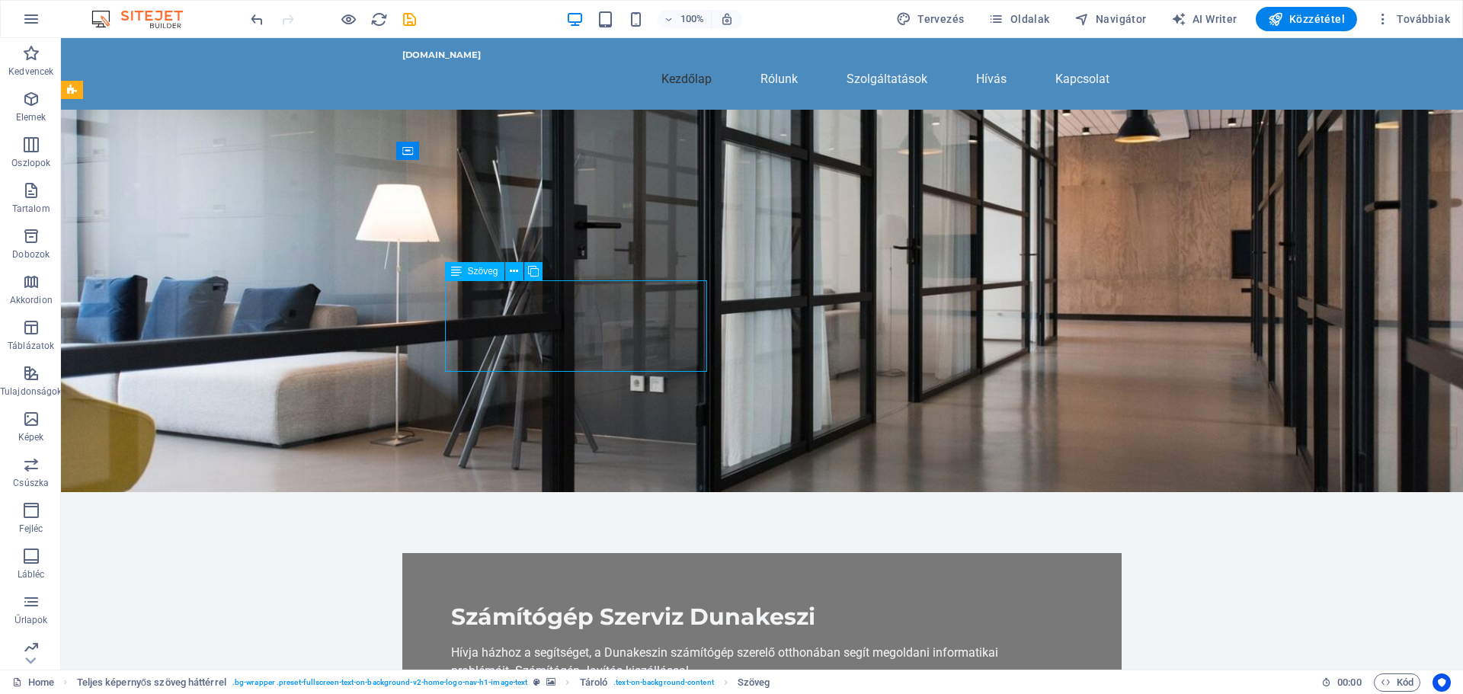
click at [521, 644] on div "Hívja házhoz a segítséget, a Dunakeszin számítógép szerelő otthonában segít meg…" at bounding box center [762, 671] width 622 height 55
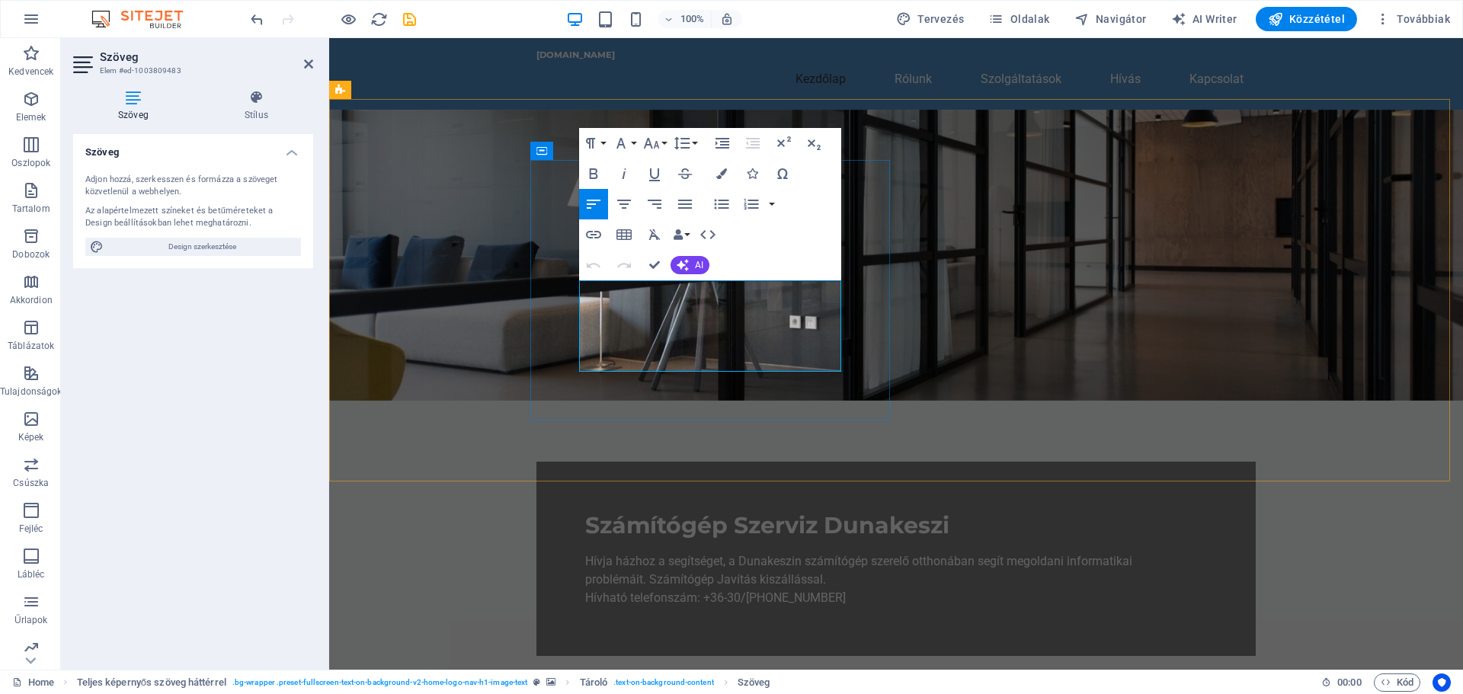
click at [652, 552] on p "Hívja házhoz a segítséget, a Dunakeszin számítógép szerelő otthonában segít meg…" at bounding box center [896, 570] width 622 height 37
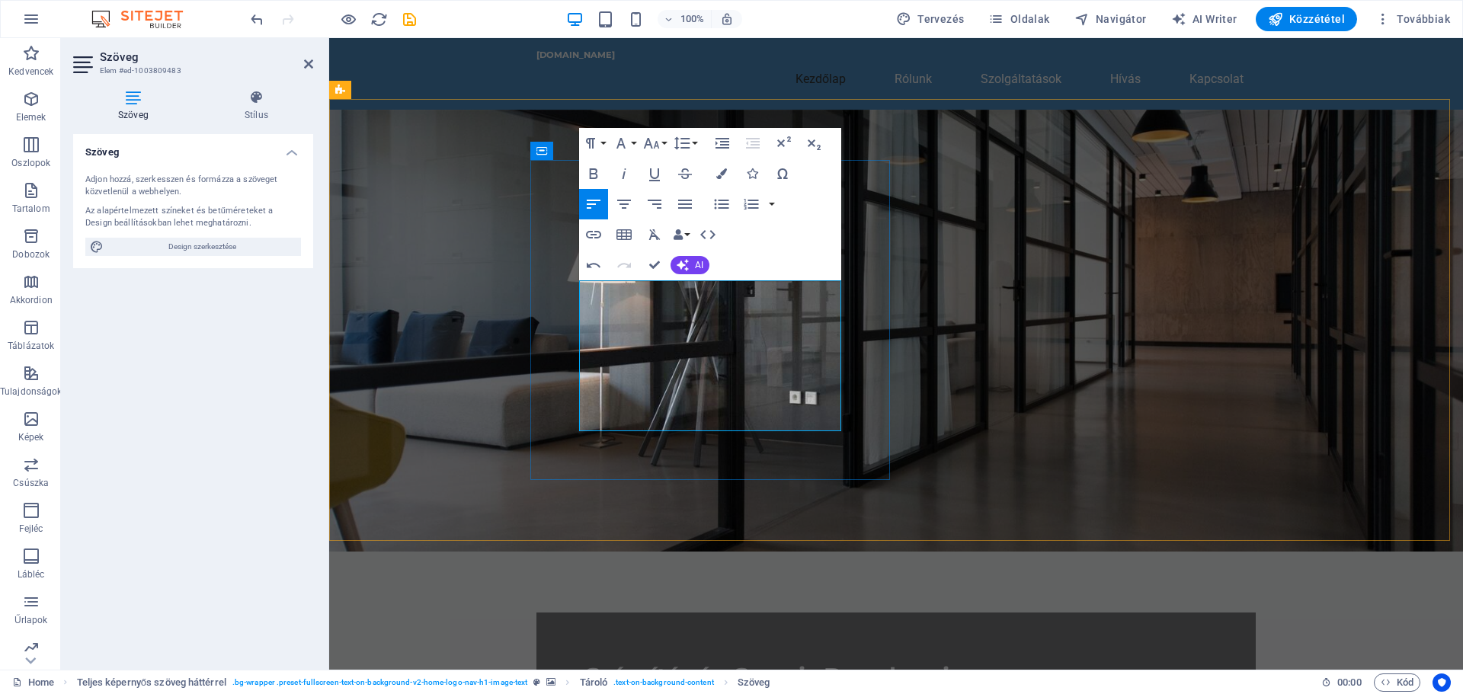
drag, startPoint x: 708, startPoint y: 406, endPoint x: 580, endPoint y: 366, distance: 134.2
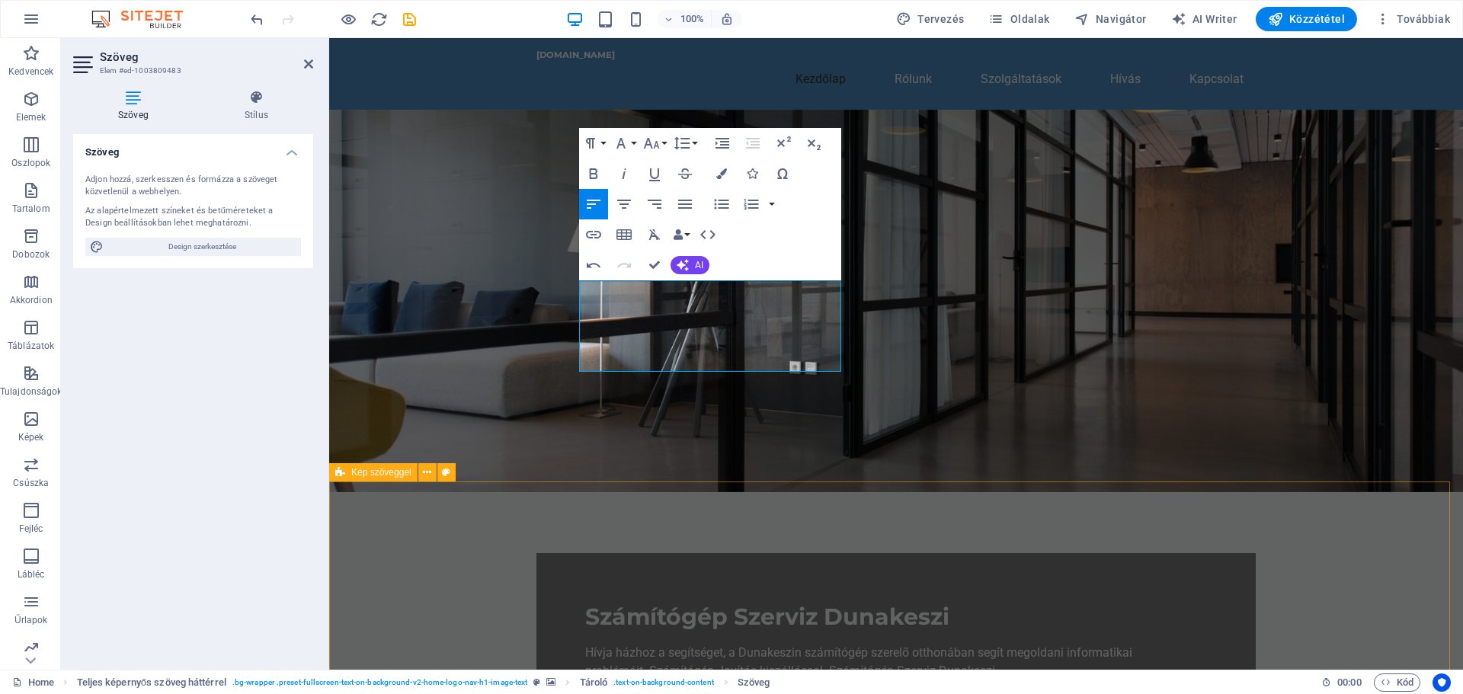
scroll to position [0, 2]
click at [1091, 285] on figure at bounding box center [896, 301] width 1134 height 383
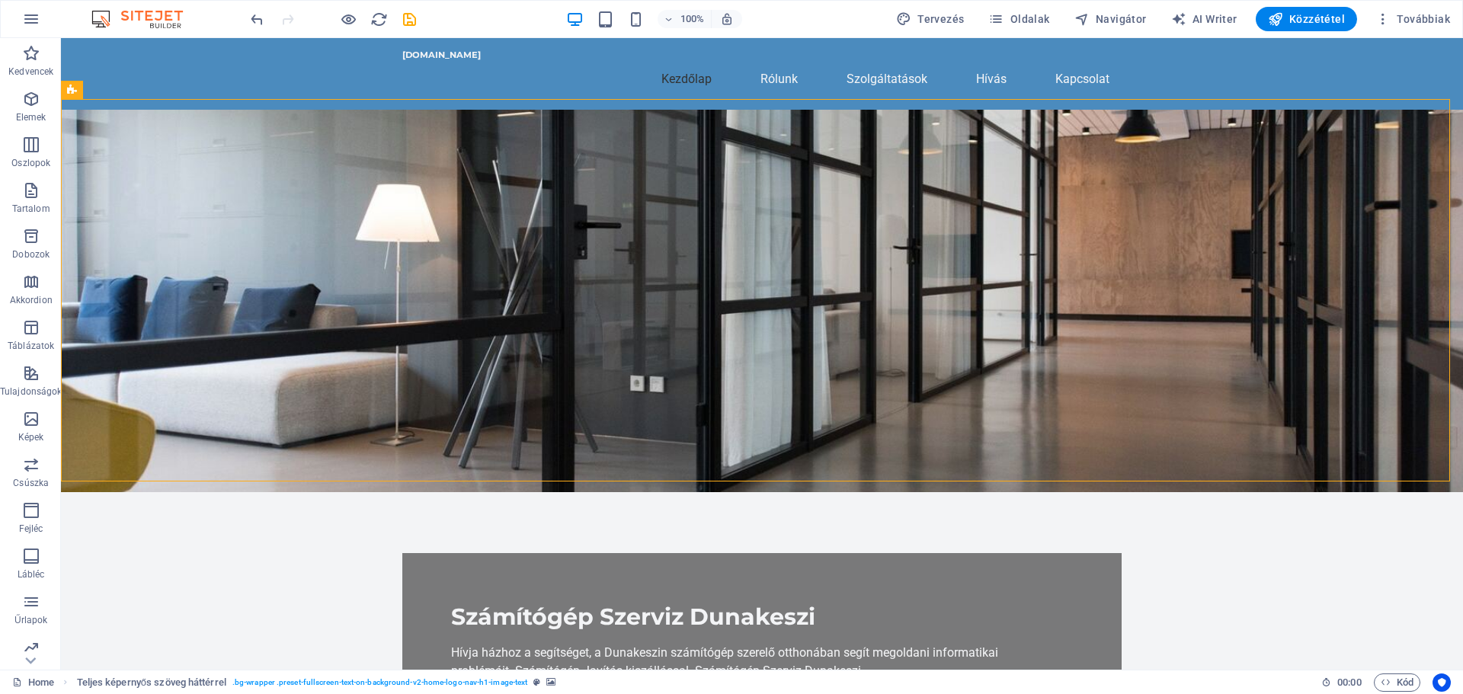
click at [1054, 236] on figure at bounding box center [762, 301] width 1402 height 383
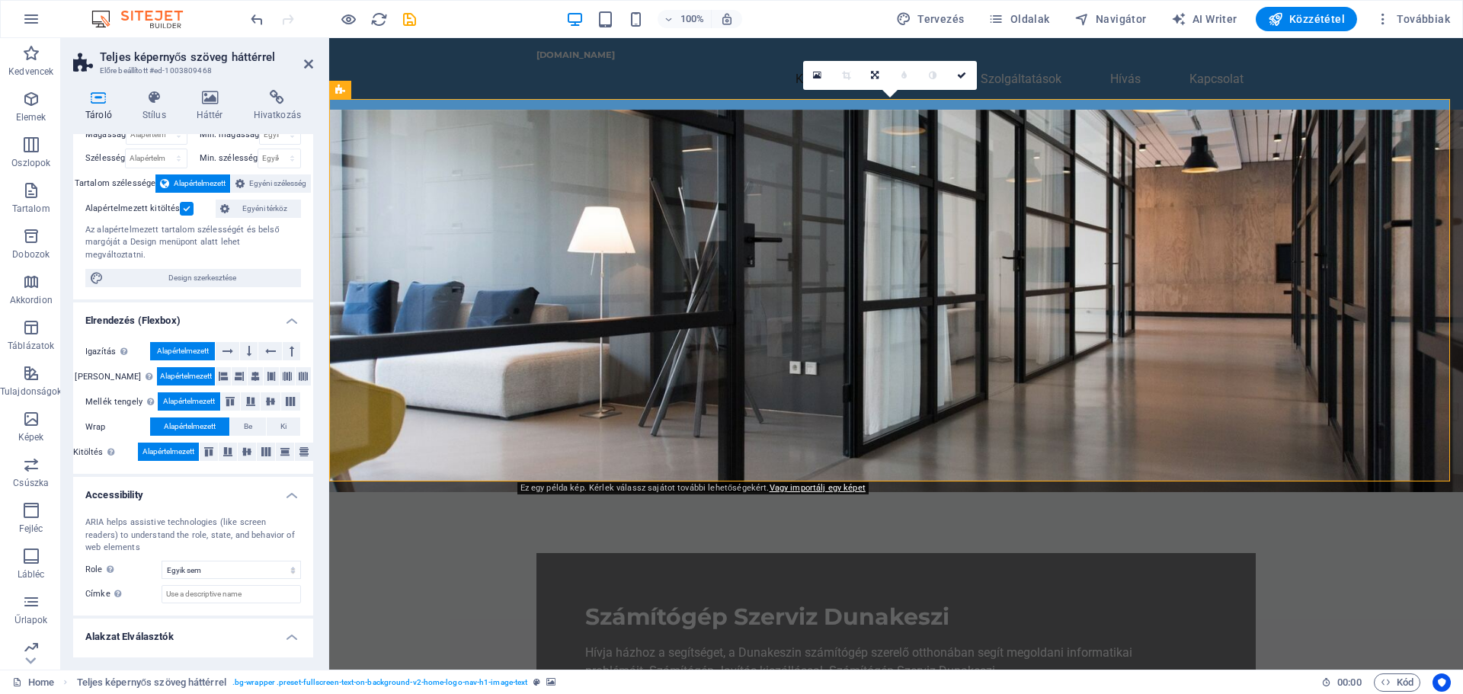
scroll to position [67, 0]
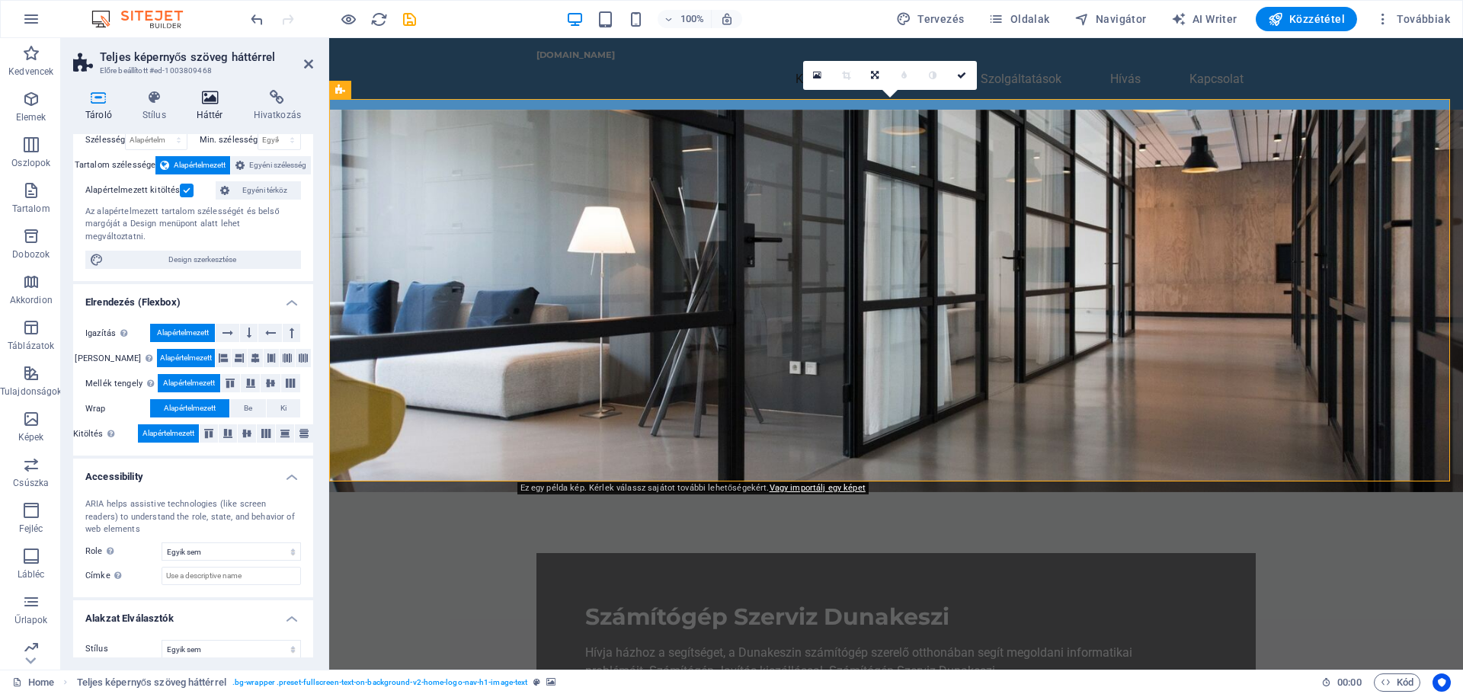
click at [206, 98] on icon at bounding box center [209, 97] width 51 height 15
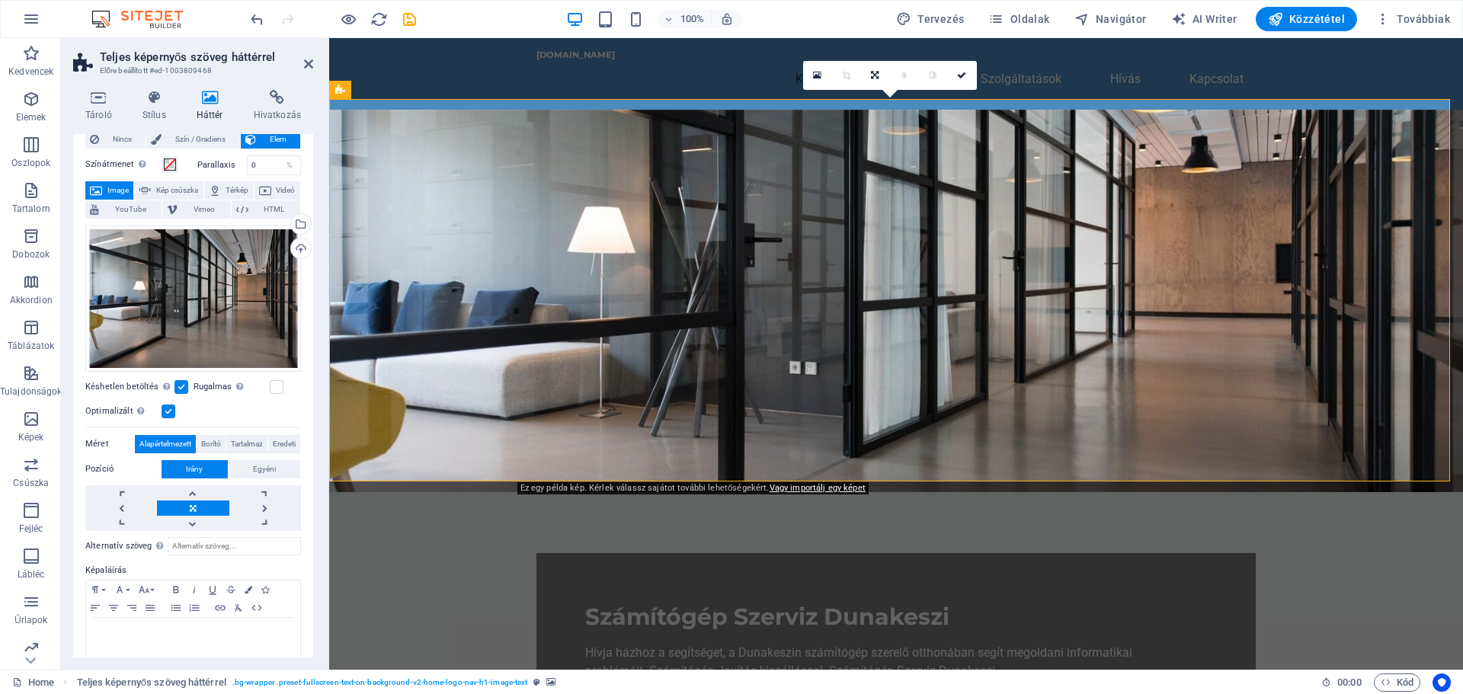
scroll to position [61, 0]
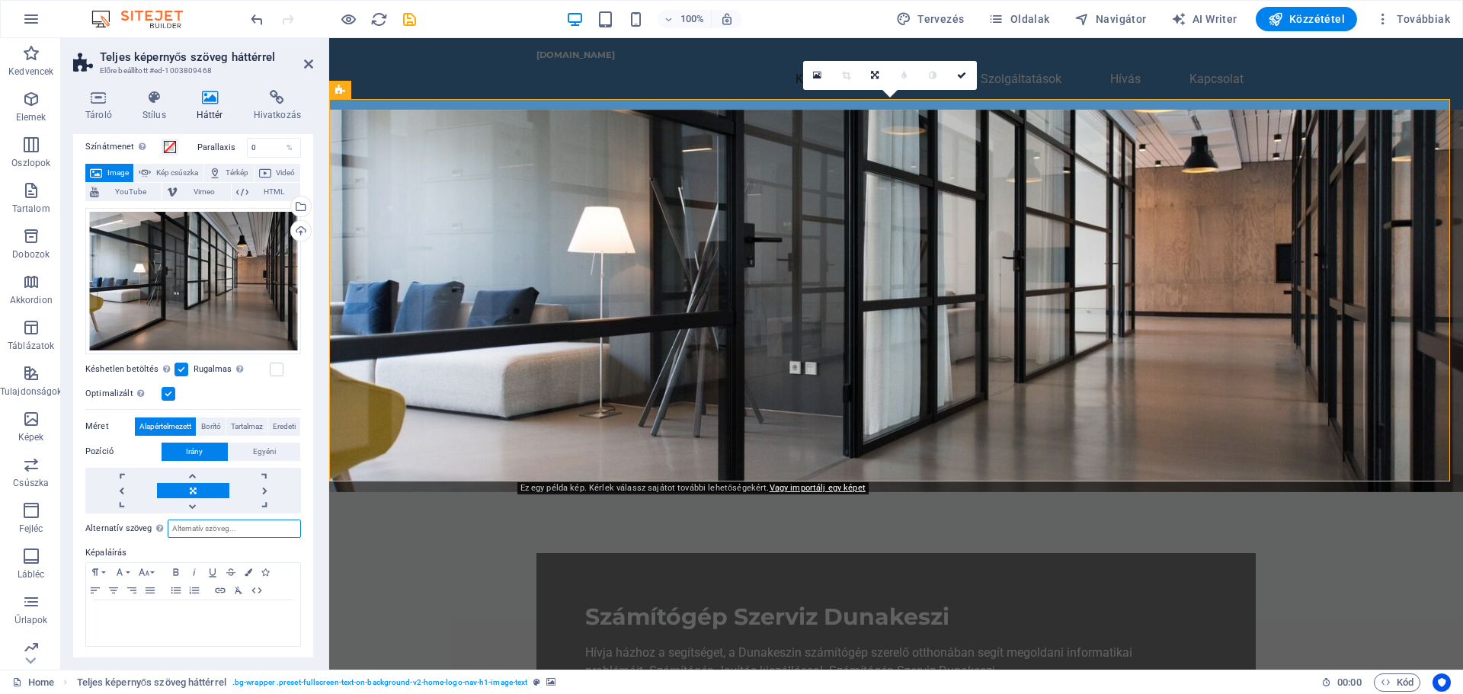
paste input "Számítógép Szerviz Dunakeszi"
type input "Számítógép Szerviz Dunakeszi"
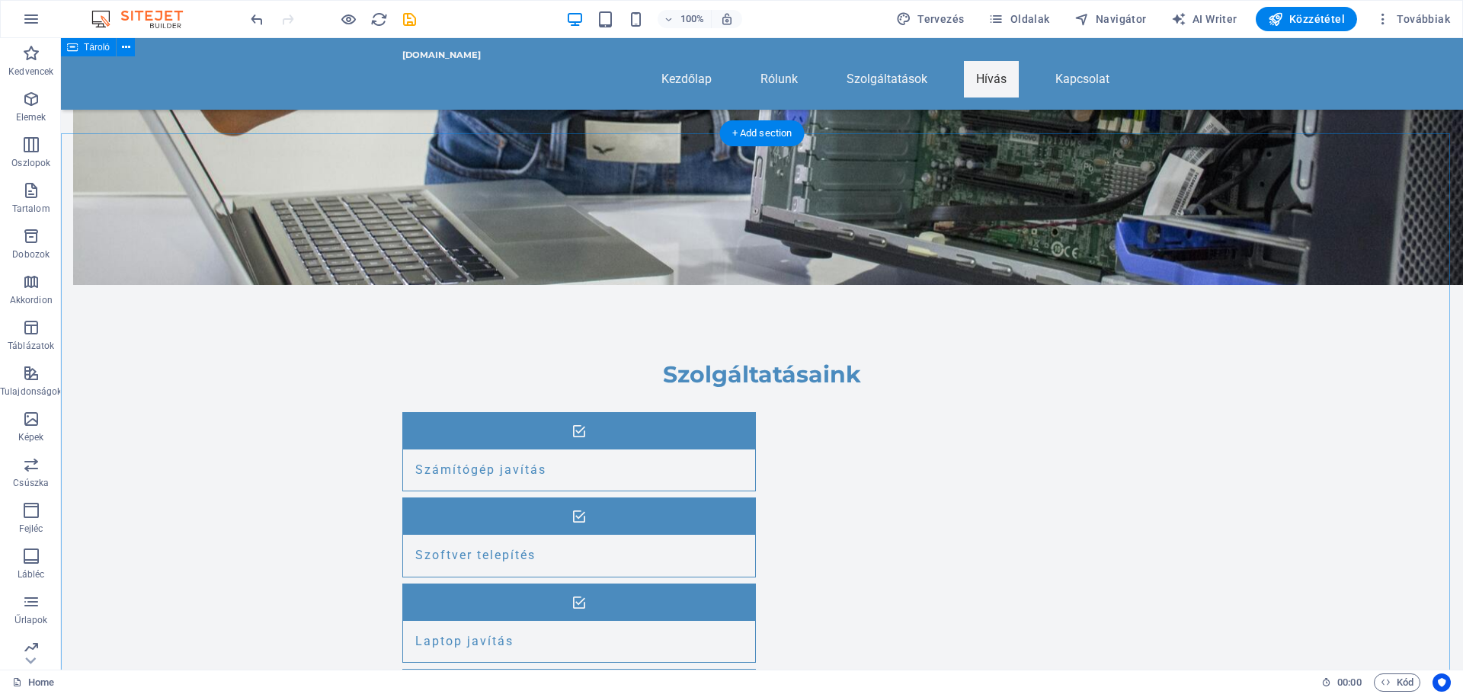
scroll to position [1225, 0]
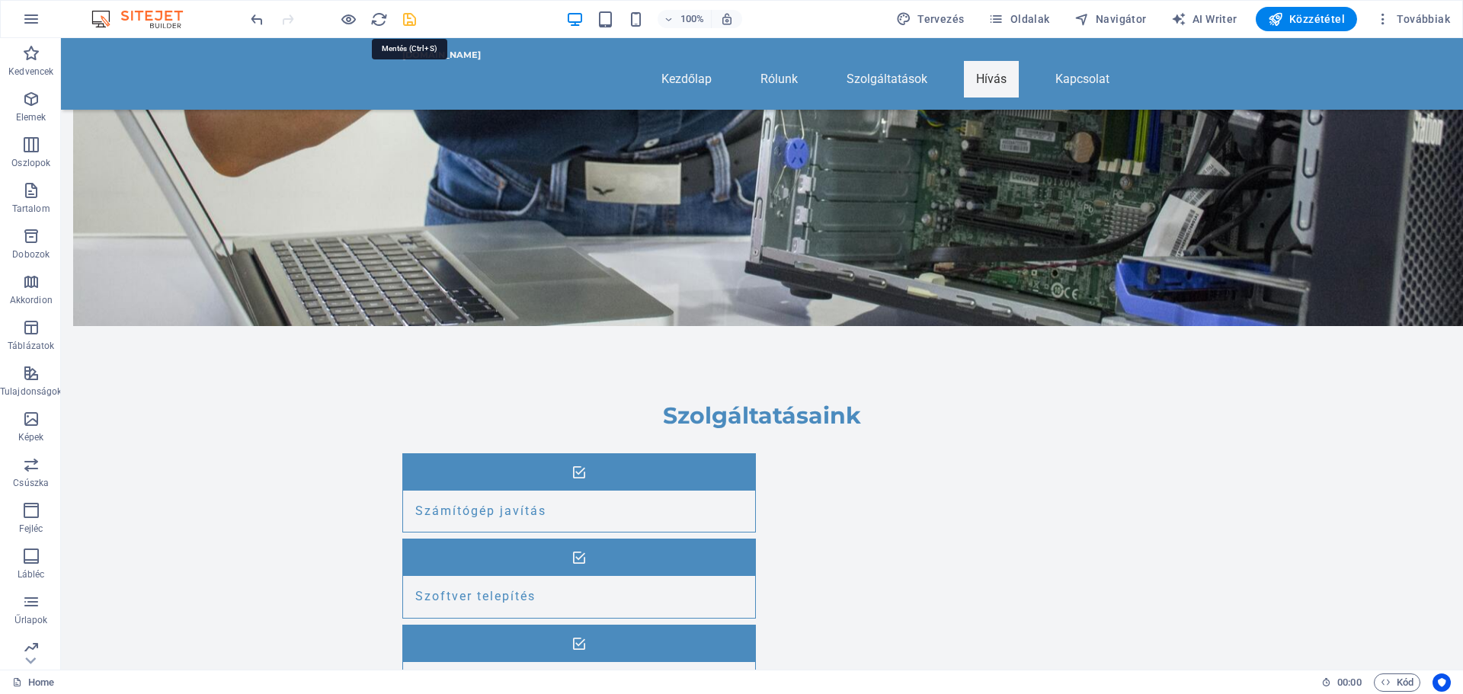
click at [405, 22] on icon "save" at bounding box center [410, 20] width 18 height 18
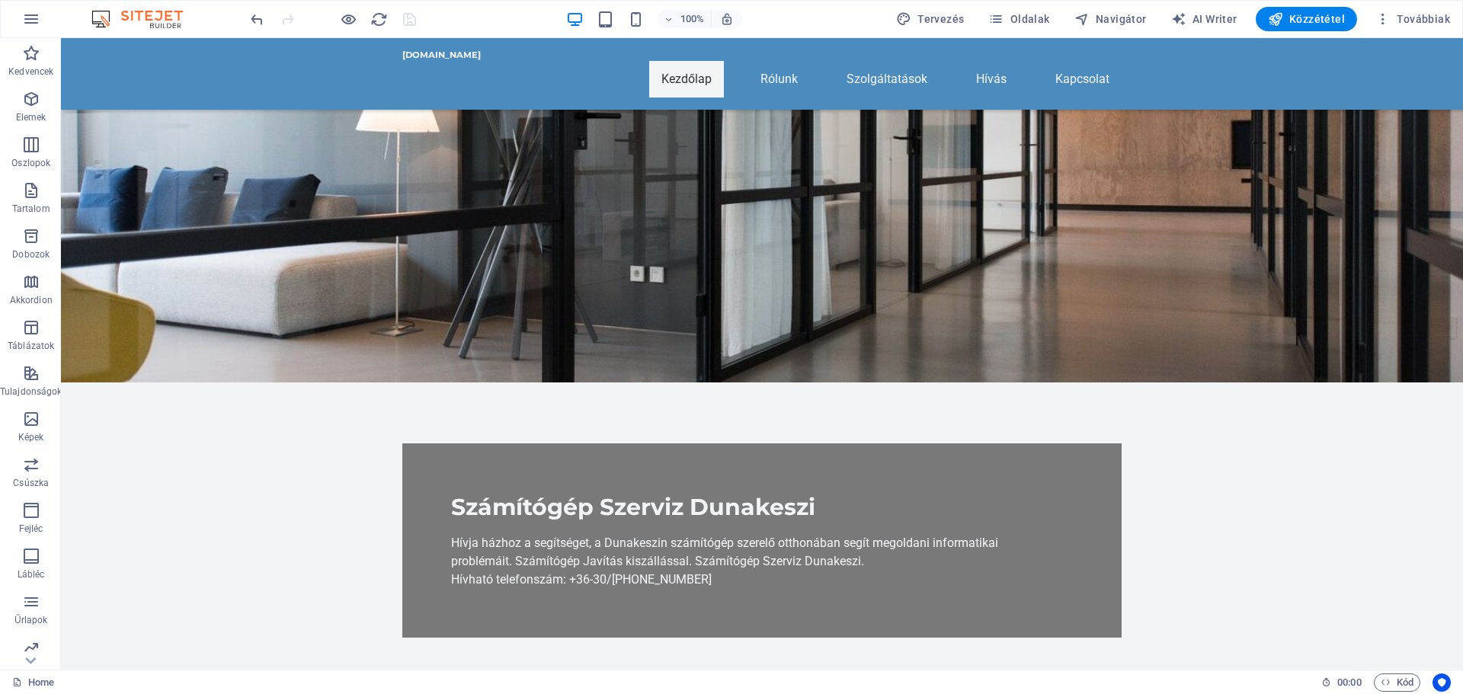
scroll to position [0, 0]
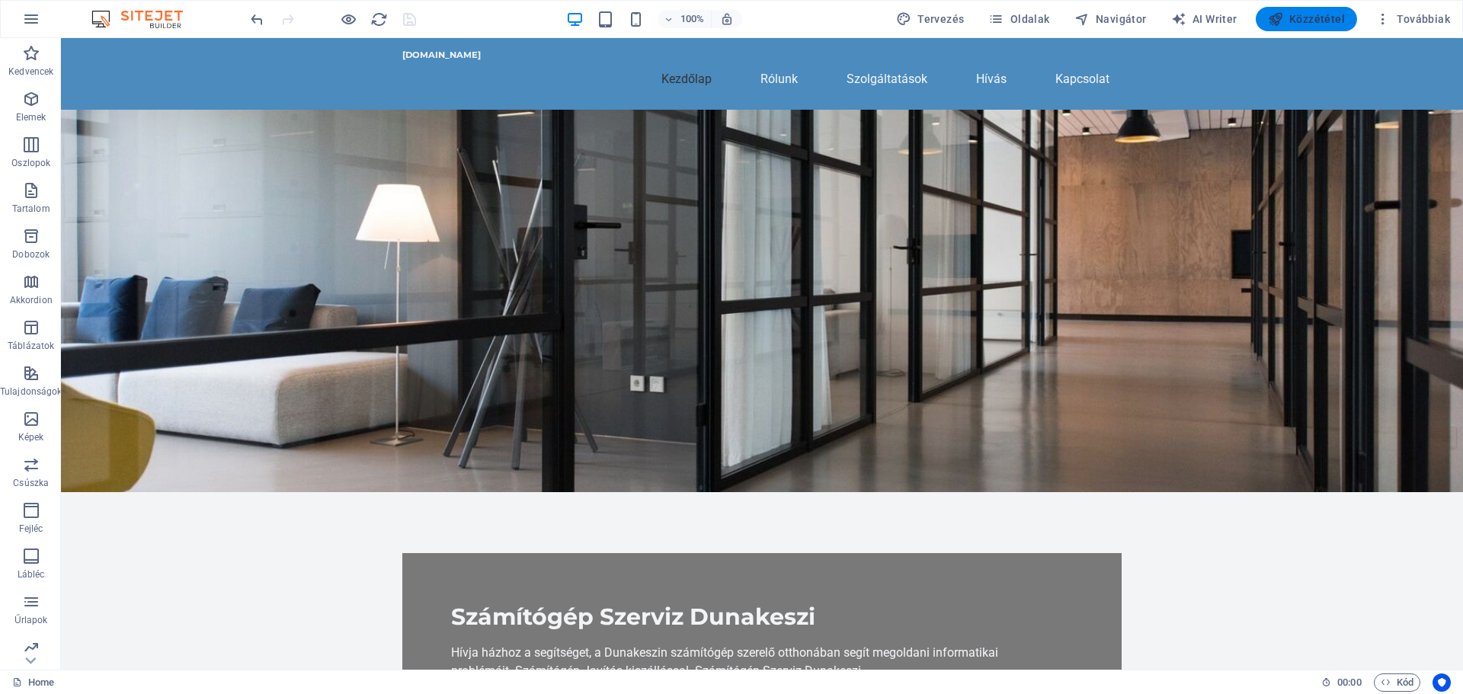
click at [1306, 13] on span "Közzététel" at bounding box center [1306, 18] width 77 height 15
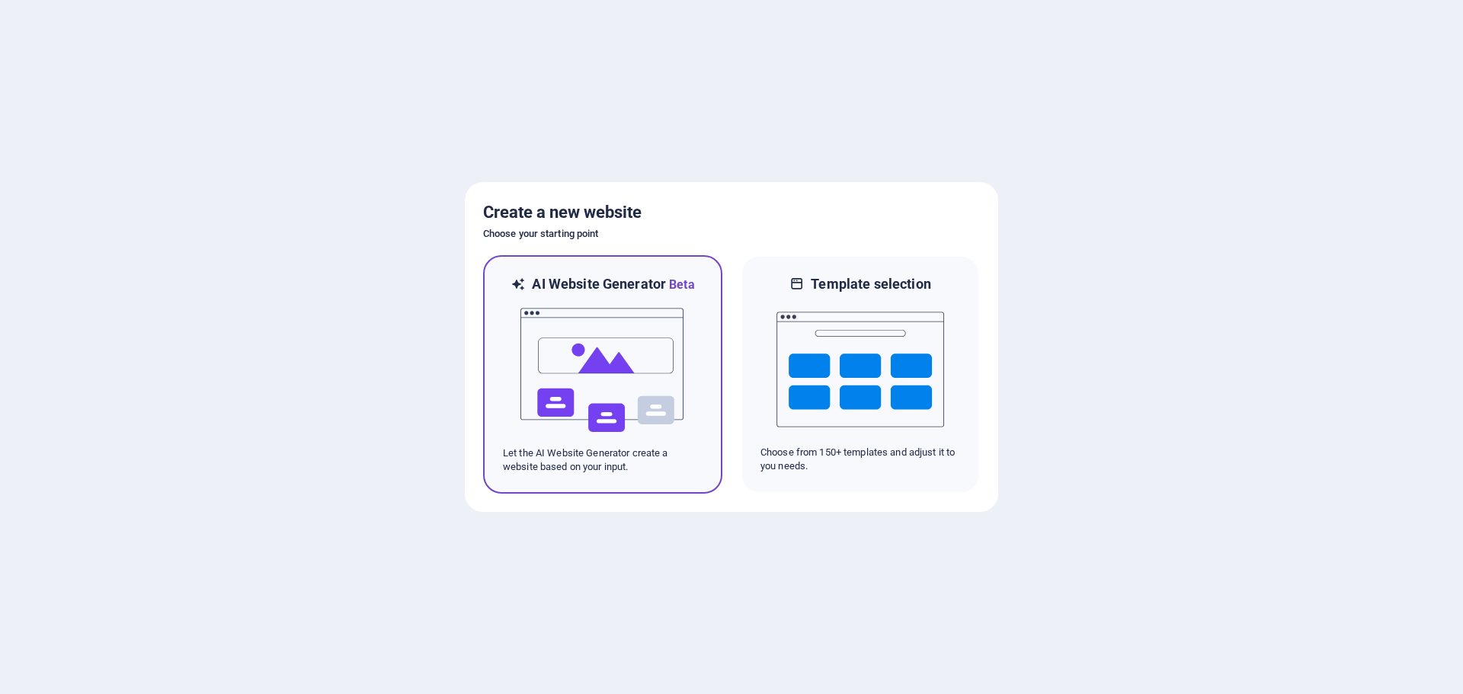
click at [598, 344] on img at bounding box center [603, 370] width 168 height 152
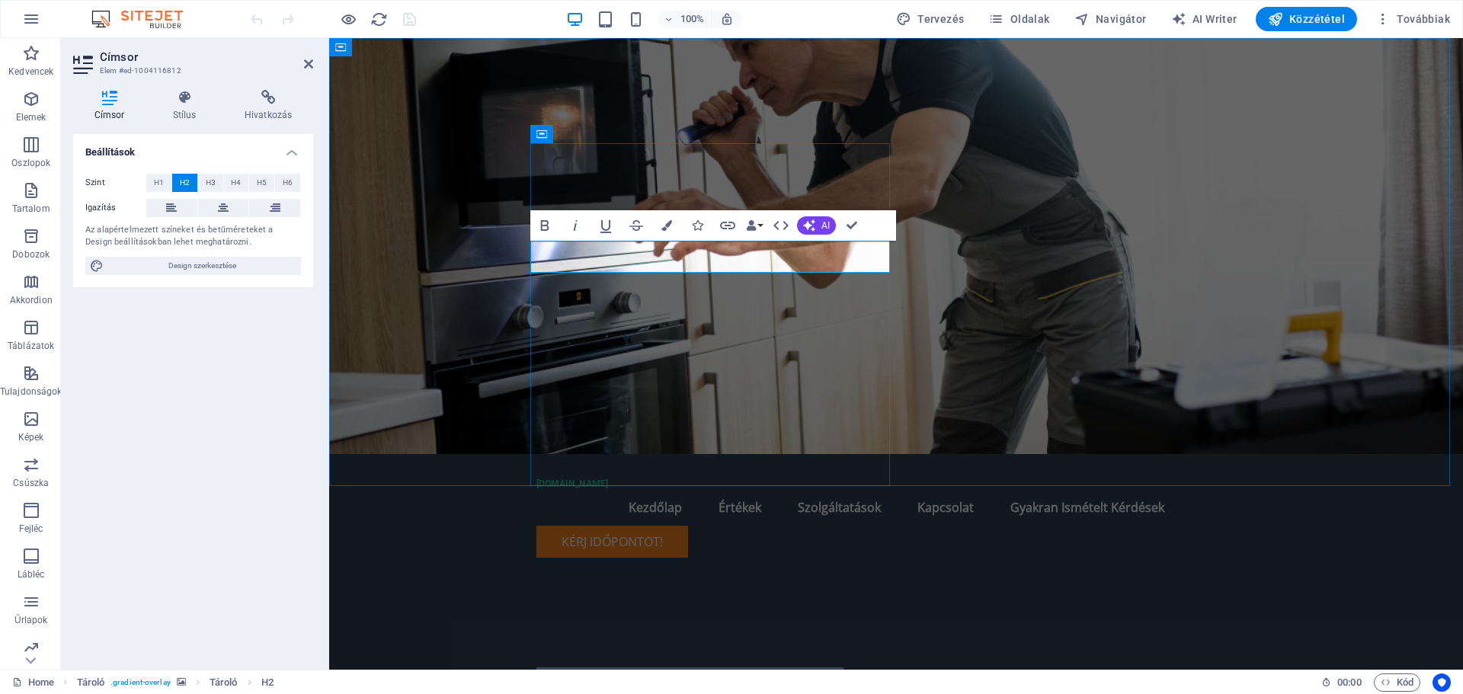
click at [631, 668] on h2 "Számítógép Szerviz Gödöllő" at bounding box center [895, 684] width 719 height 32
copy h2 "Számítógép Szerviz Gödöllő"
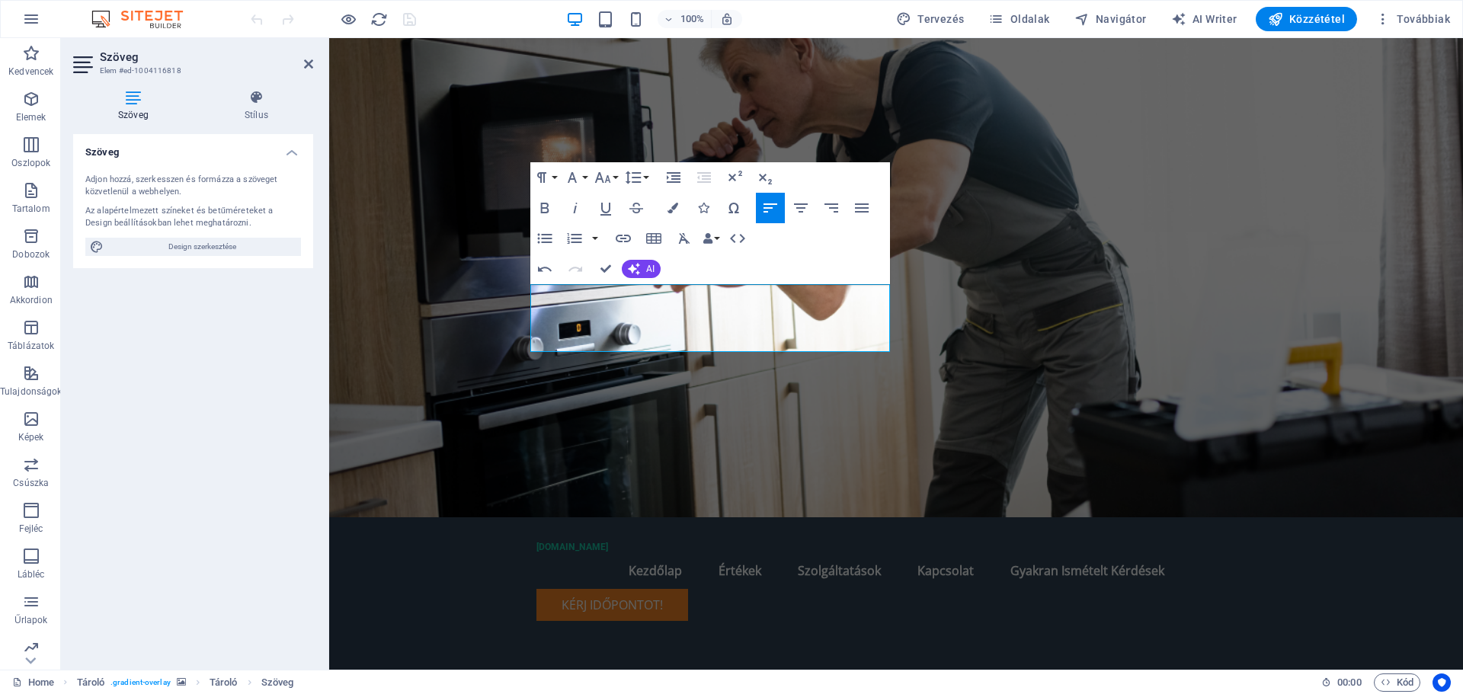
drag, startPoint x: 837, startPoint y: 336, endPoint x: 521, endPoint y: 350, distance: 316.5
click at [517, 351] on div "szamitogep-szerviz-godollo.darby.hu Menu Kezdőlap Értékek Szolgáltatások Kapcso…" at bounding box center [896, 514] width 1134 height 952
drag, startPoint x: 722, startPoint y: 344, endPoint x: 529, endPoint y: 338, distance: 193.7
click at [529, 338] on div "szamitogep-szerviz-godollo.darby.hu Menu Kezdőlap Értékek Szolgáltatások Kapcso…" at bounding box center [896, 514] width 1134 height 952
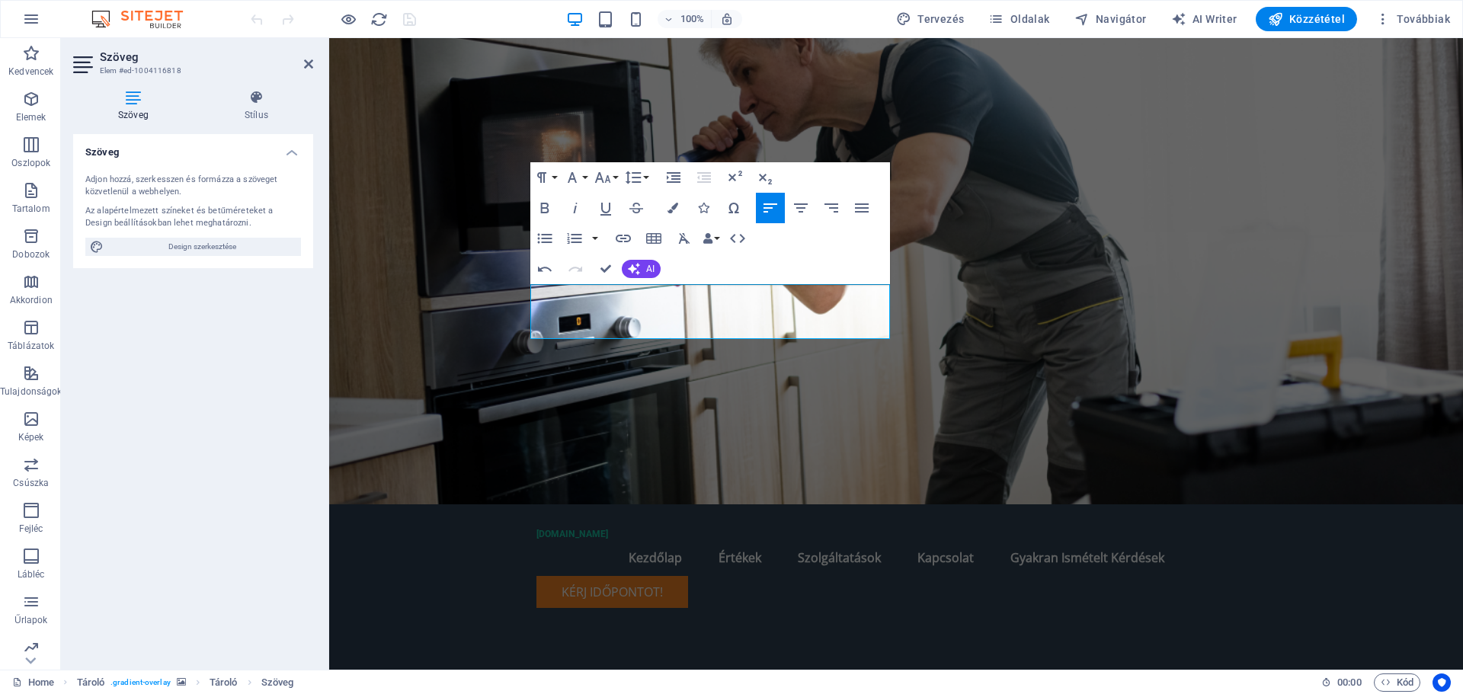
click at [1062, 178] on figure at bounding box center [896, 271] width 1134 height 466
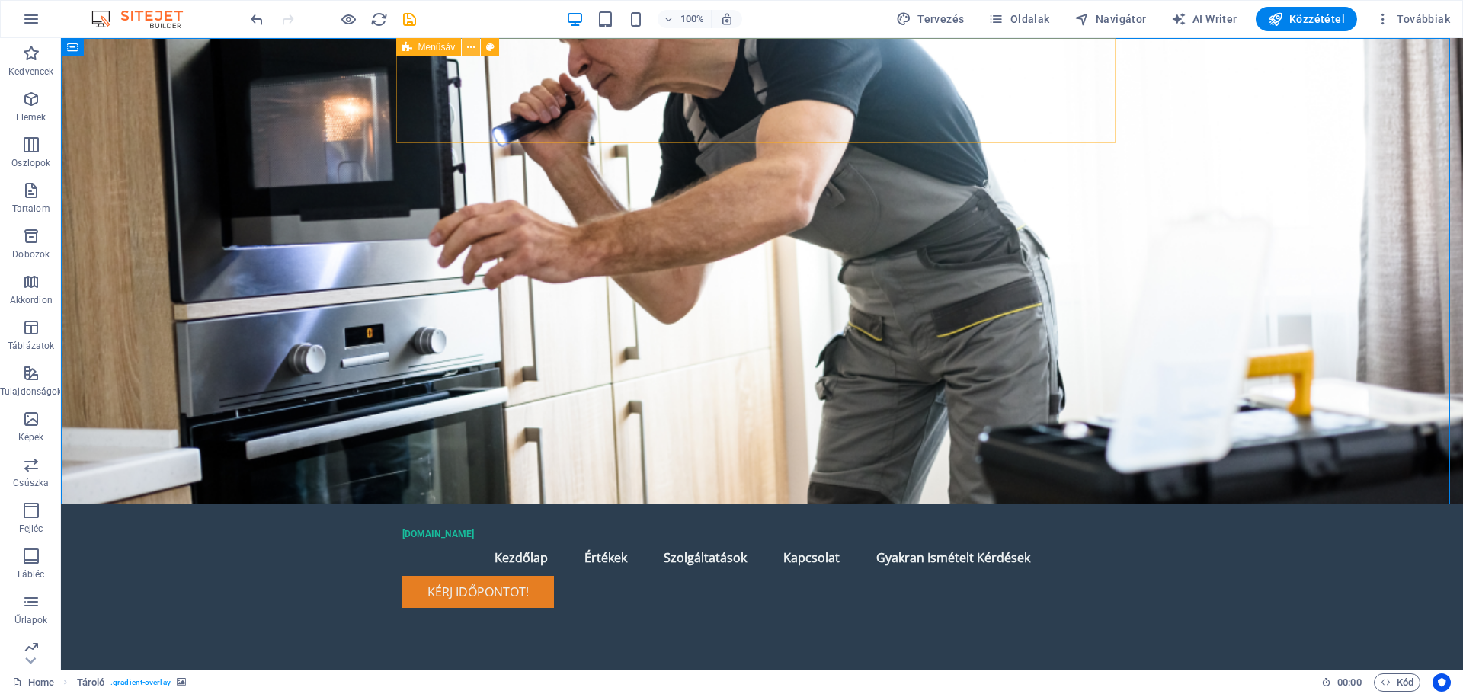
click at [470, 46] on icon at bounding box center [471, 48] width 8 height 16
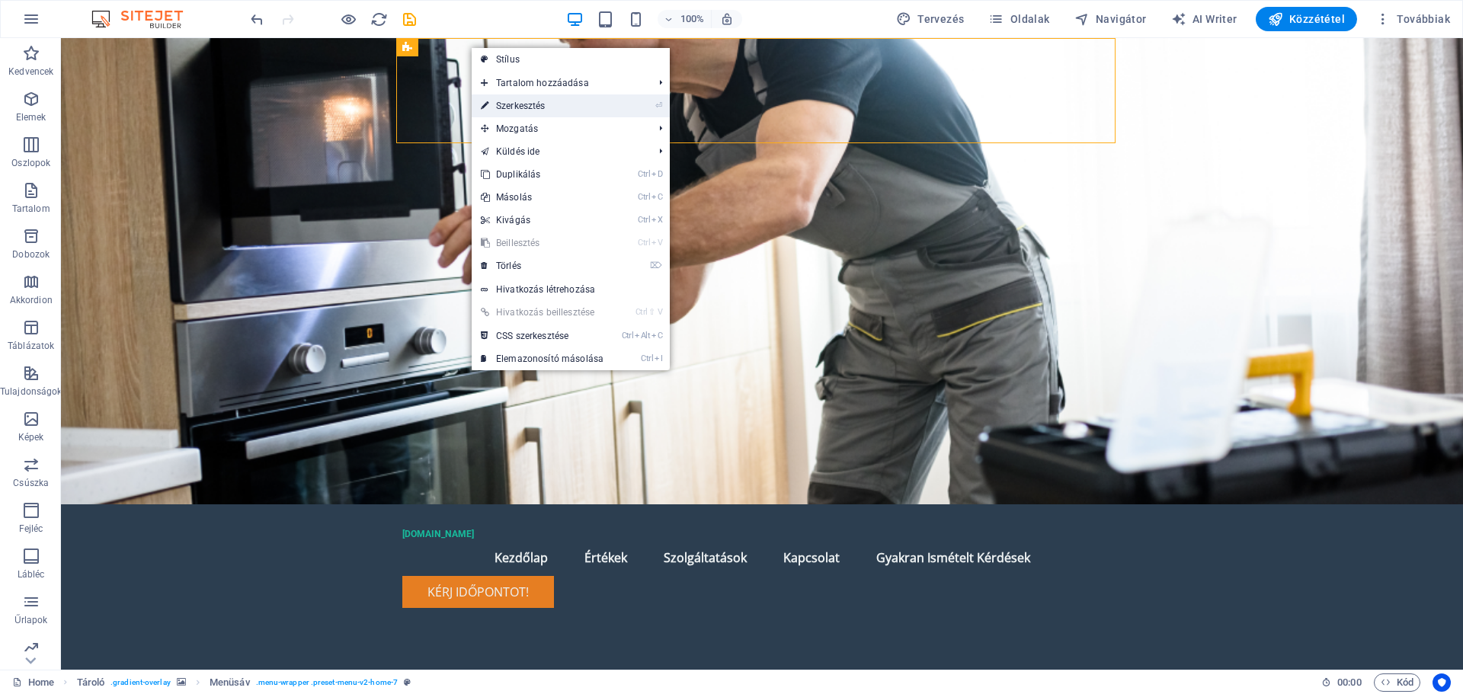
click at [514, 104] on link "⏎ Szerkesztés" at bounding box center [542, 105] width 141 height 23
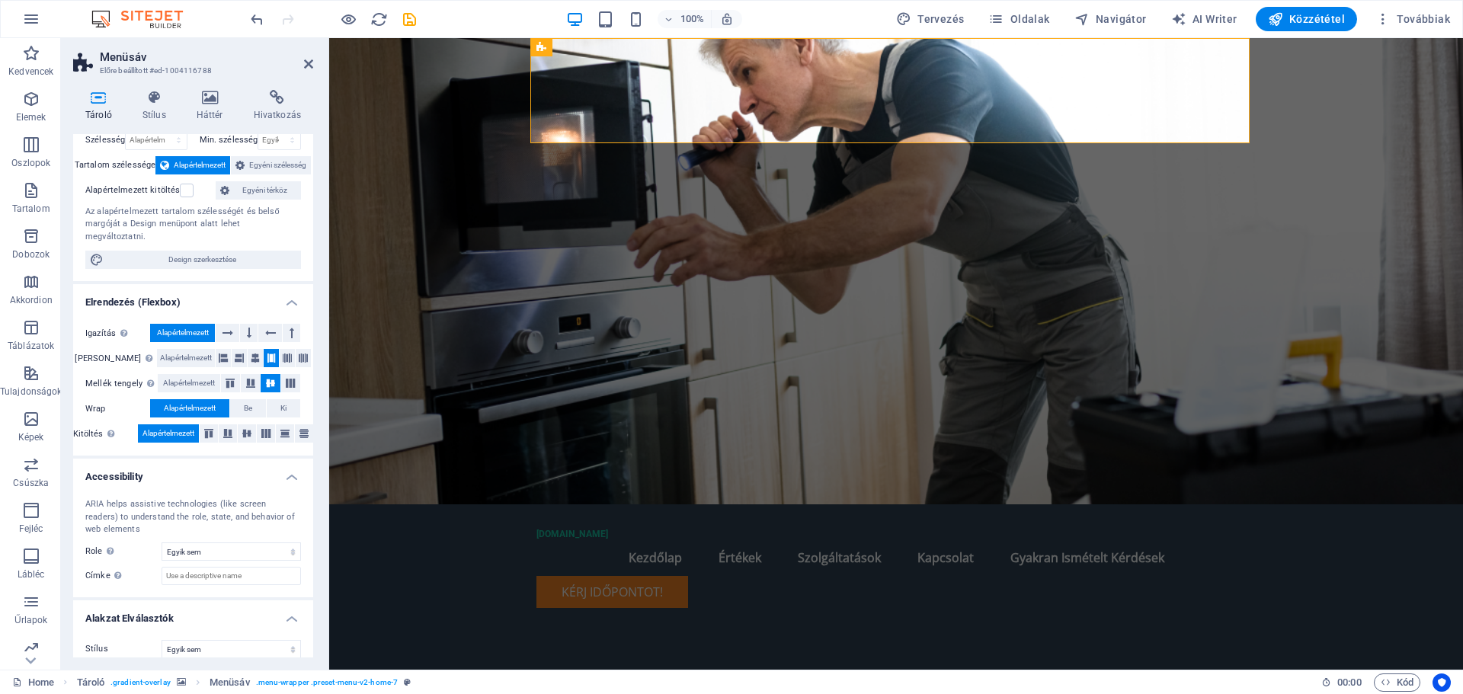
scroll to position [0, 0]
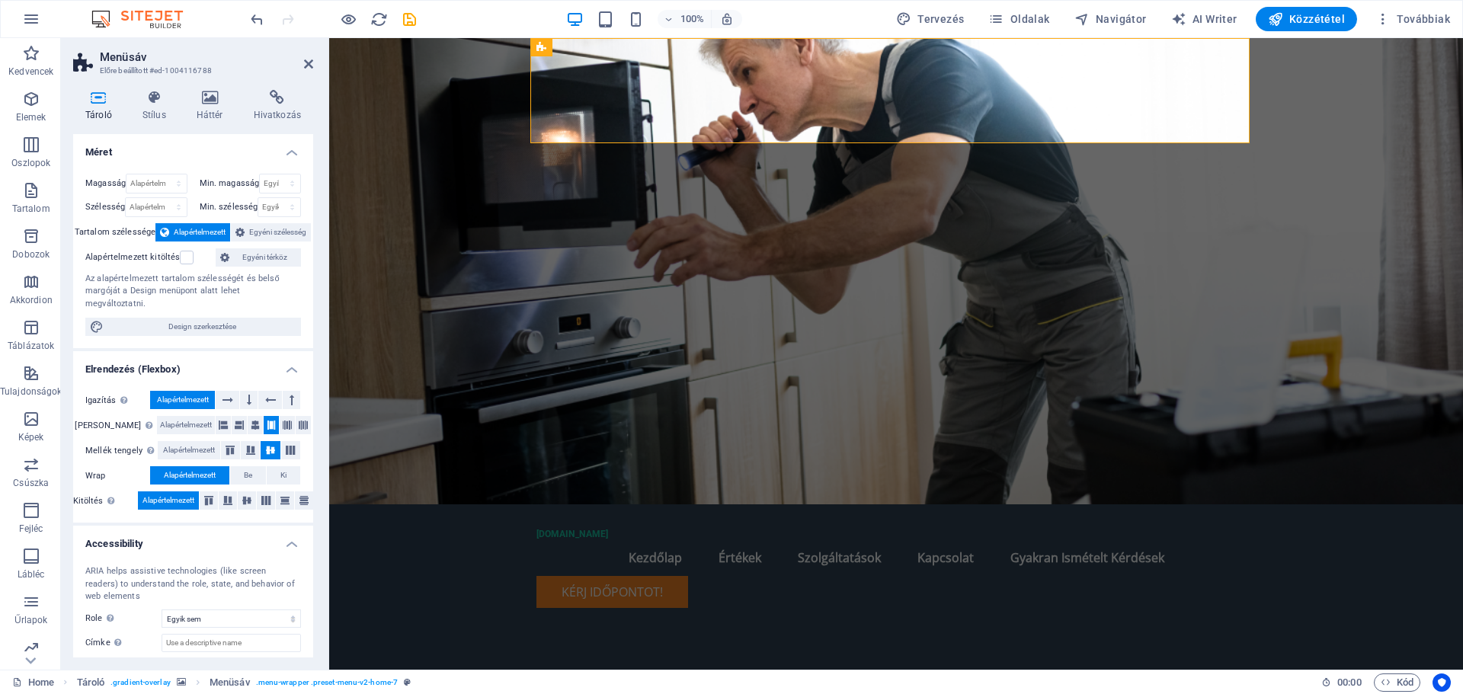
click at [440, 120] on figure at bounding box center [896, 271] width 1134 height 466
click at [306, 61] on icon at bounding box center [308, 64] width 9 height 12
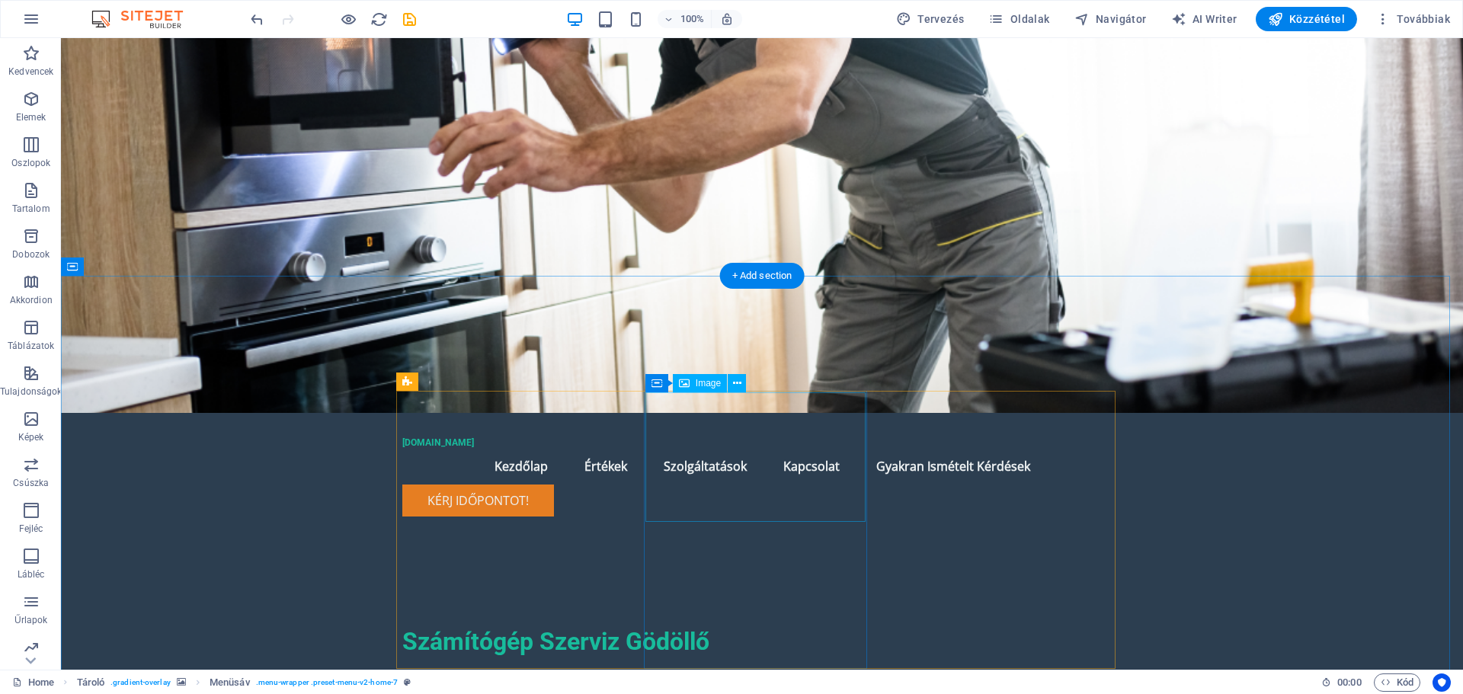
scroll to position [229, 0]
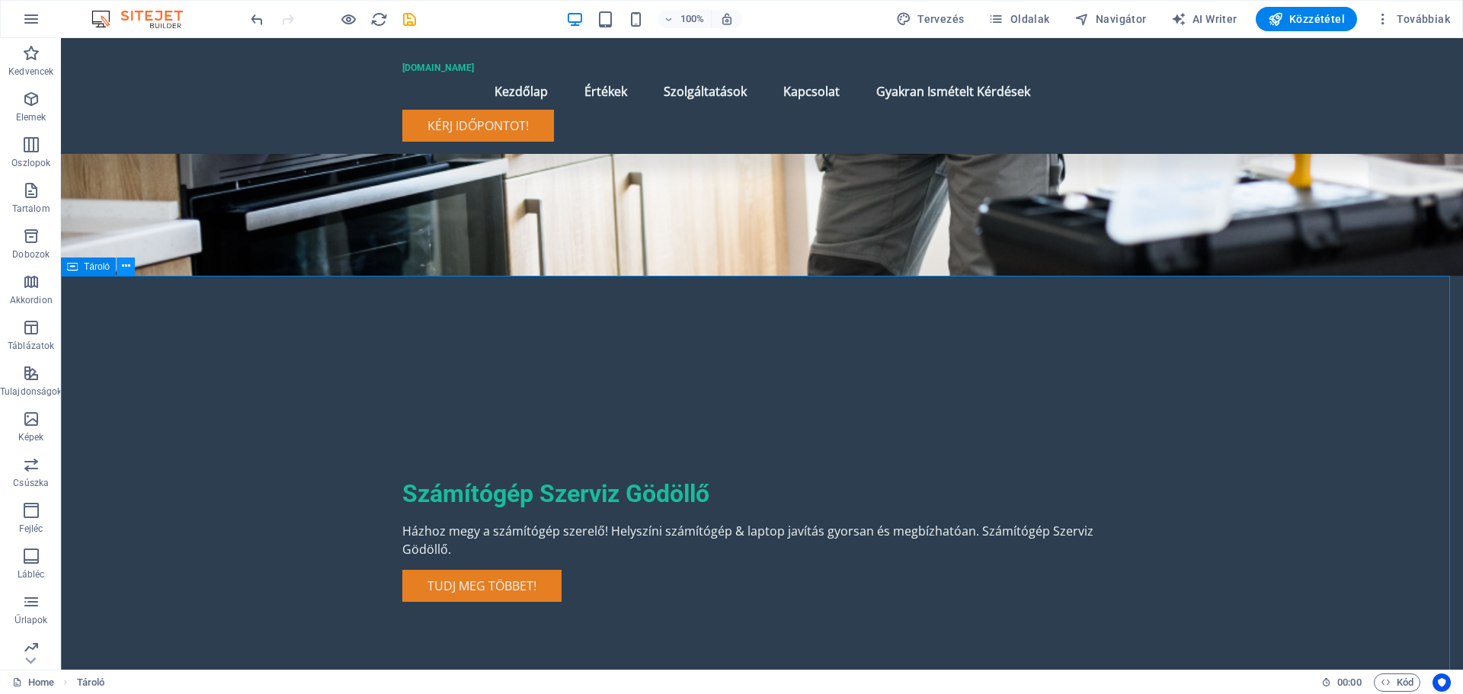
click at [124, 267] on icon at bounding box center [126, 266] width 8 height 16
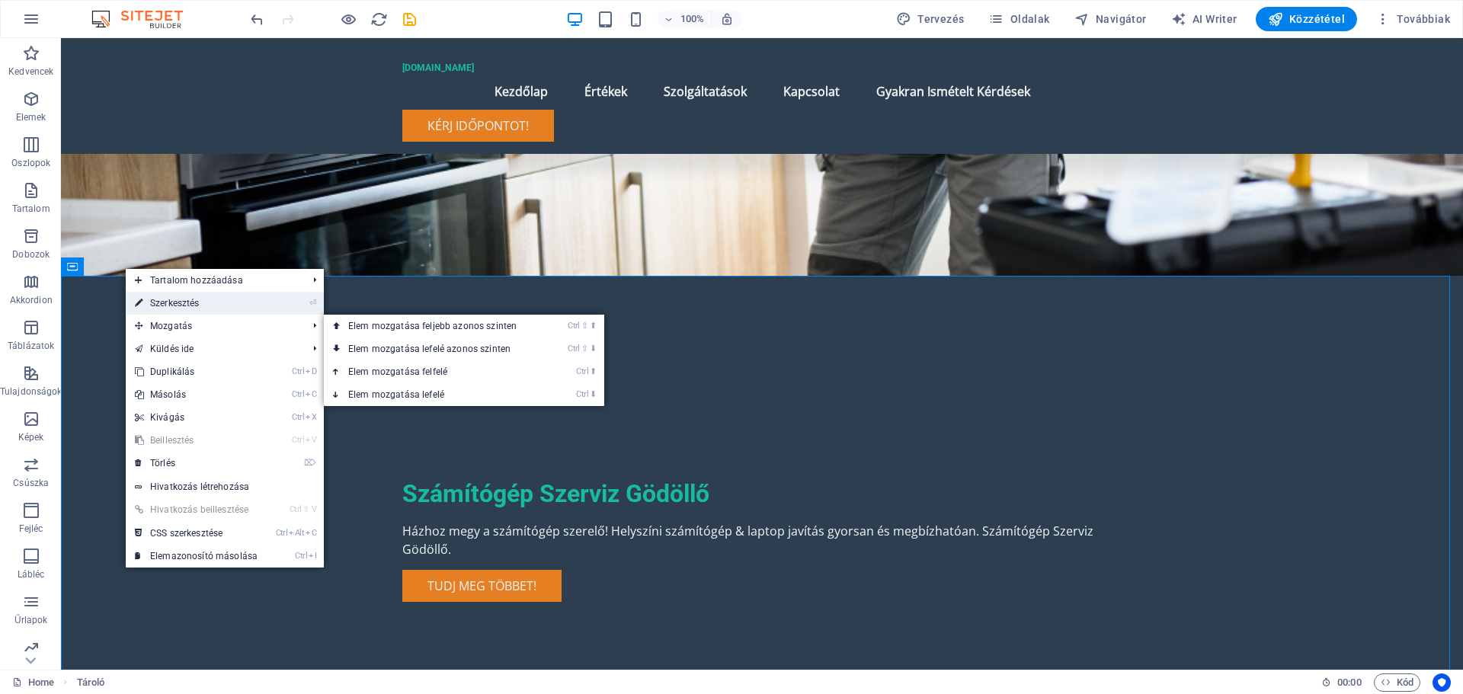
click at [184, 305] on link "⏎ Szerkesztés" at bounding box center [196, 303] width 141 height 23
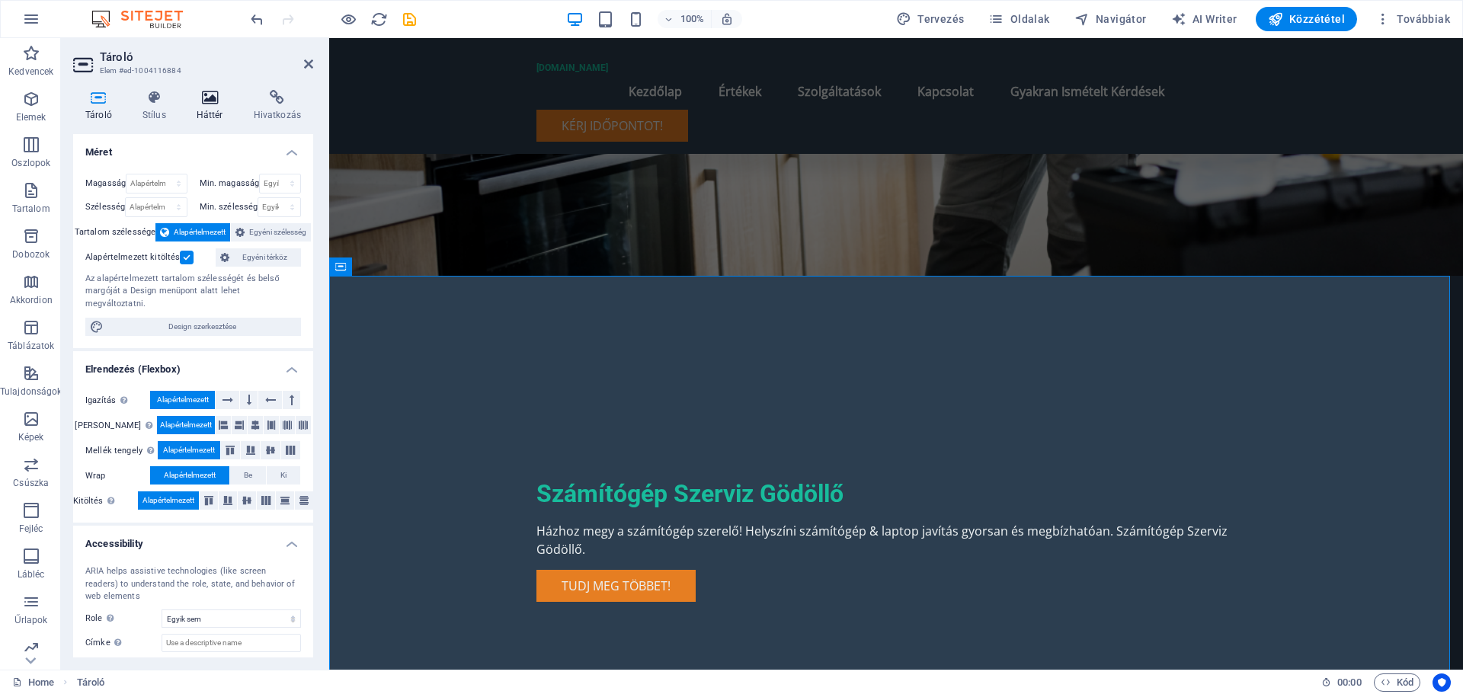
click at [209, 92] on icon at bounding box center [209, 97] width 51 height 15
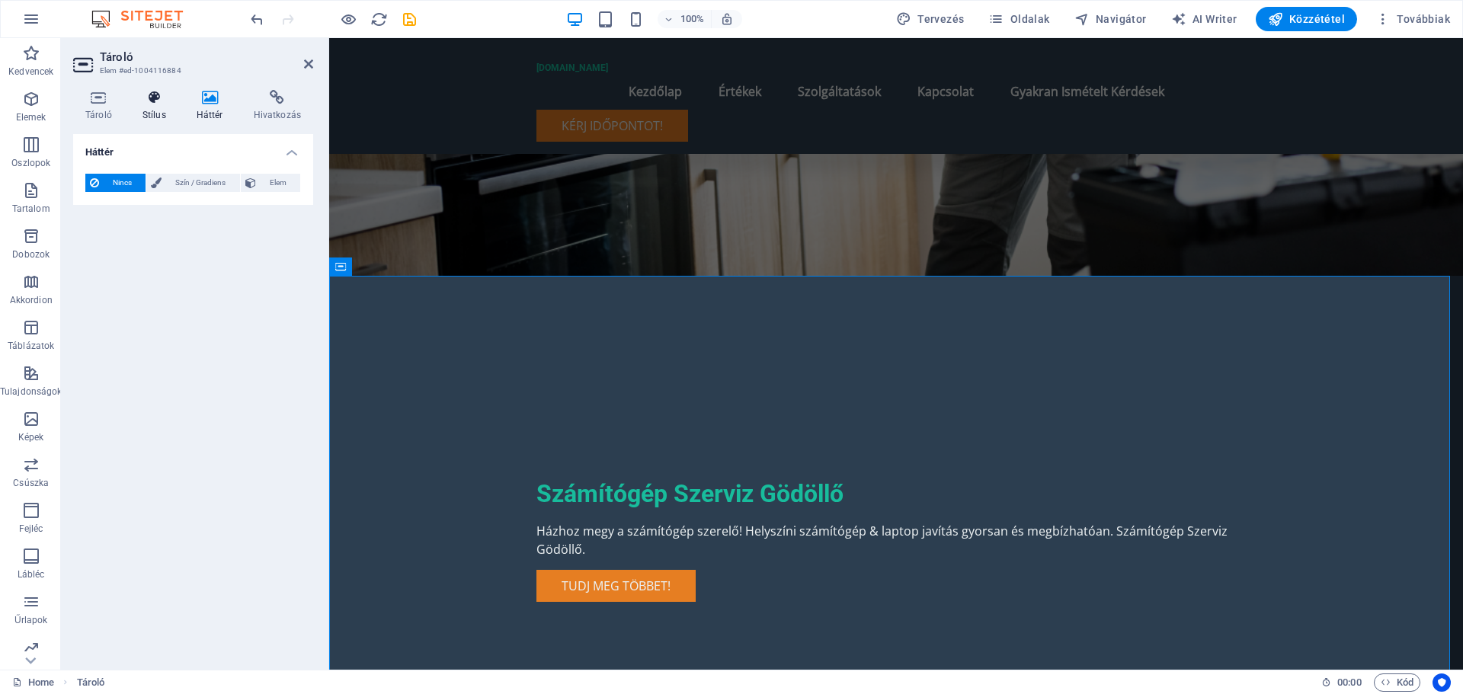
click at [156, 101] on icon at bounding box center [154, 97] width 48 height 15
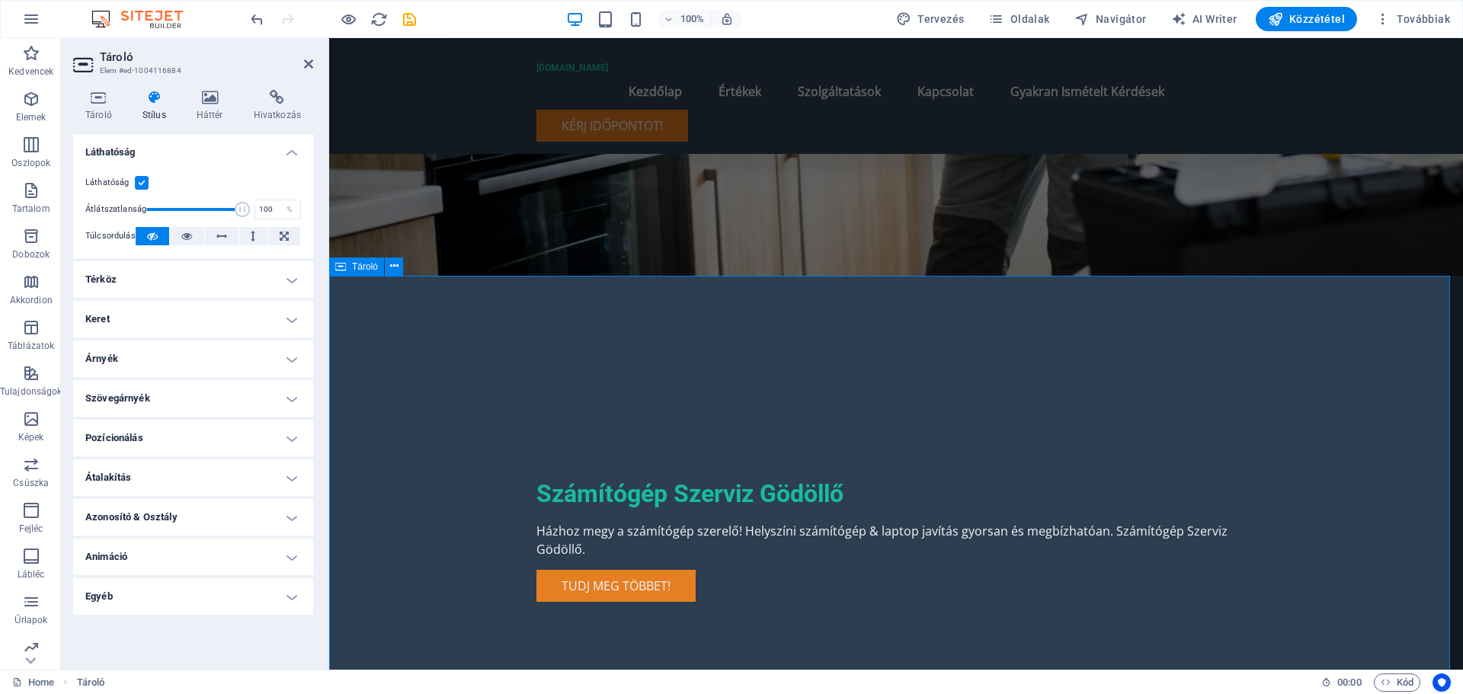
click at [99, 100] on icon at bounding box center [98, 97] width 51 height 15
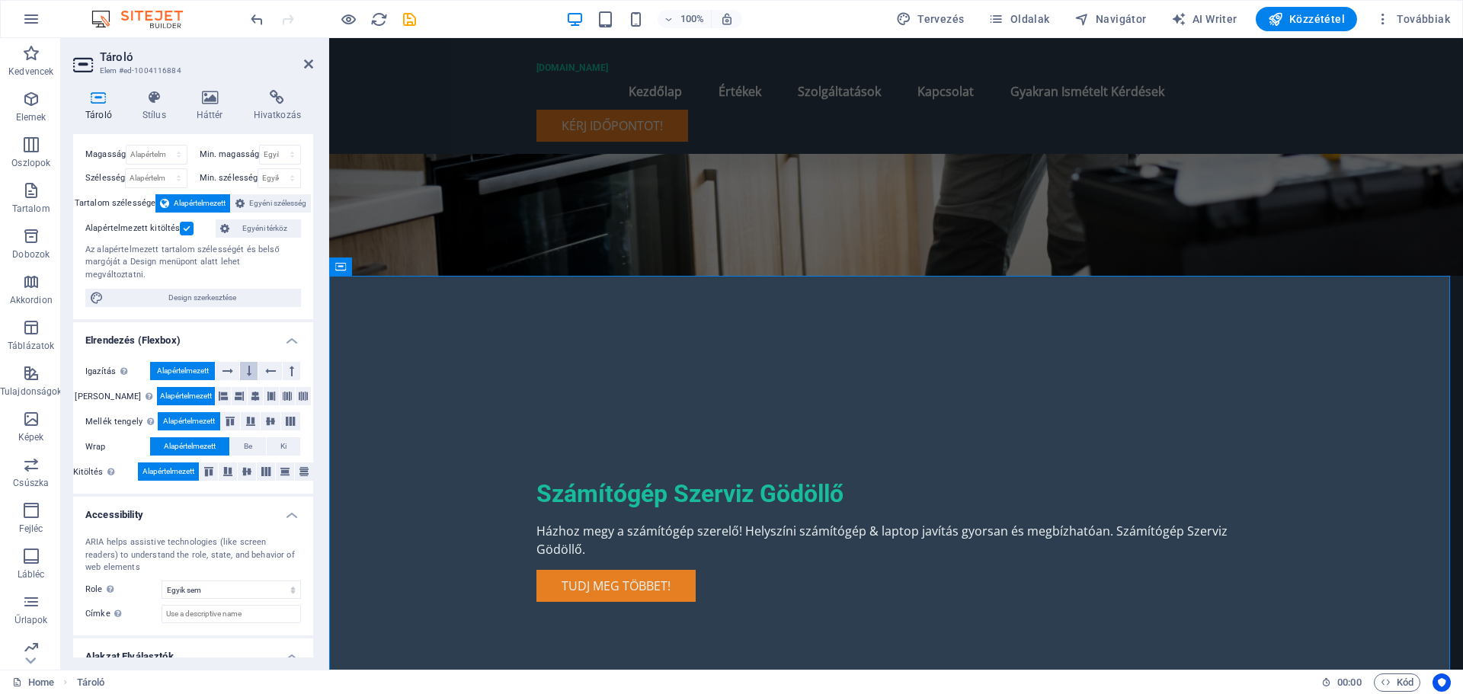
scroll to position [0, 0]
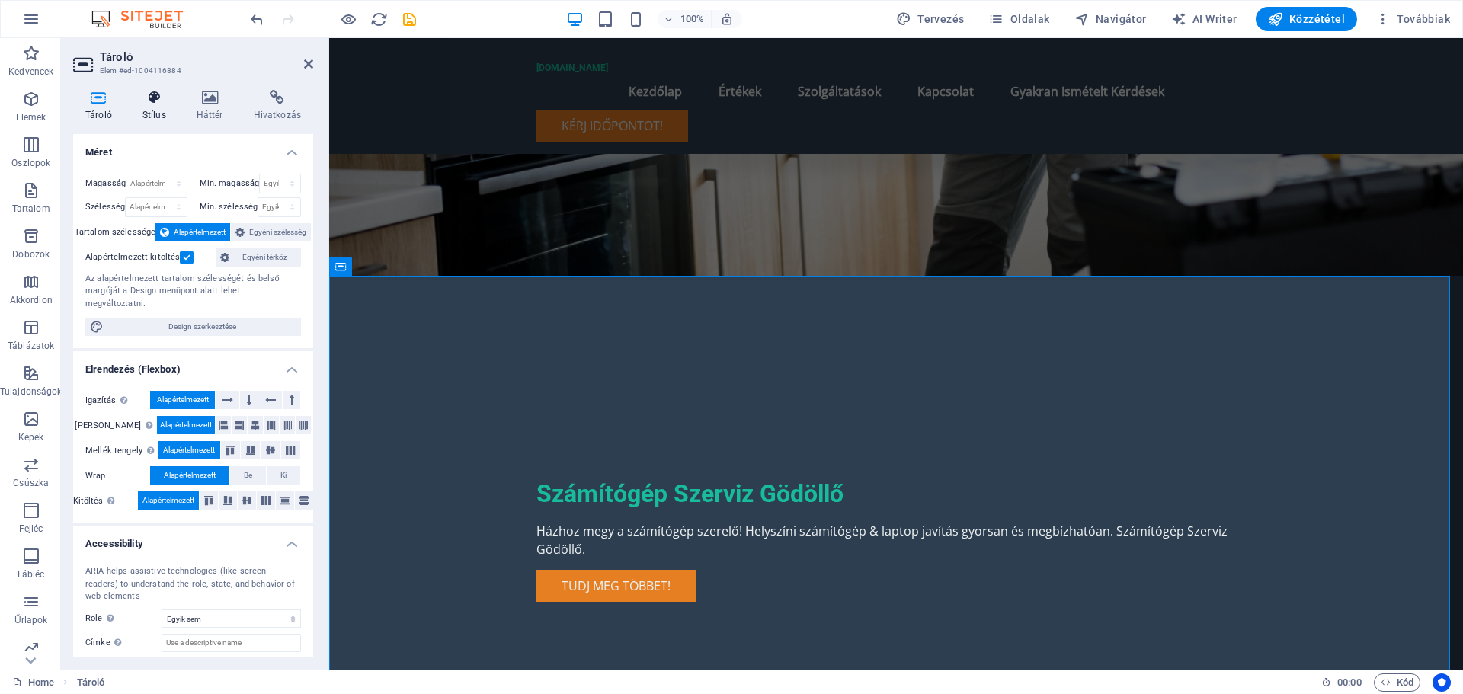
click at [153, 104] on icon at bounding box center [154, 97] width 48 height 15
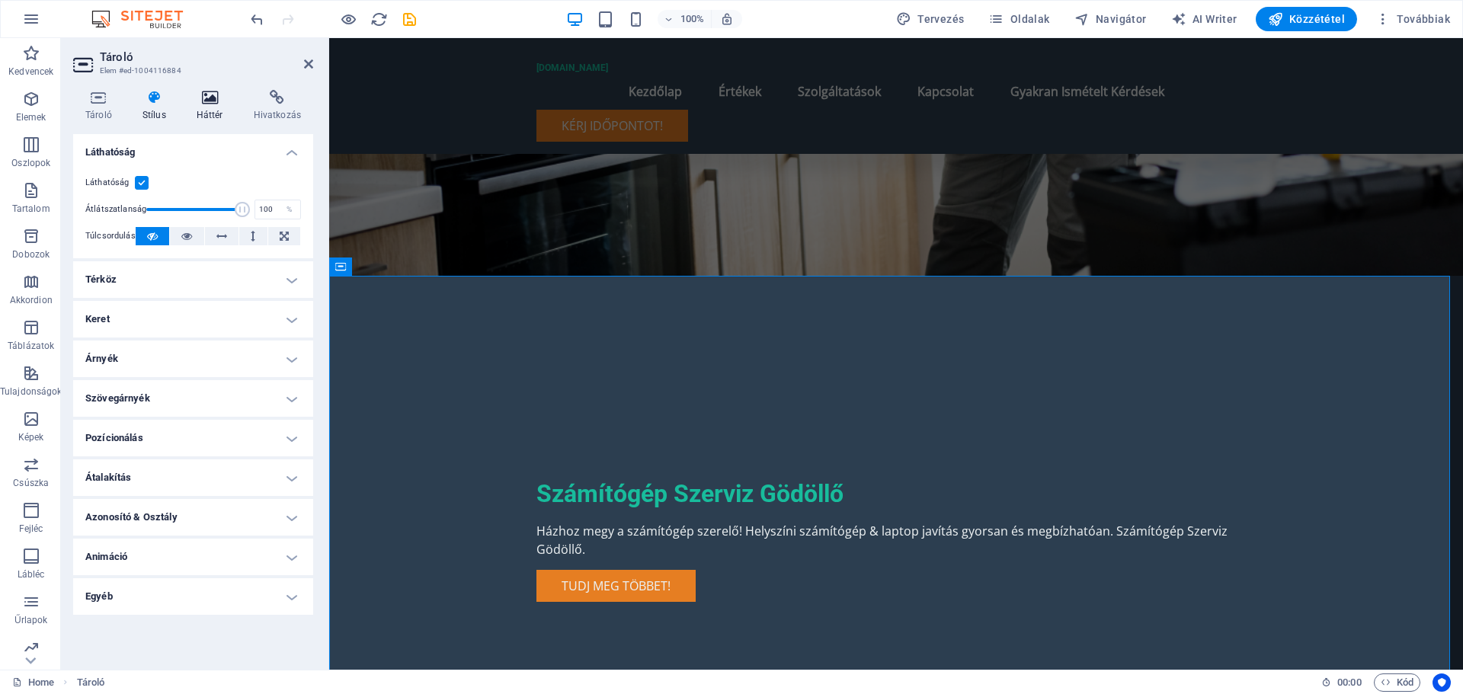
click at [214, 97] on icon at bounding box center [209, 97] width 51 height 15
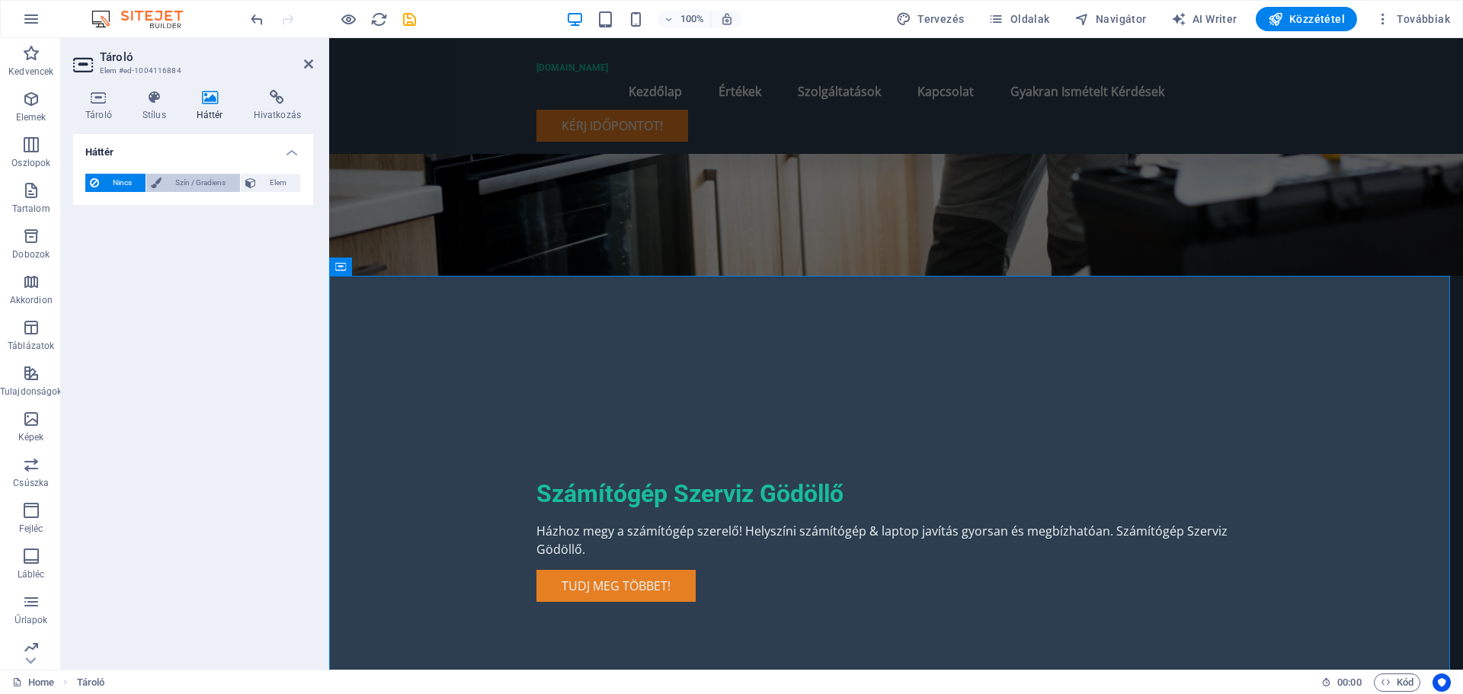
click at [192, 181] on span "Szín / Gradiens" at bounding box center [200, 183] width 69 height 18
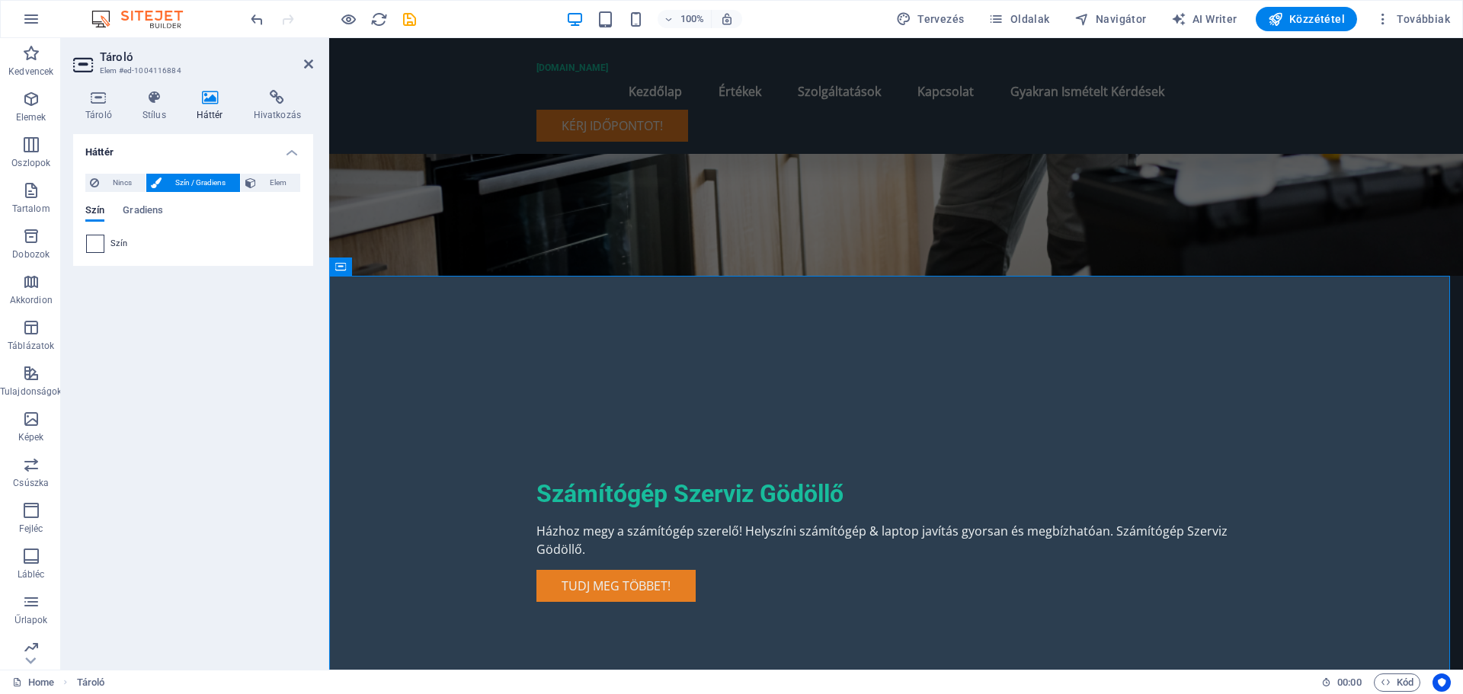
click at [96, 248] on span at bounding box center [95, 243] width 17 height 17
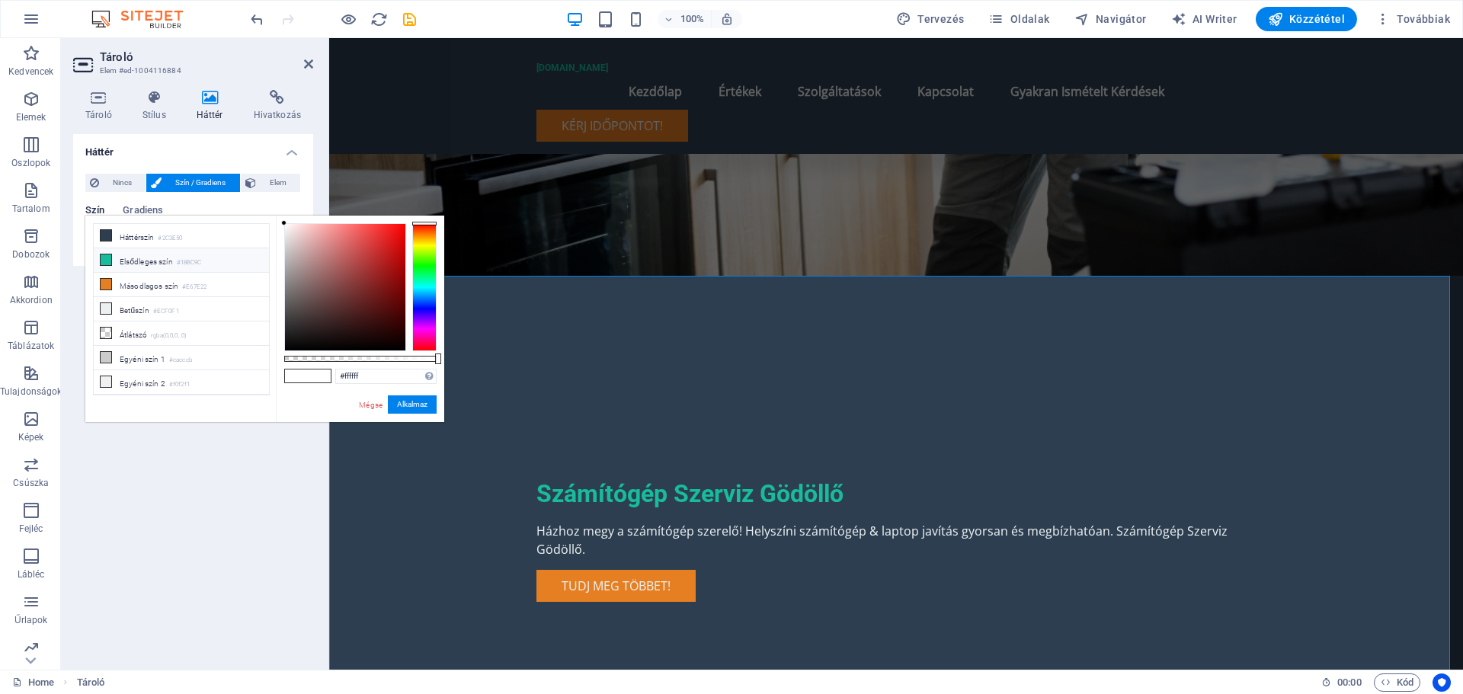
click at [158, 261] on li "Elsődleges szín #18BC9C" at bounding box center [181, 260] width 175 height 24
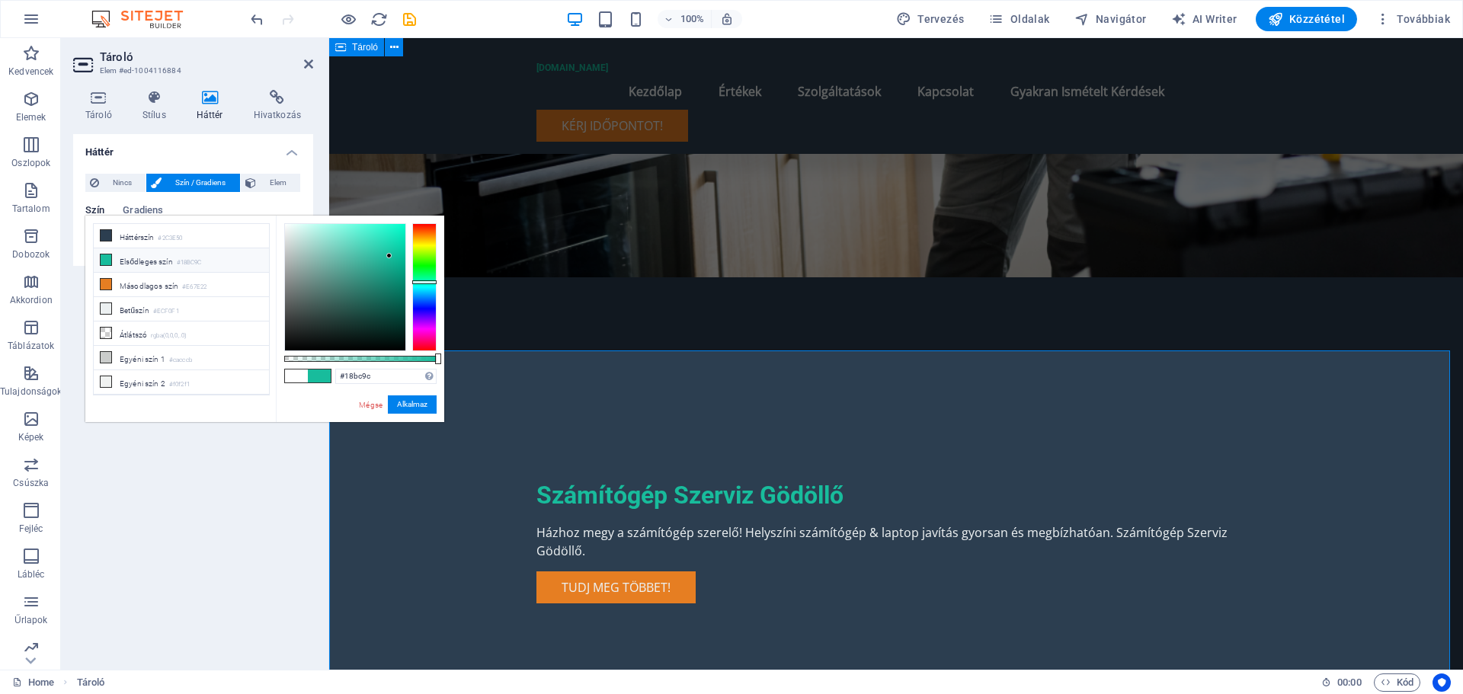
scroll to position [152, 0]
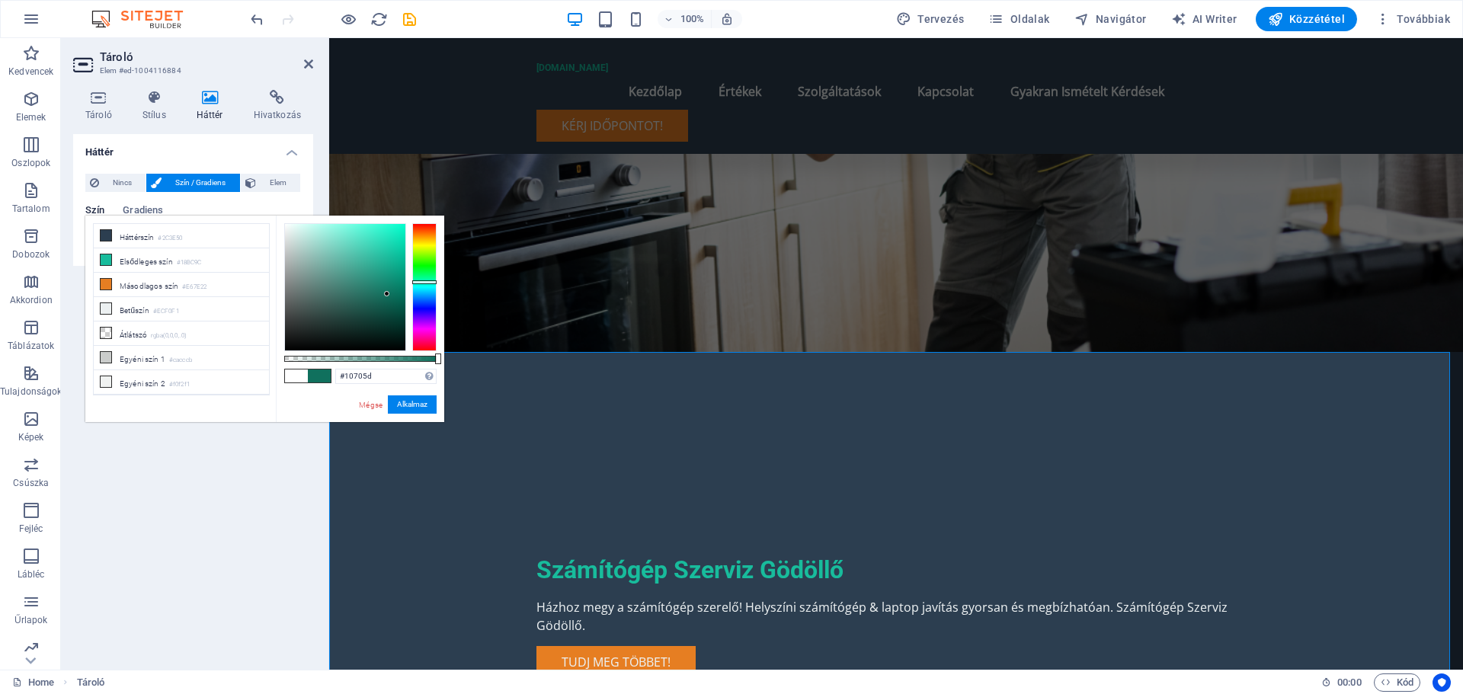
type input "#10715e"
drag, startPoint x: 389, startPoint y: 255, endPoint x: 387, endPoint y: 293, distance: 38.1
click at [387, 293] on div at bounding box center [386, 292] width 5 height 5
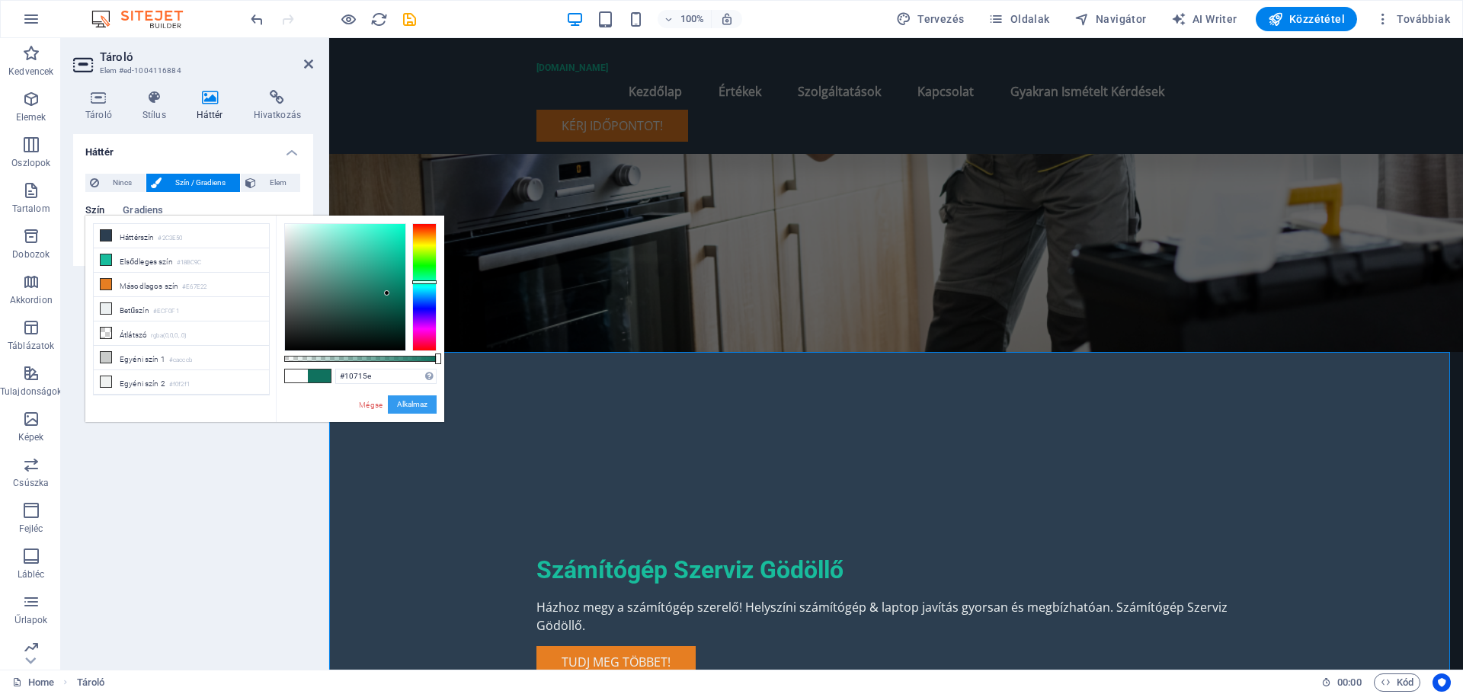
click at [409, 407] on button "Alkalmaz" at bounding box center [412, 404] width 49 height 18
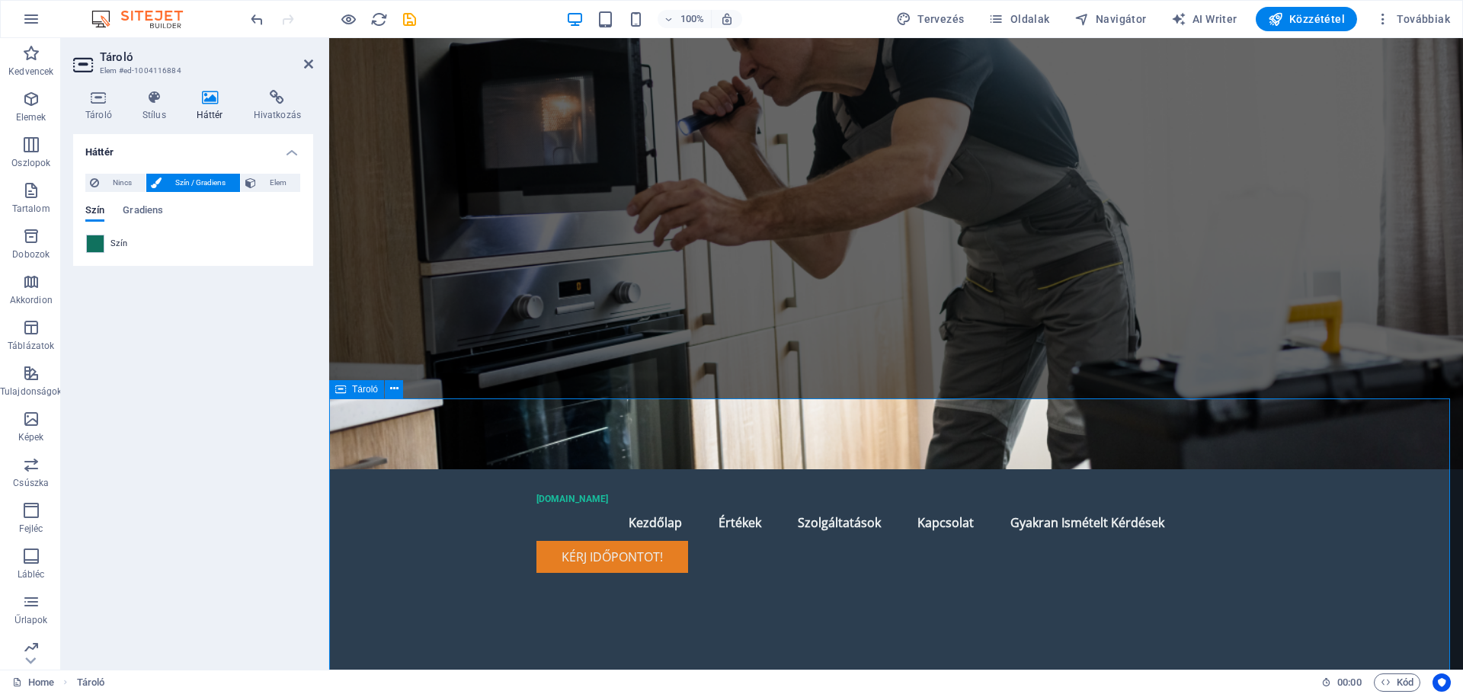
scroll to position [0, 0]
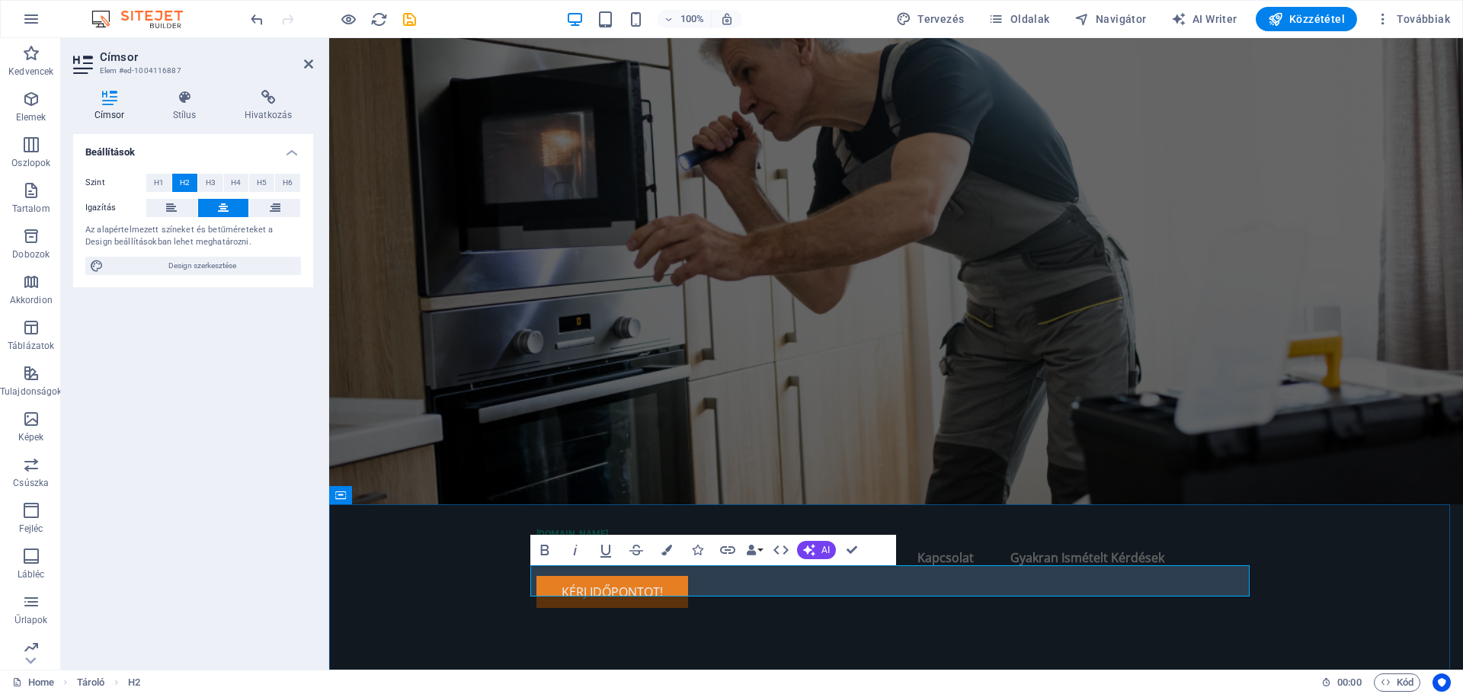
drag, startPoint x: 912, startPoint y: 581, endPoint x: 901, endPoint y: 574, distance: 13.3
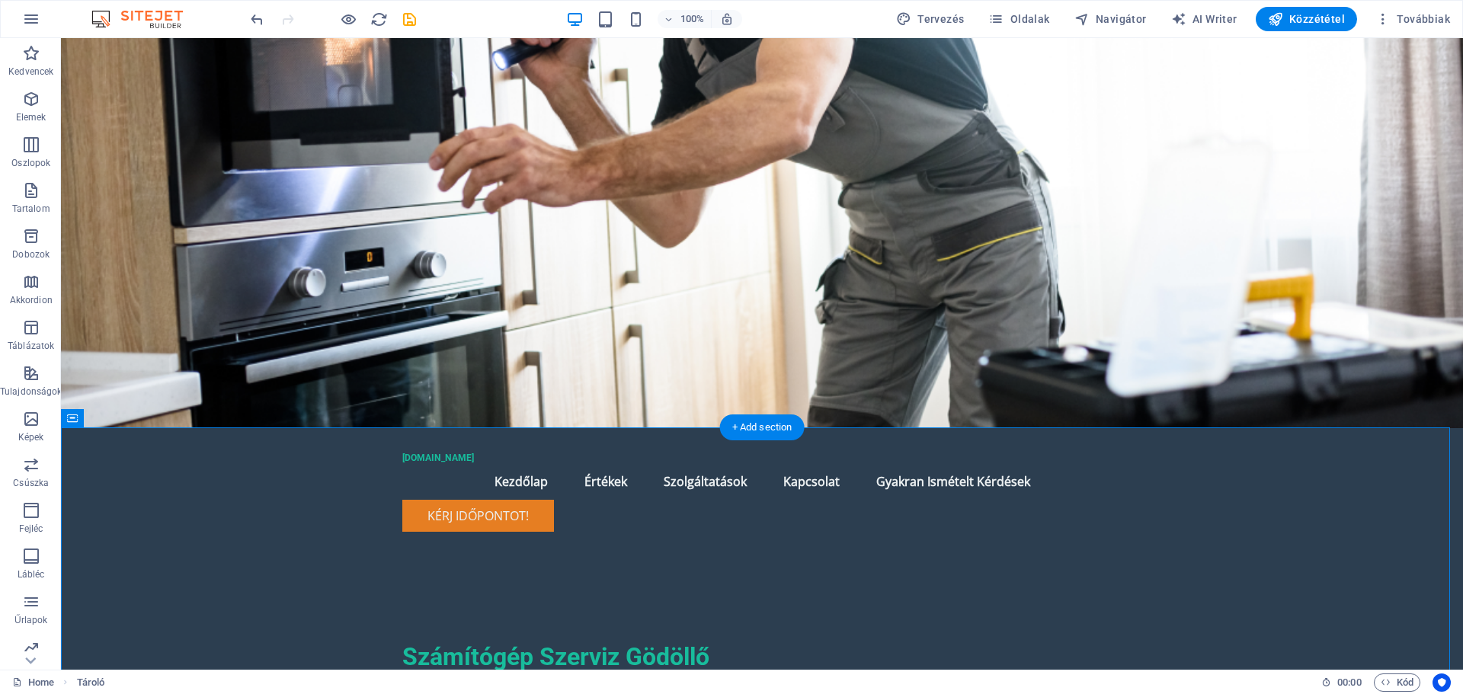
scroll to position [0, 0]
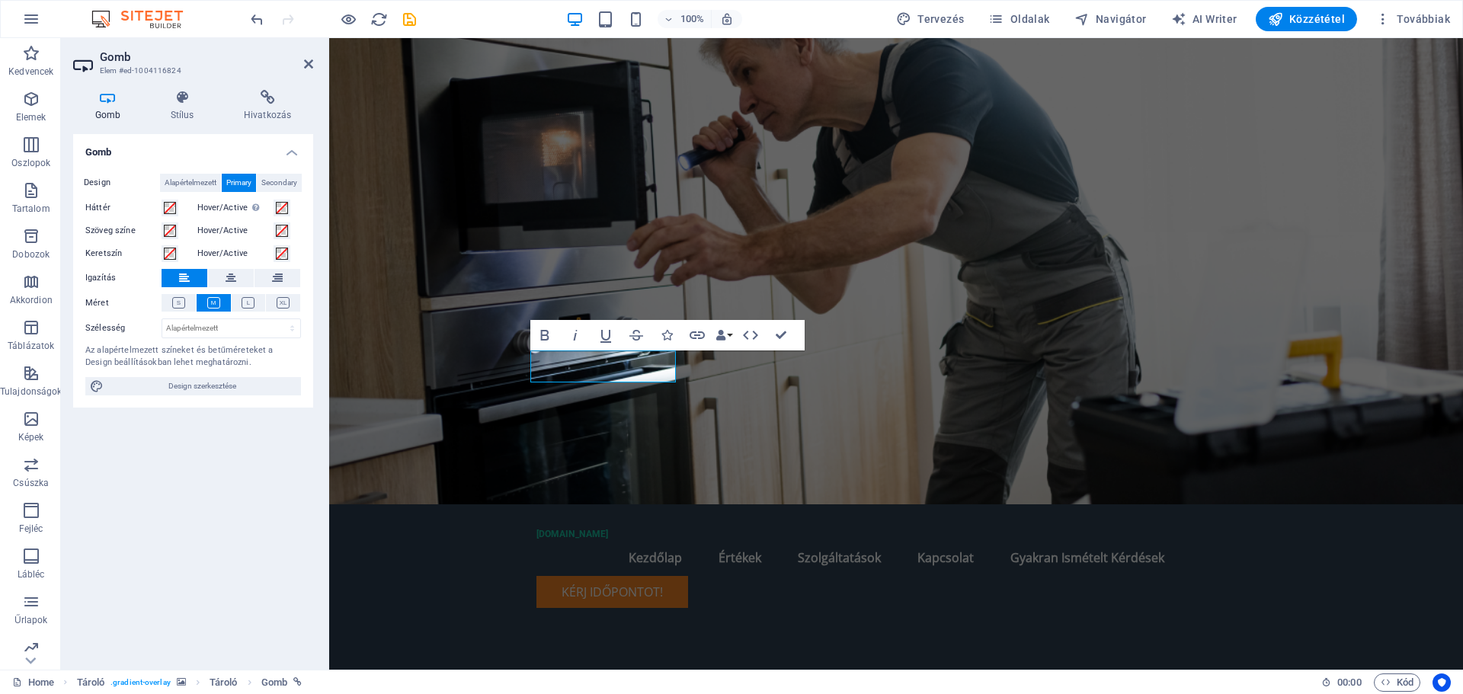
click at [970, 363] on figure at bounding box center [896, 271] width 1134 height 466
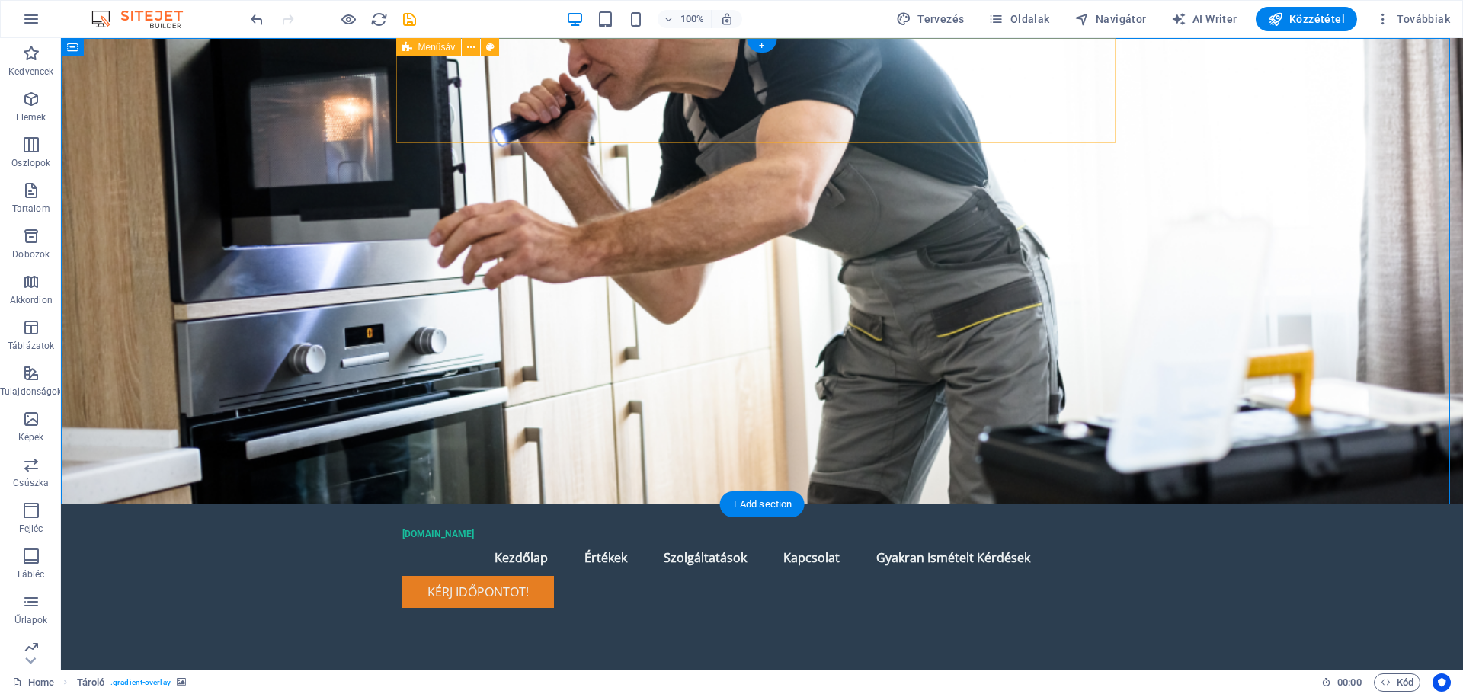
click at [564, 504] on div "szamitogep-szerviz-godollo.darby.hu Menu Kezdőlap Értékek Szolgáltatások Kapcso…" at bounding box center [761, 562] width 719 height 116
click at [536, 576] on div "Kérj időpontot!" at bounding box center [761, 592] width 719 height 32
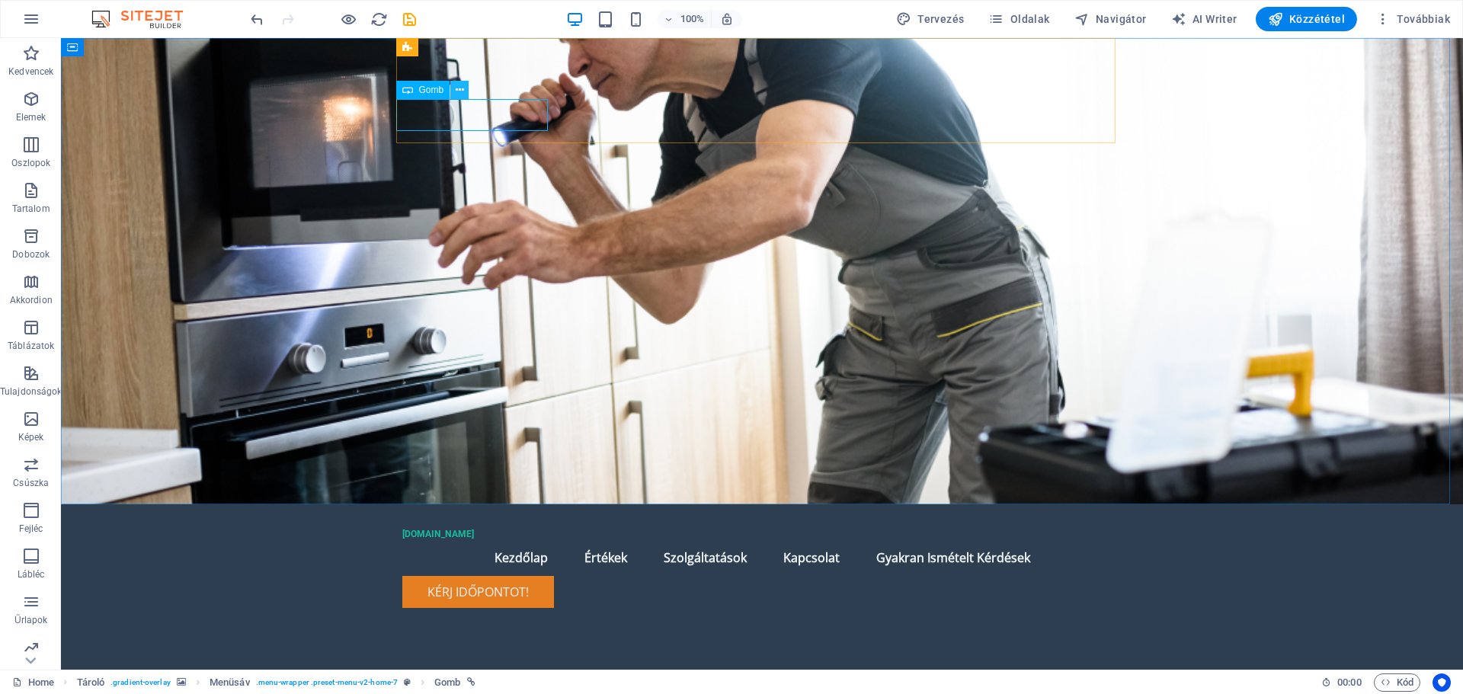
click at [457, 90] on icon at bounding box center [460, 90] width 8 height 16
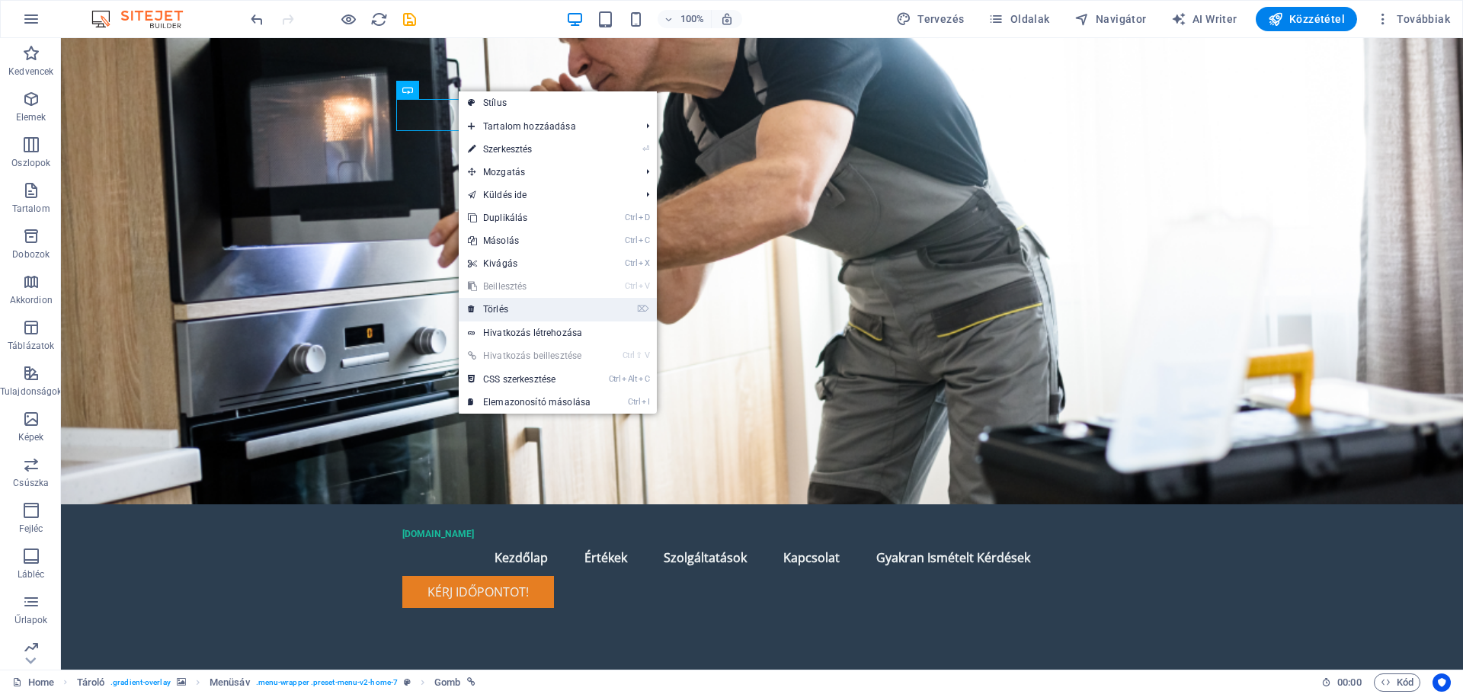
click at [506, 304] on link "⌦ Törlés" at bounding box center [529, 309] width 141 height 23
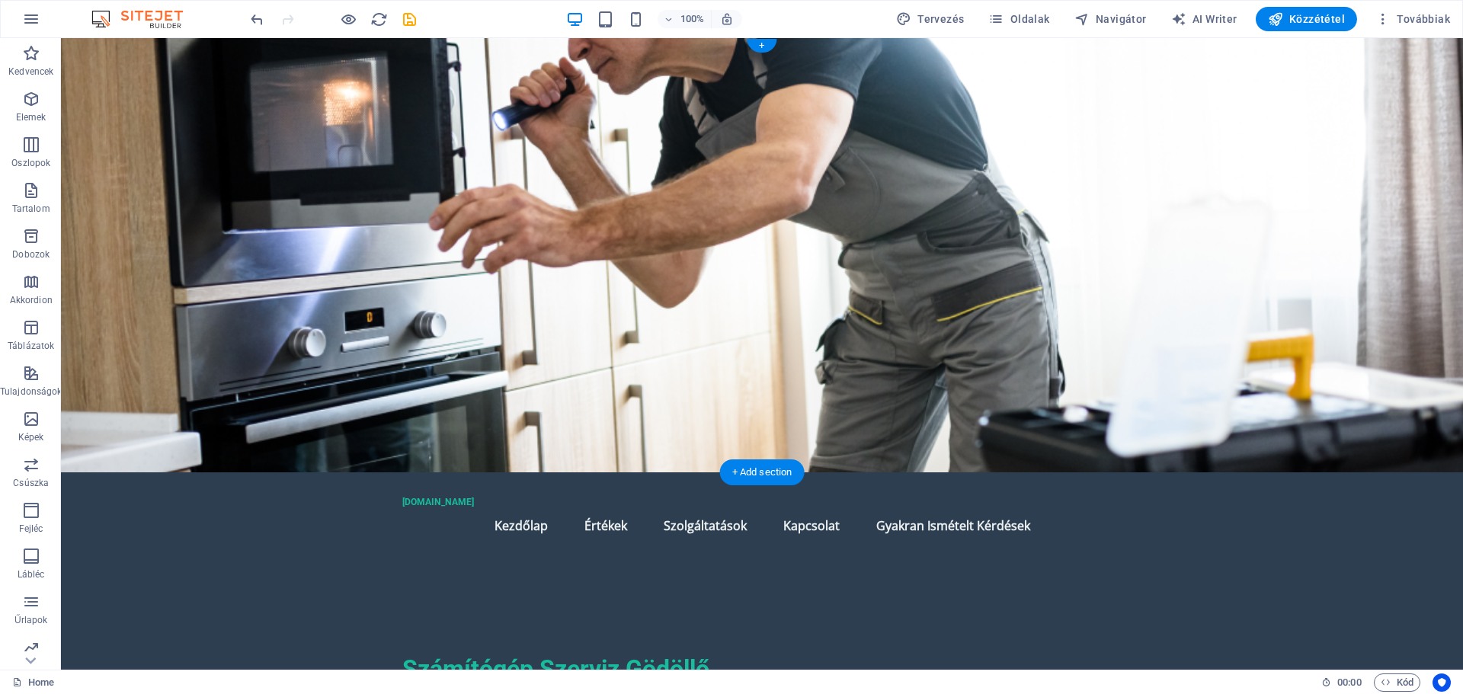
click at [953, 232] on figure at bounding box center [762, 255] width 1402 height 434
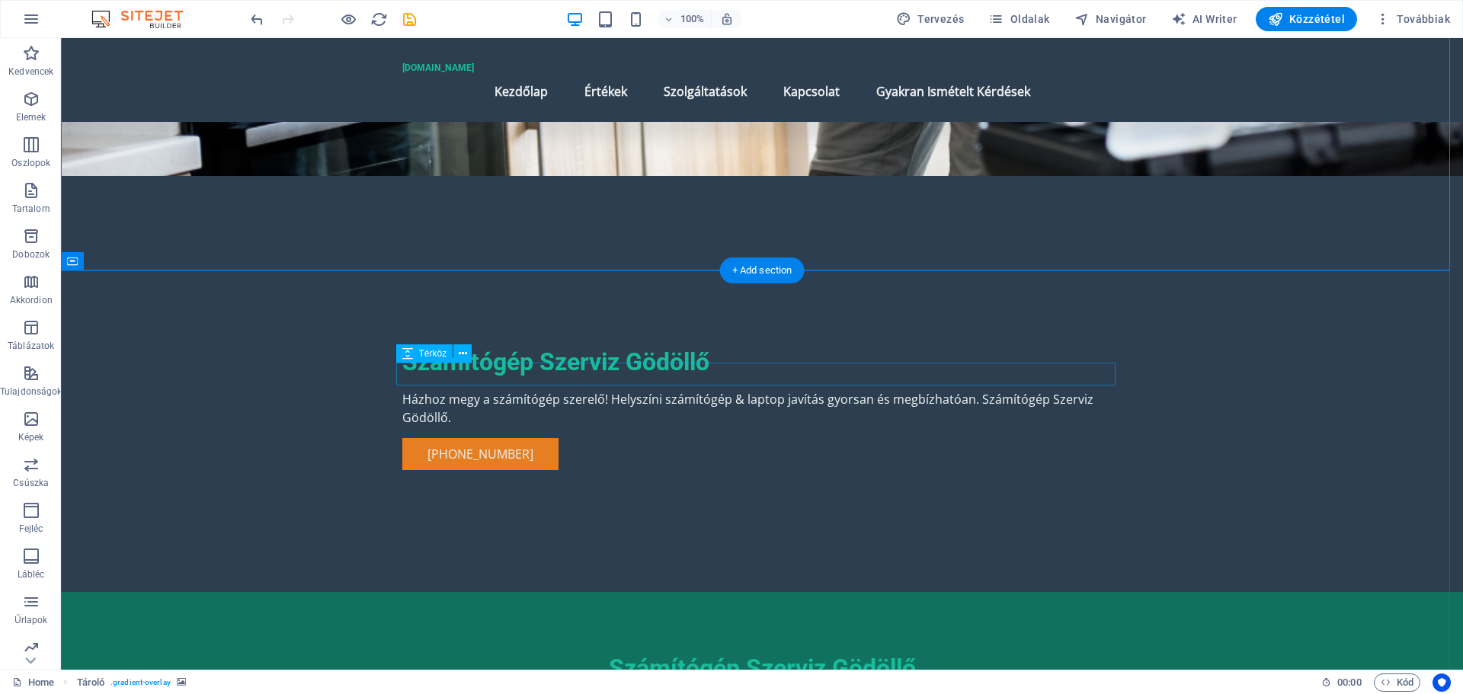
scroll to position [305, 0]
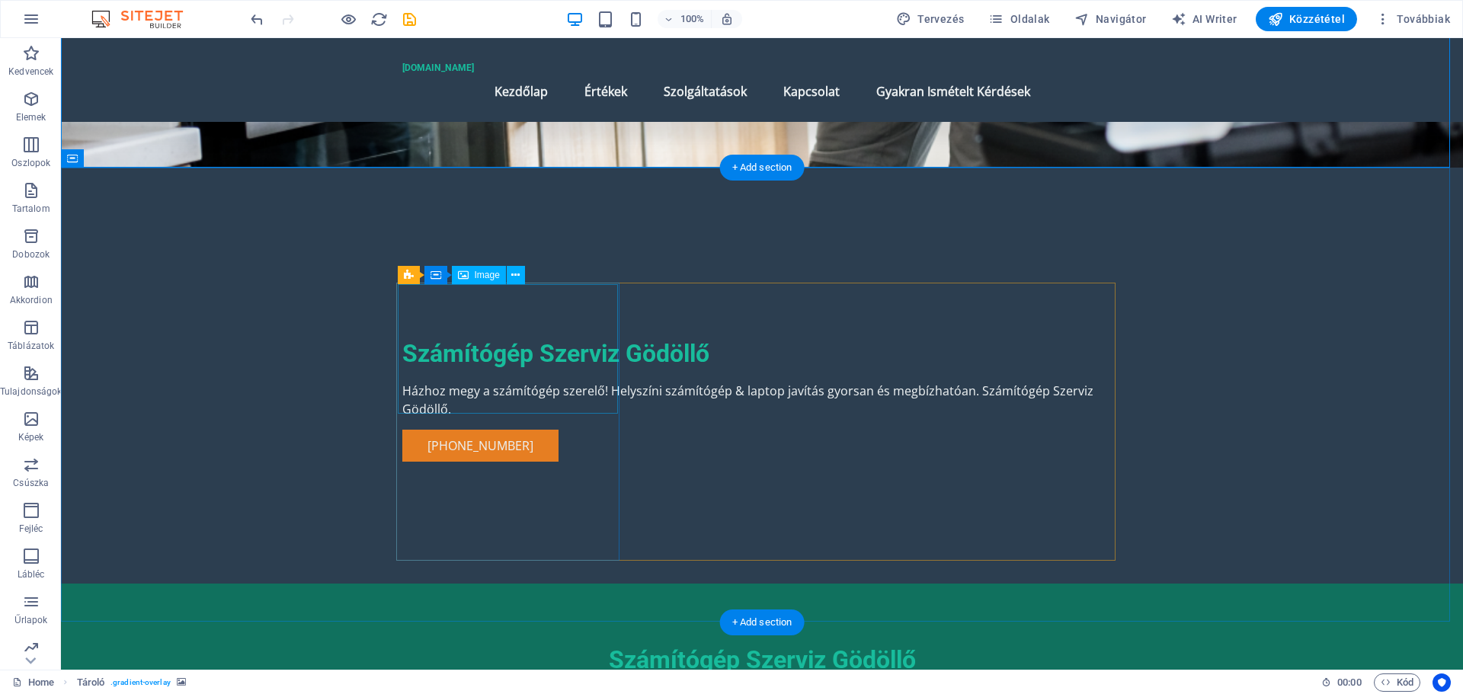
select select "vw"
select select "px"
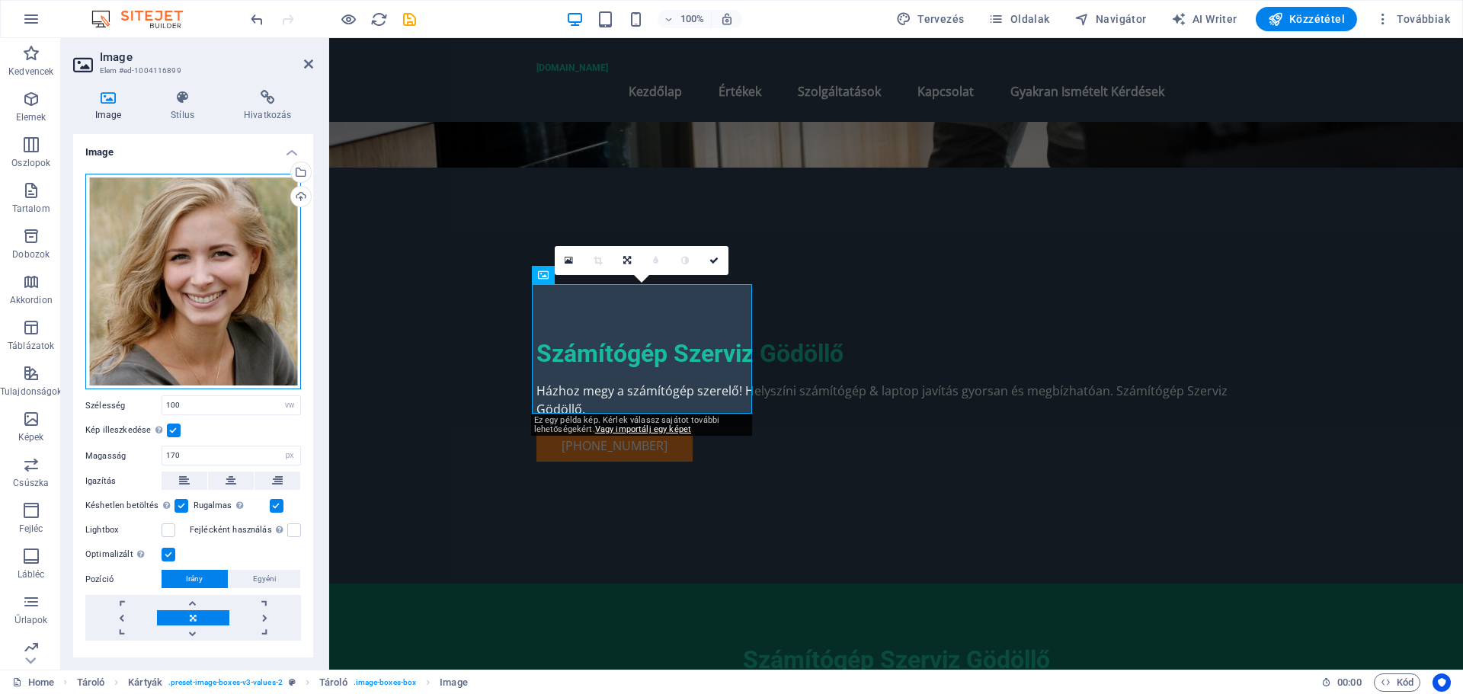
click at [188, 273] on div "Húzza ide a fájlokat, kattintson a fájlok kiválasztásához, vagy válasszon fájlo…" at bounding box center [193, 282] width 216 height 216
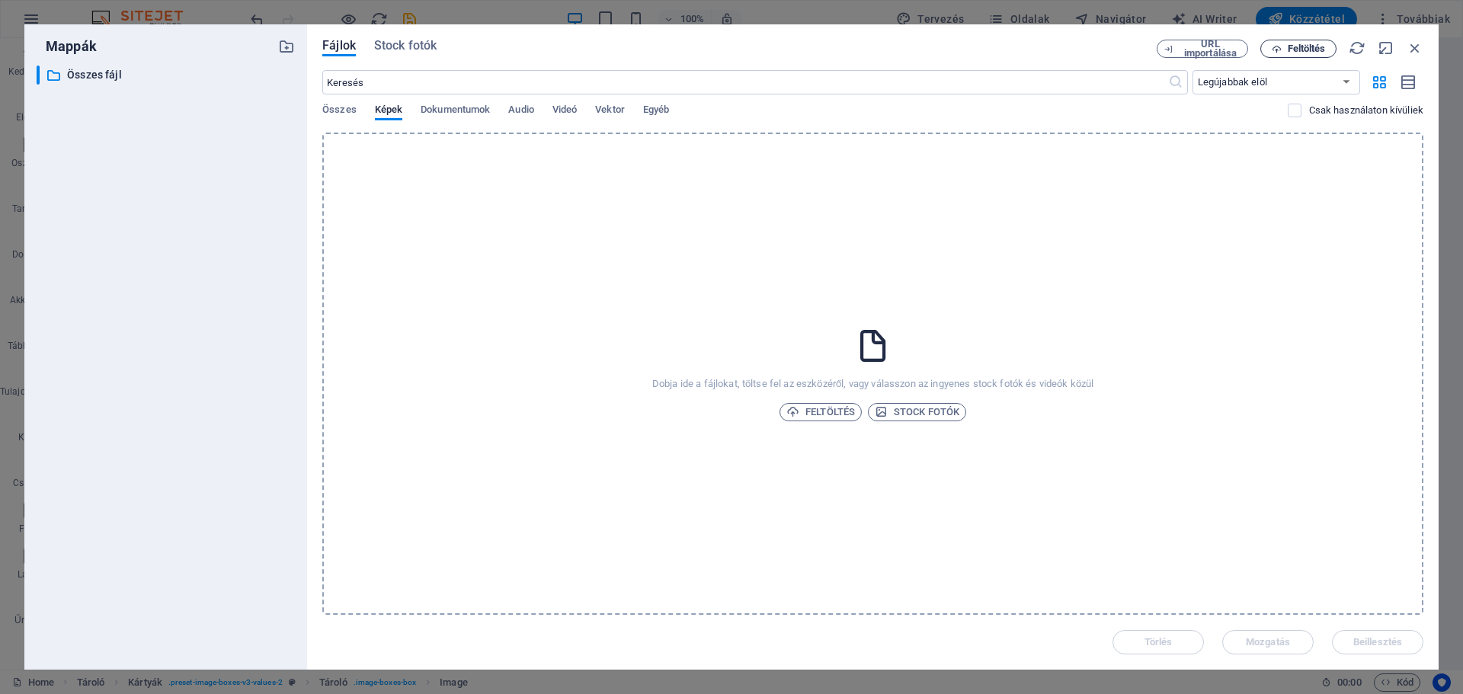
click at [1297, 41] on button "Feltöltés" at bounding box center [1298, 49] width 76 height 18
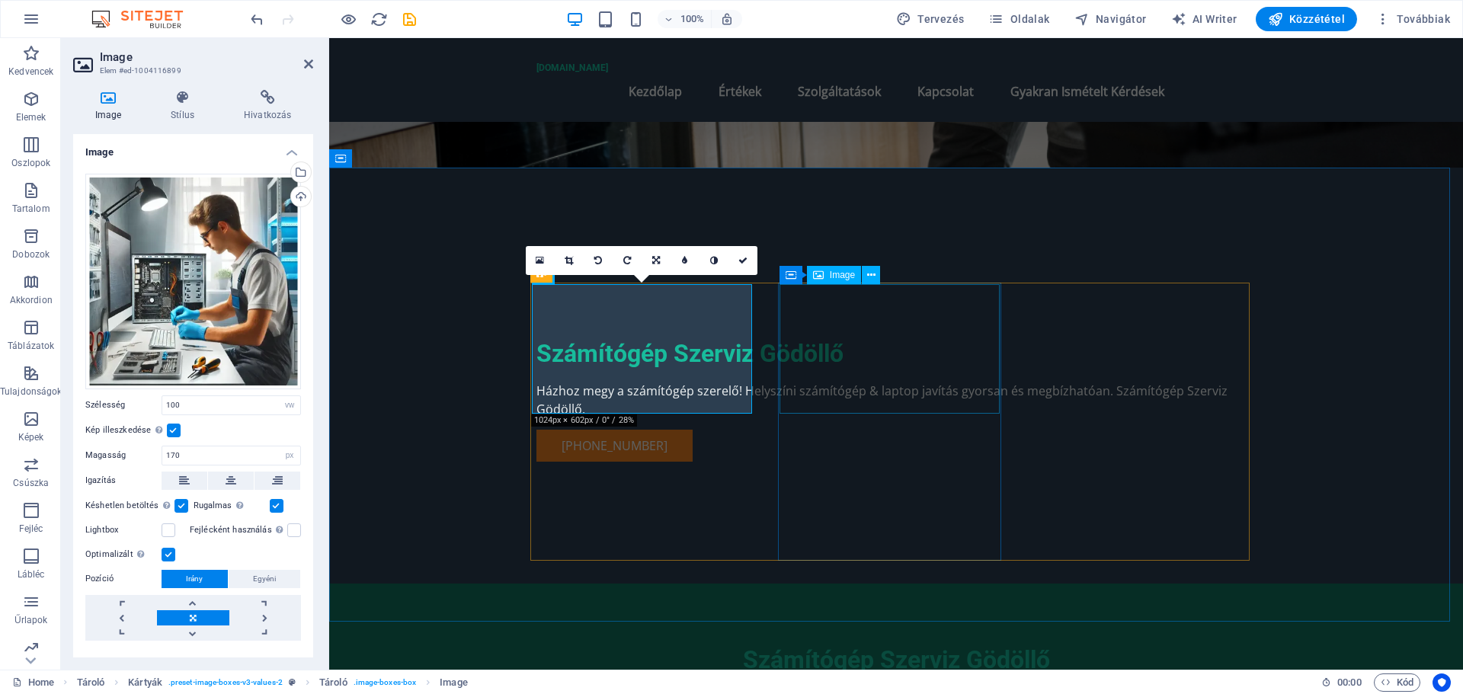
select select "vw"
select select "px"
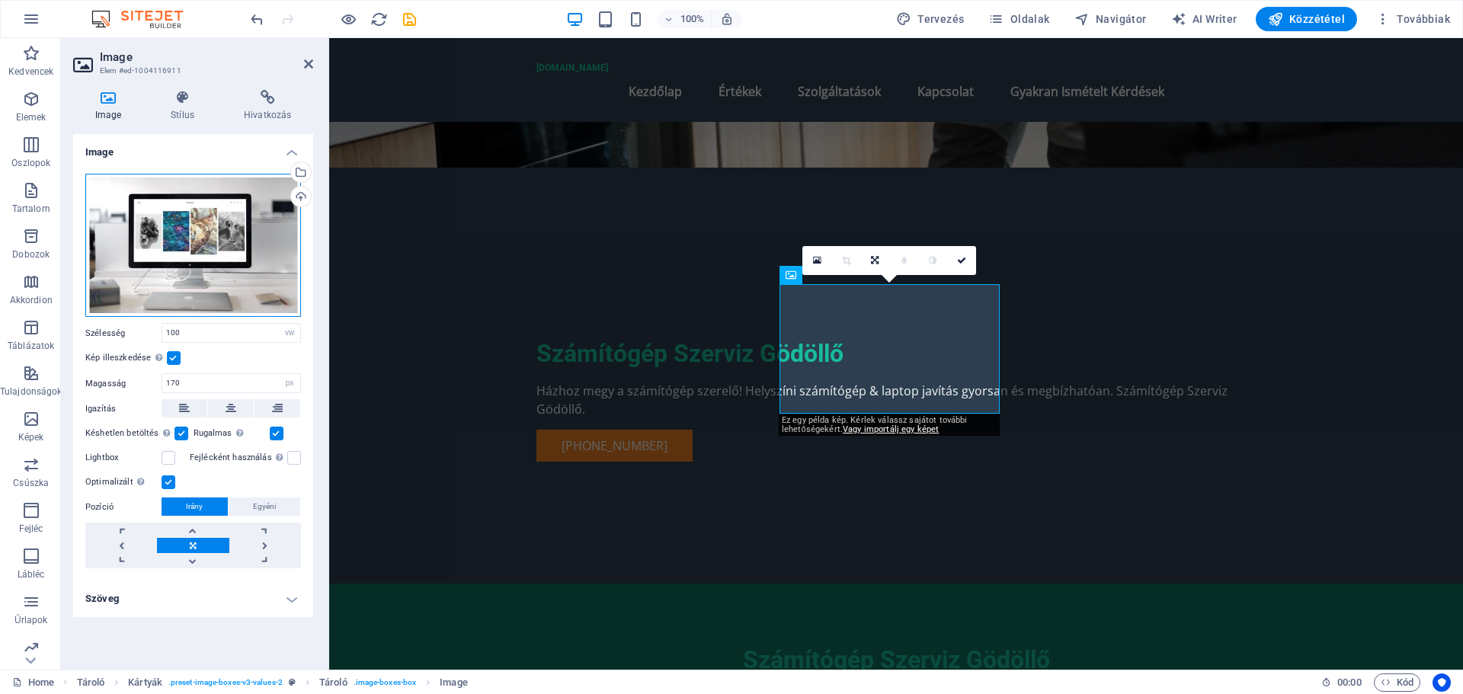
click at [211, 248] on div "Húzza ide a fájlokat, kattintson a fájlok kiválasztásához, vagy válasszon fájlo…" at bounding box center [193, 246] width 216 height 144
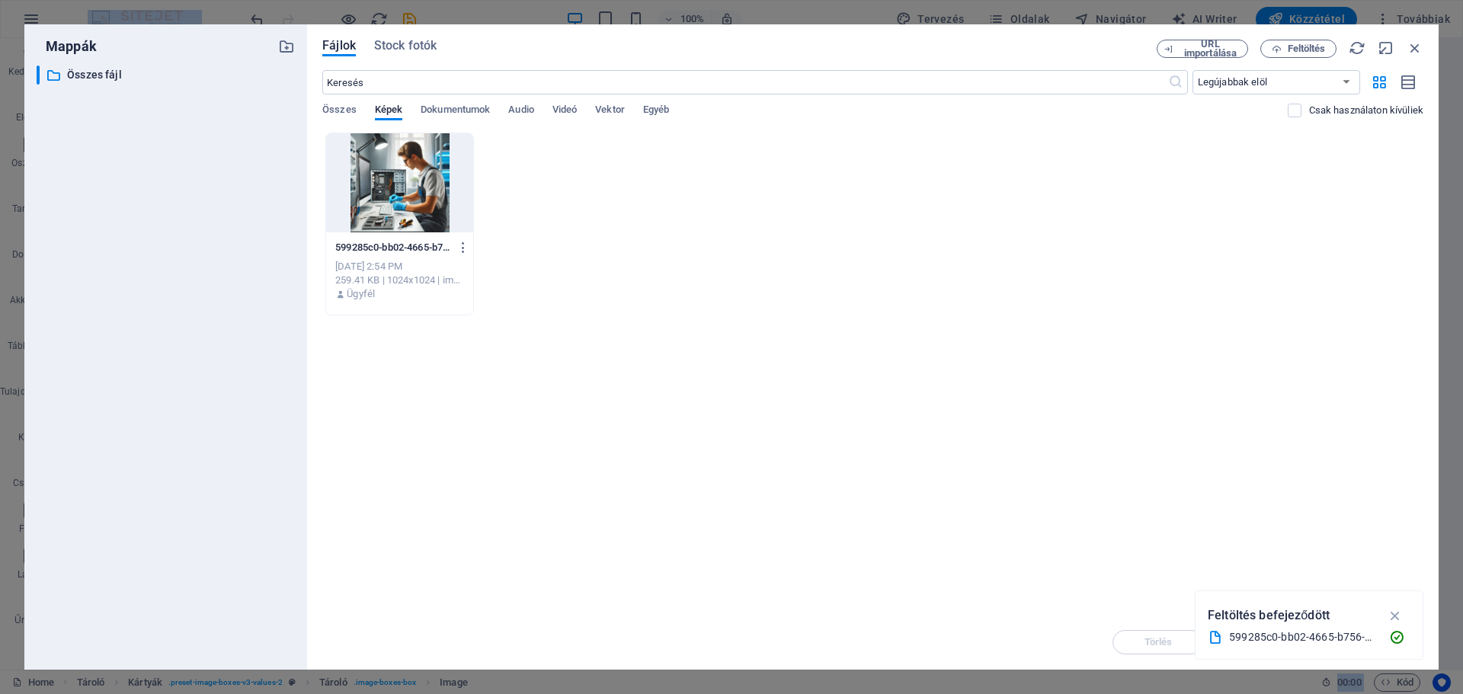
click at [211, 248] on div "​ Összes fájl Összes fájl" at bounding box center [166, 362] width 258 height 592
click at [1311, 48] on span "Feltöltés" at bounding box center [1307, 48] width 38 height 9
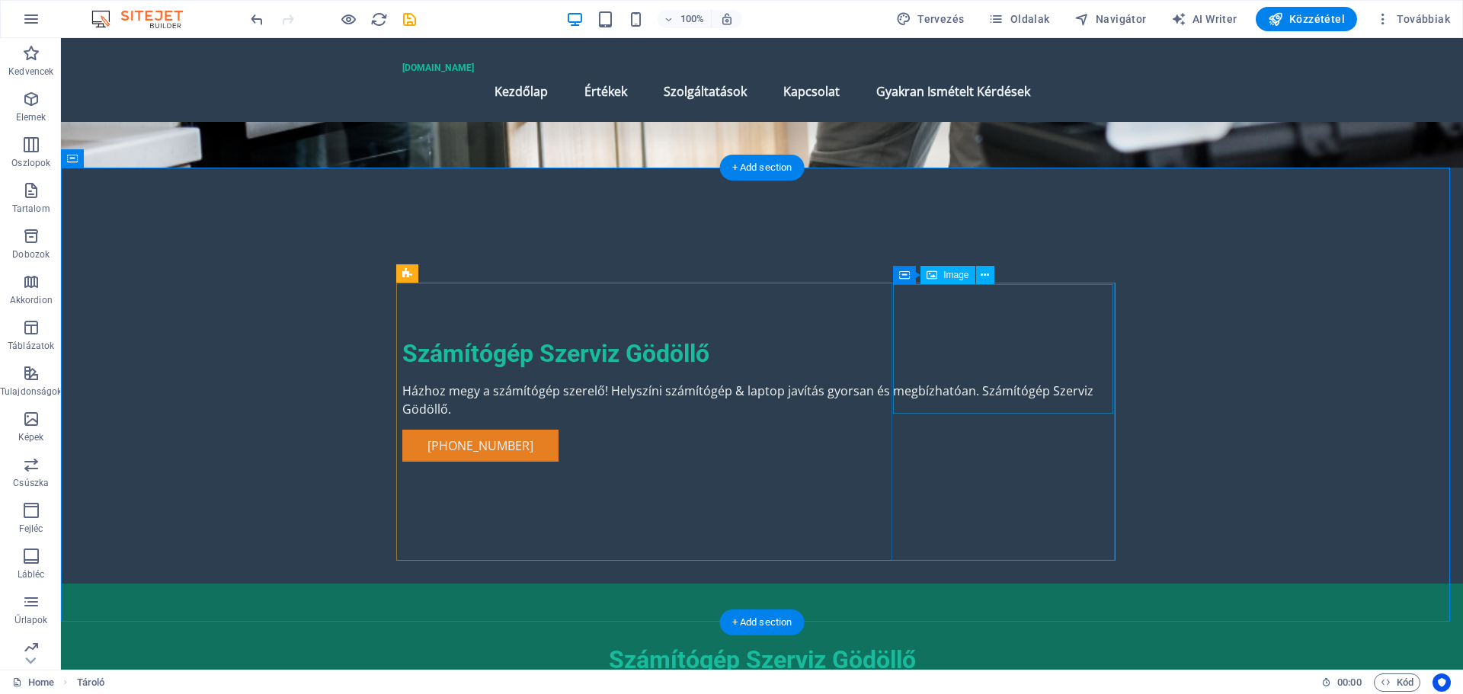
select select "vw"
select select "px"
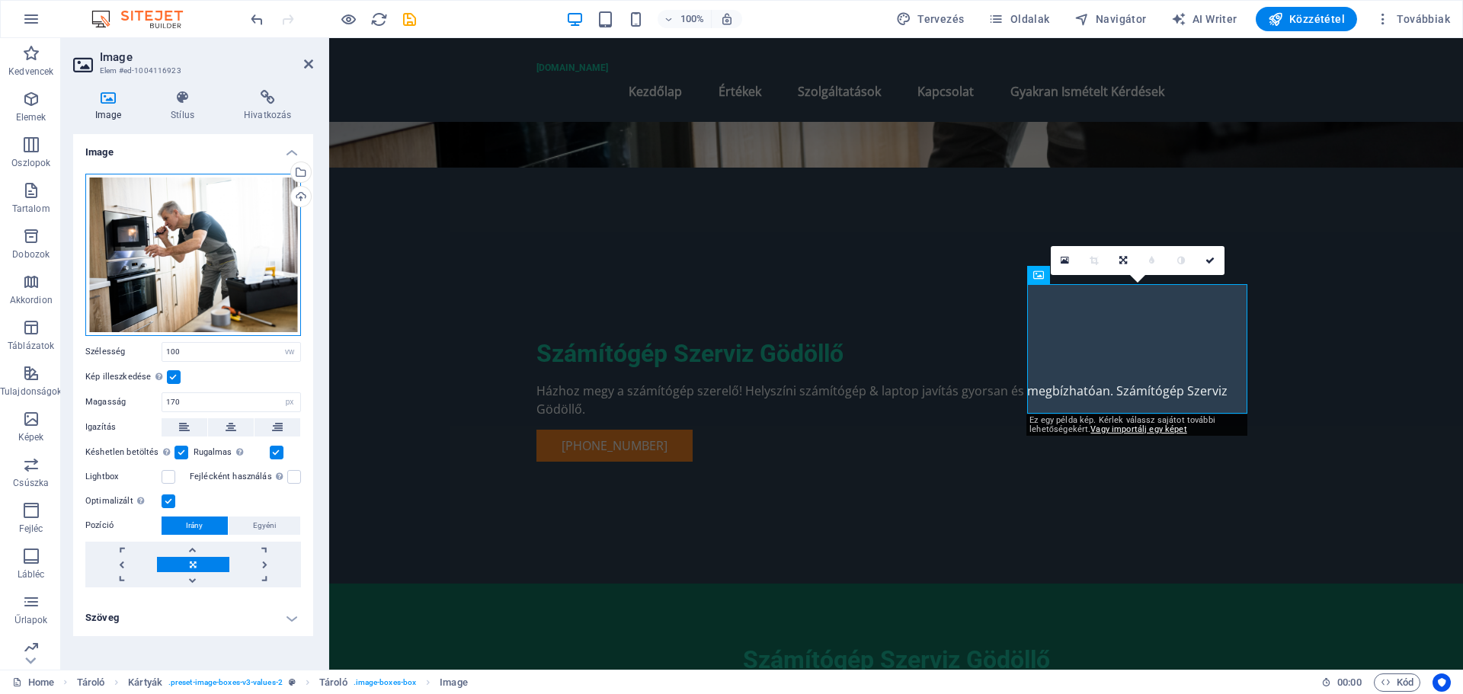
click at [189, 257] on div "Húzza ide a fájlokat, kattintson a fájlok kiválasztásához, vagy válasszon fájlo…" at bounding box center [193, 255] width 216 height 162
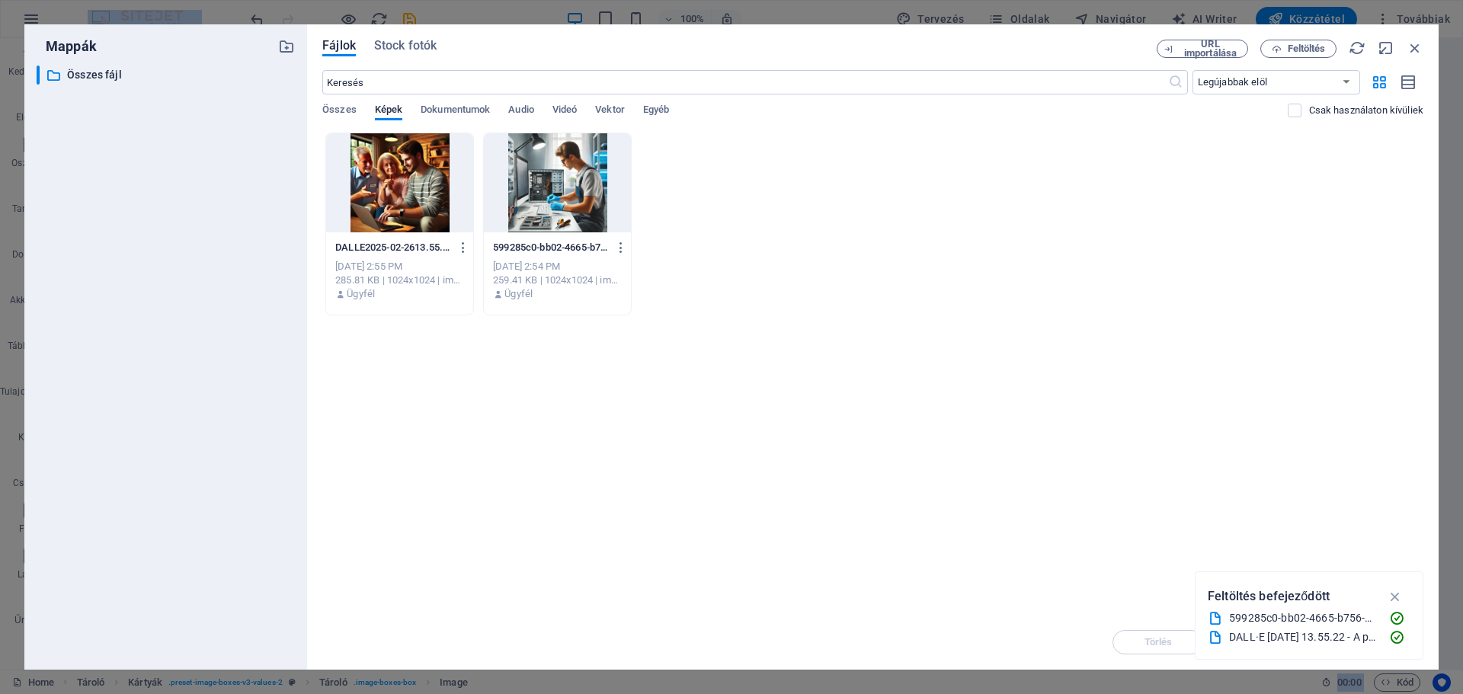
click at [189, 257] on div "​ Összes fájl Összes fájl" at bounding box center [166, 362] width 258 height 592
click at [409, 190] on div at bounding box center [399, 182] width 147 height 99
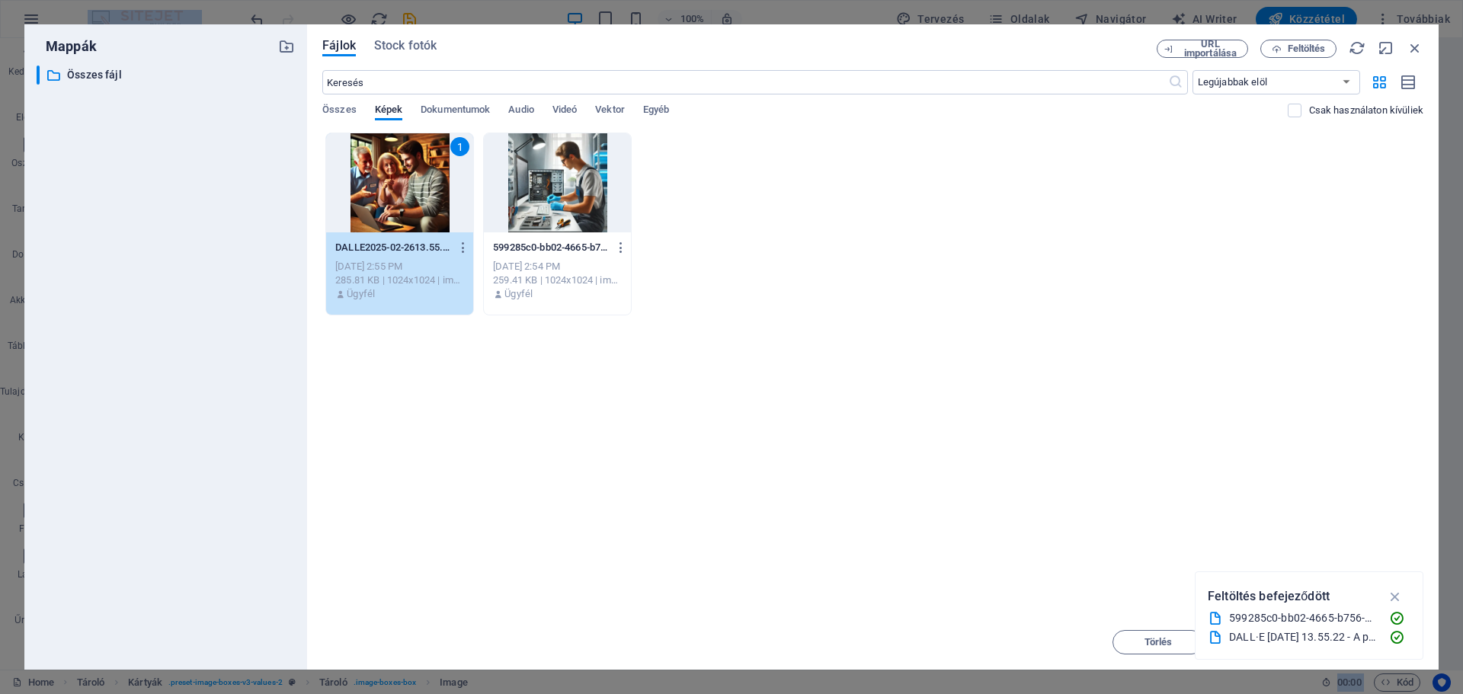
click at [552, 172] on div at bounding box center [557, 182] width 147 height 99
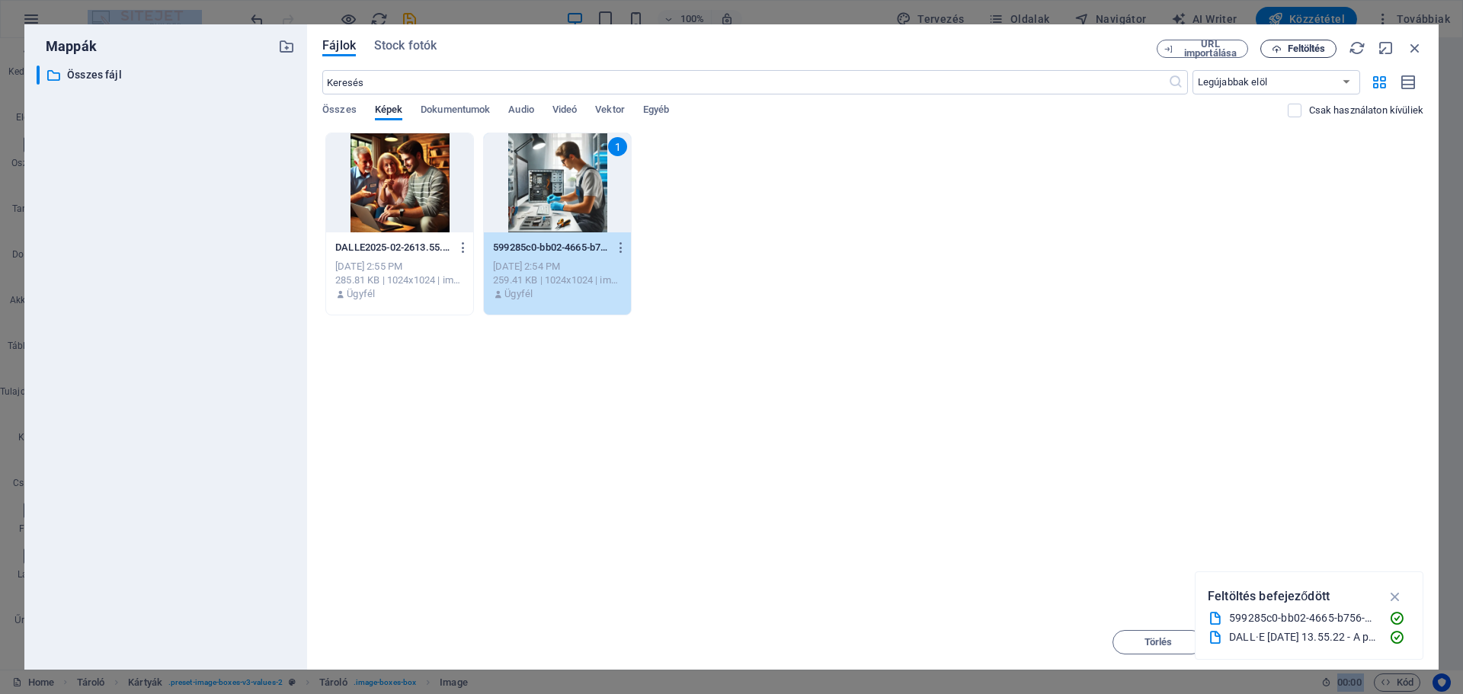
click at [1292, 45] on span "Feltöltés" at bounding box center [1307, 48] width 38 height 9
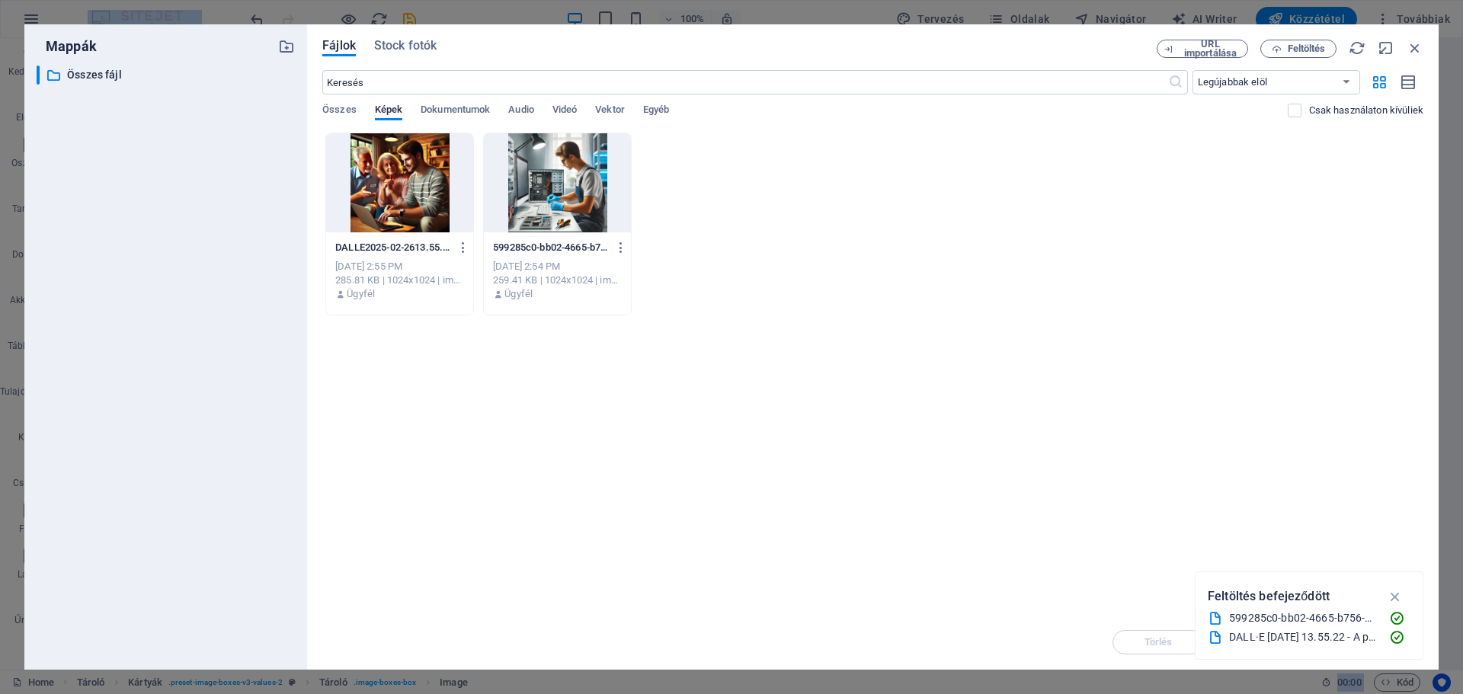
click at [571, 169] on div at bounding box center [557, 182] width 147 height 99
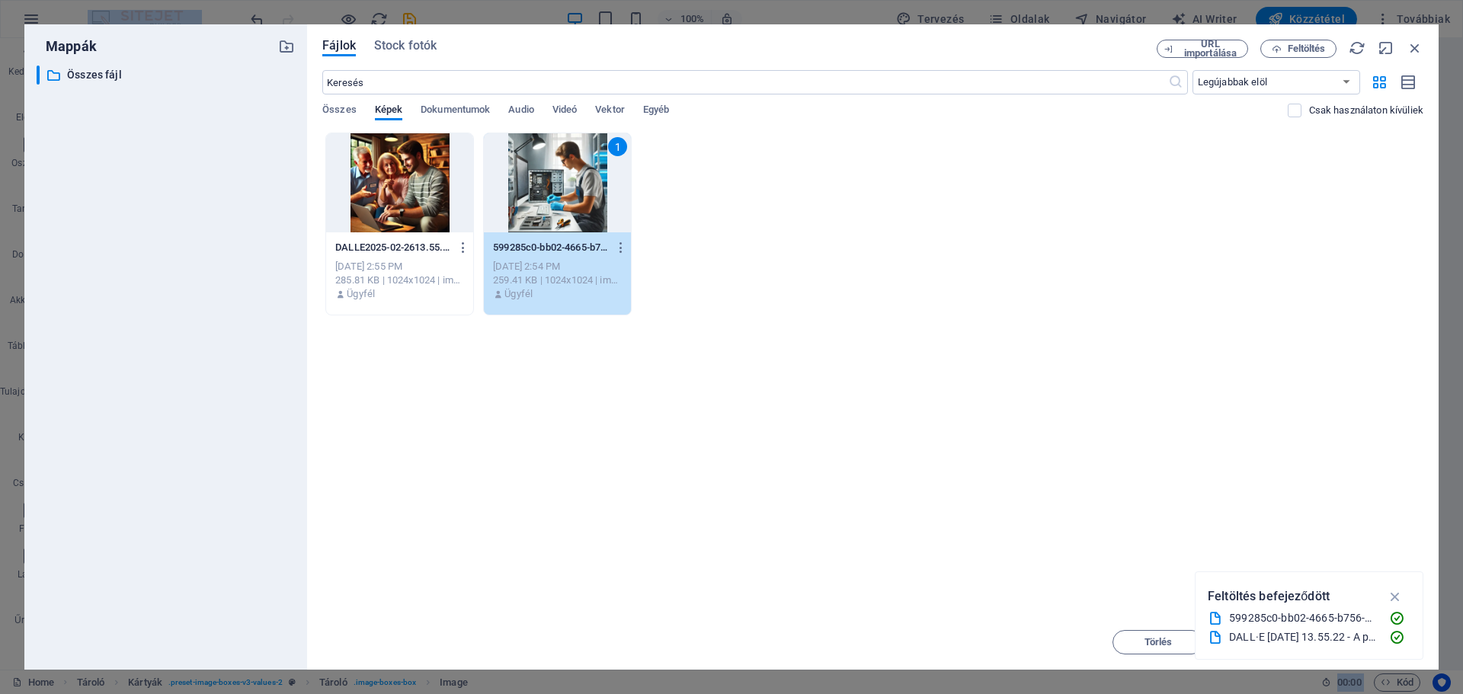
drag, startPoint x: 1400, startPoint y: 595, endPoint x: 1374, endPoint y: 599, distance: 26.2
click at [1399, 595] on icon "button" at bounding box center [1396, 596] width 18 height 17
drag, startPoint x: 1382, startPoint y: 643, endPoint x: 1049, endPoint y: 599, distance: 336.7
click at [1382, 643] on span "Beillesztés" at bounding box center [1377, 642] width 49 height 9
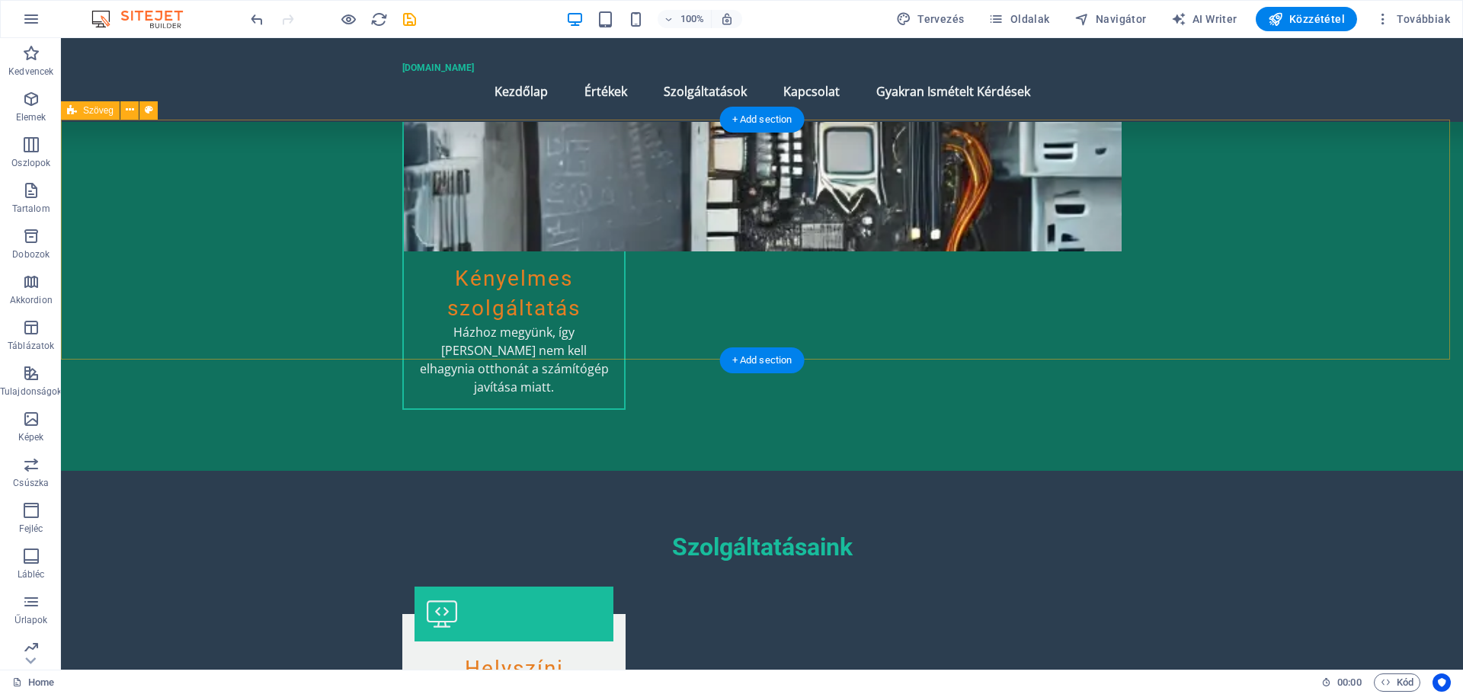
scroll to position [1448, 0]
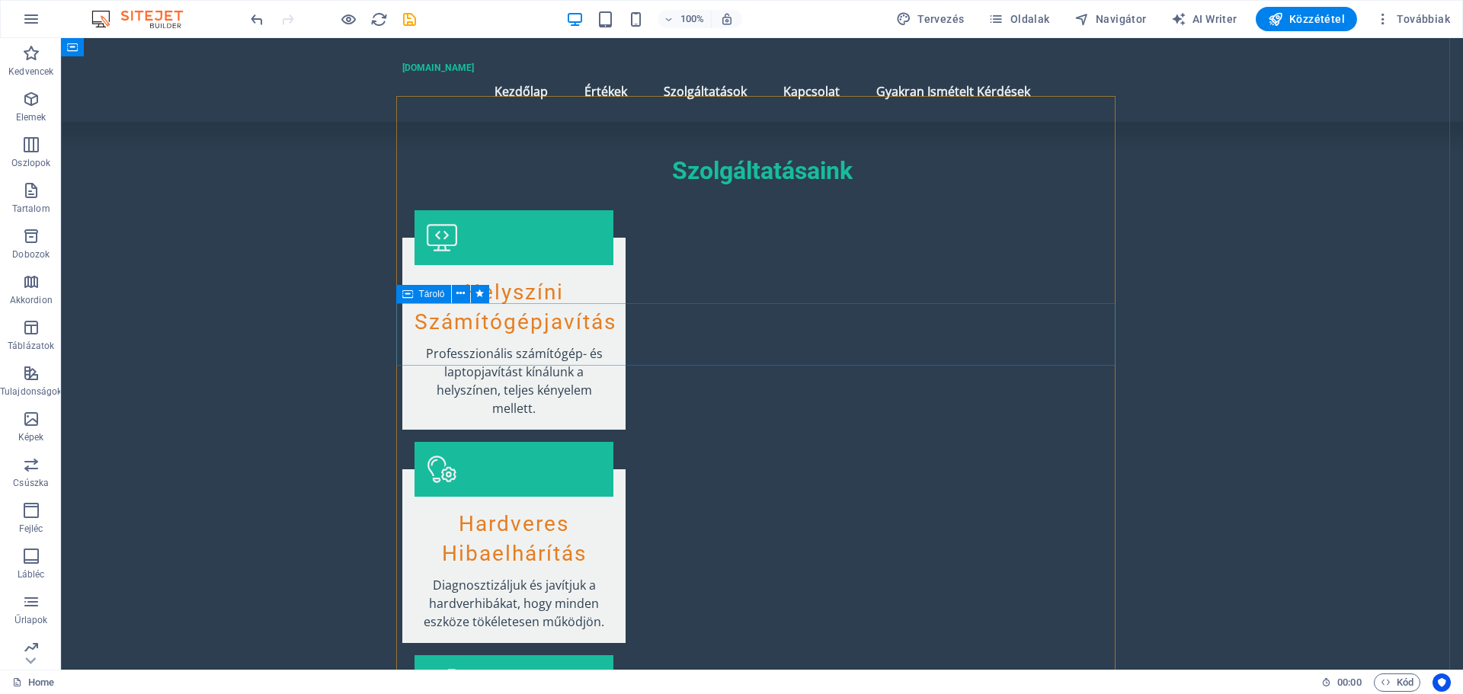
scroll to position [1829, 0]
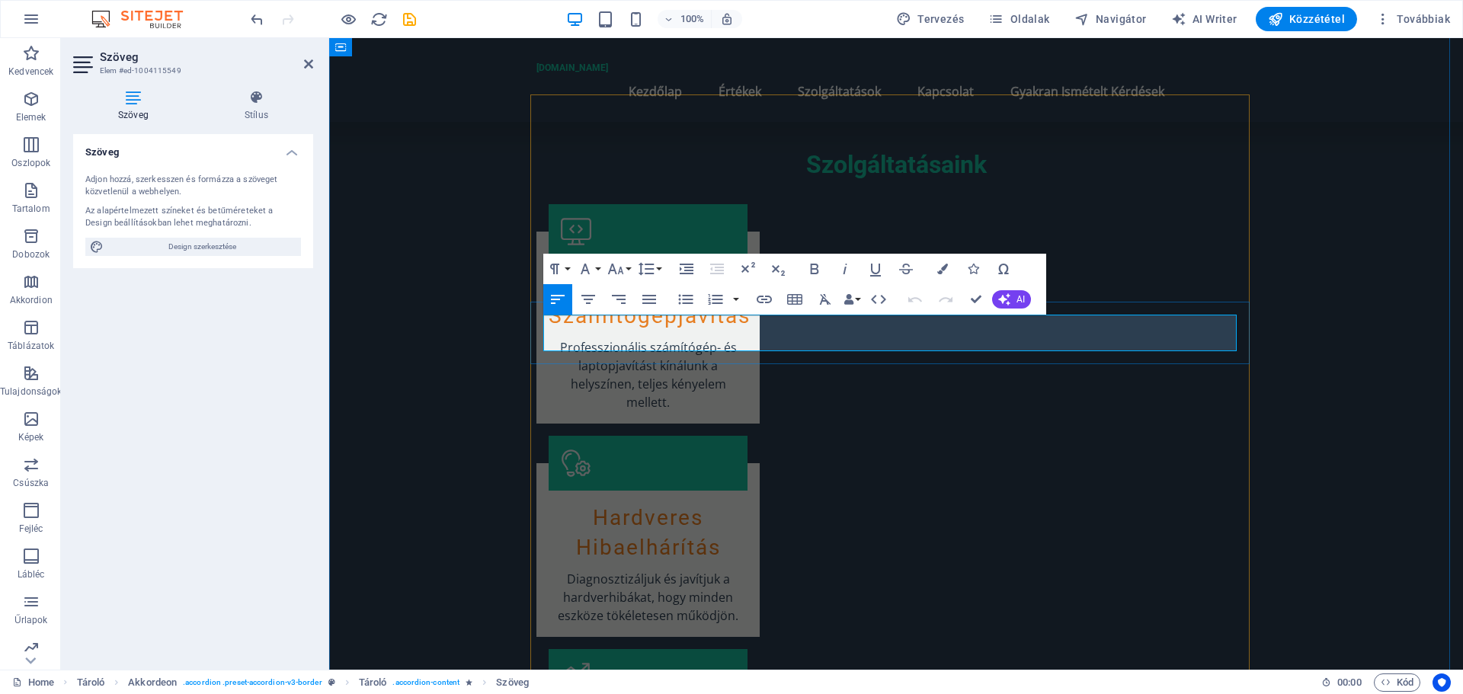
drag, startPoint x: 940, startPoint y: 347, endPoint x: 1042, endPoint y: 322, distance: 104.4
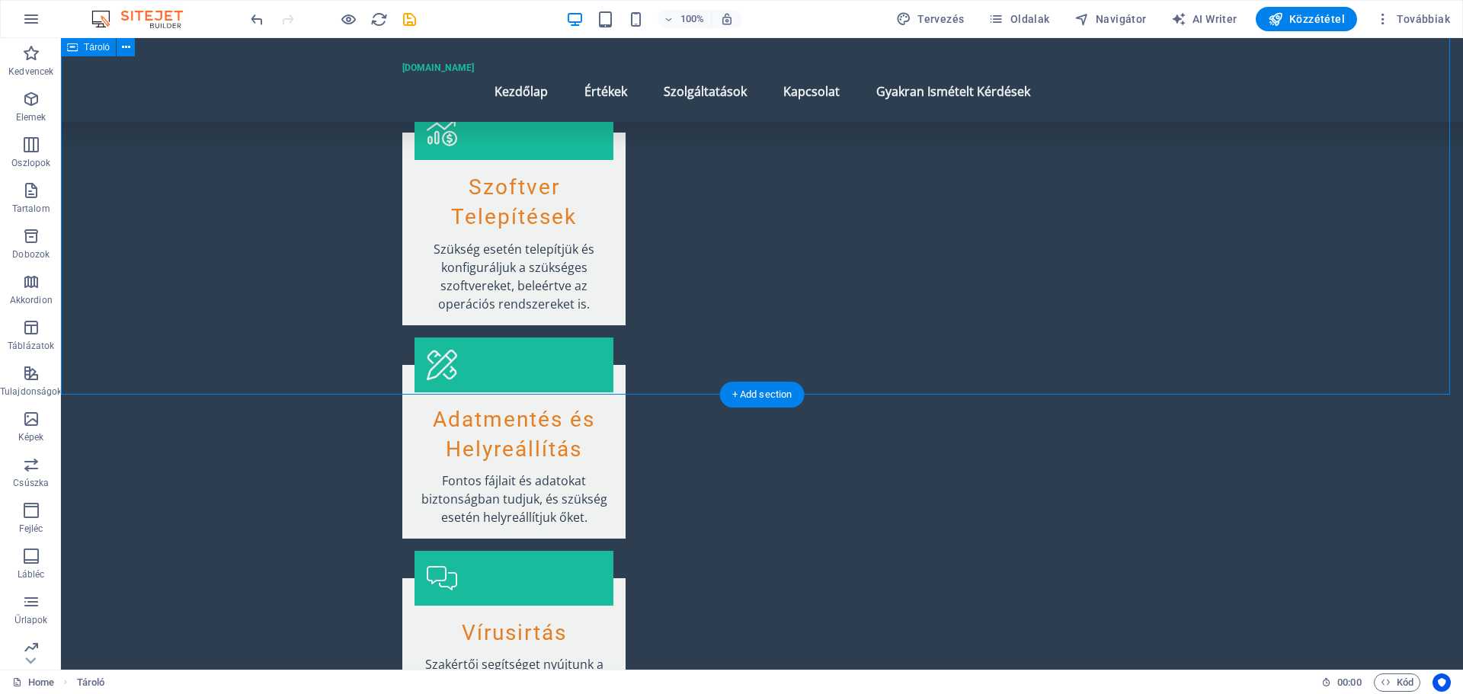
scroll to position [2477, 0]
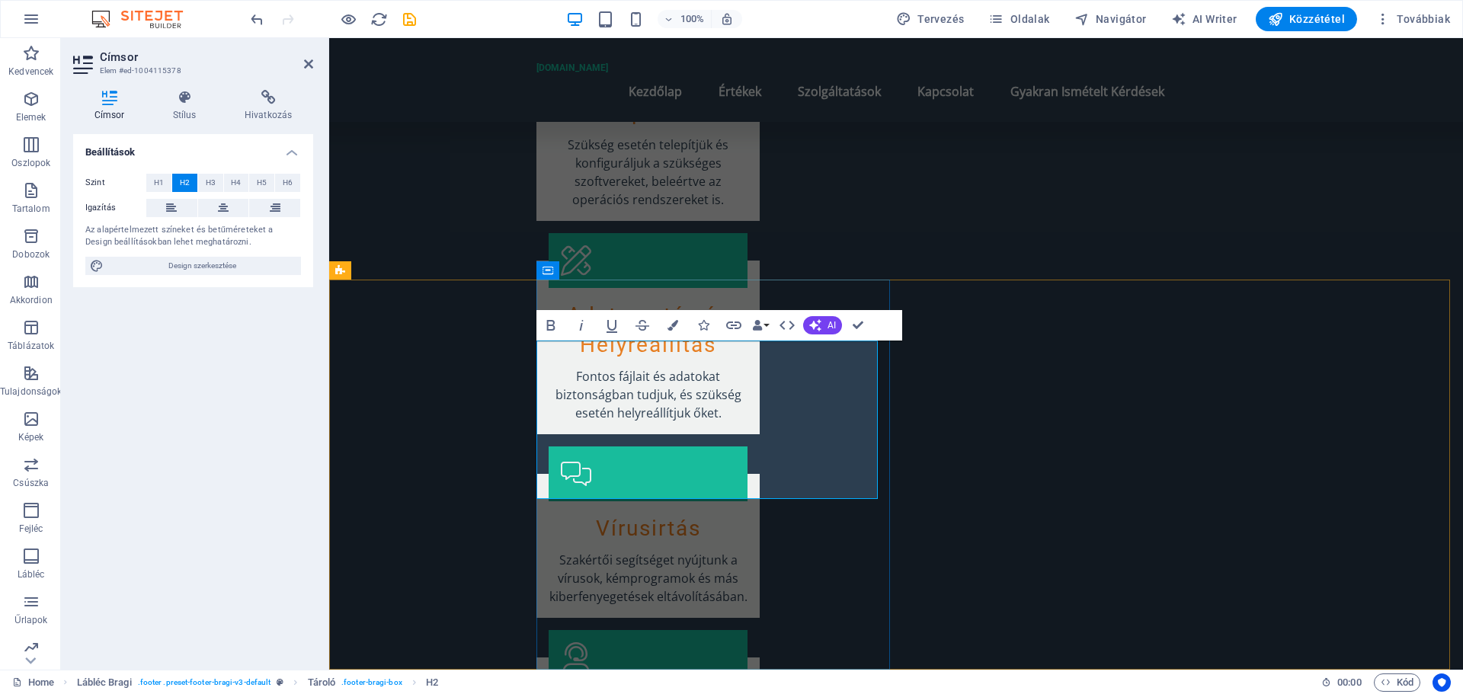
drag, startPoint x: 631, startPoint y: 420, endPoint x: 680, endPoint y: 489, distance: 85.2
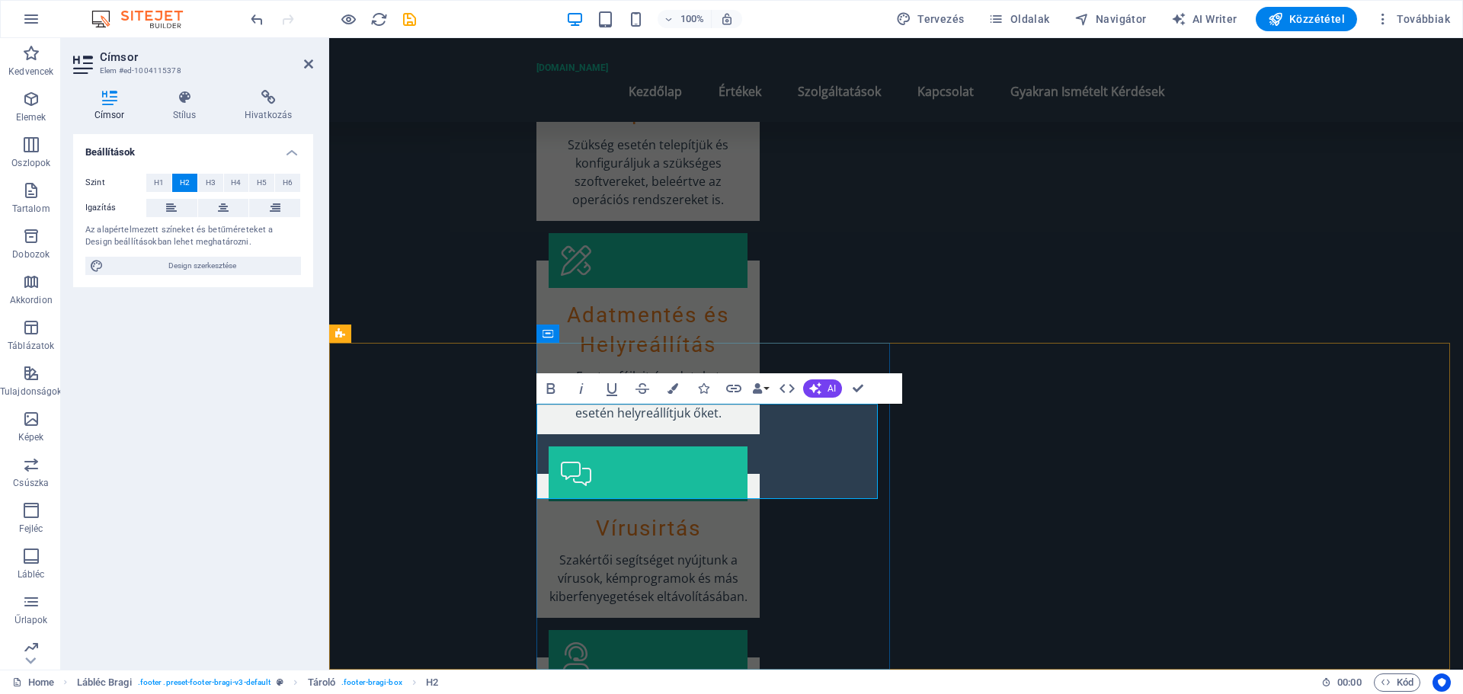
scroll to position [2414, 0]
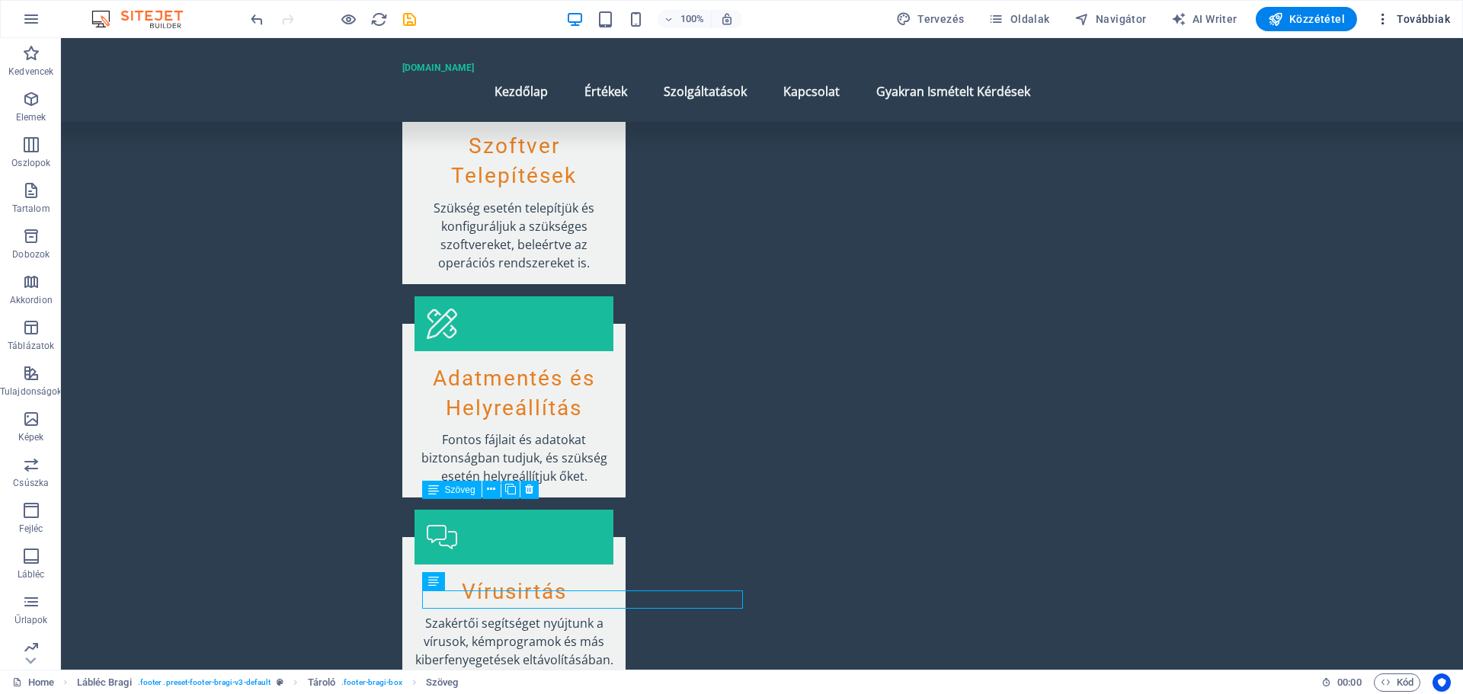
click at [1423, 14] on span "Továbbiak" at bounding box center [1412, 18] width 75 height 15
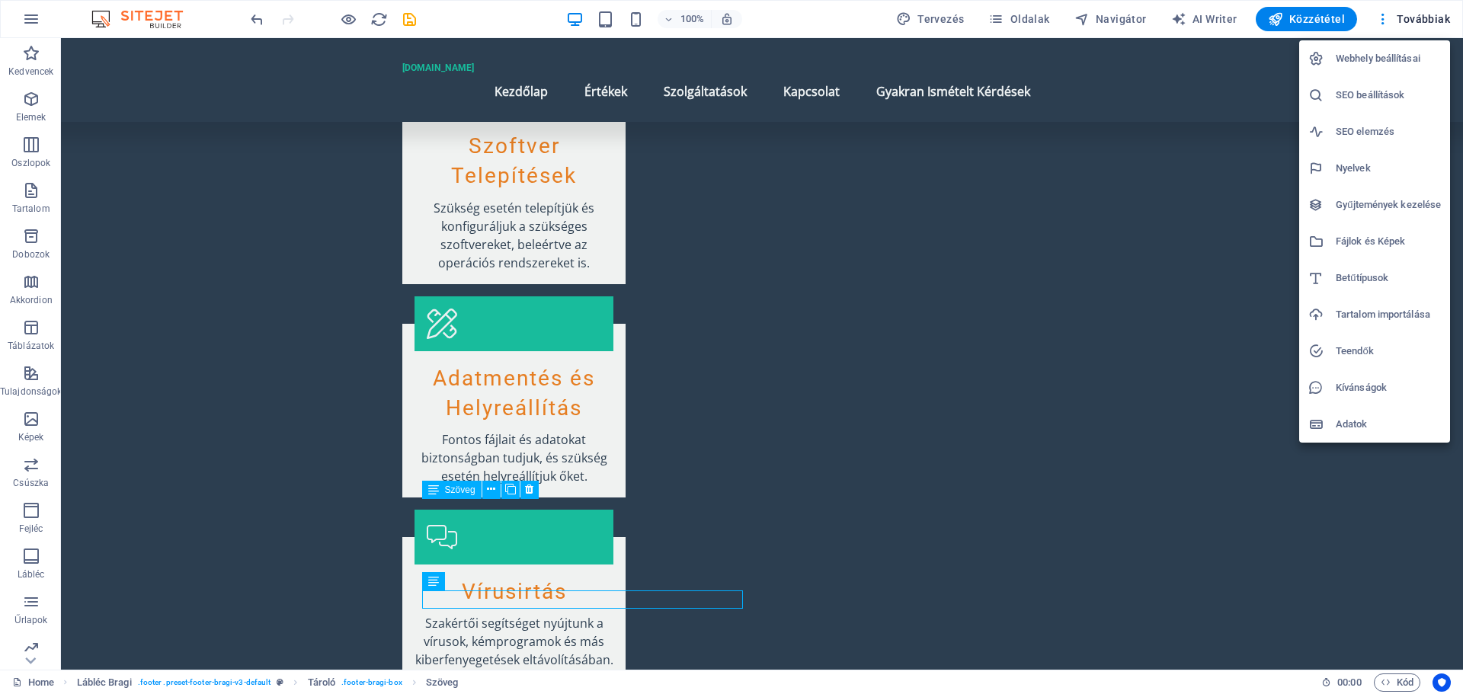
click at [1363, 56] on h6 "Webhely beállításai" at bounding box center [1388, 59] width 105 height 18
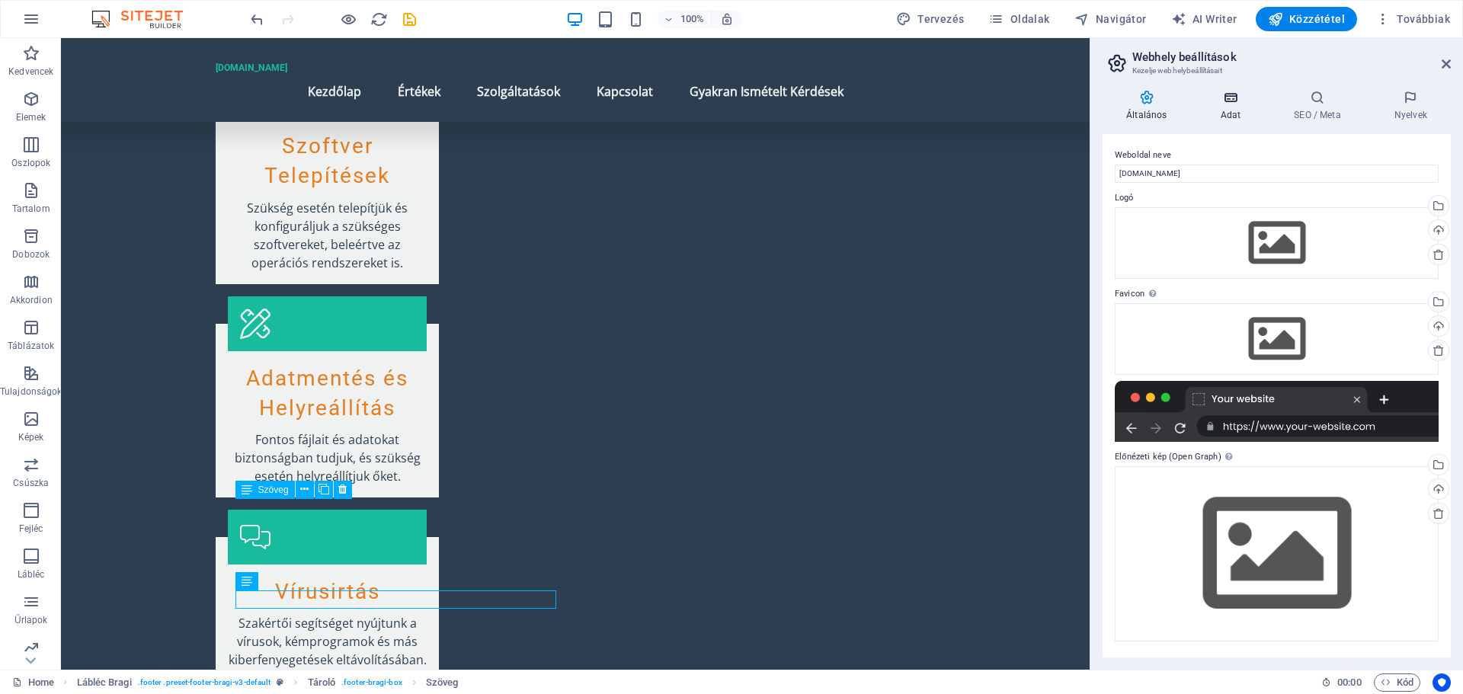
click at [1230, 104] on icon at bounding box center [1230, 97] width 68 height 15
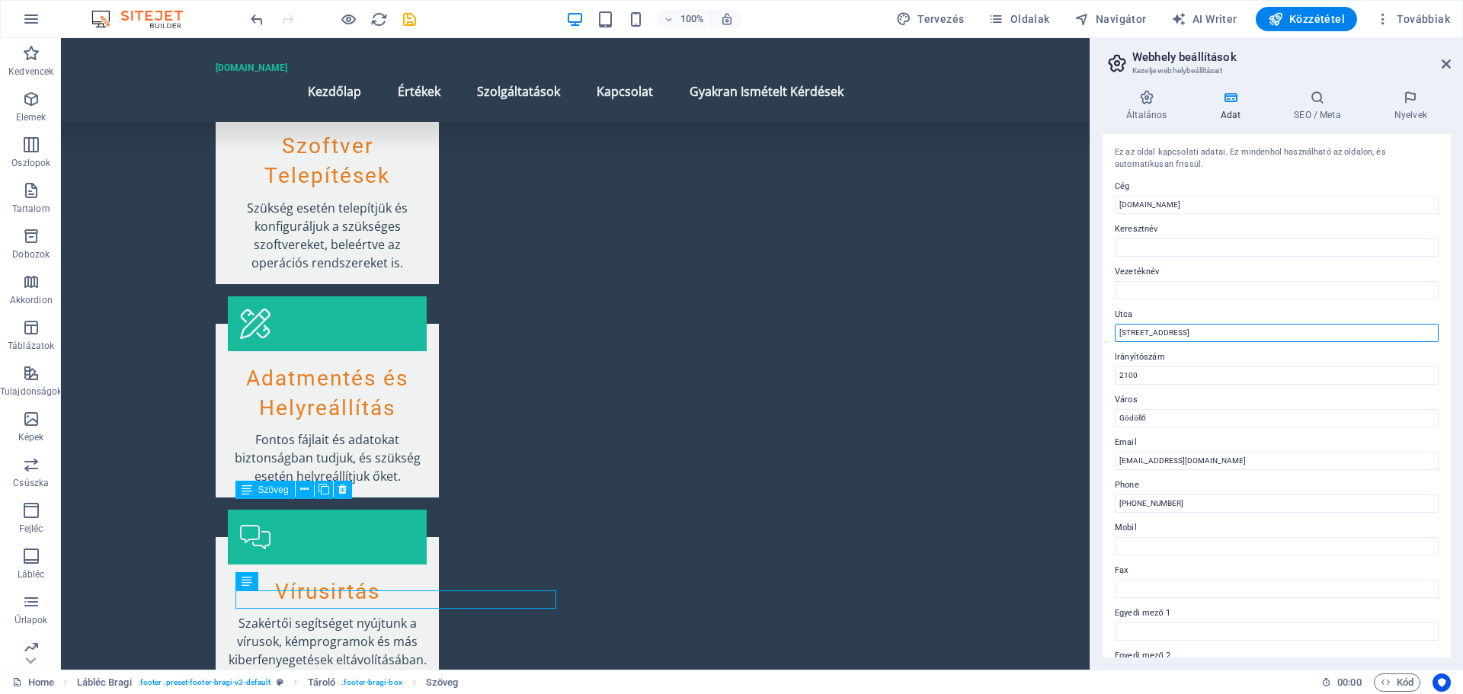
drag, startPoint x: 1164, startPoint y: 331, endPoint x: 1114, endPoint y: 335, distance: 50.5
click at [1114, 335] on div "Ez az oldal kapcsolati adatai. Ez mindenhol használható az oldalon, és automati…" at bounding box center [1277, 396] width 348 height 524
click at [1111, 335] on div "Ez az oldal kapcsolati adatai. Ez mindenhol használható az oldalon, és automati…" at bounding box center [1277, 396] width 348 height 524
click at [1137, 331] on input "Utca" at bounding box center [1277, 333] width 324 height 18
type input "Házhoz kijáró számítógép szerviz"
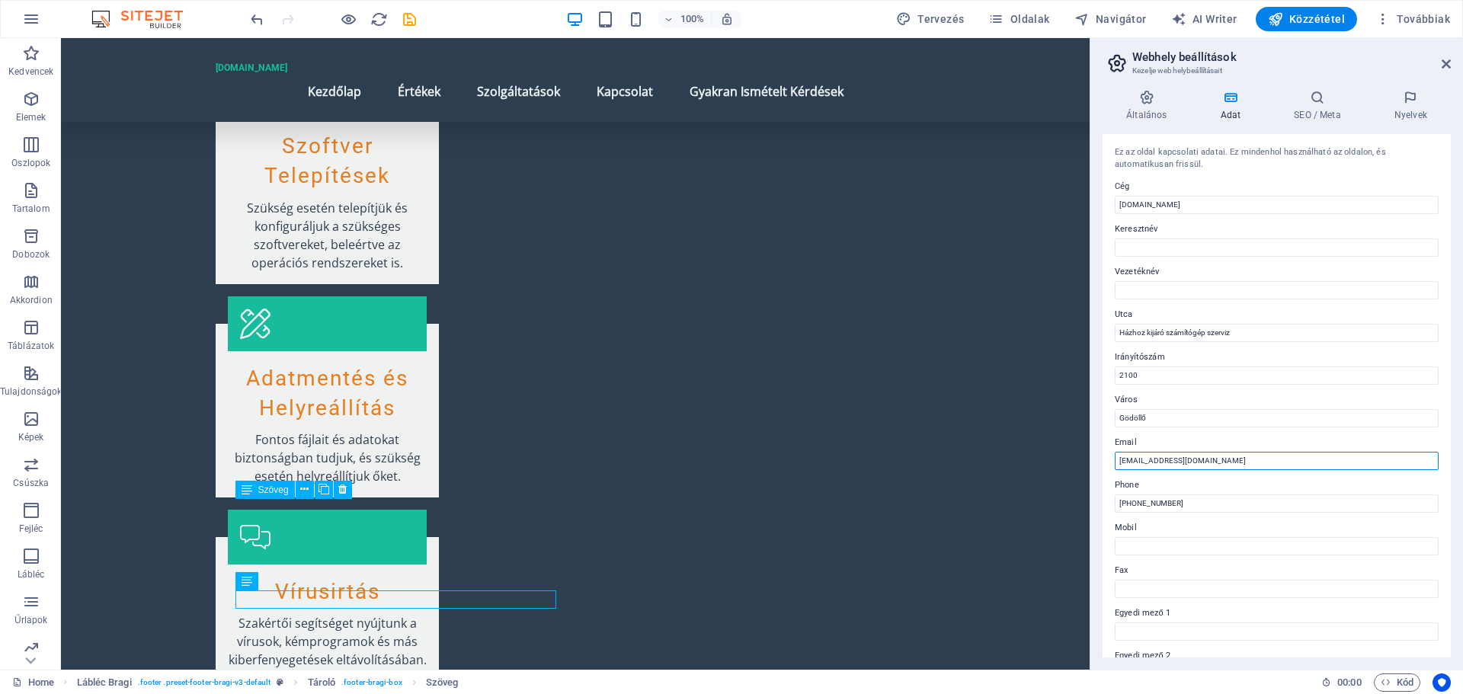
drag, startPoint x: 1178, startPoint y: 463, endPoint x: 1112, endPoint y: 462, distance: 66.3
click at [1112, 462] on div "Ez az oldal kapcsolati adatai. Ez mindenhol használható az oldalon, és automati…" at bounding box center [1277, 396] width 348 height 524
click at [1137, 463] on input "info@darby.hu" at bounding box center [1277, 461] width 324 height 18
click at [1151, 463] on input "infodarby.hu" at bounding box center [1277, 461] width 324 height 18
click at [1202, 461] on input "infodarby@gmail.hu" at bounding box center [1277, 461] width 324 height 18
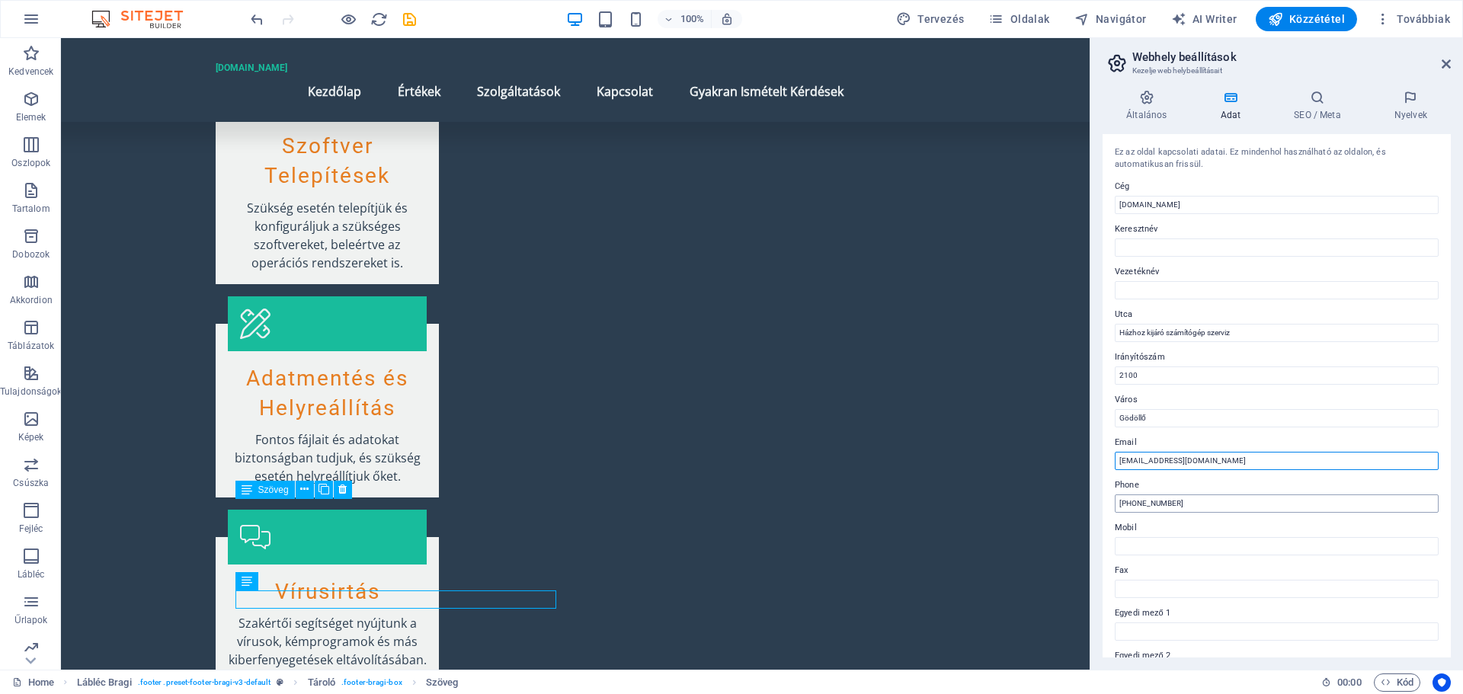
type input "[EMAIL_ADDRESS][DOMAIN_NAME]"
drag, startPoint x: 1196, startPoint y: 501, endPoint x: 1133, endPoint y: 508, distance: 62.8
click at [1133, 508] on input "+36 1 234 5678" at bounding box center [1277, 504] width 324 height 18
type input "[PHONE_NUMBER]"
click at [1280, 432] on div "Ez az oldal kapcsolati adatai. Ez mindenhol használható az oldalon, és automati…" at bounding box center [1277, 396] width 348 height 524
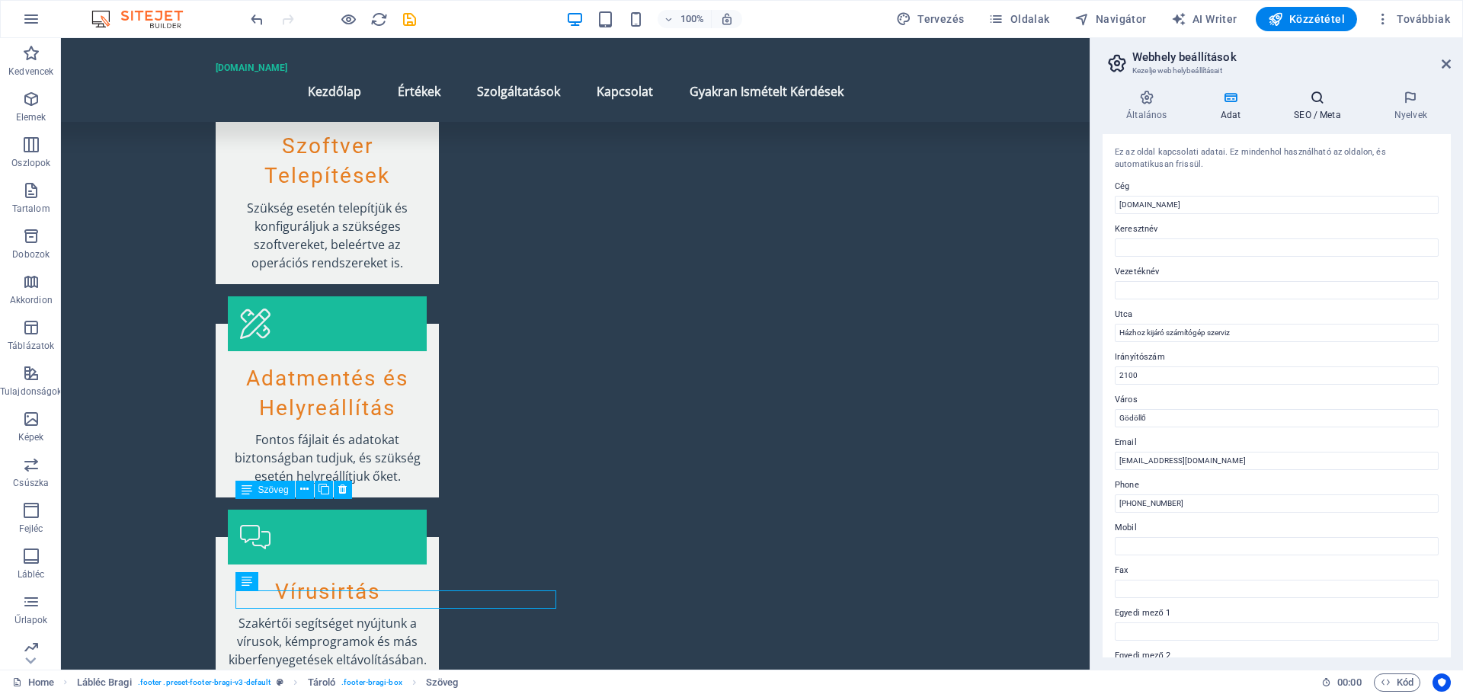
click at [1319, 93] on icon at bounding box center [1317, 97] width 94 height 15
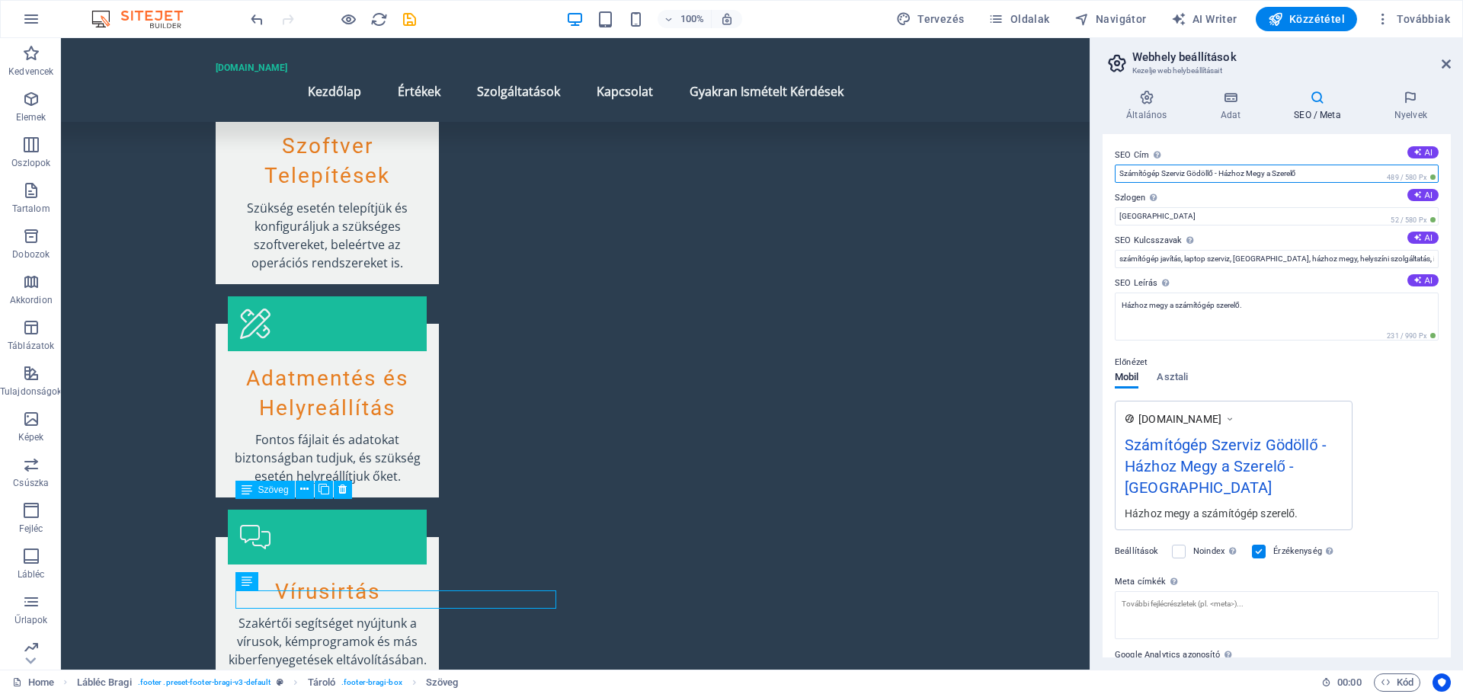
drag, startPoint x: 1212, startPoint y: 172, endPoint x: 1121, endPoint y: 179, distance: 91.7
click at [1121, 179] on input "Számítógép Szerviz Gödöllő - Házhoz Megy a Szerelő" at bounding box center [1277, 174] width 324 height 18
drag, startPoint x: 1148, startPoint y: 214, endPoint x: 1097, endPoint y: 215, distance: 51.1
click at [1097, 215] on div "Általános Adat SEO / Meta Nyelvek Weboldal neve szamitogep-szerviz-godollo.darb…" at bounding box center [1276, 374] width 373 height 592
paste input "Számítógép Szerviz Gödöllő"
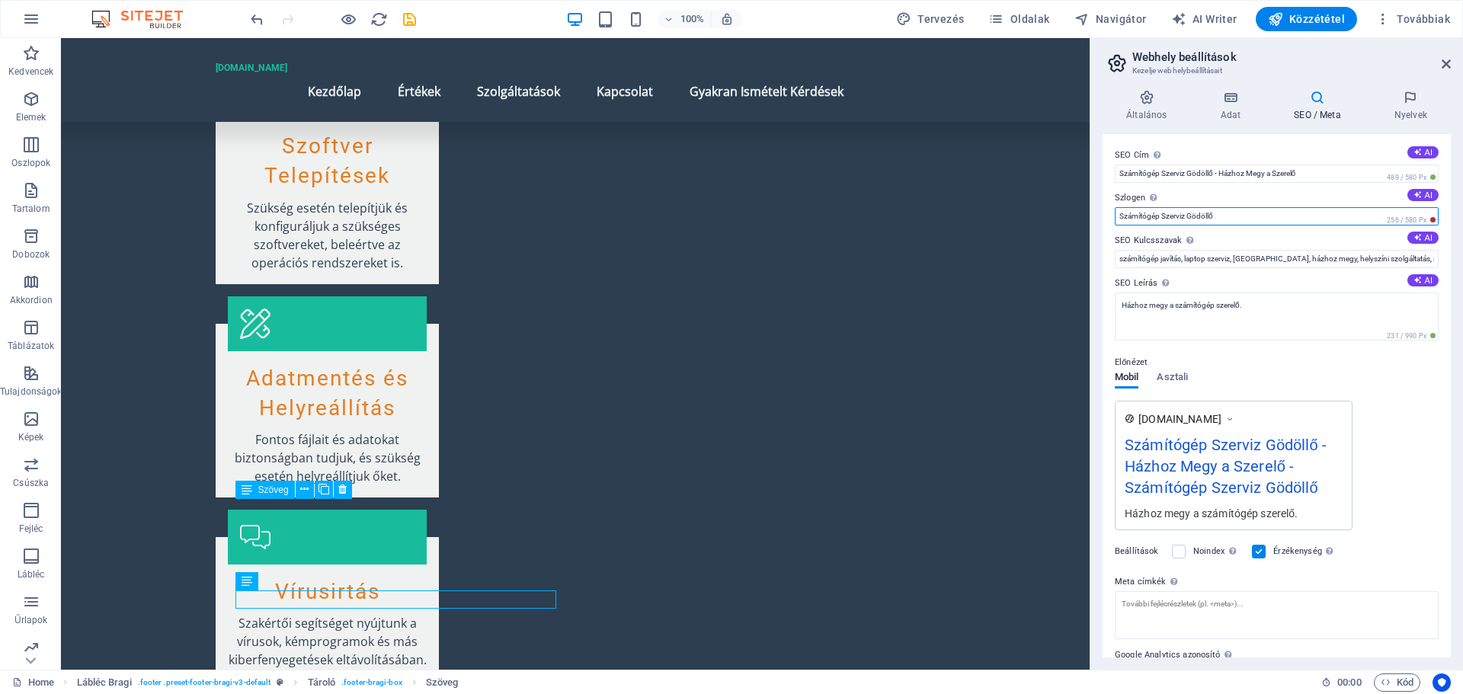
click at [1161, 216] on input "Számítógép Szerviz Gödöllő" at bounding box center [1277, 216] width 324 height 18
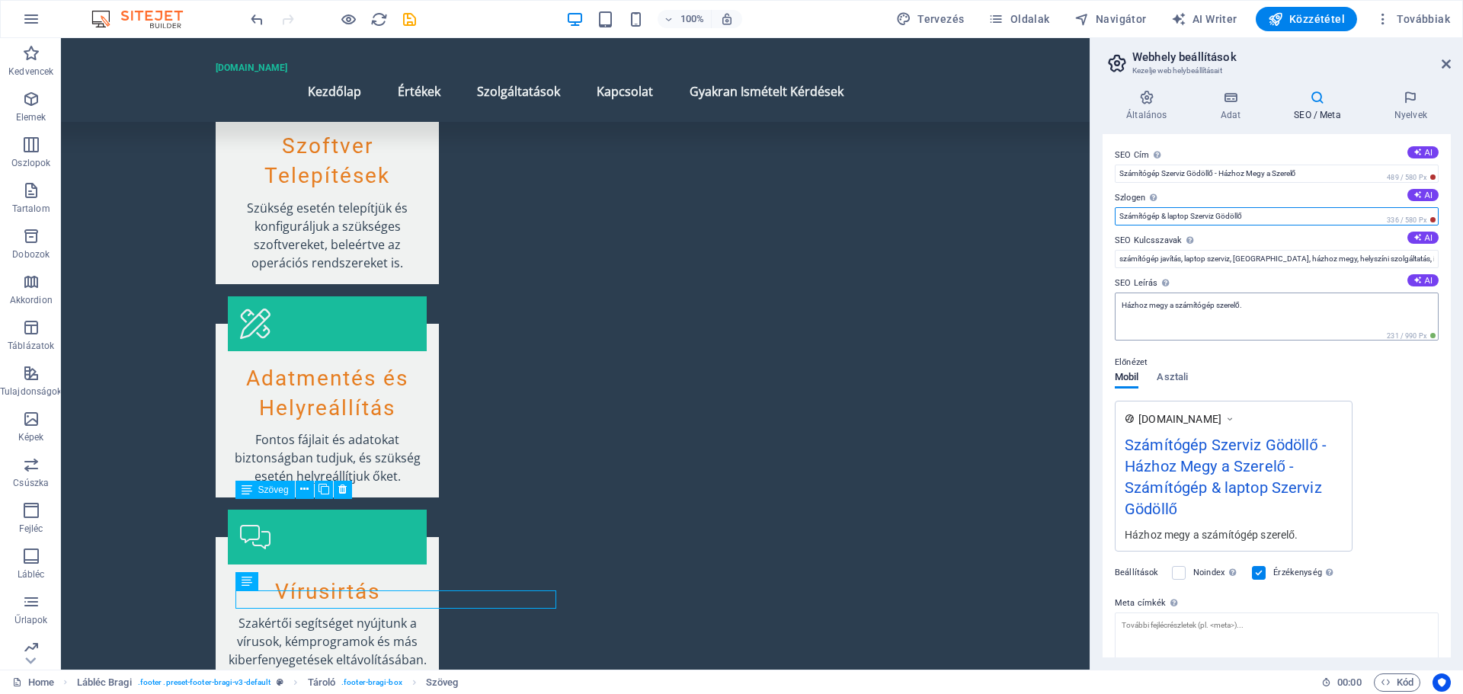
type input "Számítógép & laptop Szerviz Gödöllő"
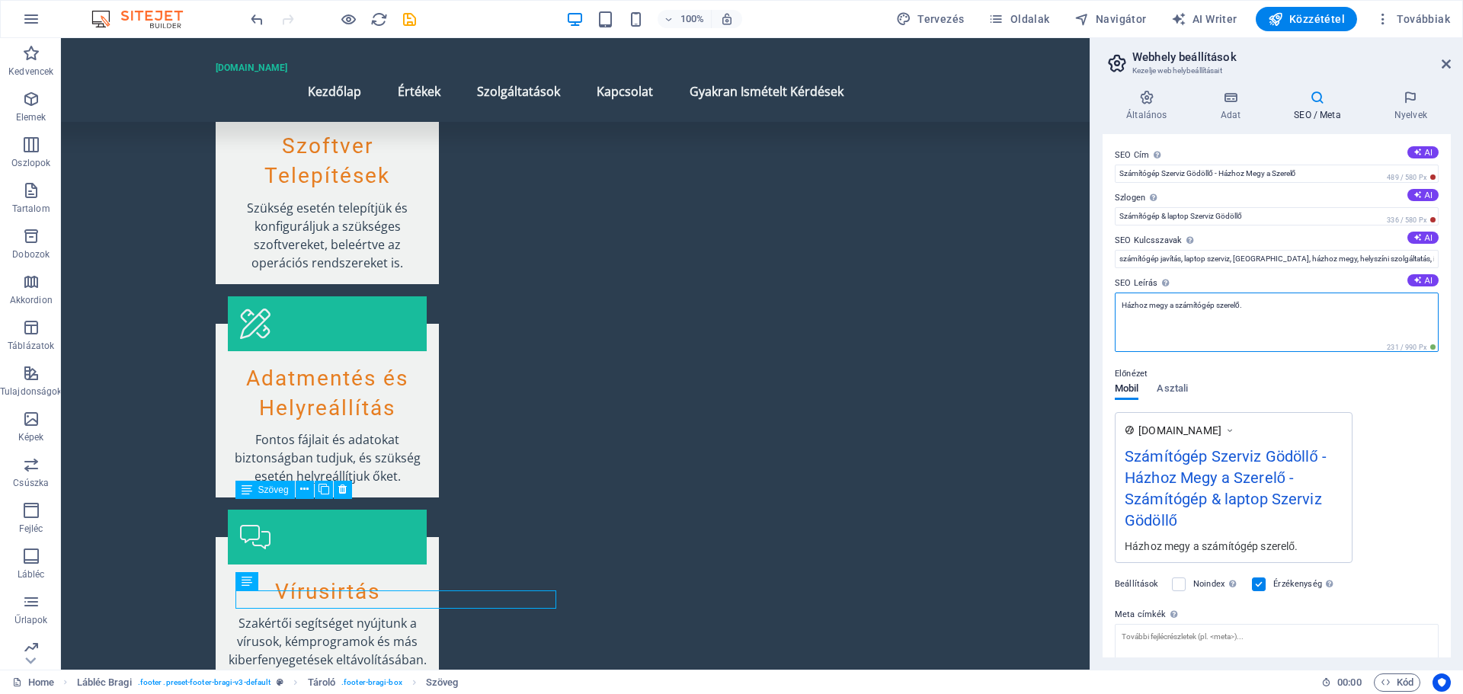
click at [1121, 306] on textarea "Házhoz megy a számítógép szerelő." at bounding box center [1277, 322] width 324 height 59
click at [1122, 306] on textarea "Házhoz megy a számítógép szerelő." at bounding box center [1277, 322] width 324 height 59
paste textarea "Számítógép Szerviz Gödöllő"
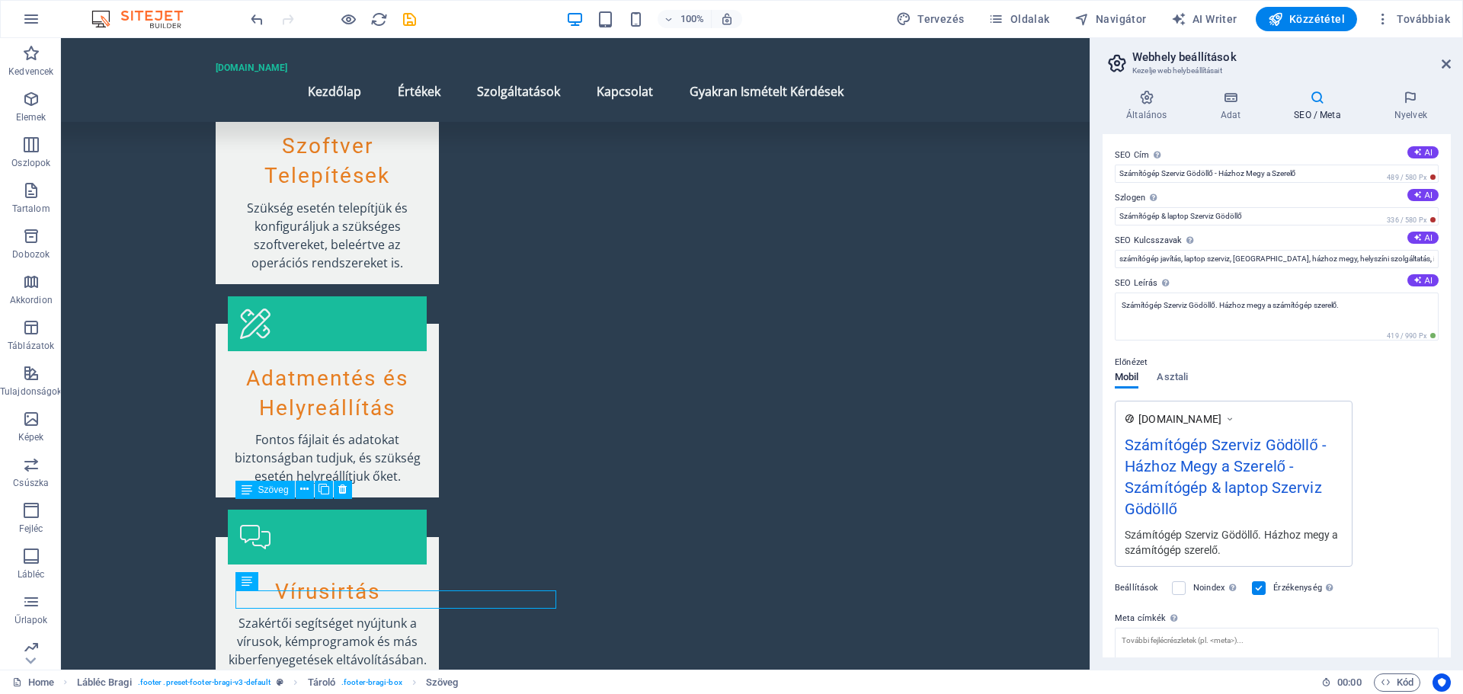
click at [1411, 400] on div "Előnézet Mobil Asztali www.example.com Számítógép Szerviz Gödöllő - Házhoz Megy…" at bounding box center [1277, 454] width 324 height 226
click at [1359, 307] on textarea "Számítógép Szerviz Gödöllő. Házhoz megy a számítógép szerelő." at bounding box center [1277, 317] width 324 height 48
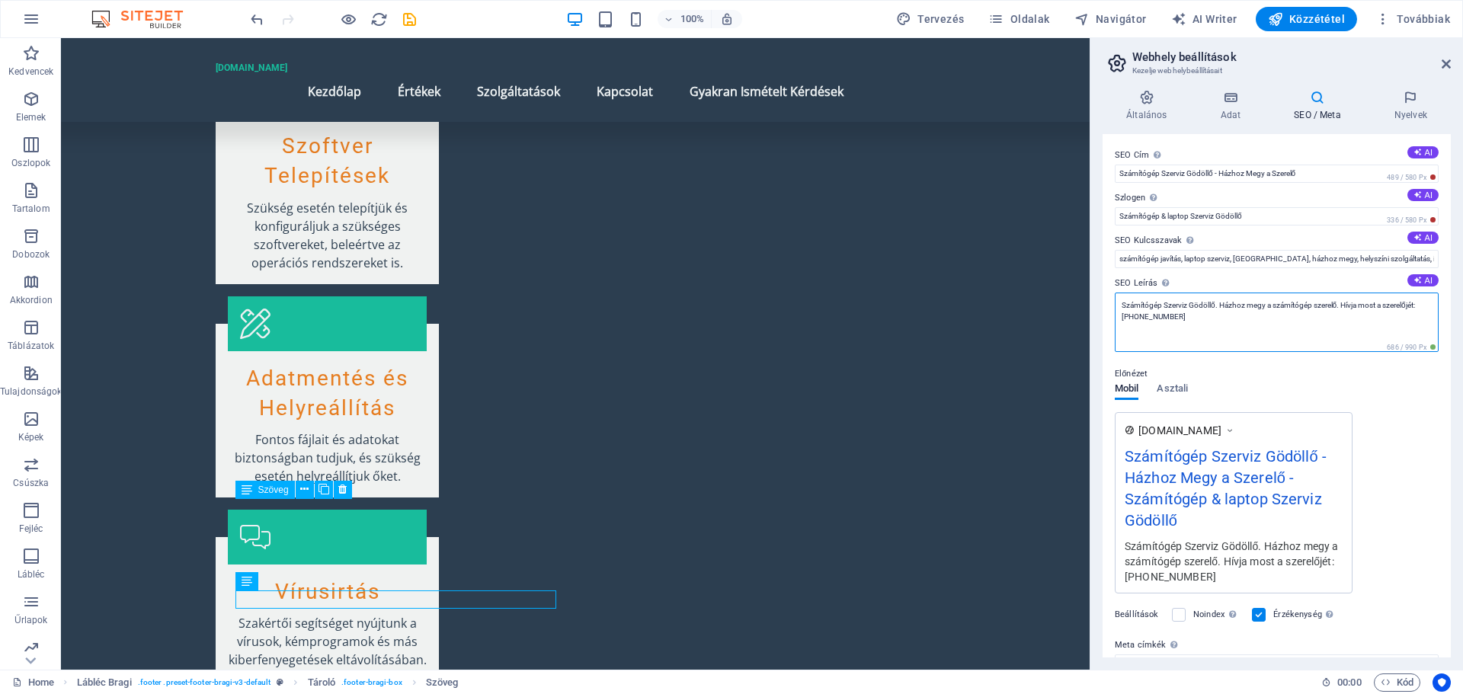
type textarea "Számítógép Szerviz Gödöllő. Házhoz megy a számítógép szerelő. Hívja most a szer…"
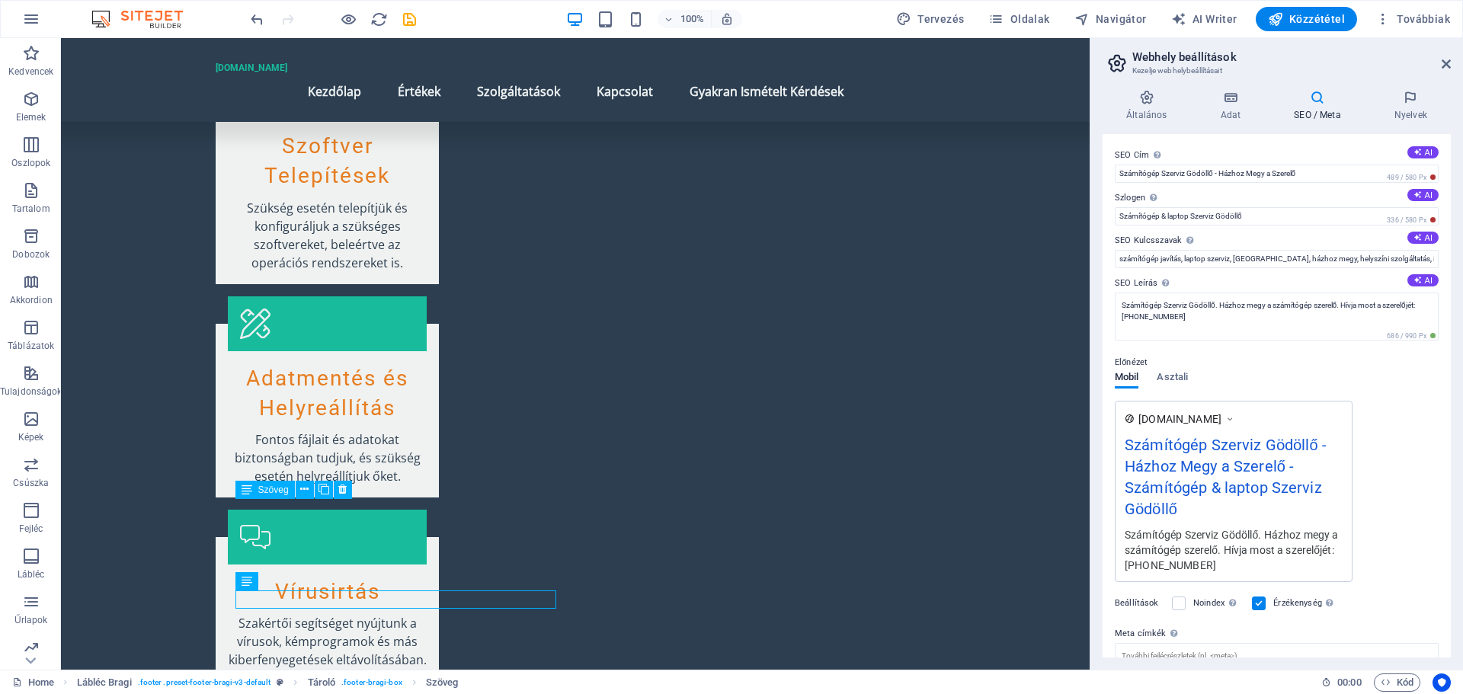
click at [1391, 393] on div "Előnézet Mobil Asztali www.example.com Számítógép Szerviz Gödöllő - Házhoz Megy…" at bounding box center [1277, 461] width 324 height 241
drag, startPoint x: 1390, startPoint y: 258, endPoint x: 1283, endPoint y: 272, distance: 107.7
click at [1283, 272] on div "SEO Cím Az Ön weboldalának címe - legyen valami, ami kitűnik a kereső találatok…" at bounding box center [1277, 396] width 348 height 524
click at [1420, 379] on div "Előnézet Mobil Asztali www.example.com Számítógép Szerviz Gödöllő - Házhoz Megy…" at bounding box center [1277, 461] width 324 height 241
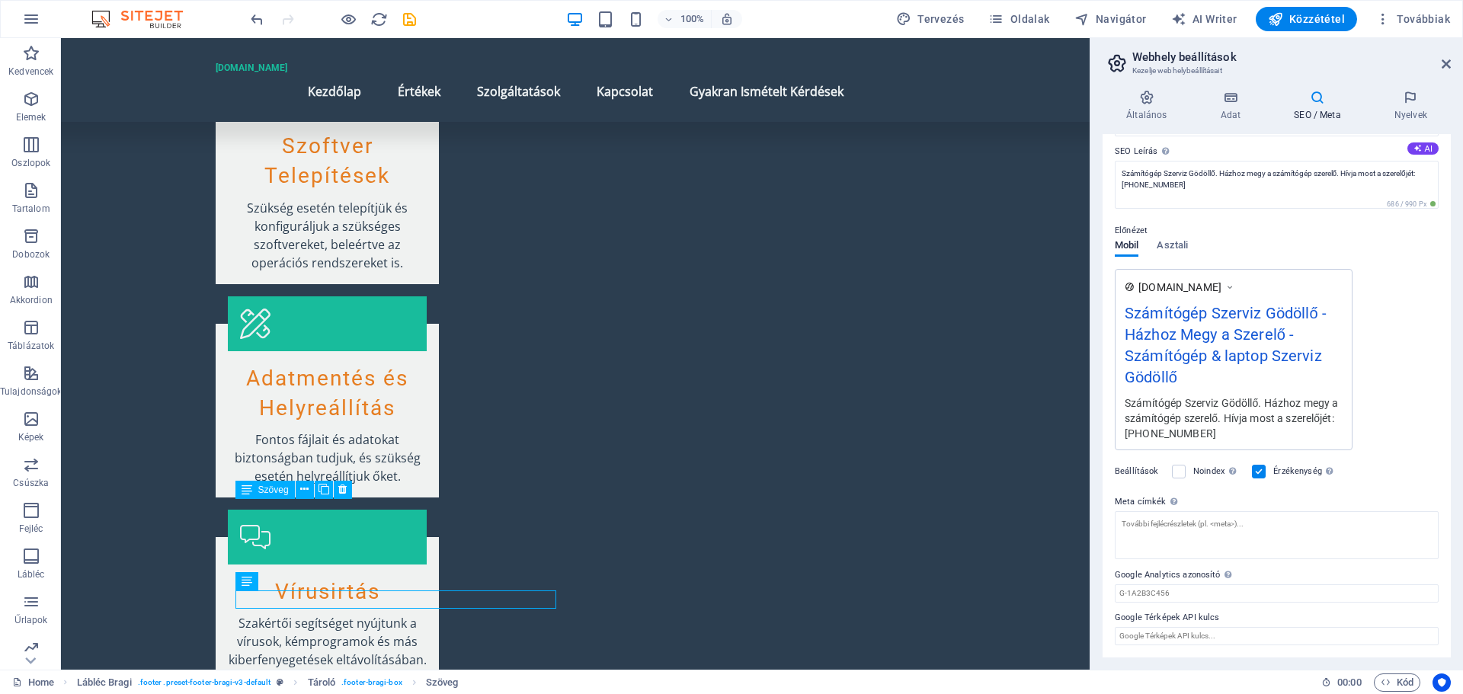
scroll to position [0, 0]
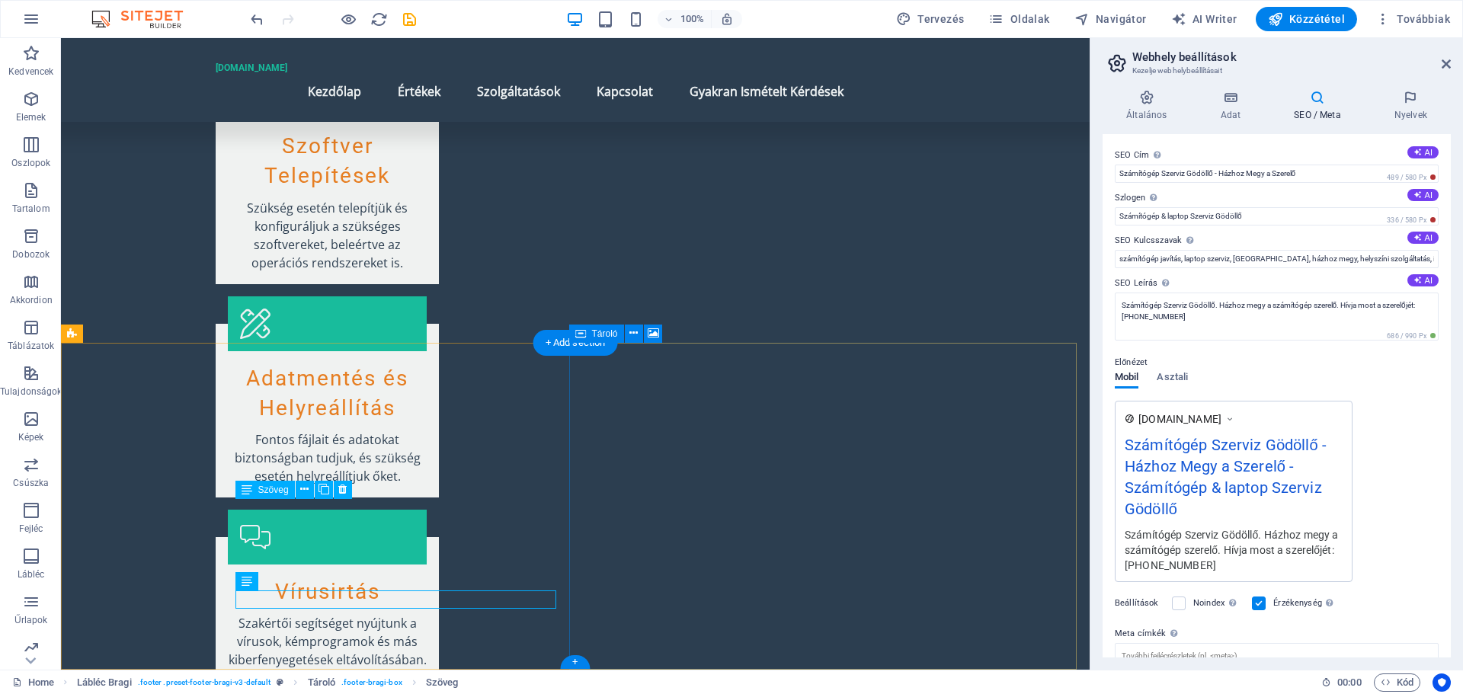
click at [632, 328] on icon at bounding box center [633, 333] width 8 height 16
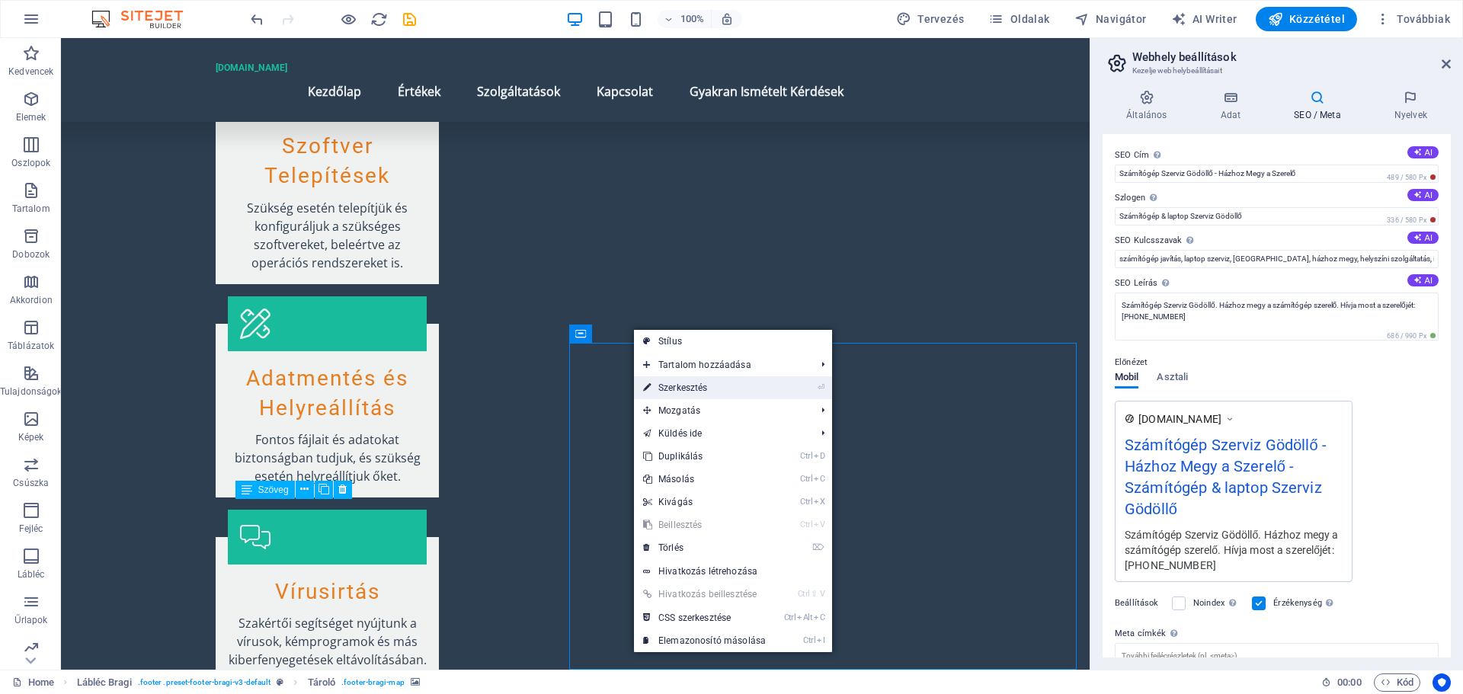
click at [666, 391] on link "⏎ Szerkesztés" at bounding box center [704, 387] width 141 height 23
select select "px"
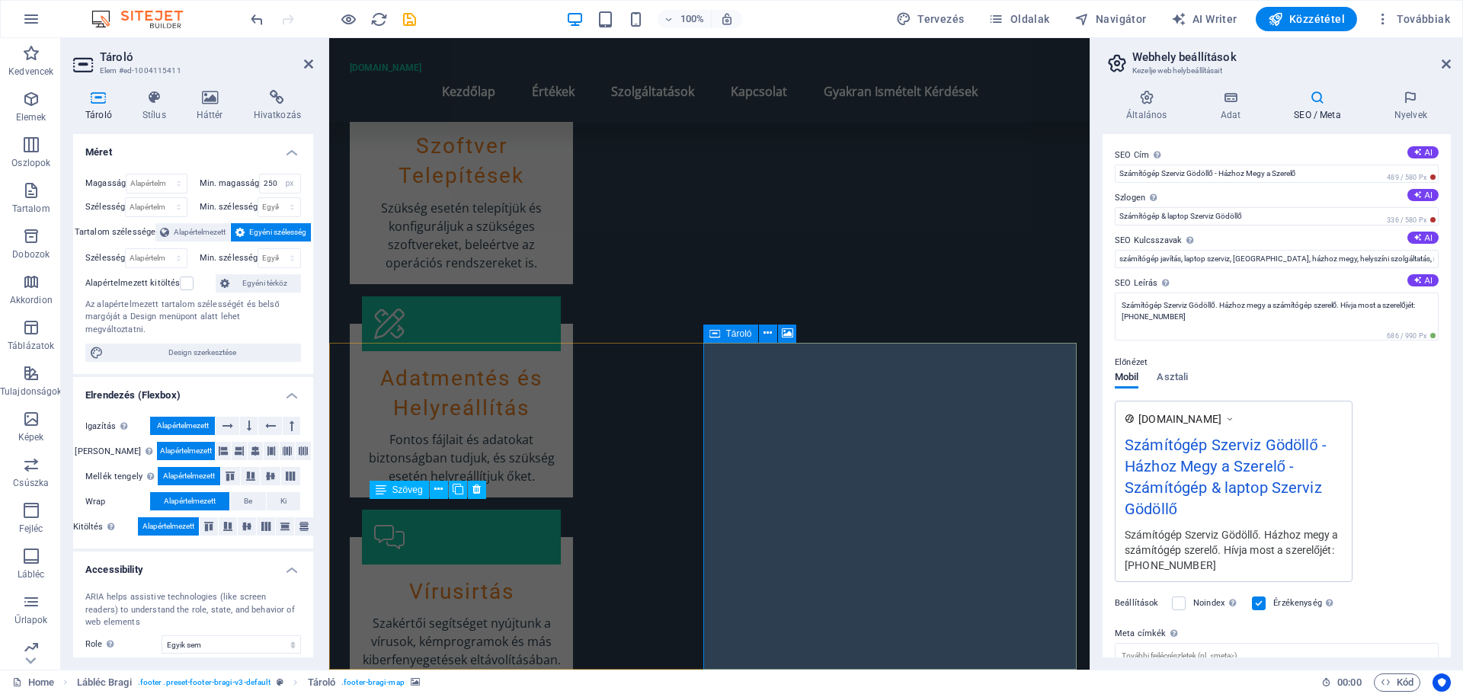
click at [788, 331] on icon at bounding box center [787, 333] width 11 height 16
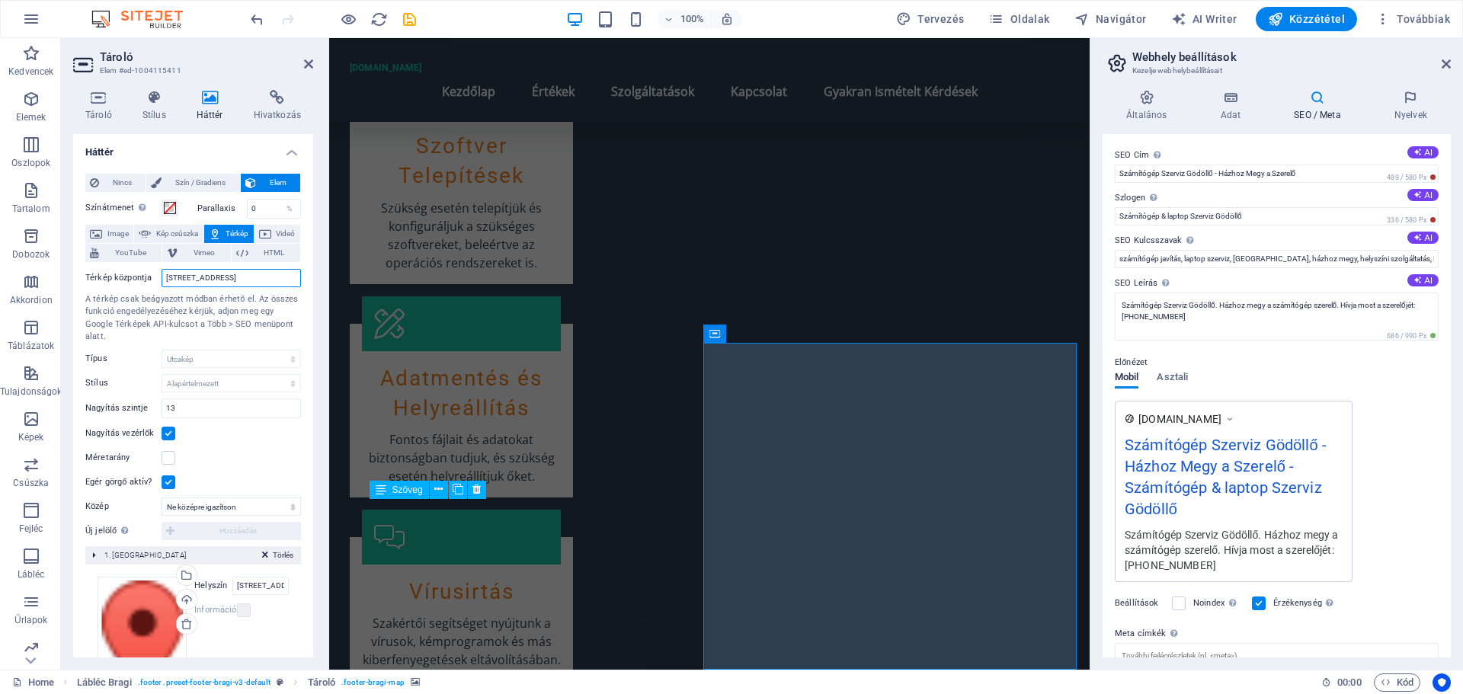
click at [265, 273] on input "Fő utca 12, 2100 Gödöllő" at bounding box center [231, 278] width 139 height 18
drag, startPoint x: 223, startPoint y: 279, endPoint x: 146, endPoint y: 280, distance: 77.7
click at [146, 280] on div "Térkép központja Fő utca 12, 2100 Gödöllő" at bounding box center [193, 278] width 216 height 18
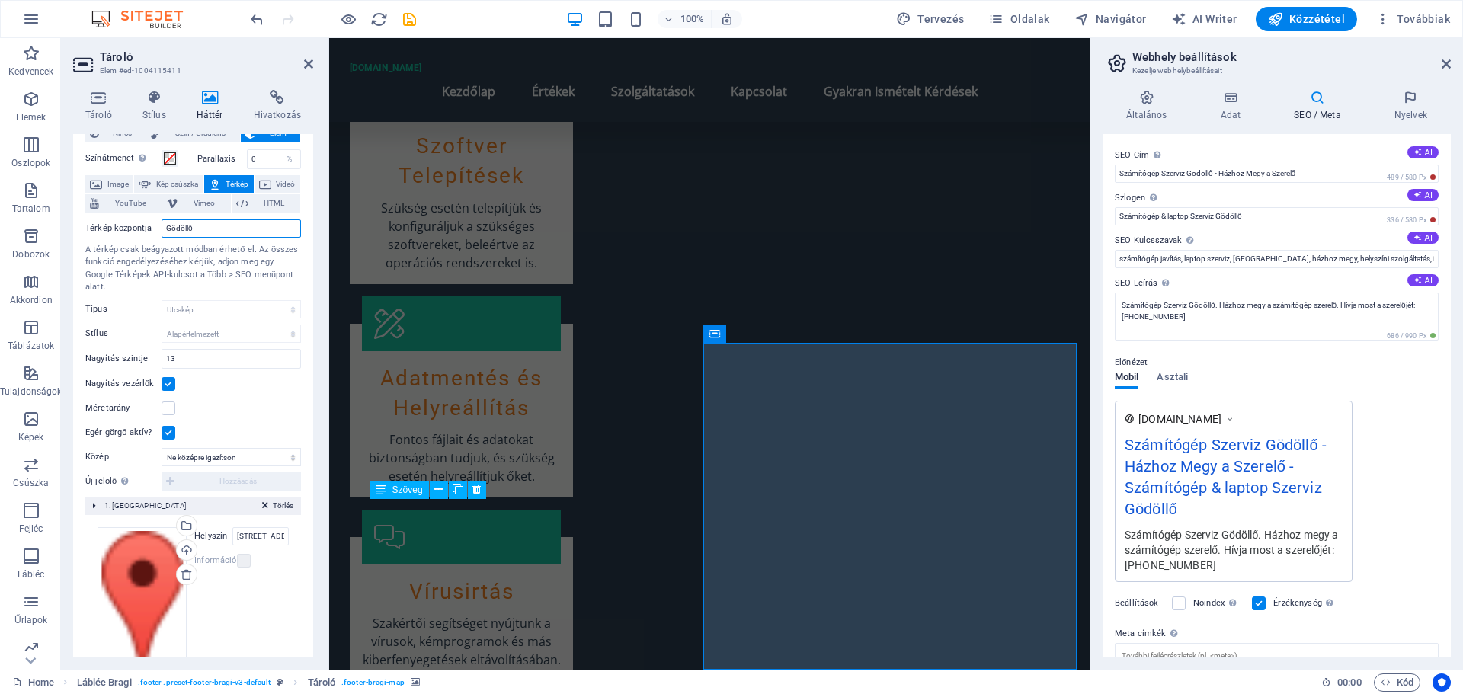
scroll to position [76, 0]
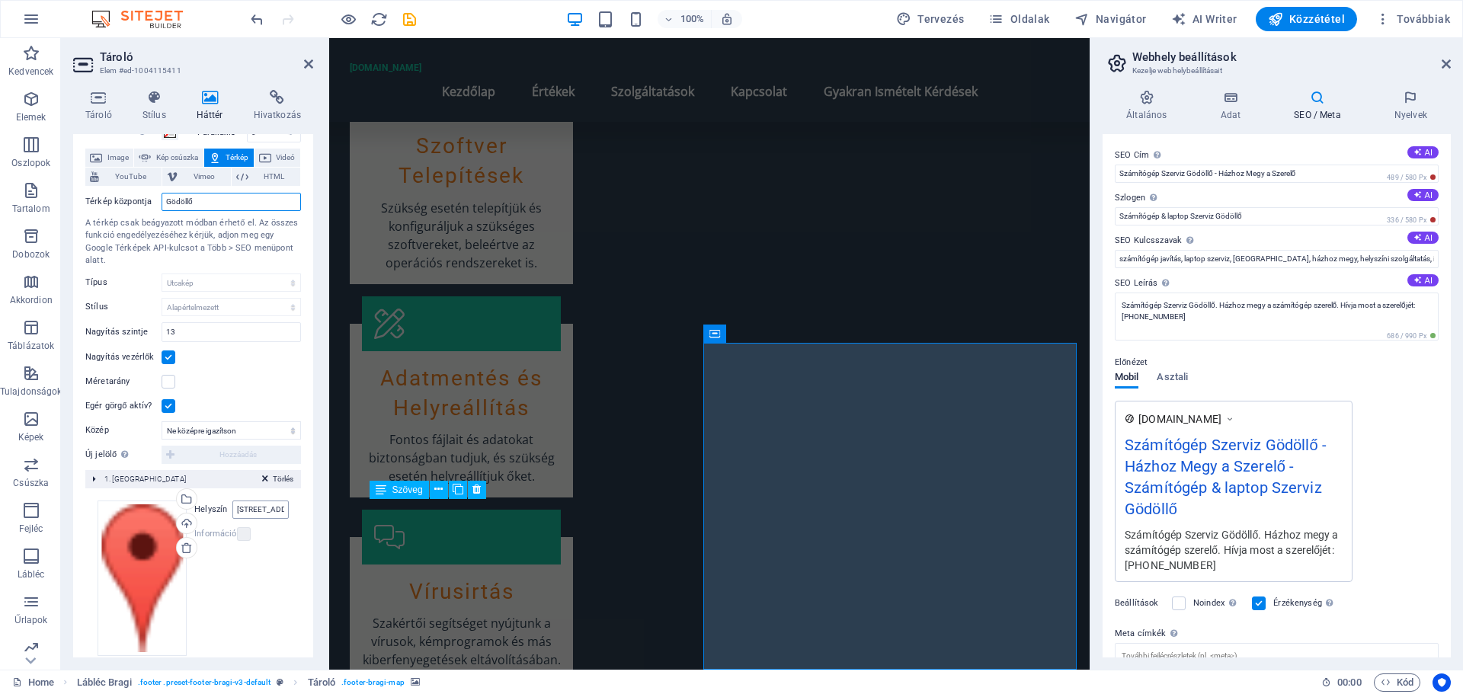
type input "Gödöllő"
click at [261, 512] on input "Fő utca 12, 2100 Gödöllő" at bounding box center [260, 510] width 56 height 18
click at [261, 511] on input "Fő utca 12, 2100 Gödöllő" at bounding box center [260, 510] width 56 height 18
type input "Gödöllő"
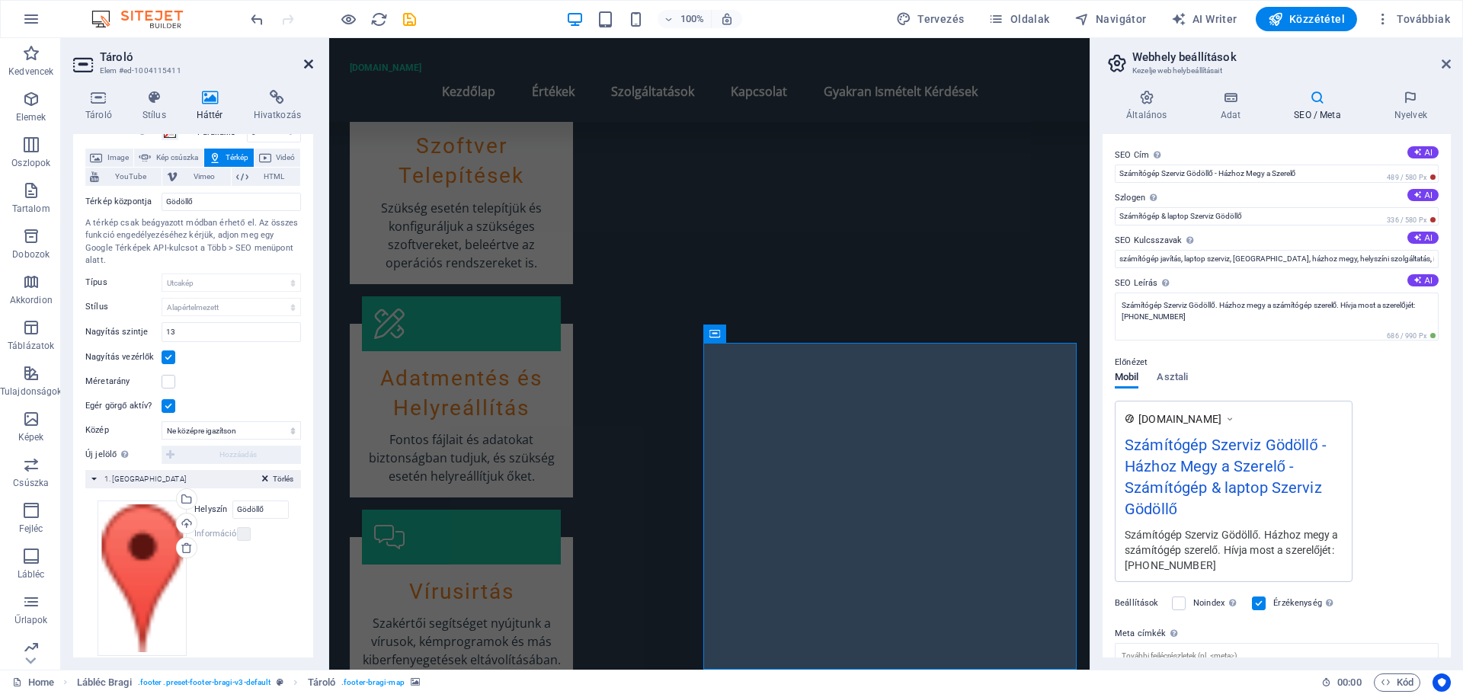
click at [304, 59] on icon at bounding box center [308, 64] width 9 height 12
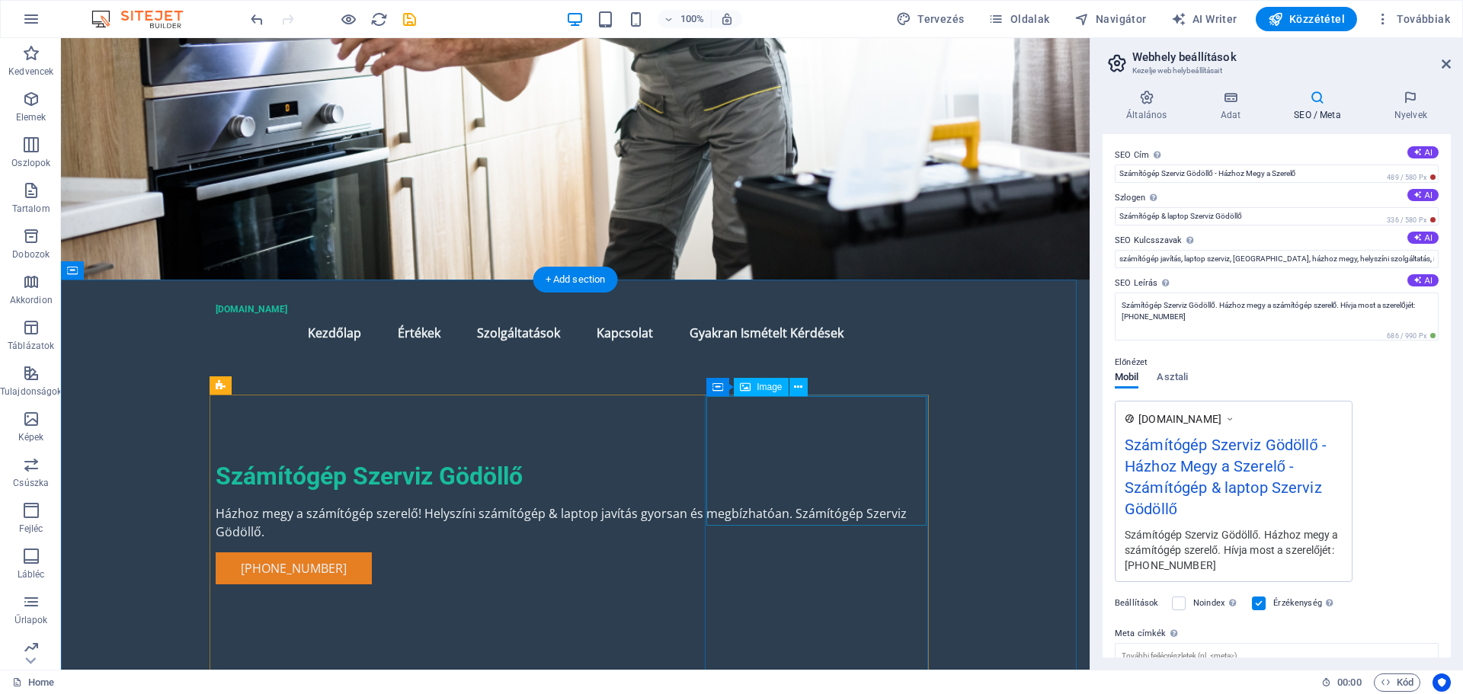
scroll to position [0, 0]
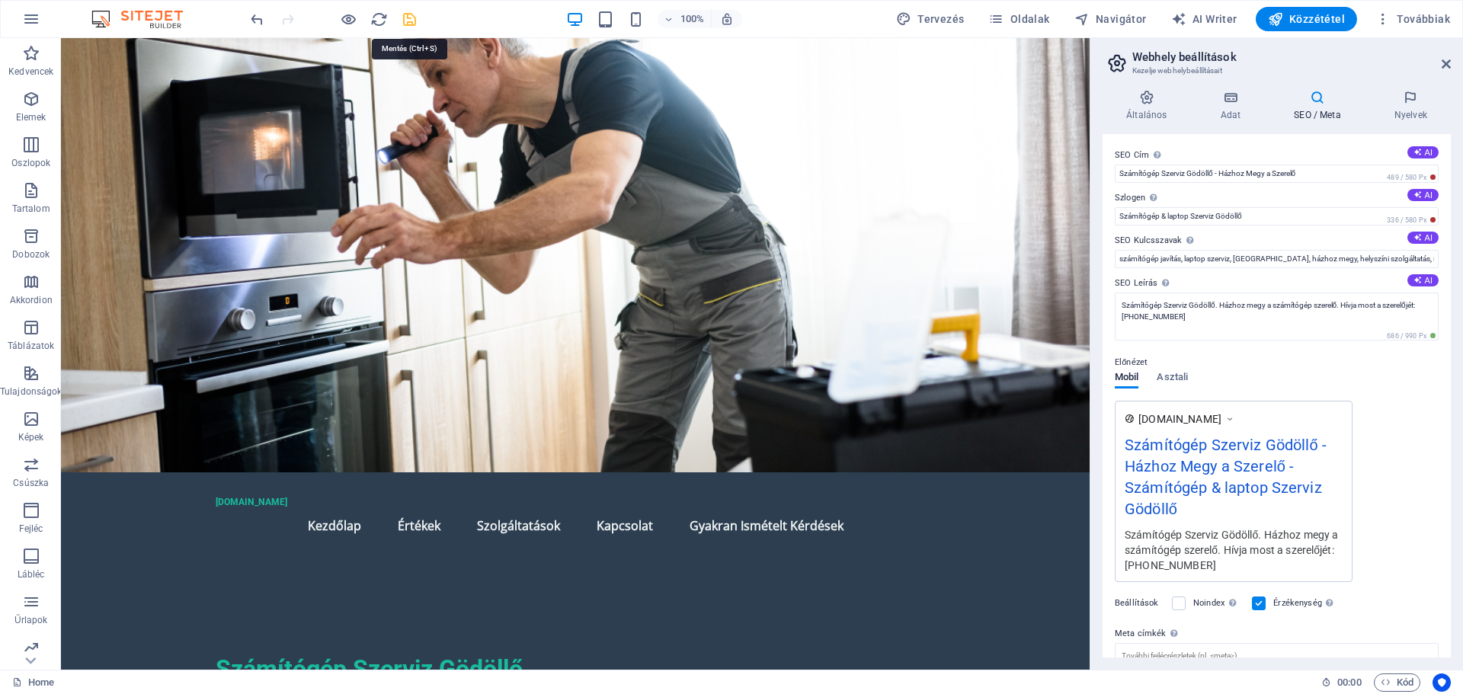
click at [409, 18] on icon "save" at bounding box center [410, 20] width 18 height 18
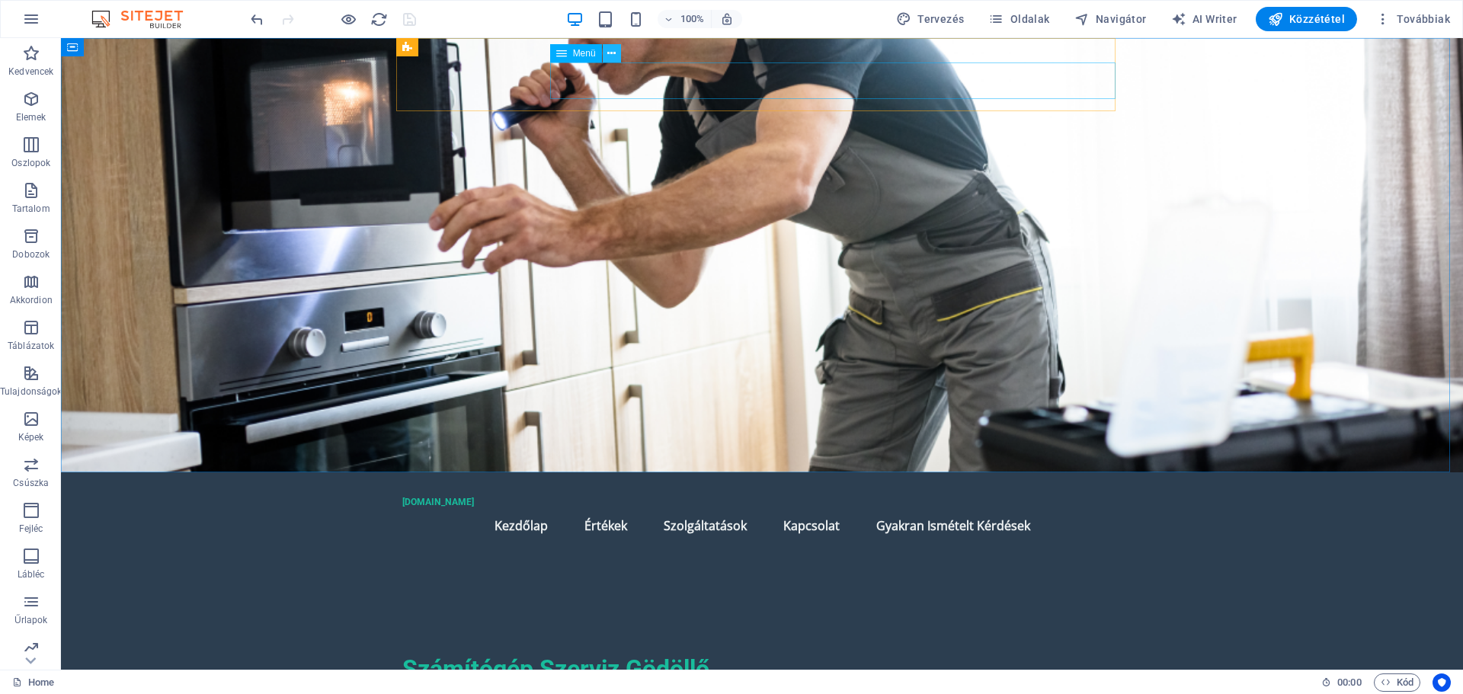
click at [610, 52] on icon at bounding box center [611, 54] width 8 height 16
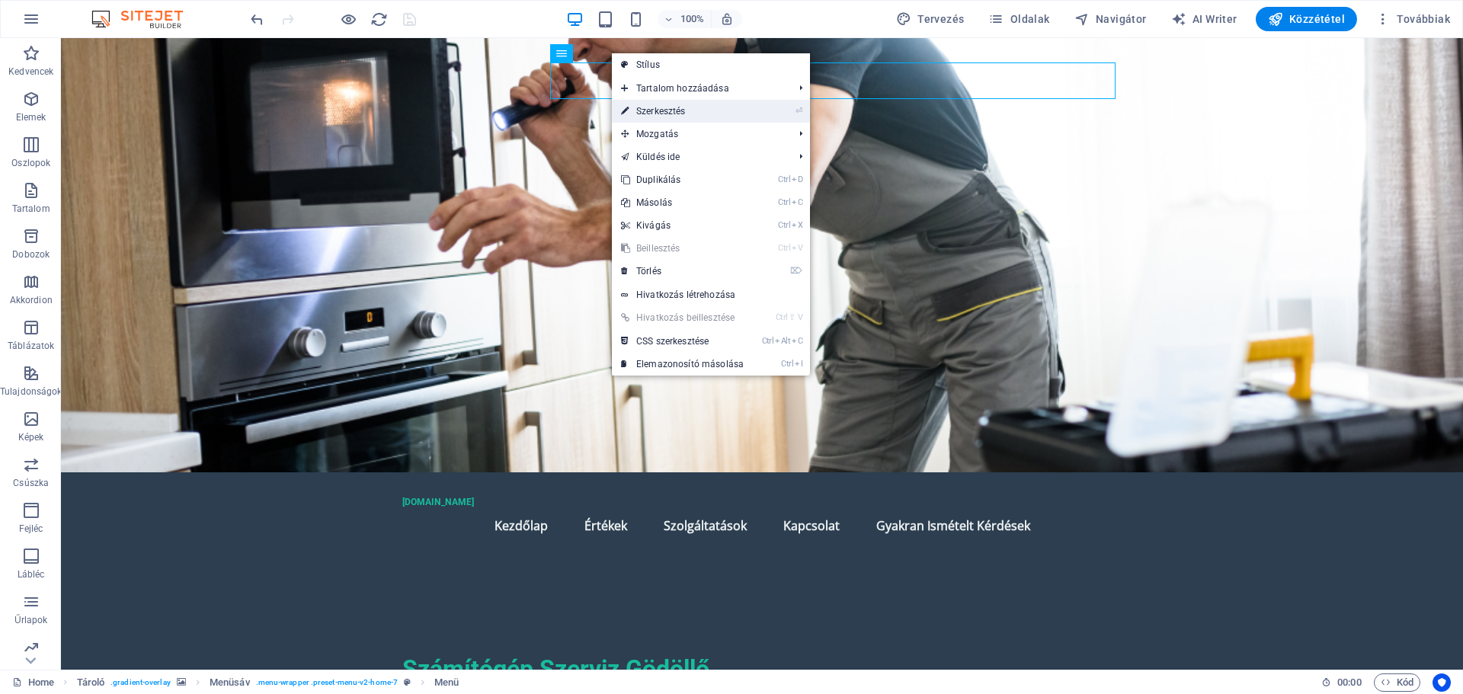
drag, startPoint x: 657, startPoint y: 110, endPoint x: 325, endPoint y: 73, distance: 334.3
click at [657, 110] on link "⏎ Szerkesztés" at bounding box center [682, 111] width 141 height 23
select select
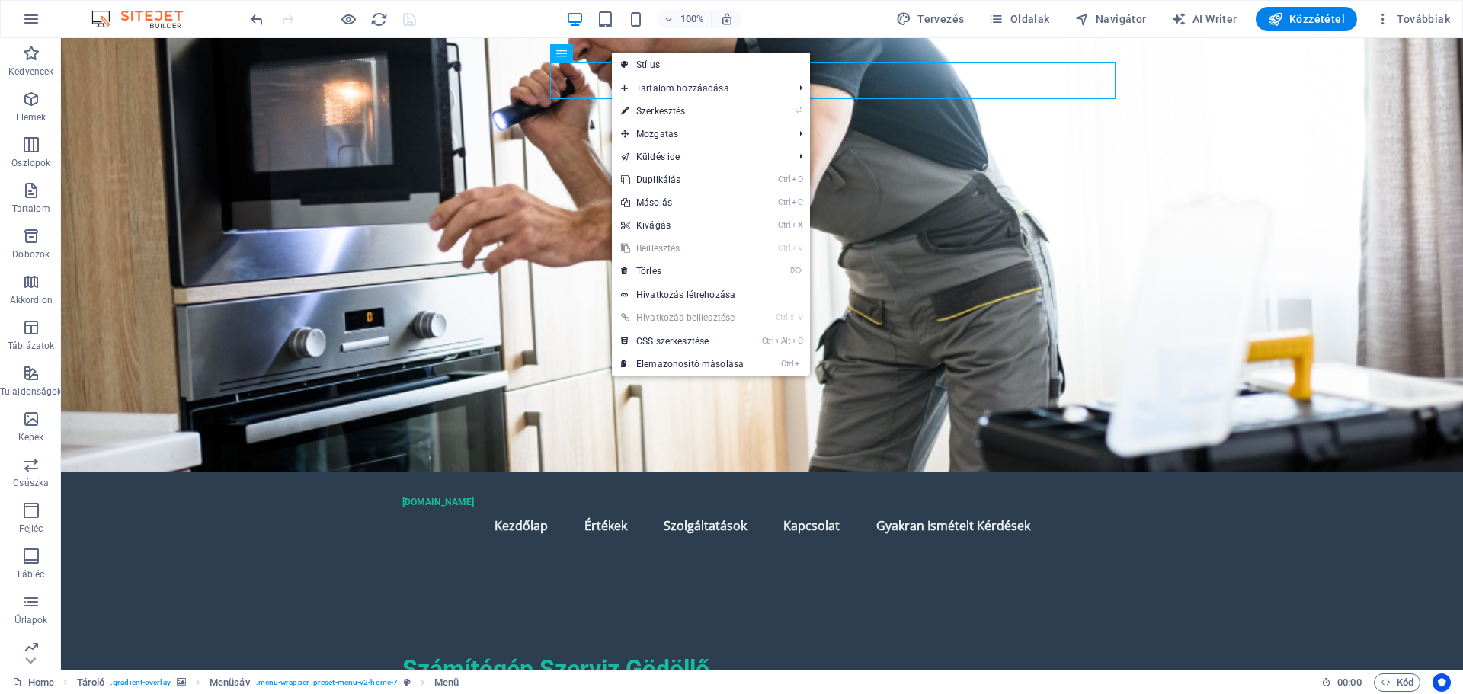
select select
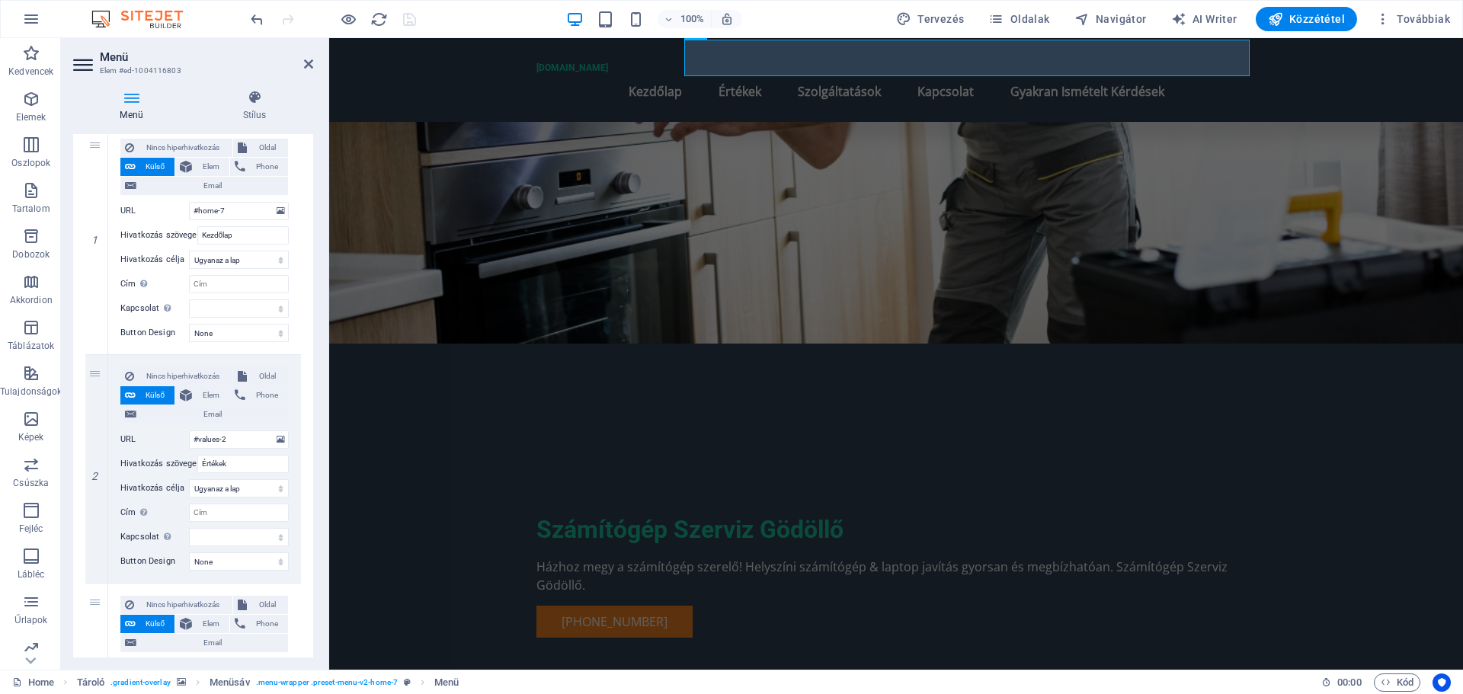
scroll to position [305, 0]
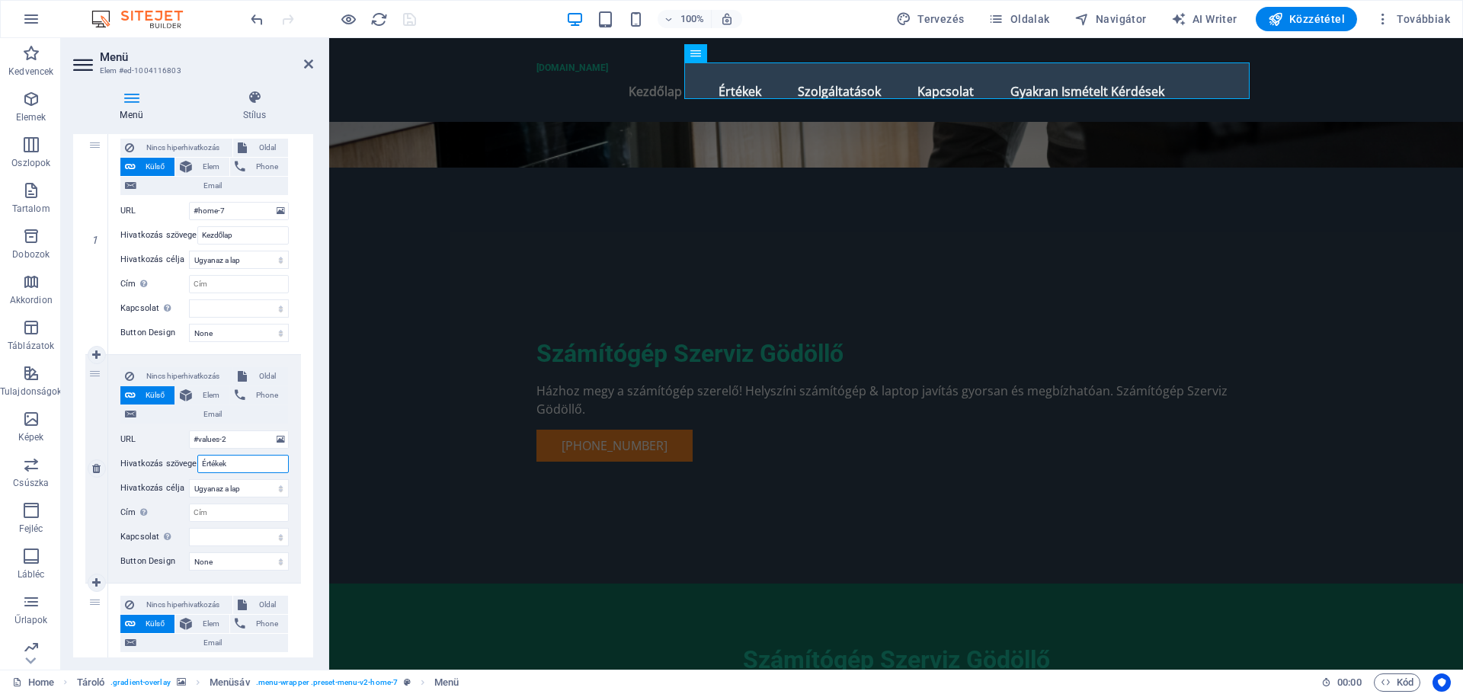
drag, startPoint x: 233, startPoint y: 466, endPoint x: 194, endPoint y: 470, distance: 39.8
click at [194, 470] on div "Hivatkozás szövege Értékek" at bounding box center [204, 464] width 168 height 18
type input "R"
select select
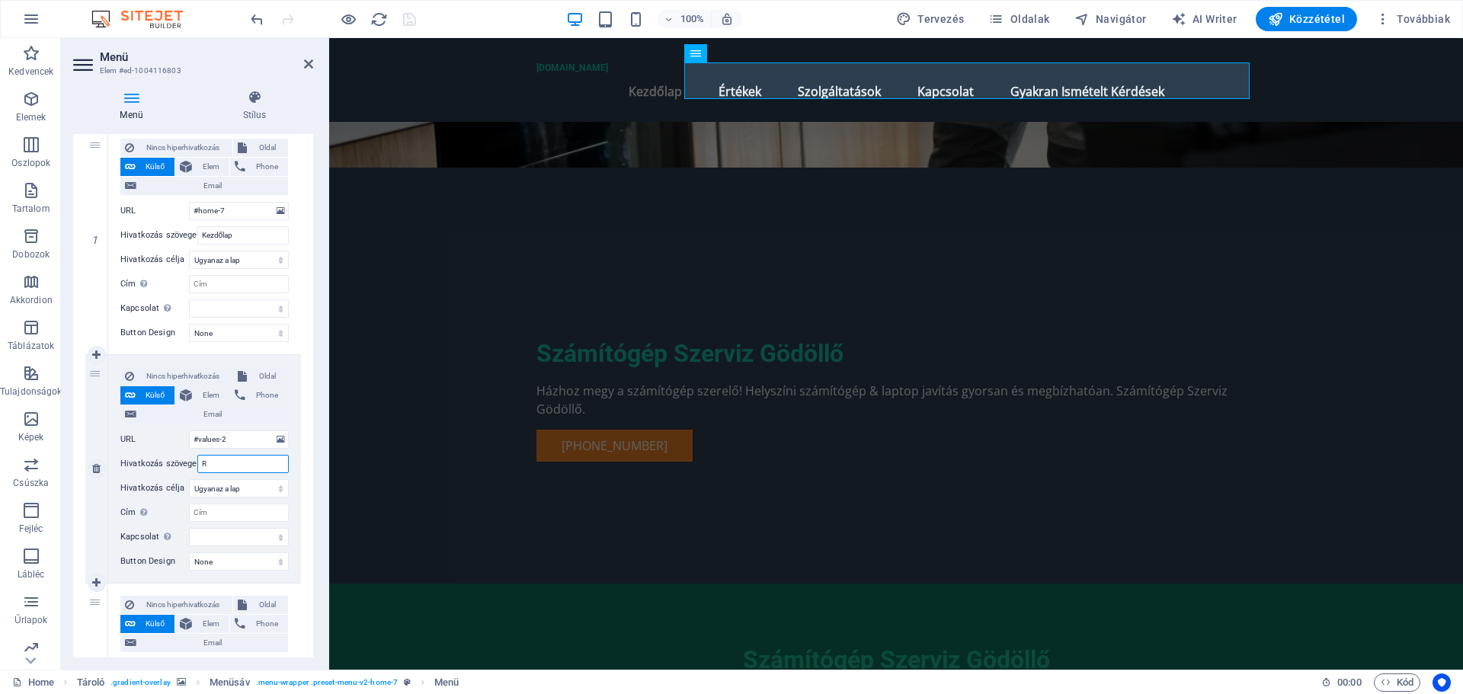
select select
type input "Rólunk"
select select
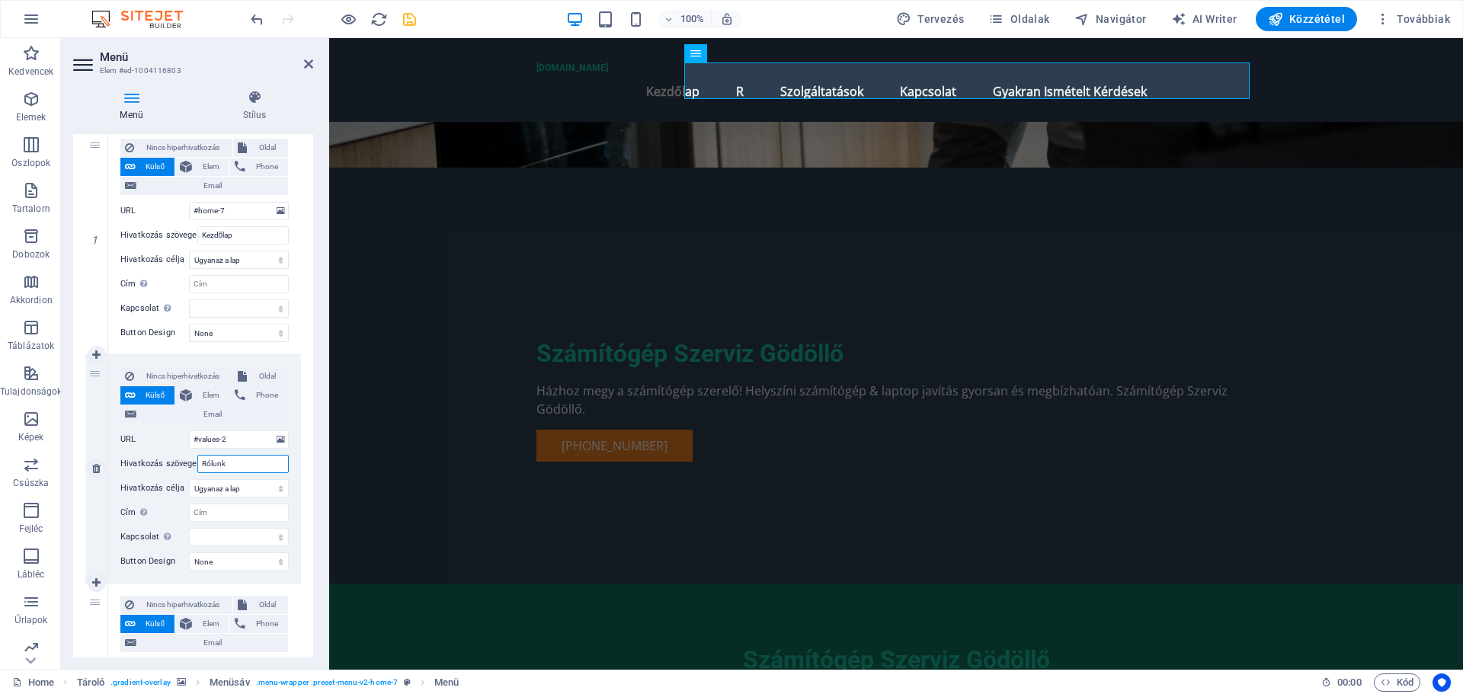
select select
type input "Rólunk"
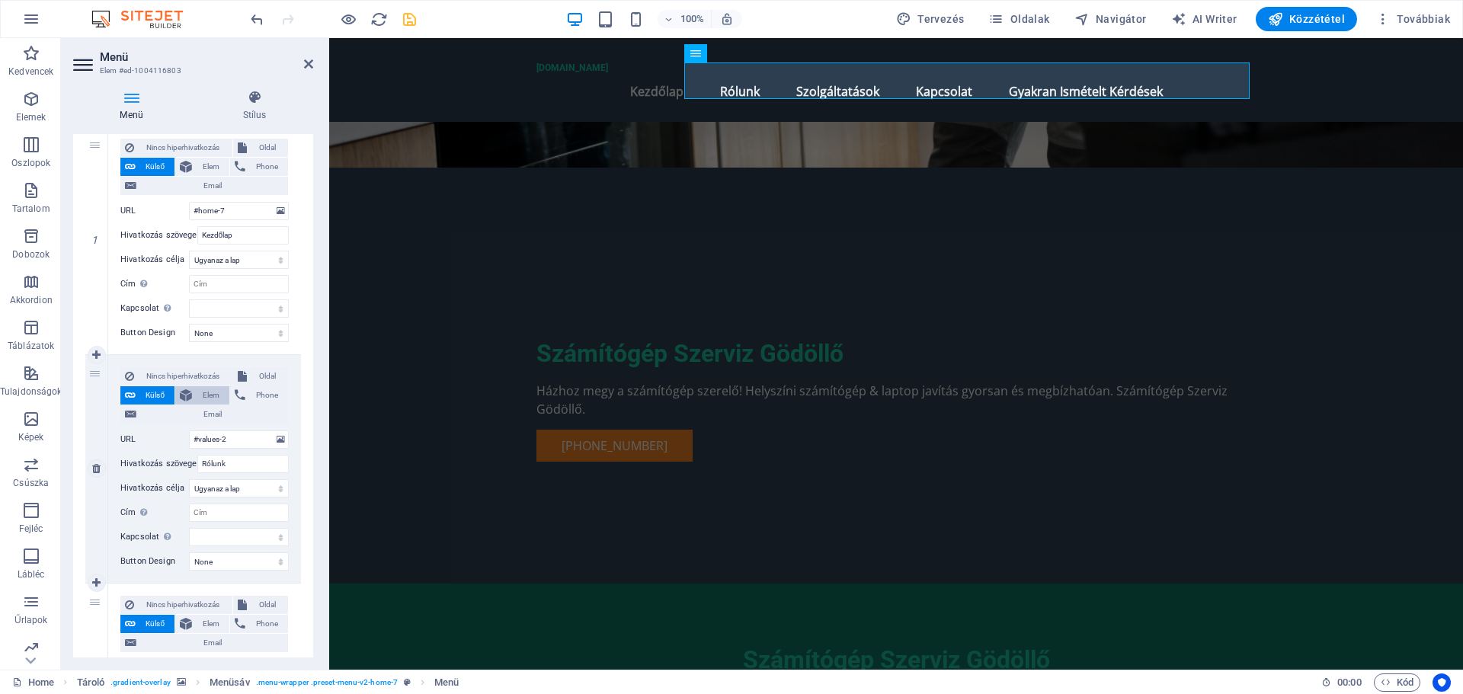
click at [209, 390] on span "Elem" at bounding box center [211, 395] width 28 height 18
select select
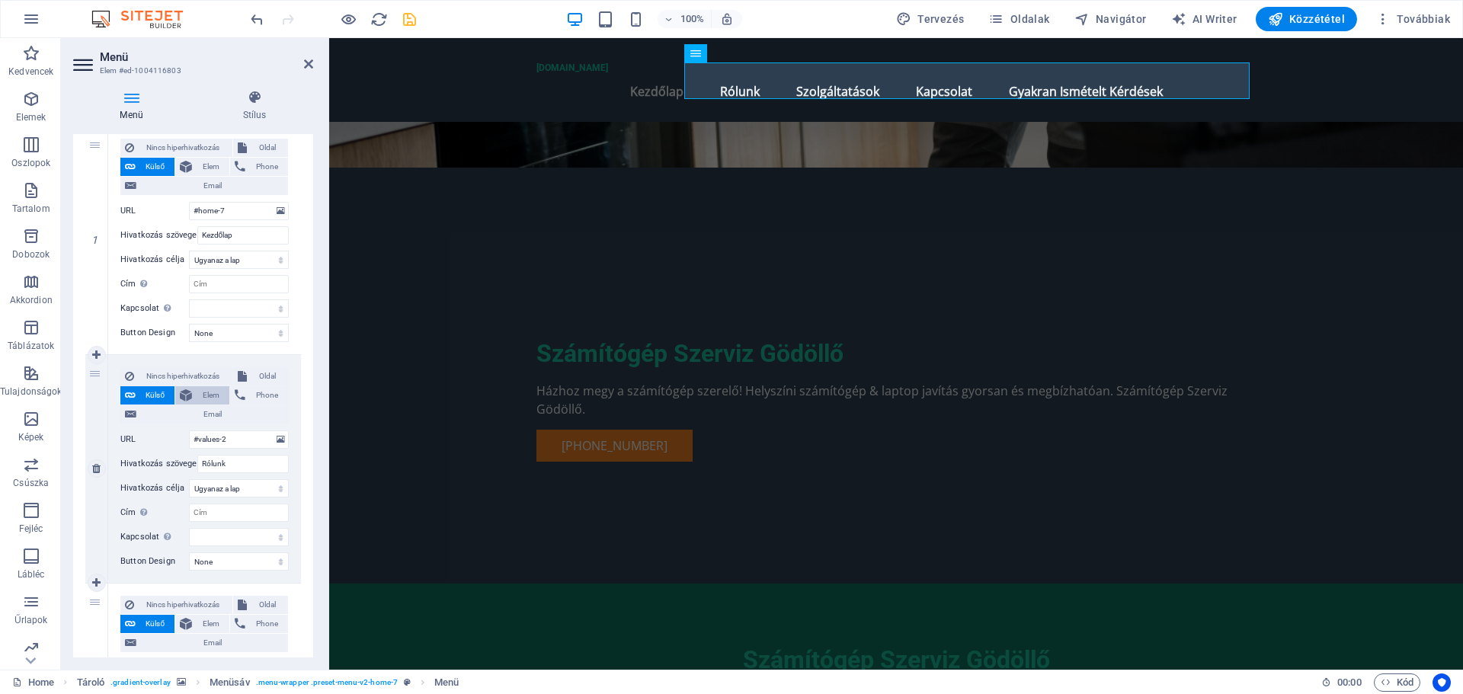
select select
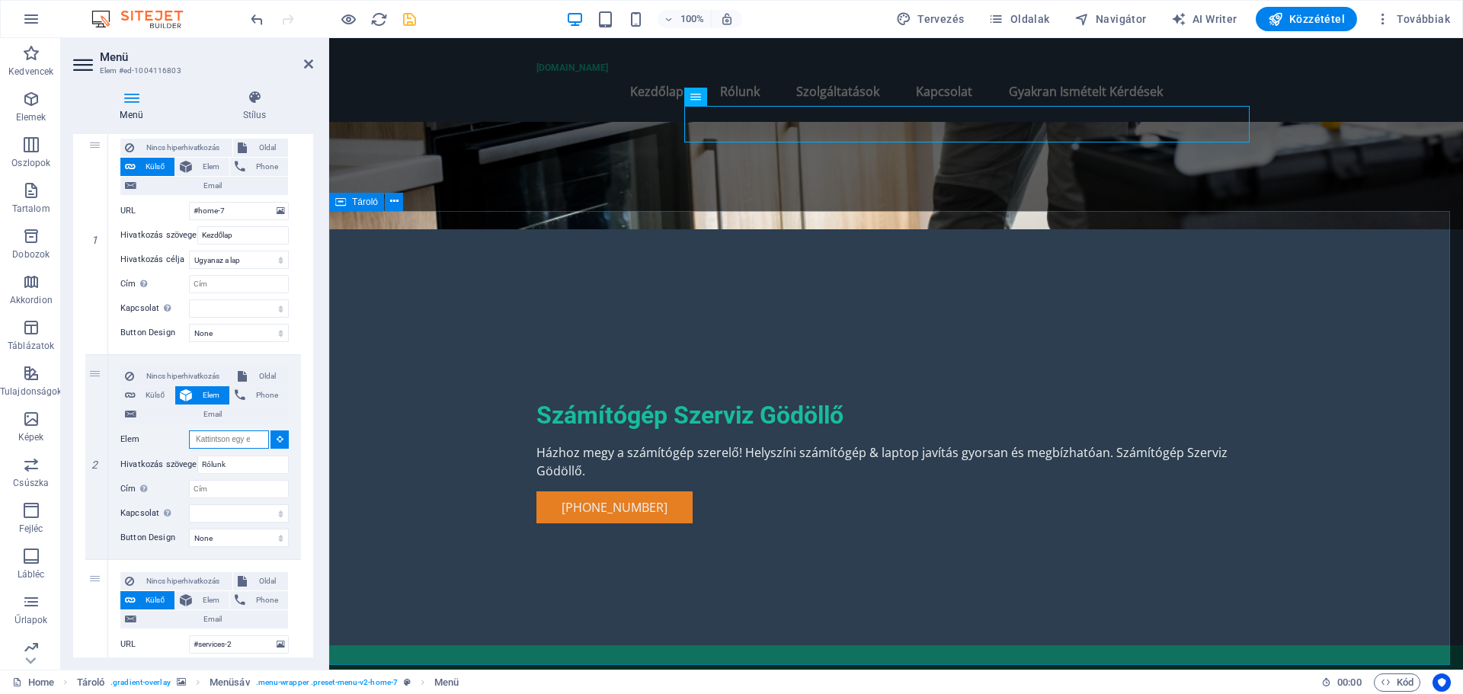
scroll to position [232, 0]
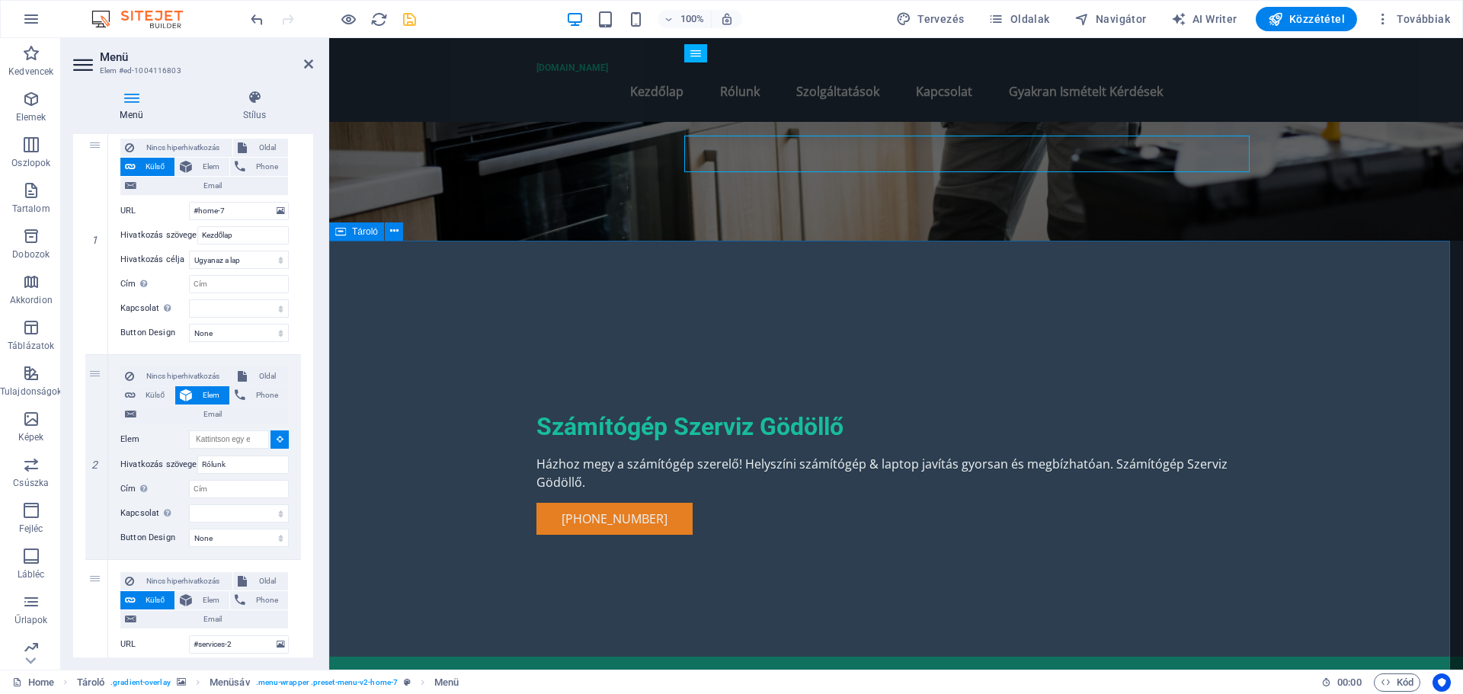
select select
type input "#ed-1004116884"
select select
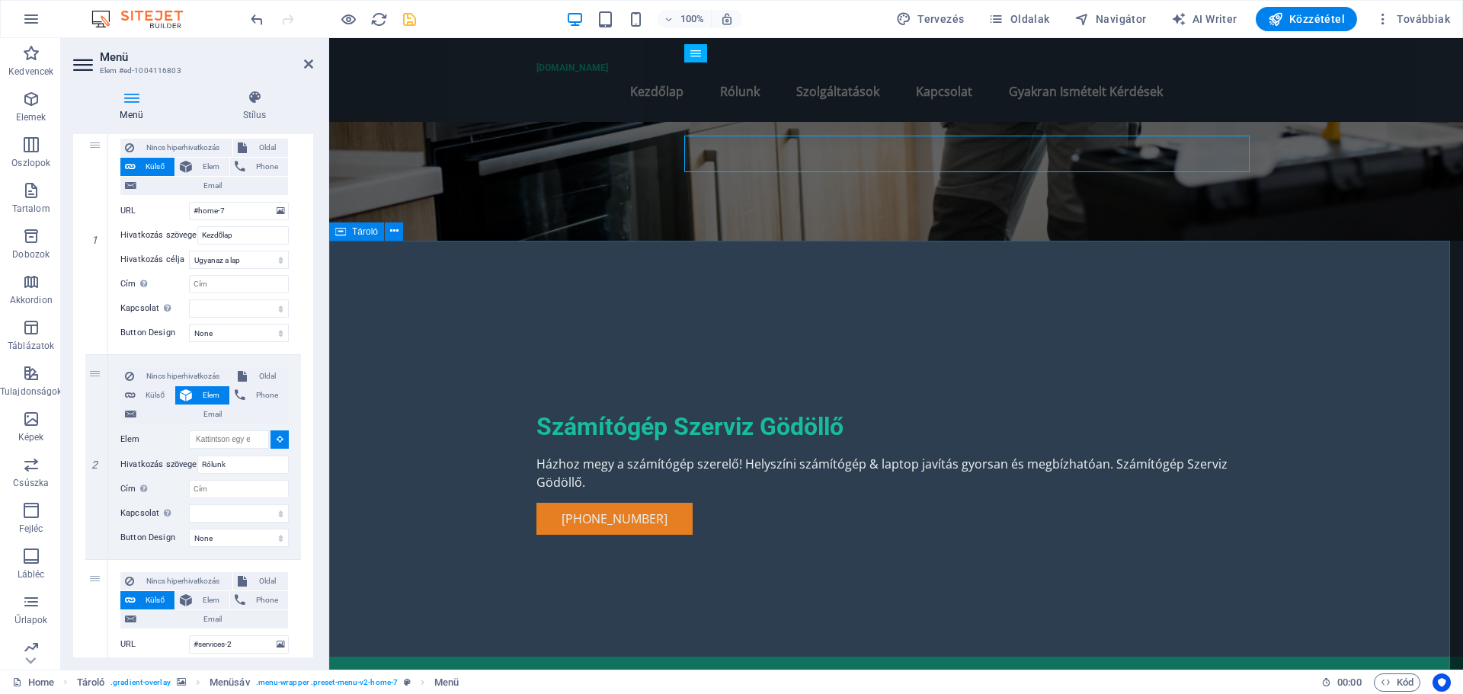
select select
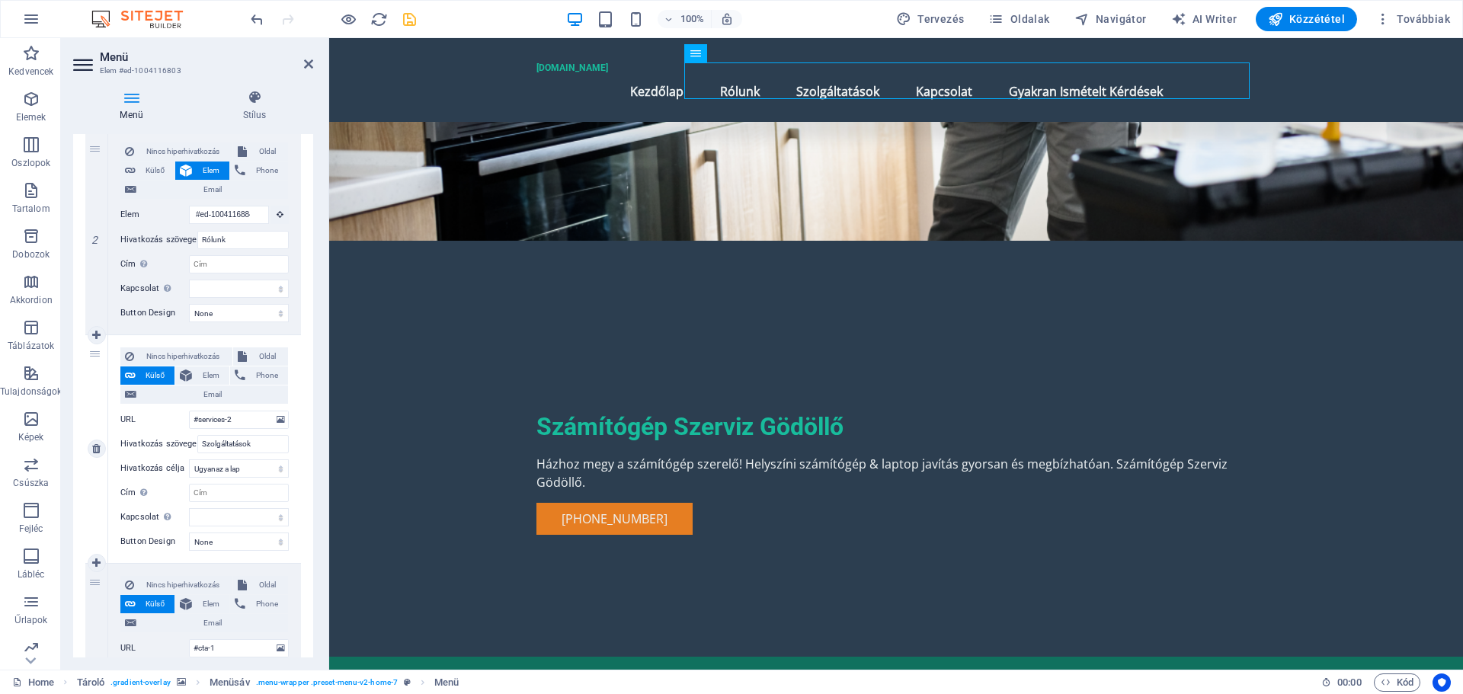
scroll to position [381, 0]
click at [207, 373] on span "Elem" at bounding box center [211, 372] width 28 height 18
select select
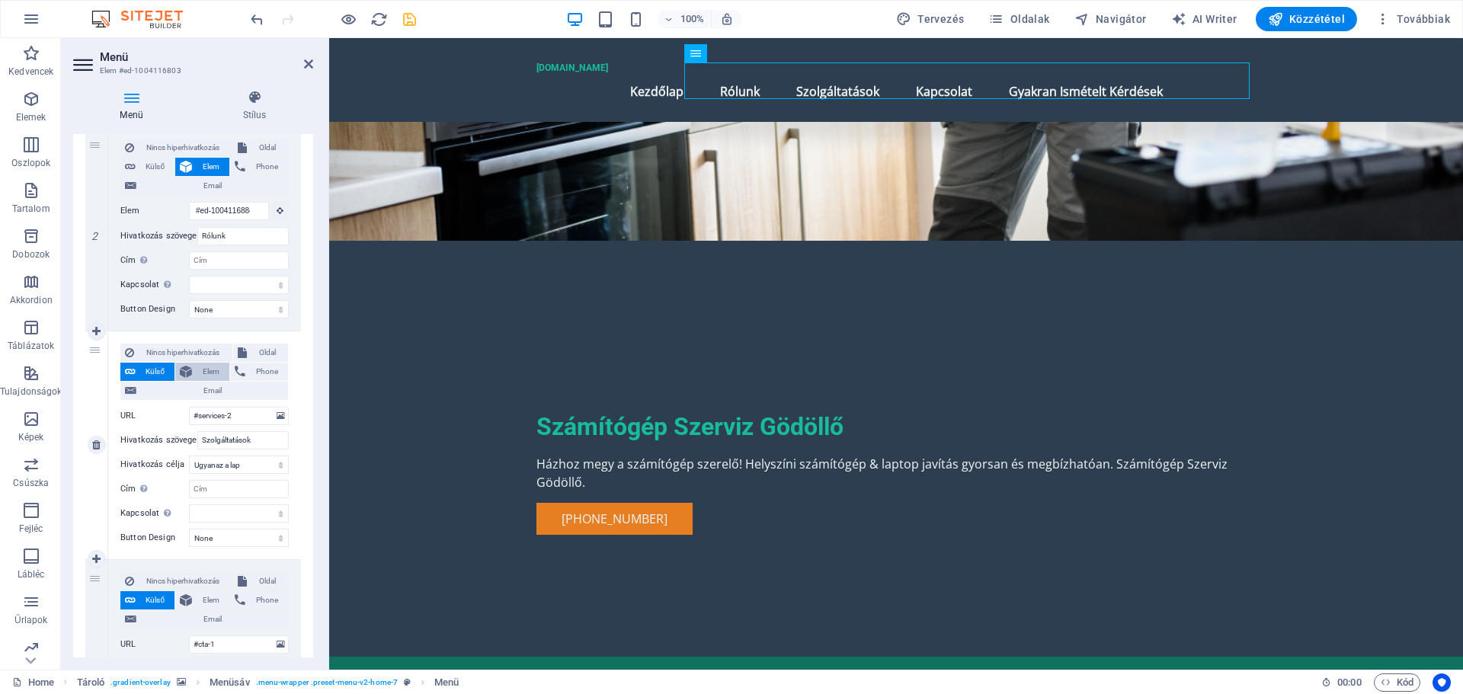
select select
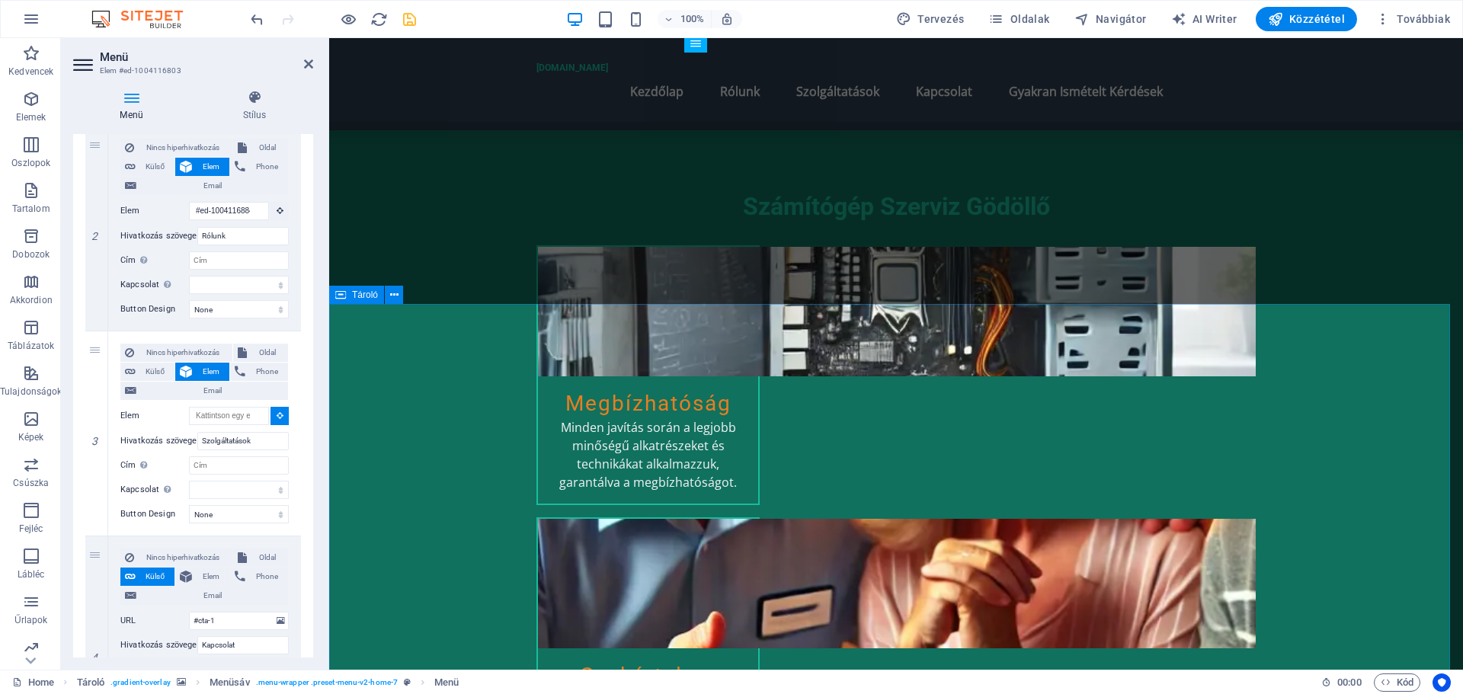
scroll to position [765, 0]
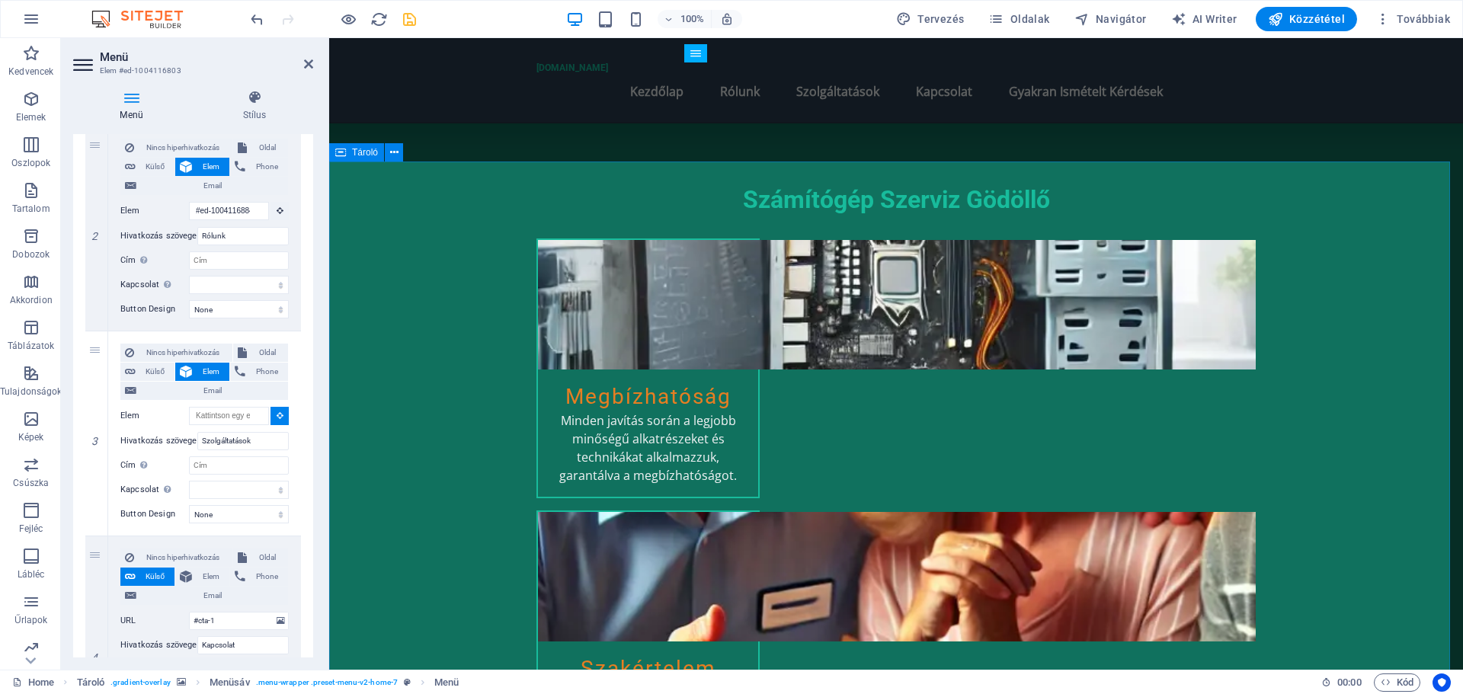
select select
type input "#ed-1004115153"
select select
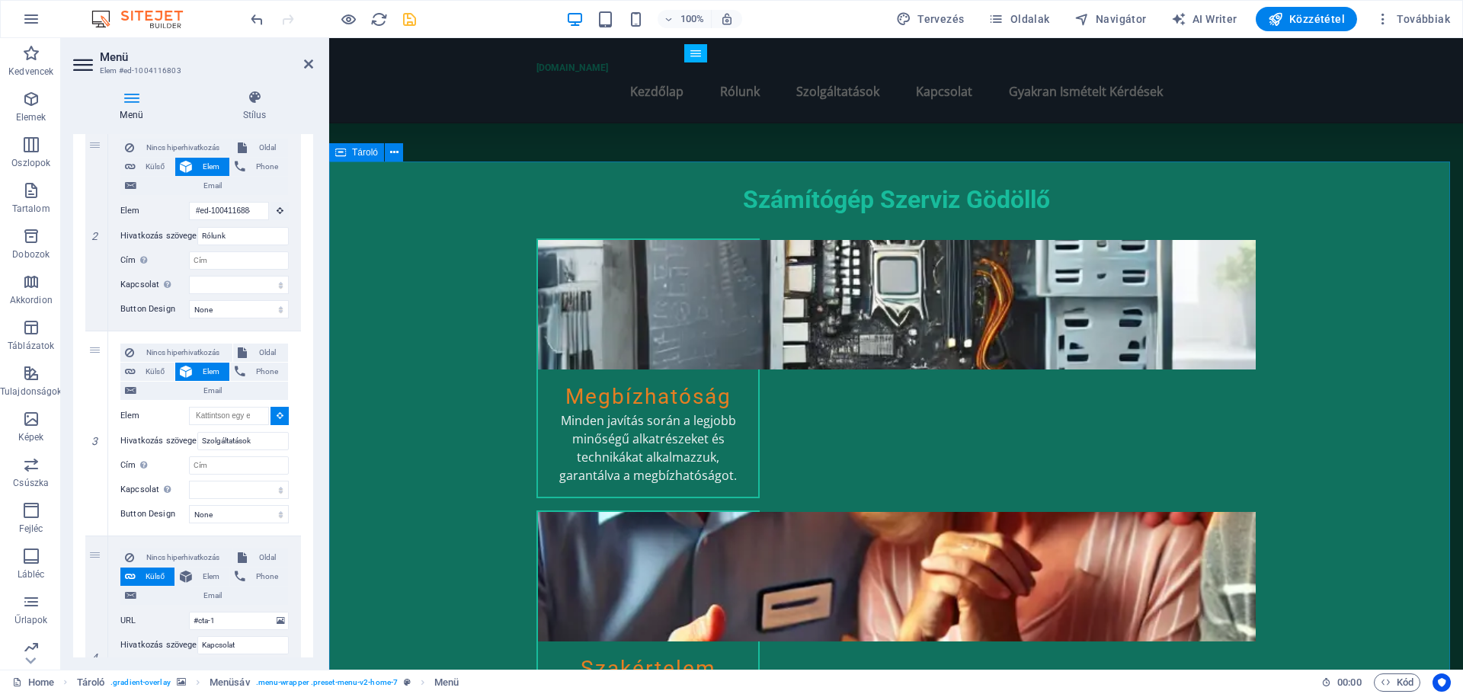
select select
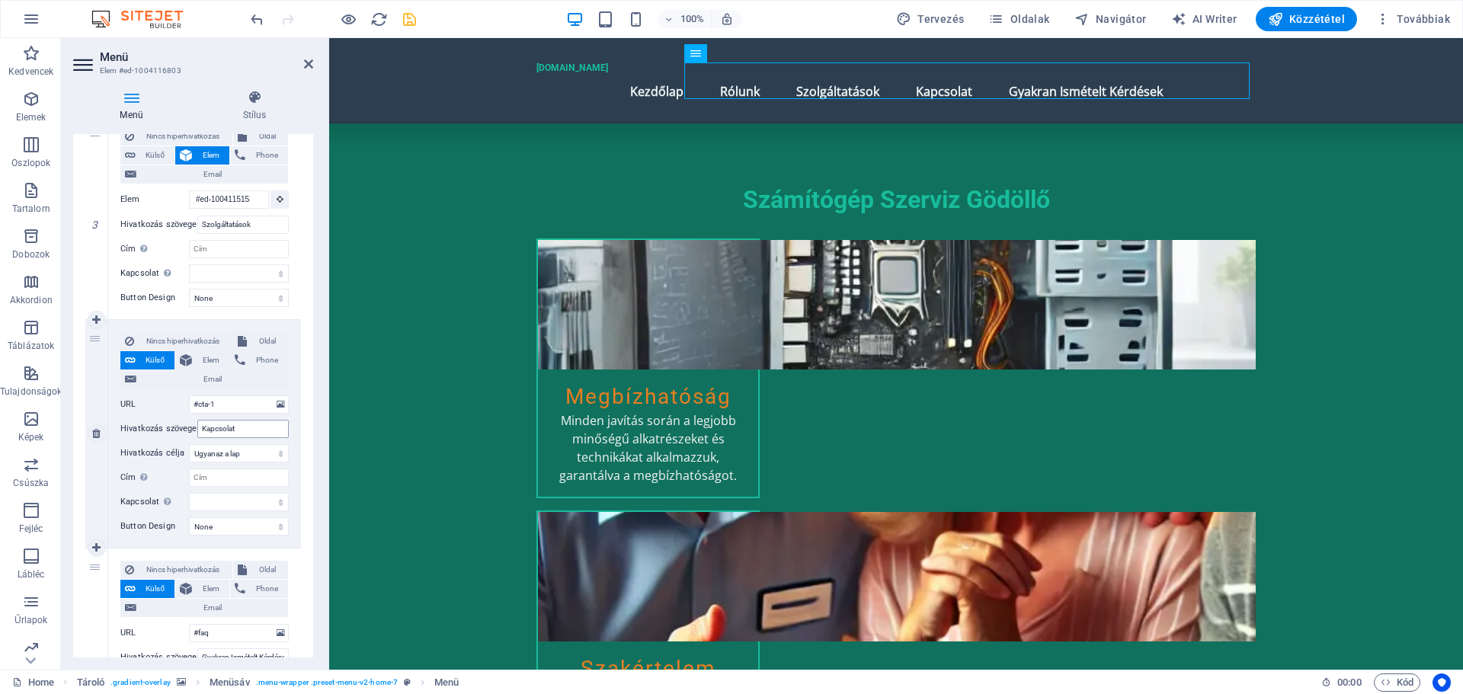
scroll to position [610, 0]
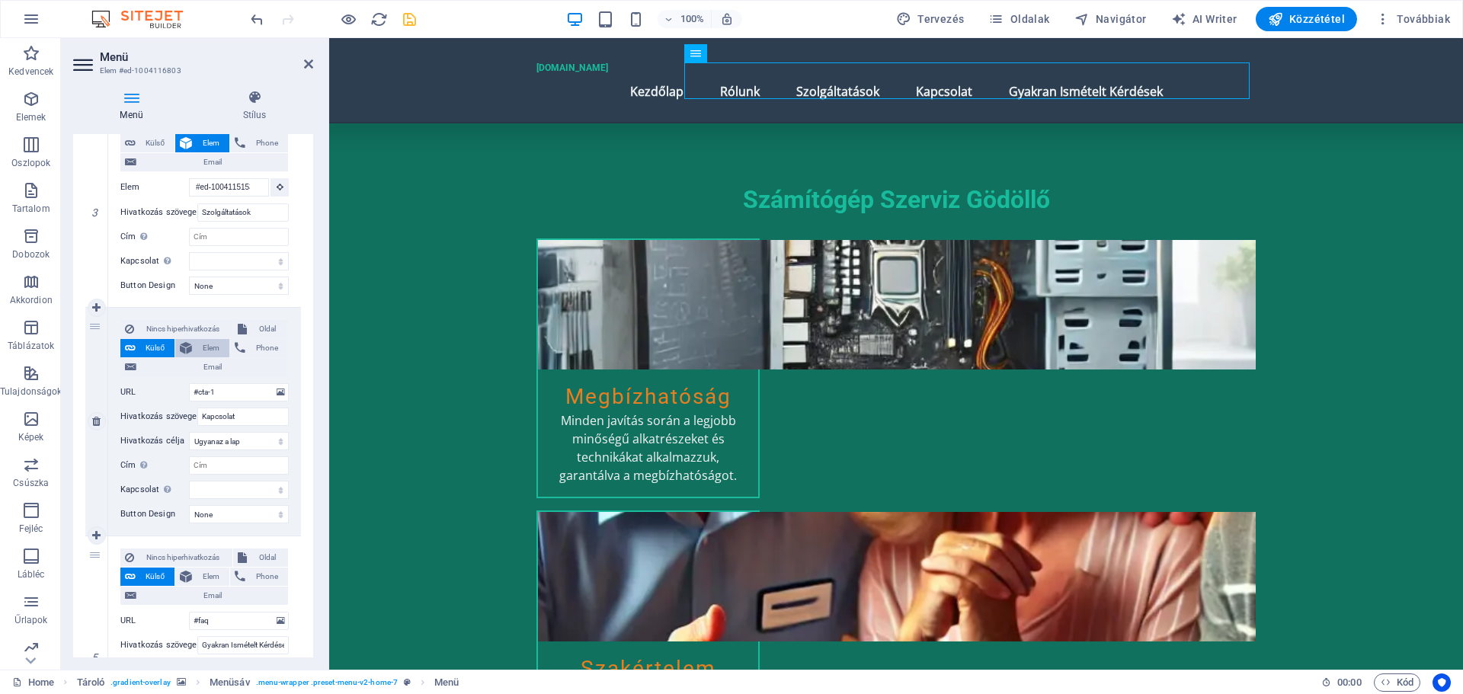
click at [210, 347] on span "Elem" at bounding box center [211, 348] width 28 height 18
select select
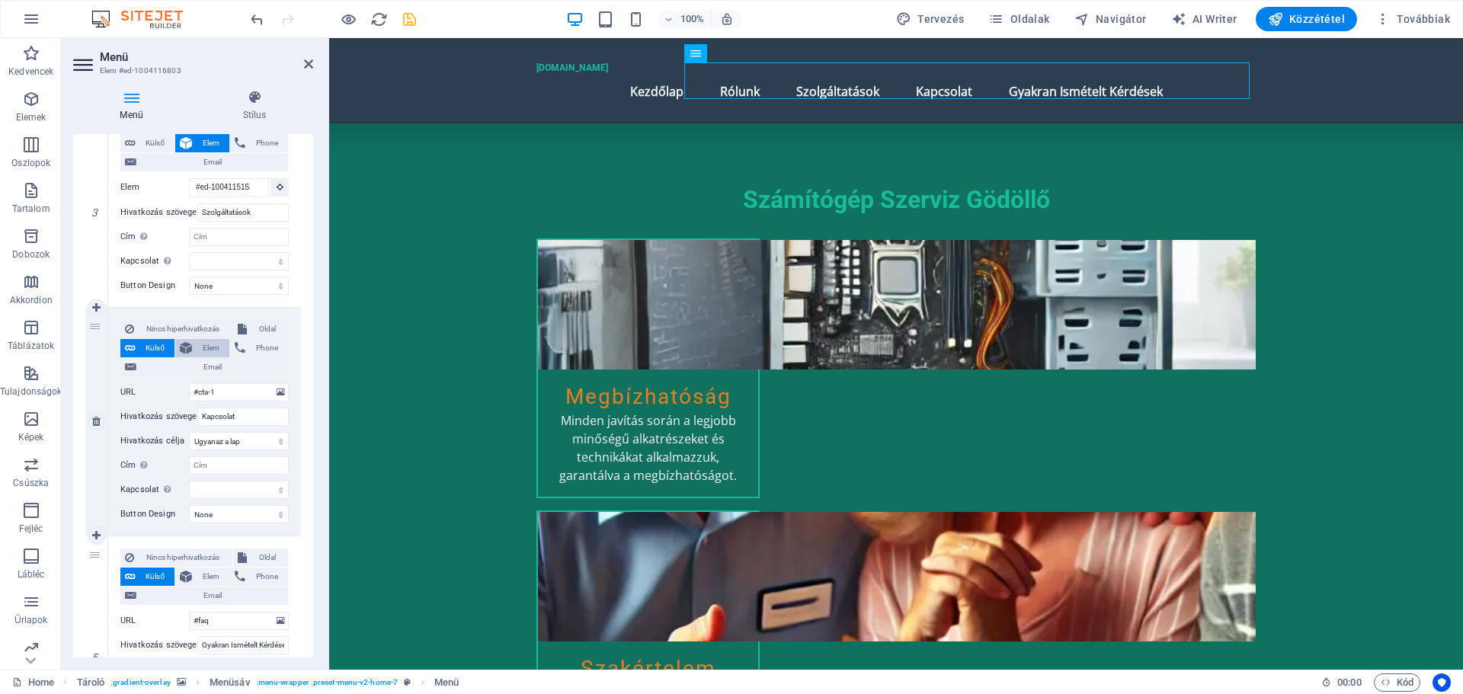
select select
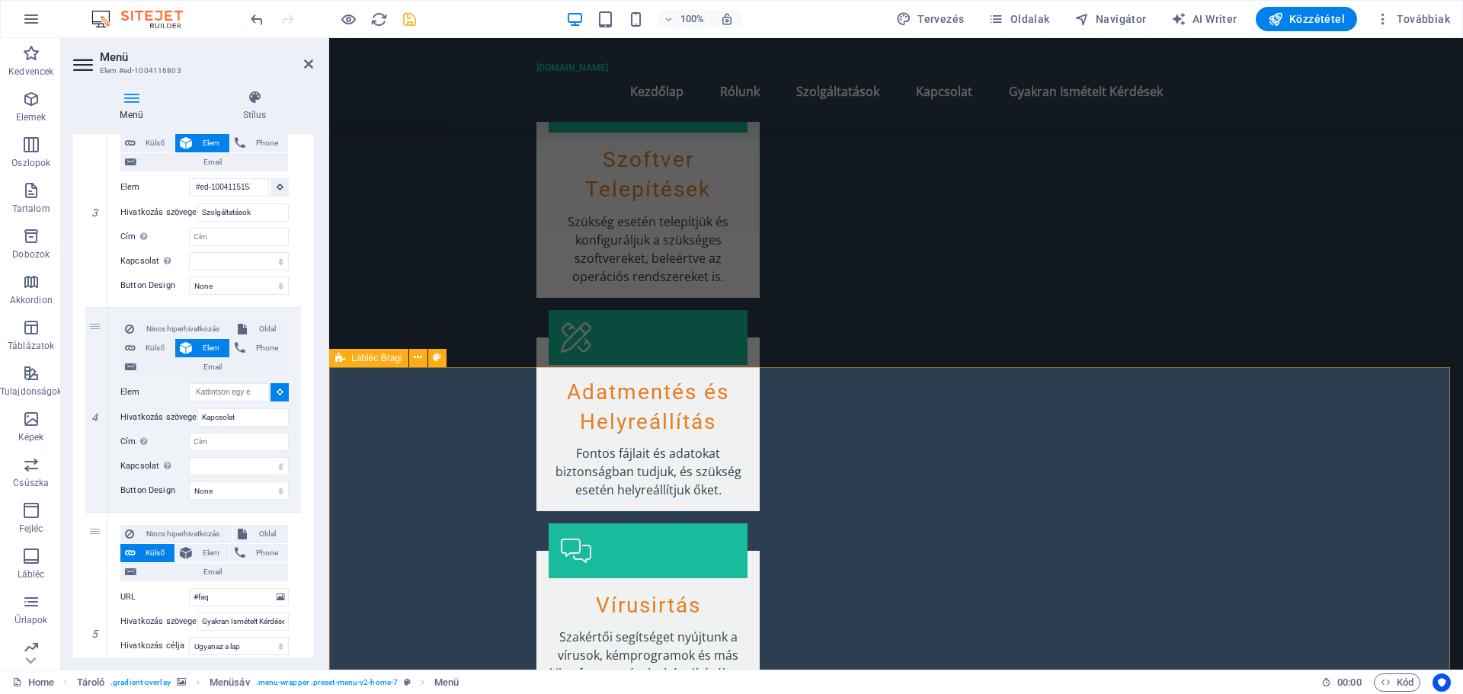
scroll to position [2414, 0]
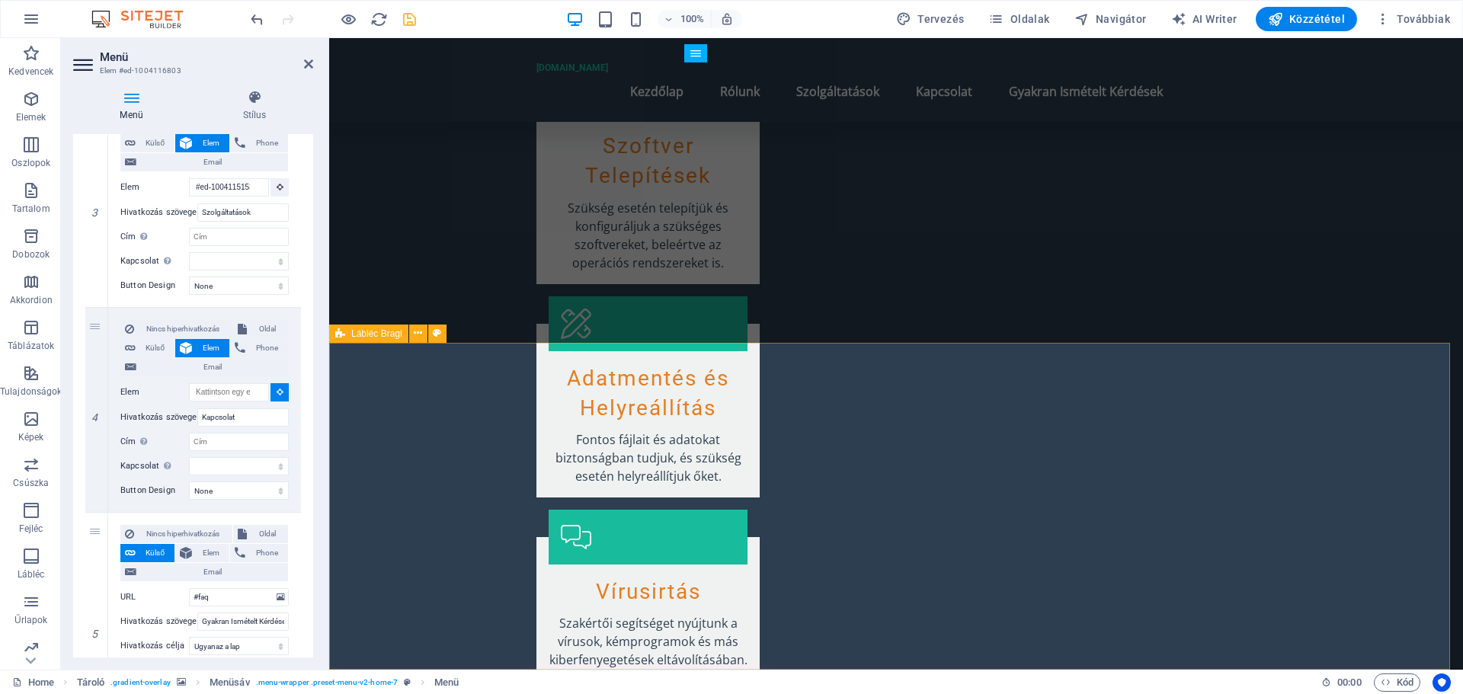
select select
type input "#ed-1004115372"
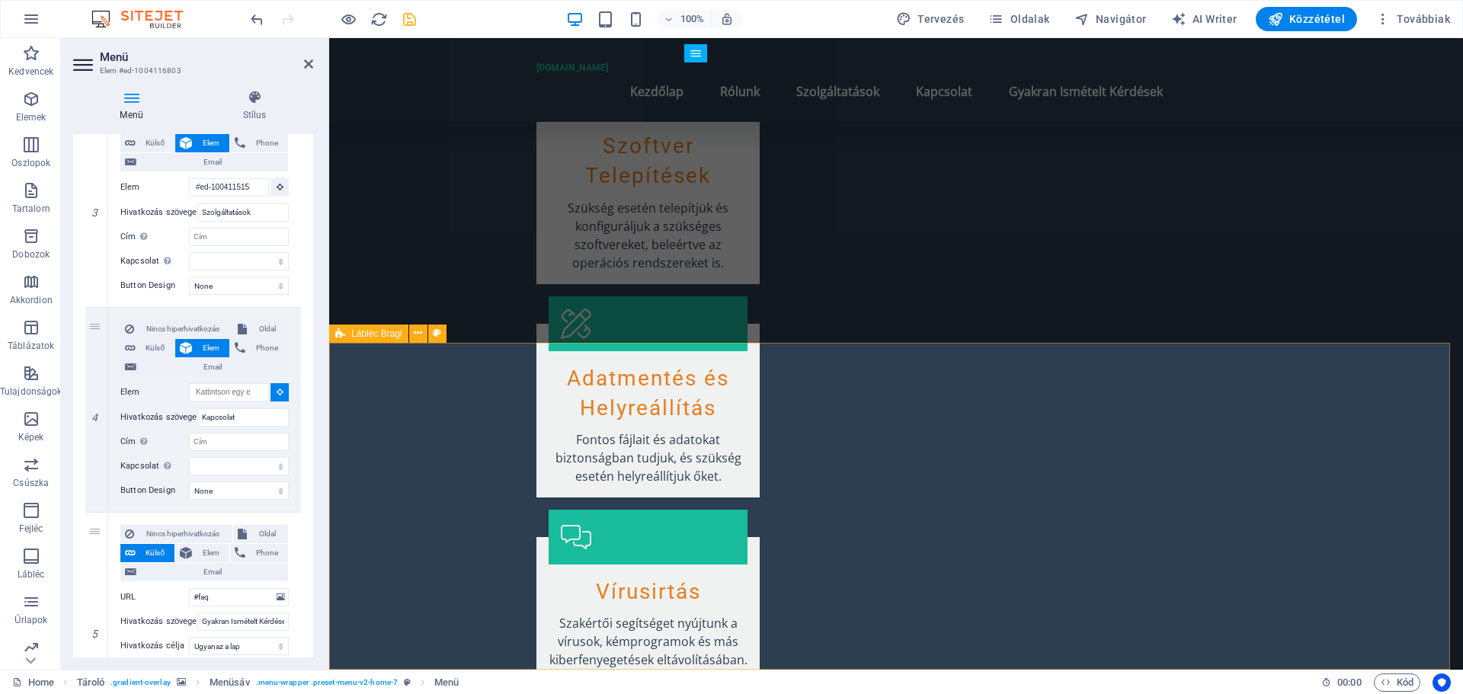
select select
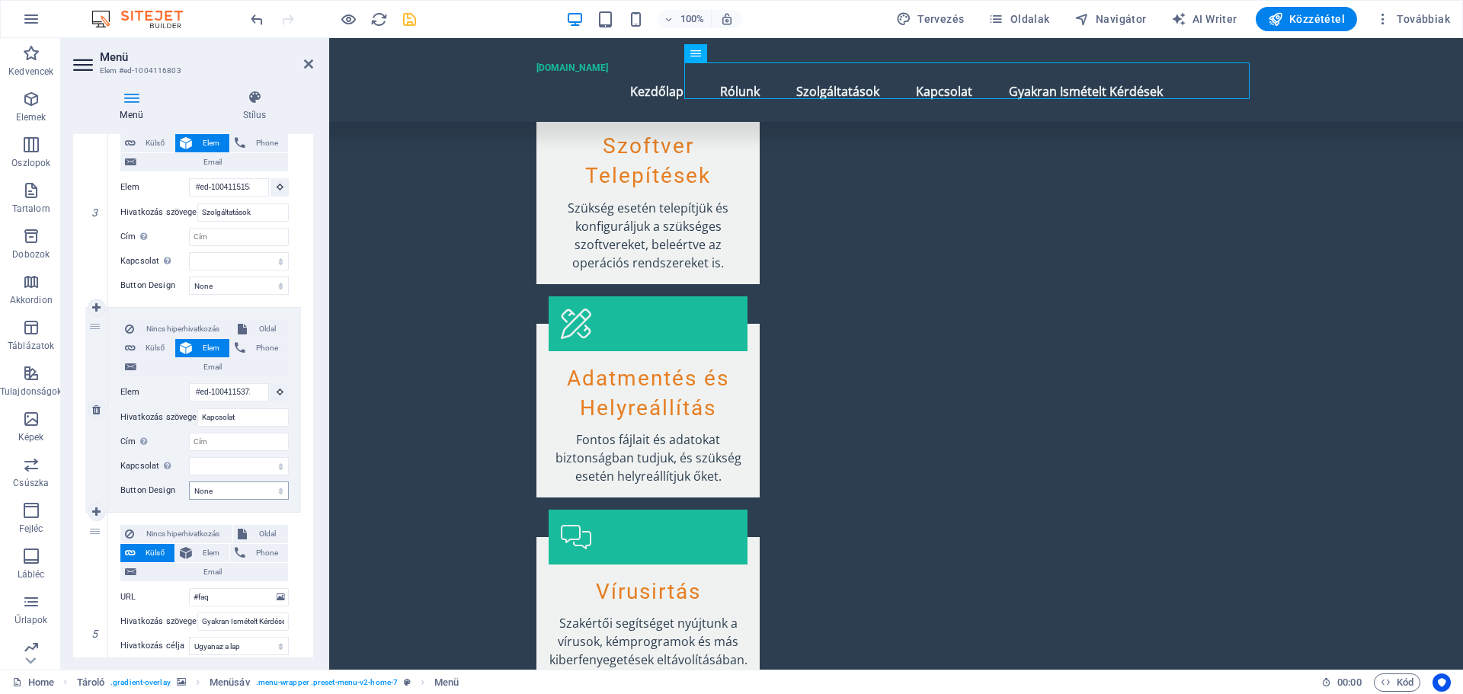
scroll to position [747, 0]
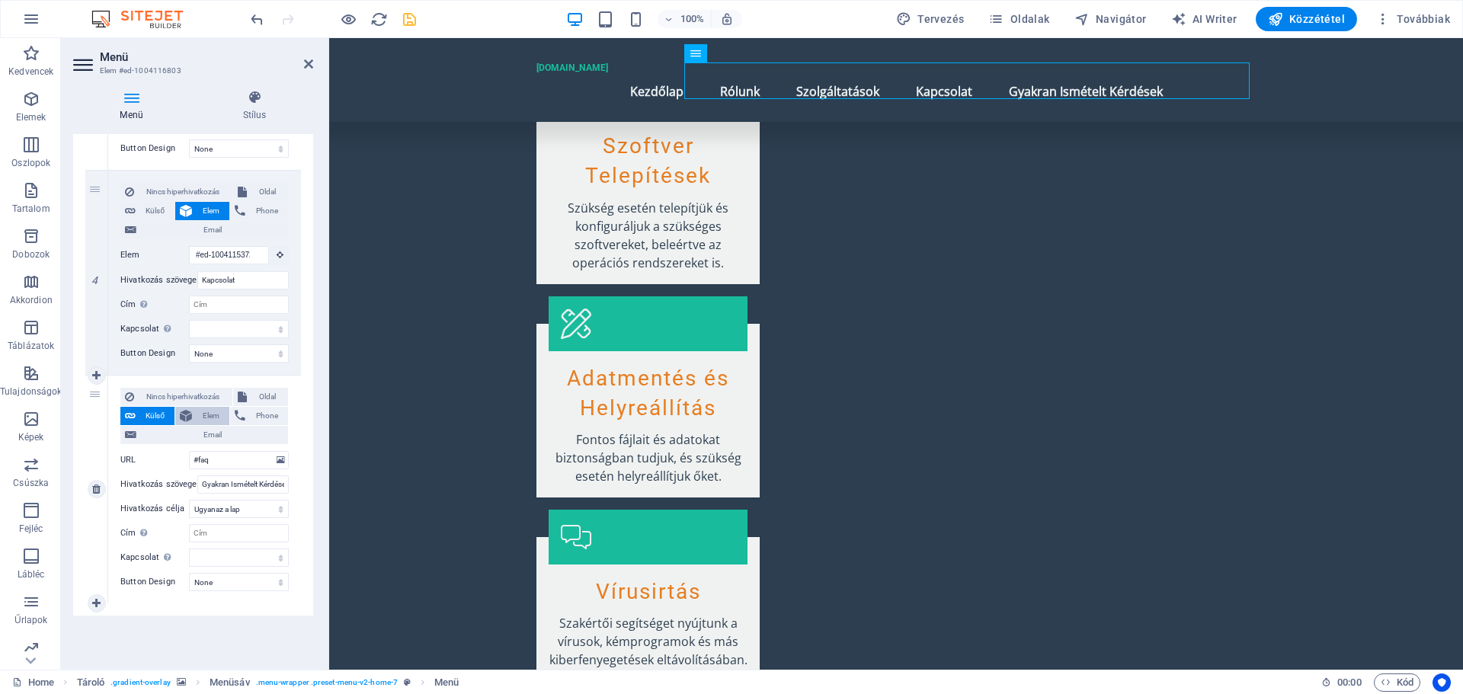
click at [207, 414] on span "Elem" at bounding box center [211, 416] width 28 height 18
select select
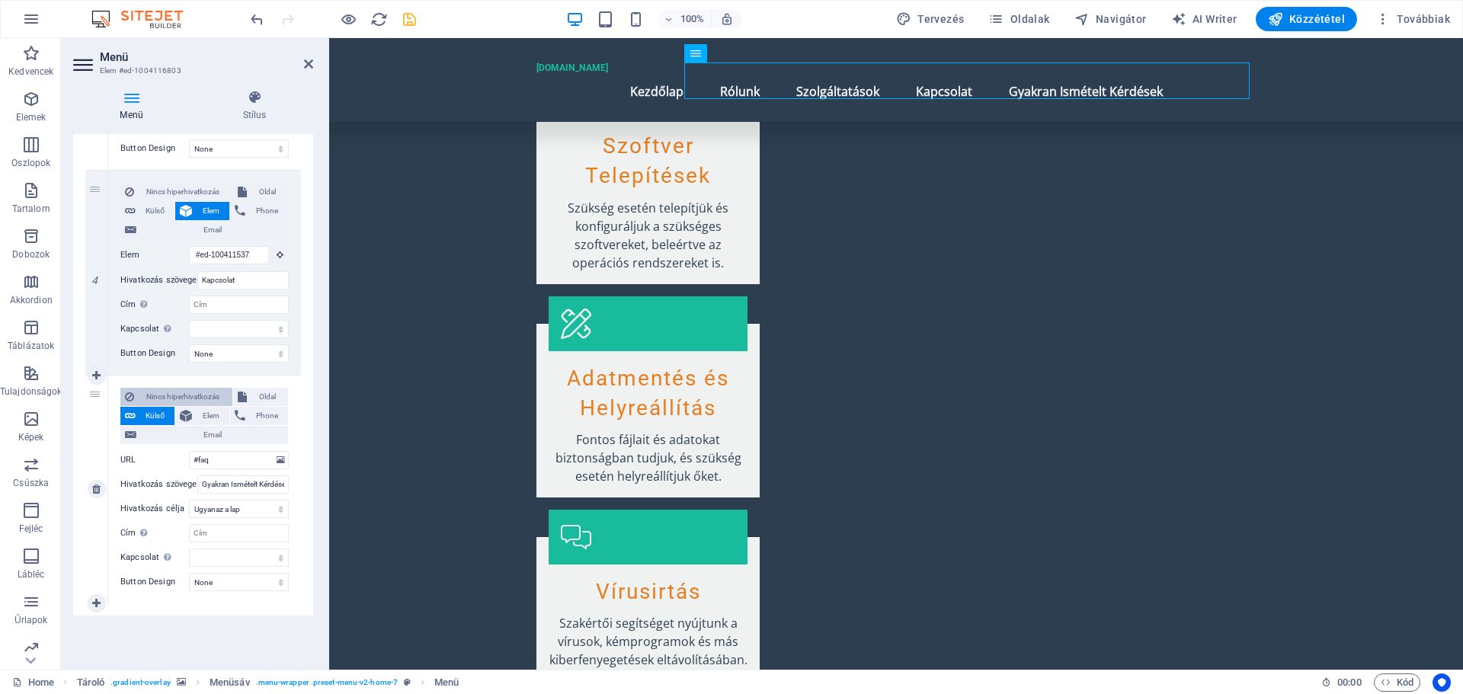
select select
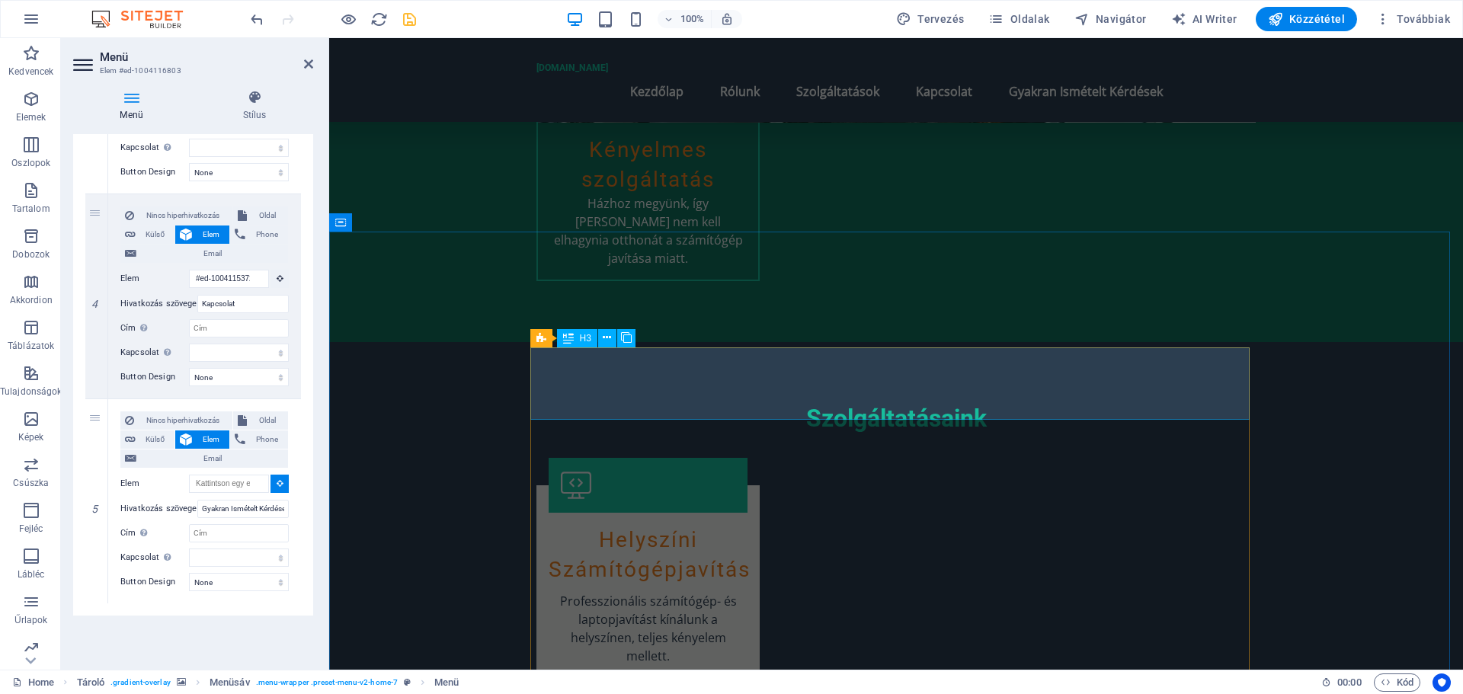
scroll to position [1347, 0]
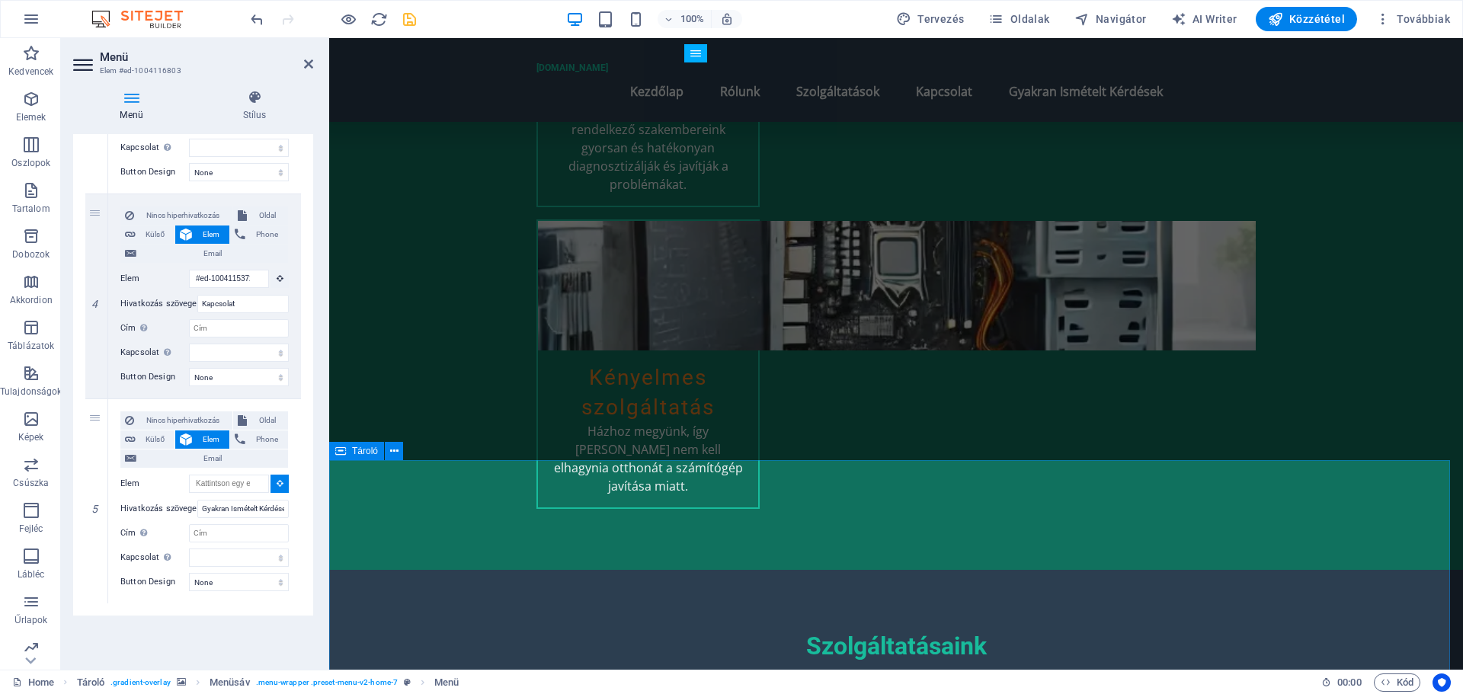
select select
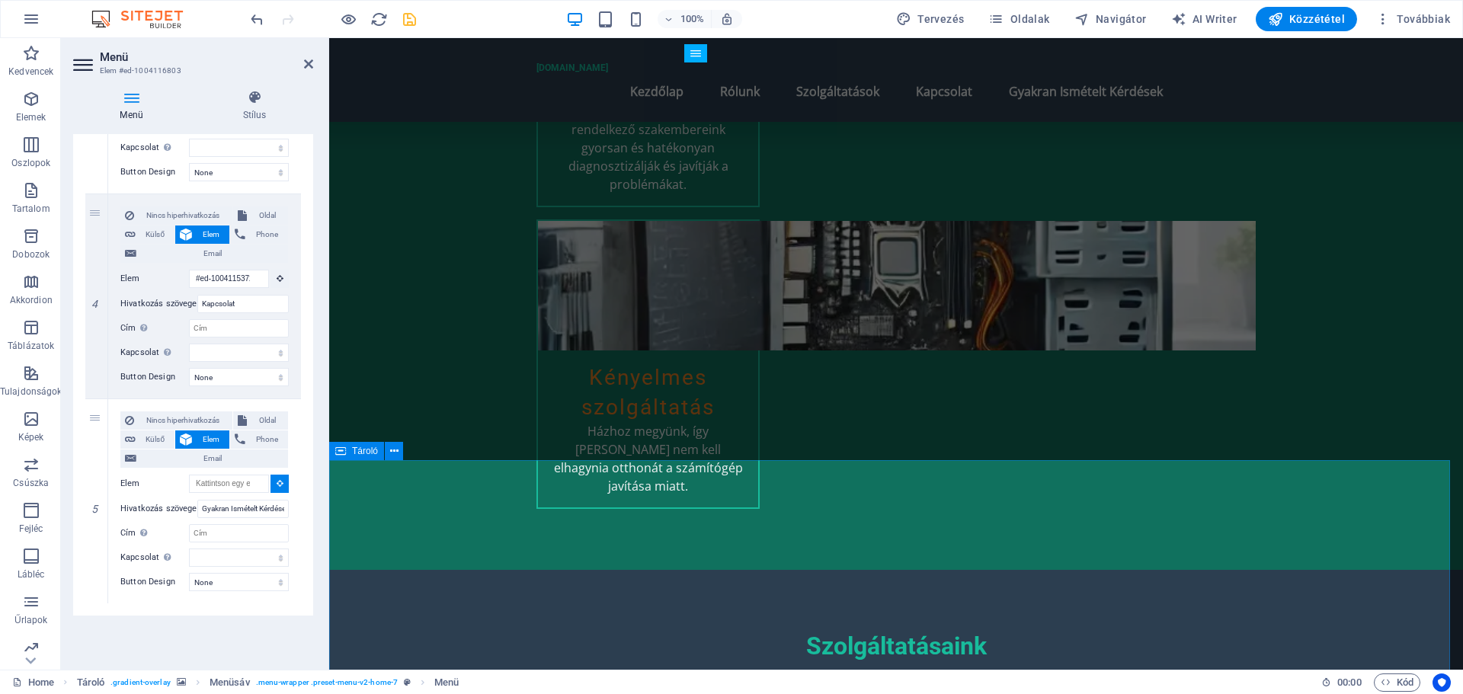
type input "#ed-1004115522"
select select
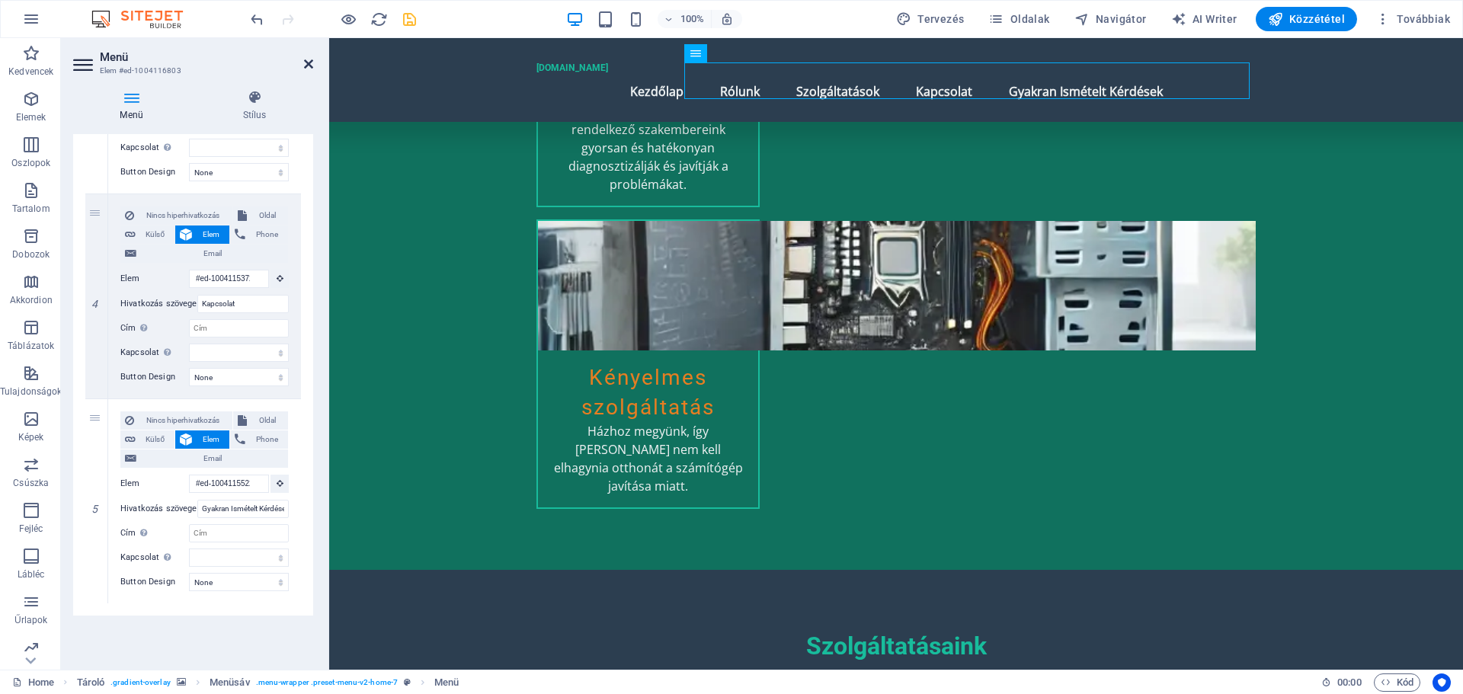
click at [311, 62] on icon at bounding box center [308, 64] width 9 height 12
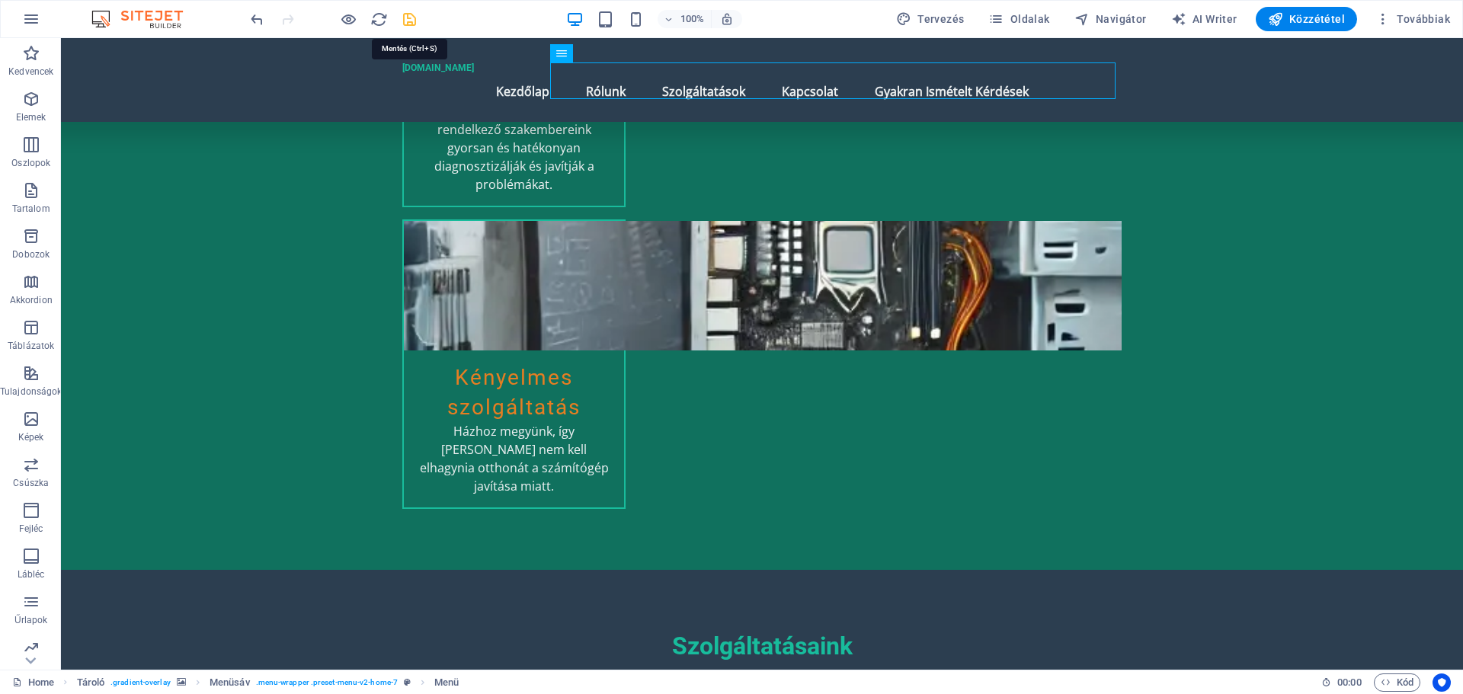
click at [414, 18] on icon "save" at bounding box center [410, 20] width 18 height 18
click at [1417, 16] on span "Továbbiak" at bounding box center [1412, 18] width 75 height 15
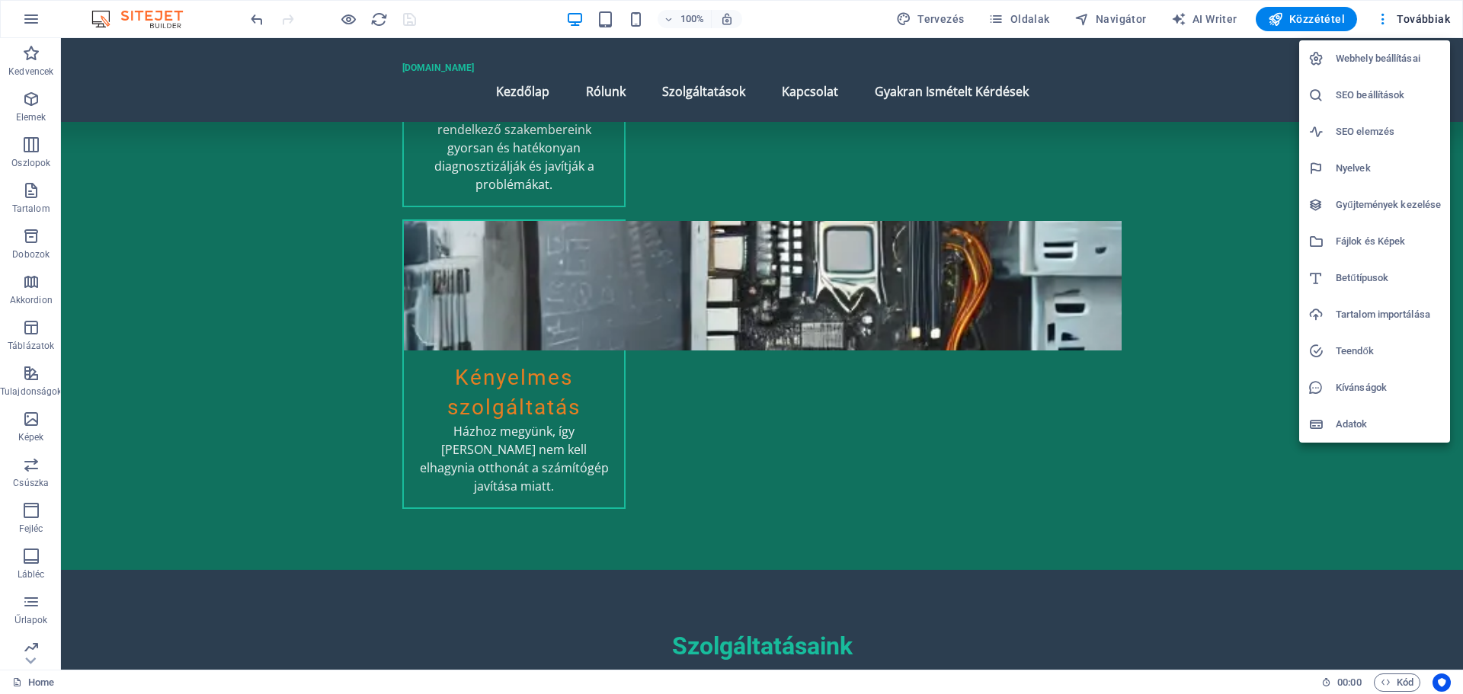
click at [1364, 170] on h6 "Nyelvek" at bounding box center [1388, 168] width 105 height 18
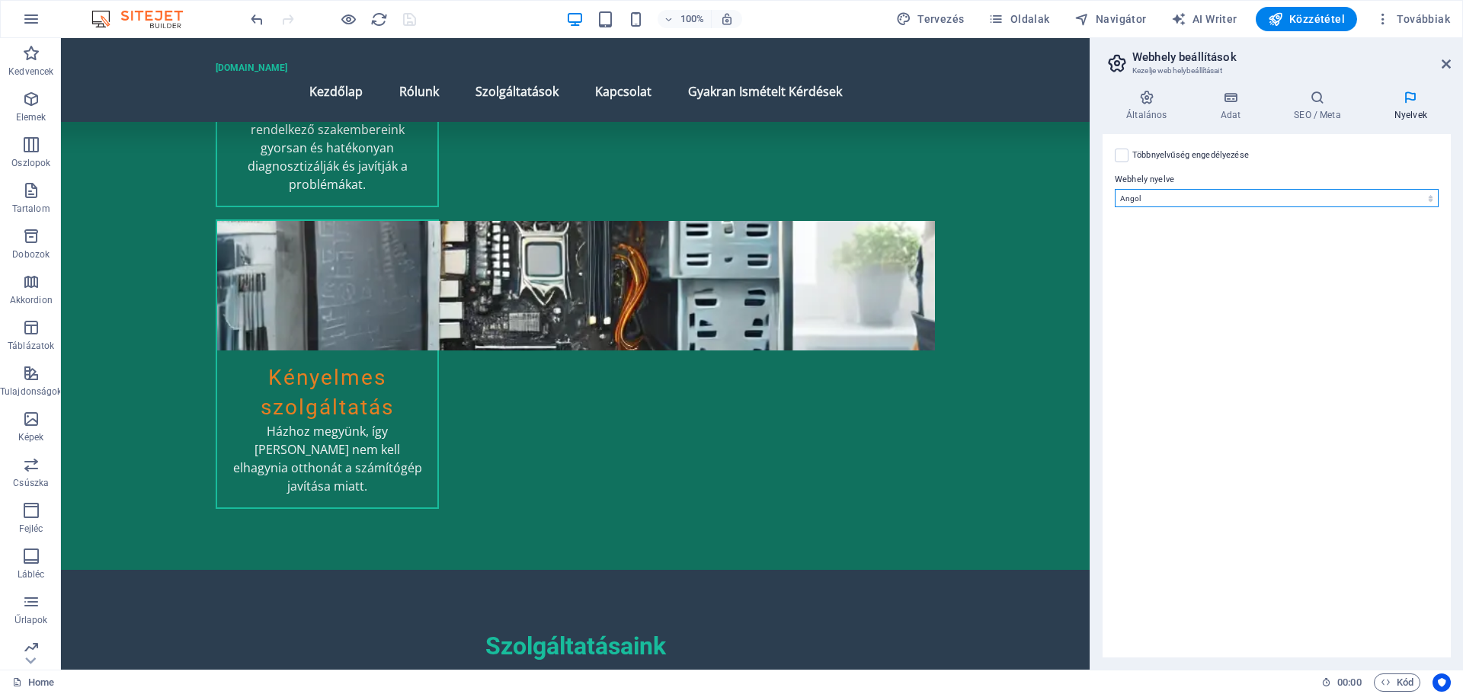
click at [1235, 195] on select "Abkhazian Afar Afrikaans Akan Albanian Amharic Angol Arabic Aragonese Armenian …" at bounding box center [1277, 198] width 324 height 18
select select "65"
click at [1115, 189] on select "Abkhazian Afar Afrikaans Akan Albanian Amharic Angol Arabic Aragonese Armenian …" at bounding box center [1277, 198] width 324 height 18
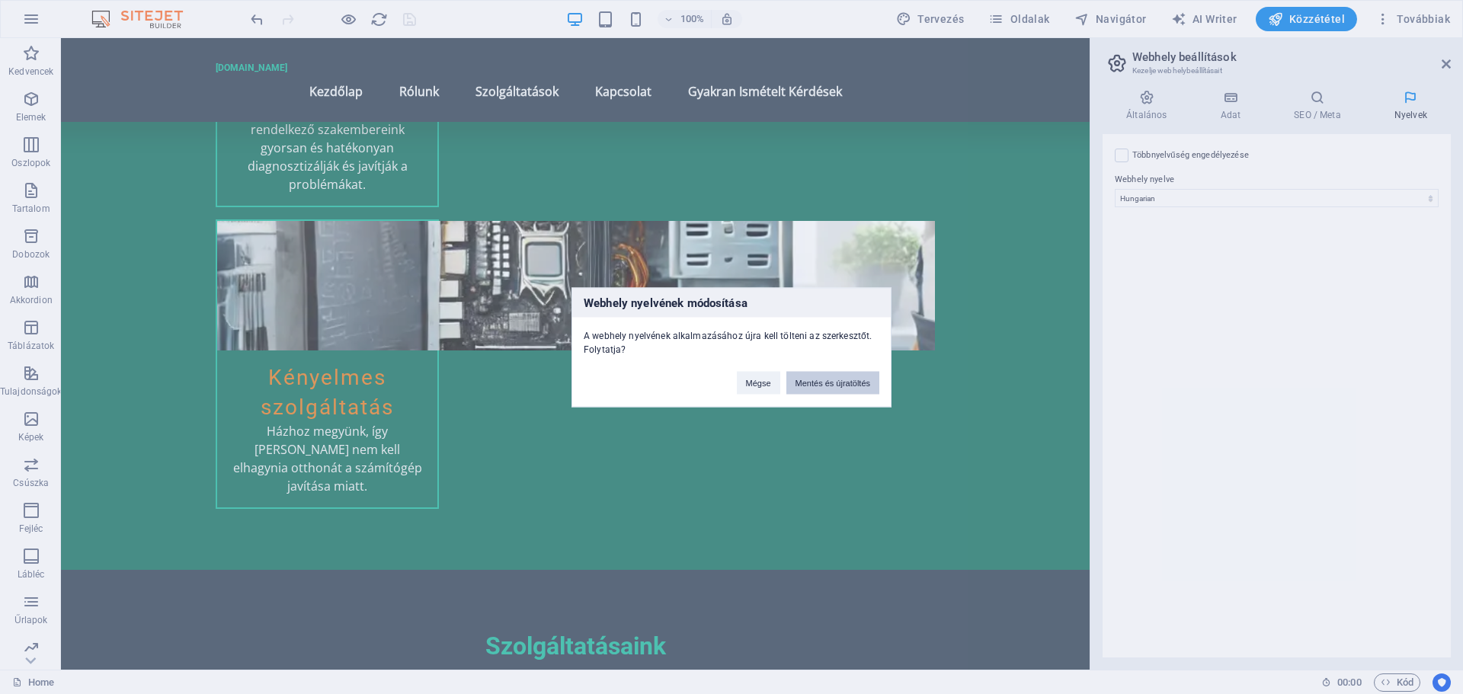
click at [805, 385] on button "Mentés és újratöltés" at bounding box center [832, 382] width 93 height 23
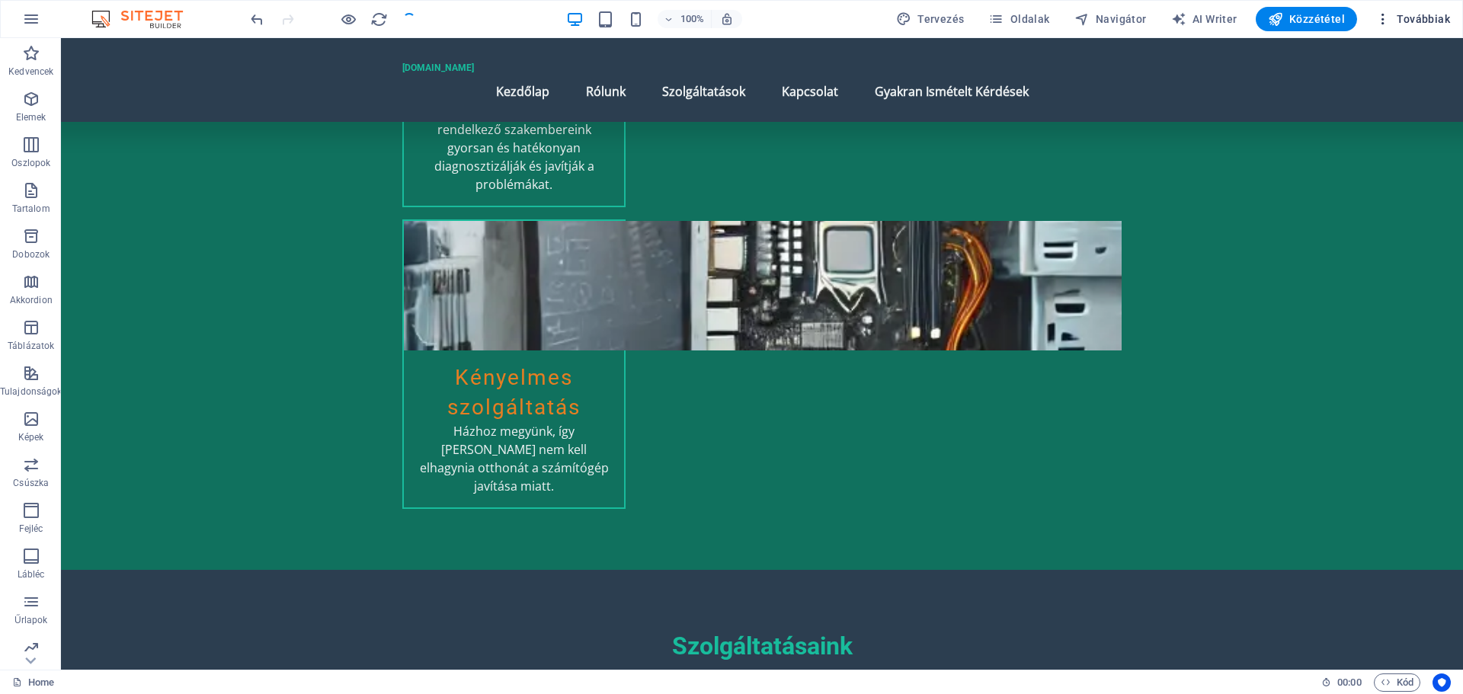
click at [1420, 20] on span "Továbbiak" at bounding box center [1412, 18] width 75 height 15
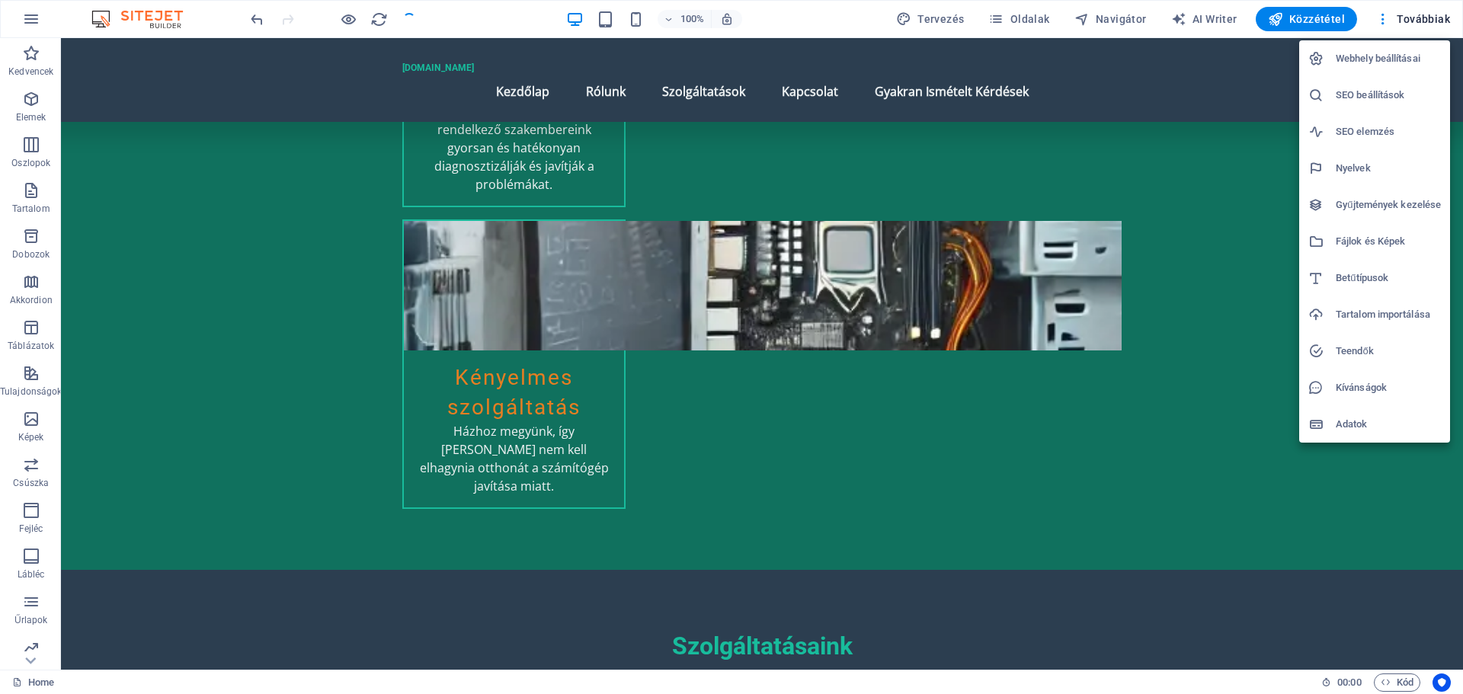
click at [1371, 167] on h6 "Nyelvek" at bounding box center [1388, 168] width 105 height 18
select select "65"
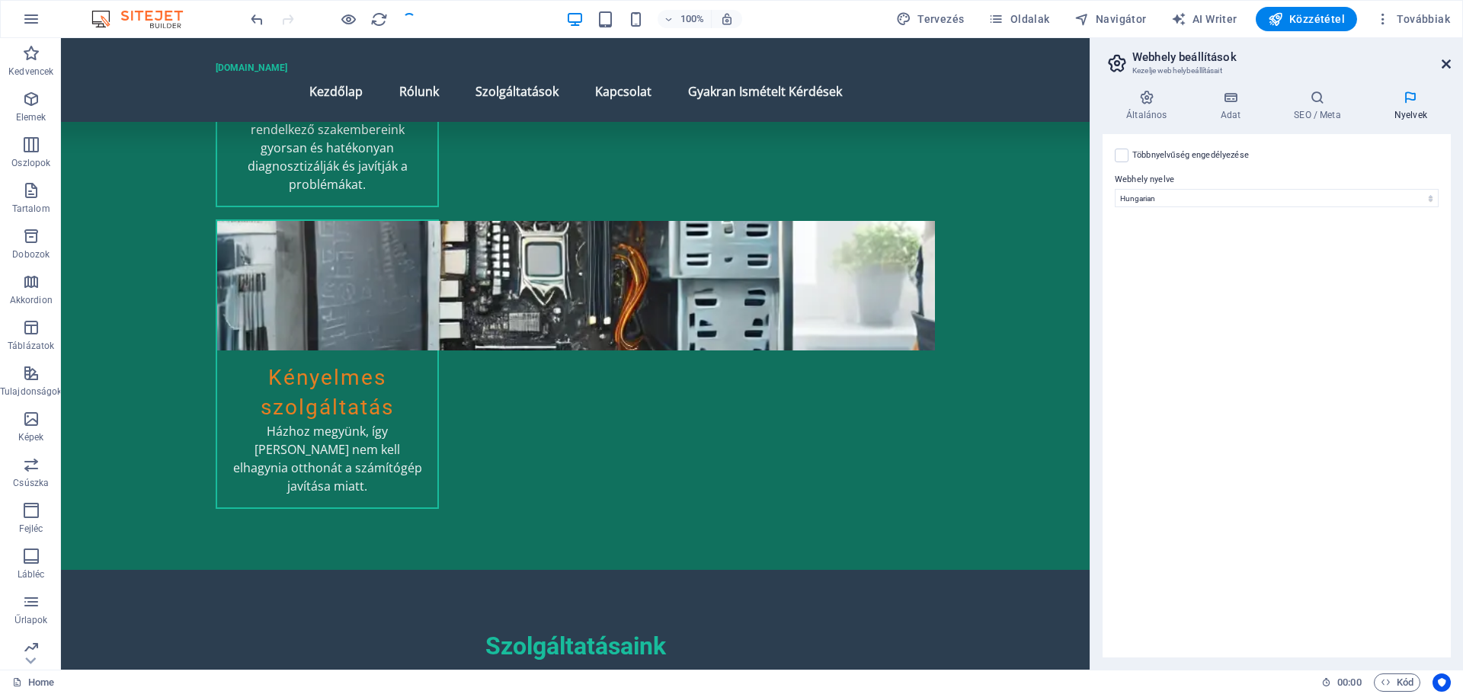
click at [1448, 66] on icon at bounding box center [1446, 64] width 9 height 12
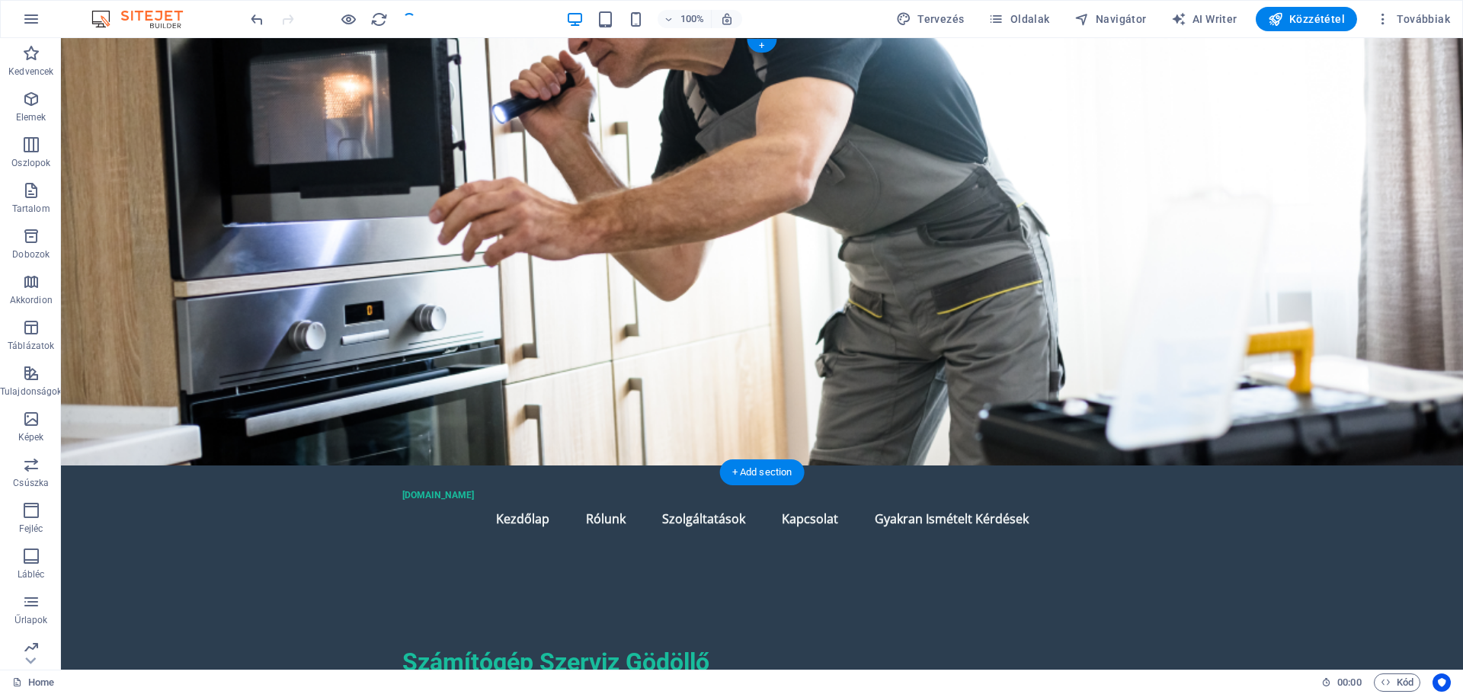
scroll to position [0, 0]
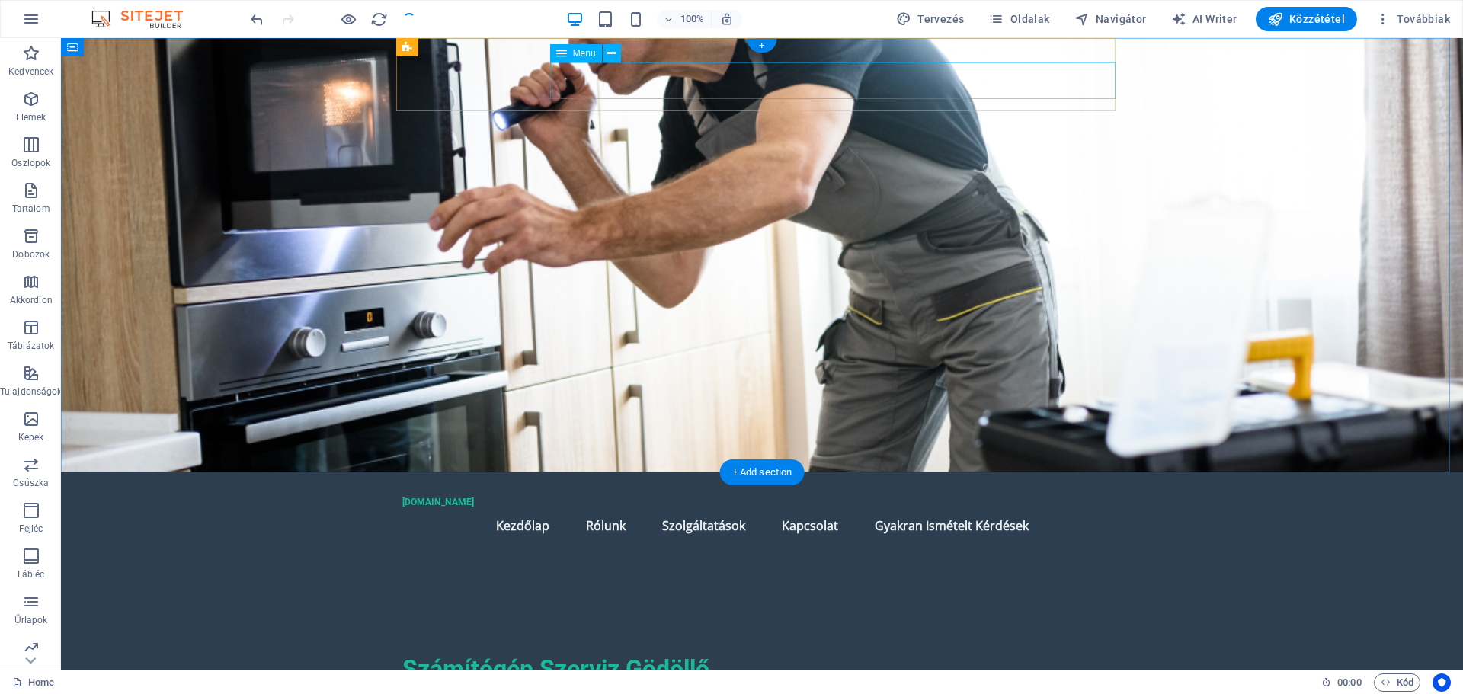
click at [876, 508] on nav "Kezdőlap Rólunk Szolgáltatások Kapcsolat Gyakran Ismételt Kérdések" at bounding box center [761, 526] width 719 height 37
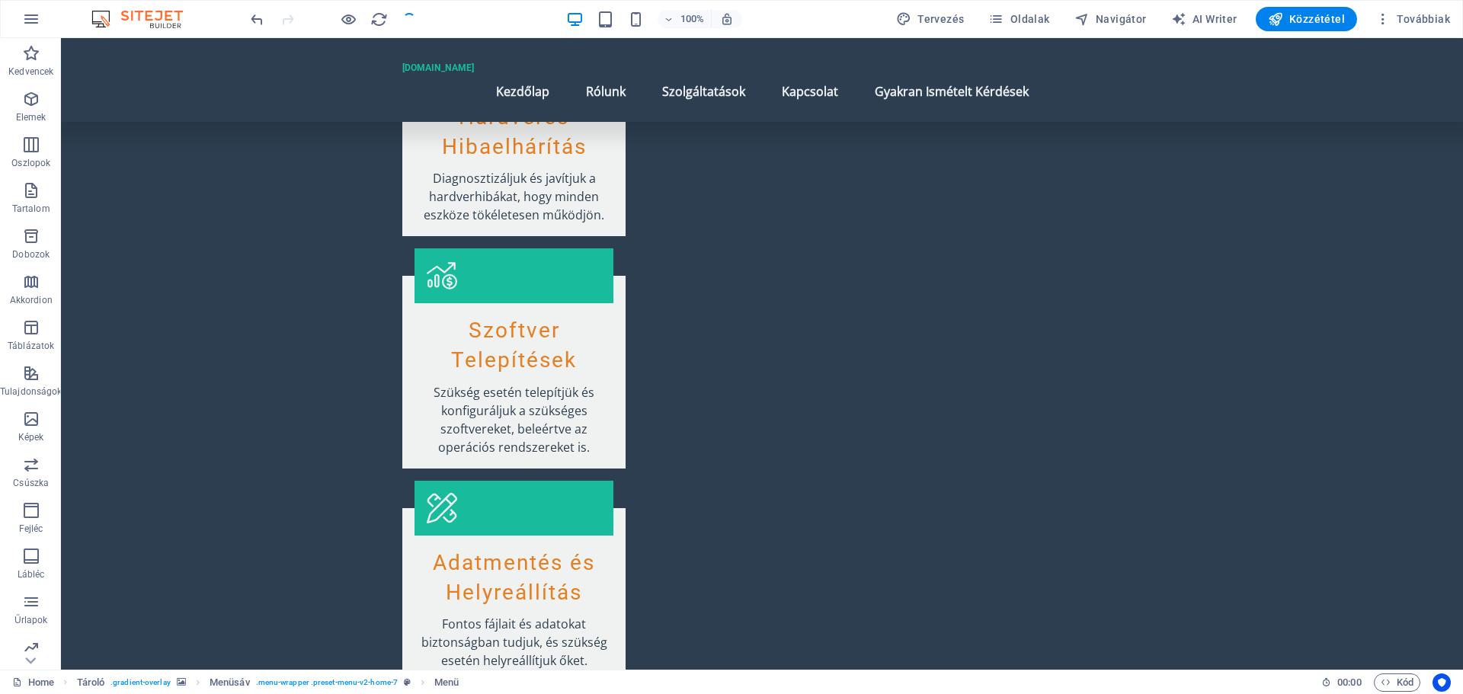
scroll to position [2414, 0]
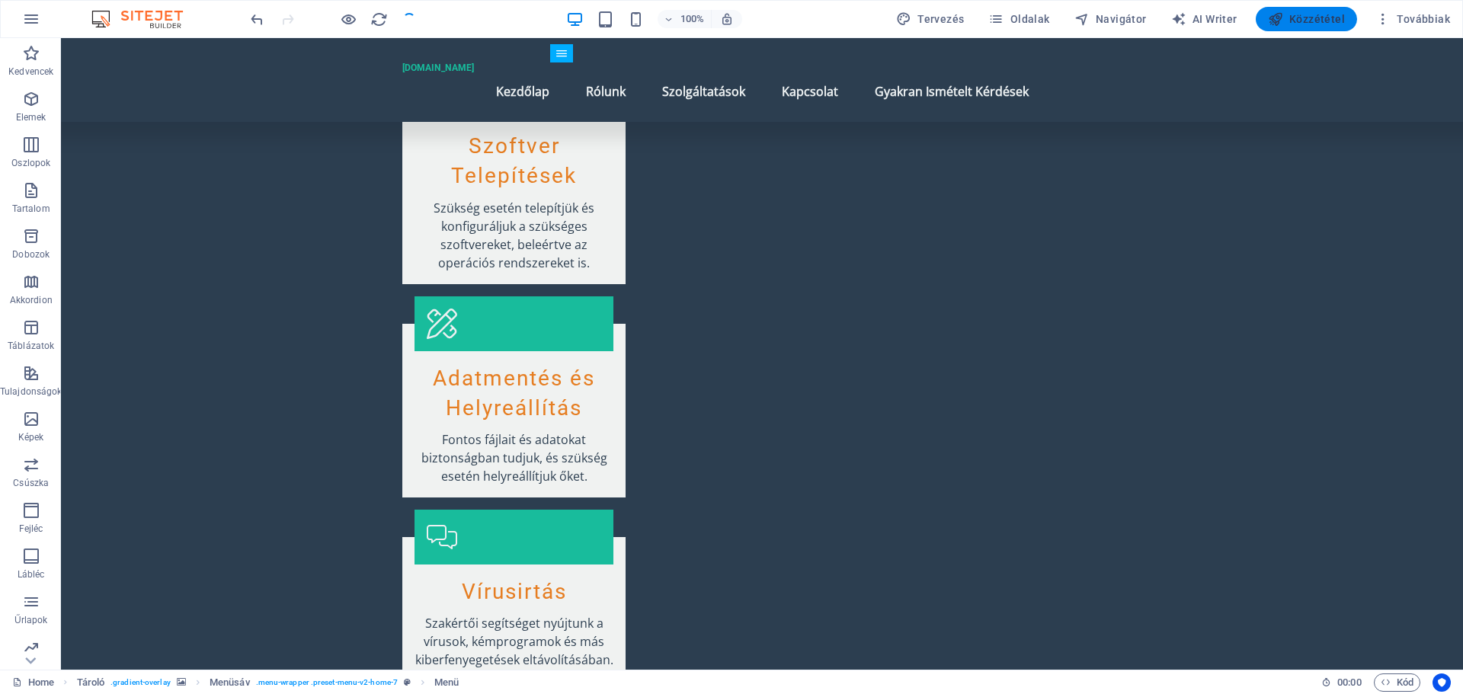
click at [1308, 20] on span "Közzététel" at bounding box center [1306, 18] width 77 height 15
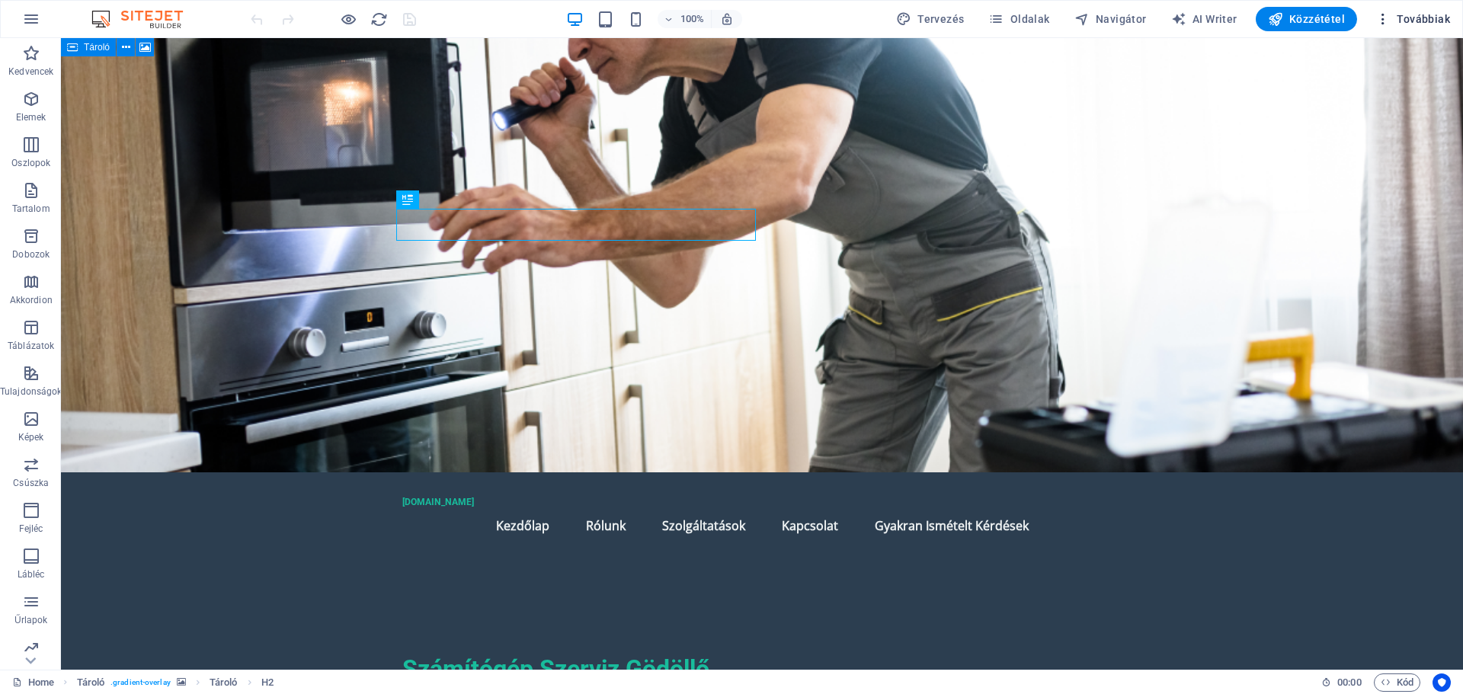
click at [1428, 16] on span "Továbbiak" at bounding box center [1412, 18] width 75 height 15
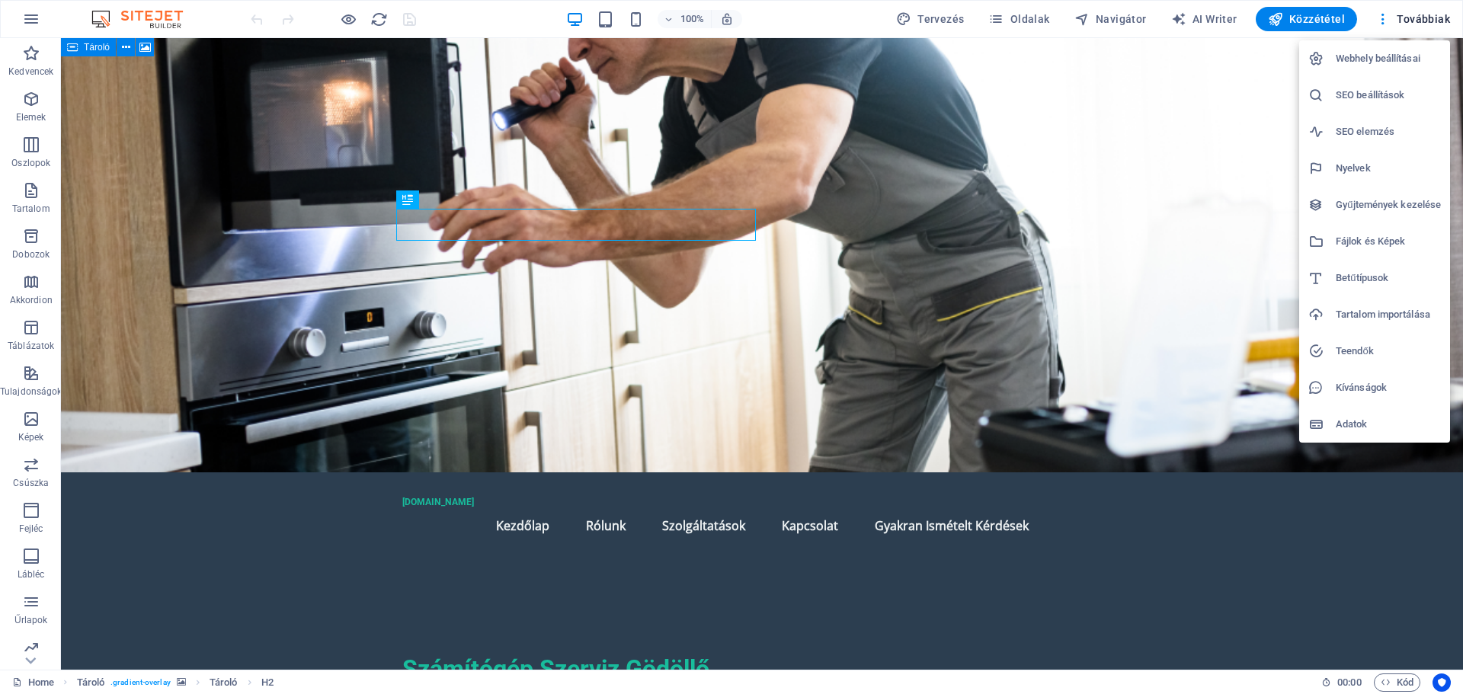
click at [1345, 166] on h6 "Nyelvek" at bounding box center [1388, 168] width 105 height 18
select select "65"
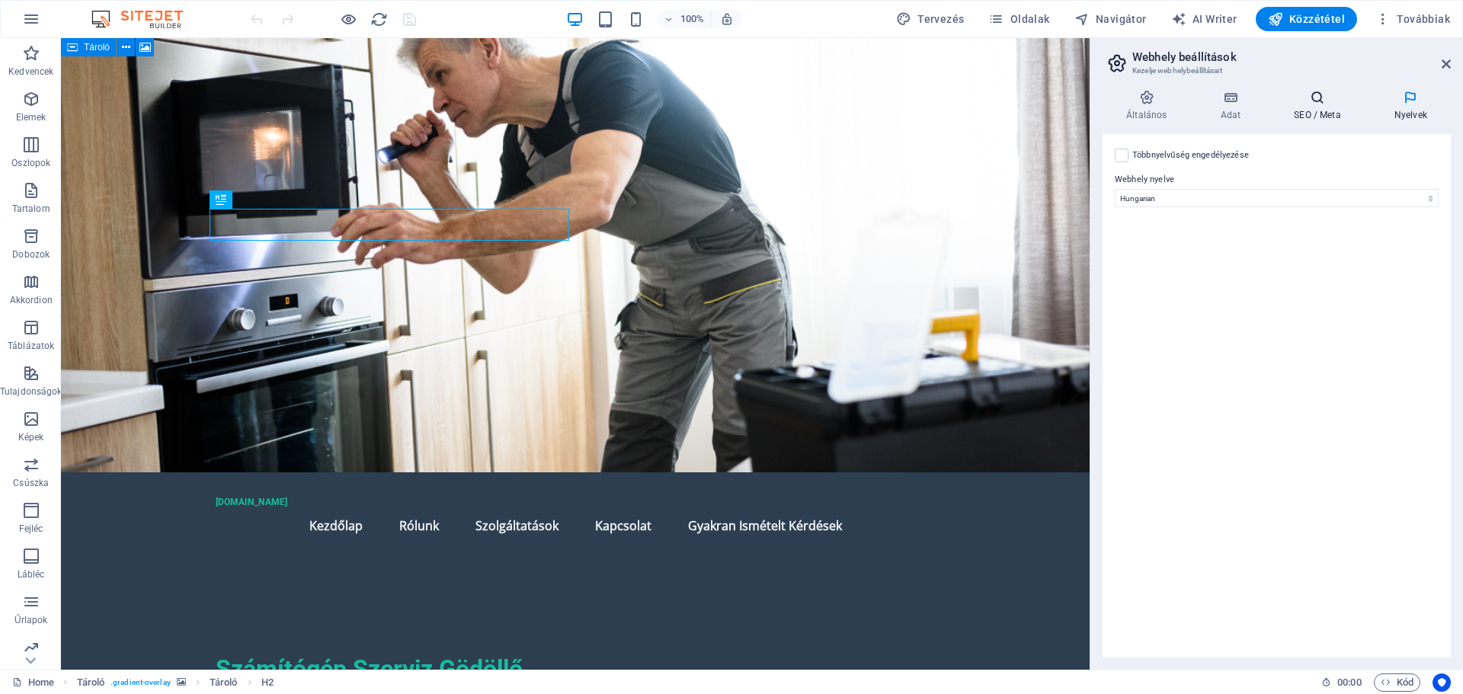
click at [1319, 98] on icon at bounding box center [1317, 97] width 94 height 15
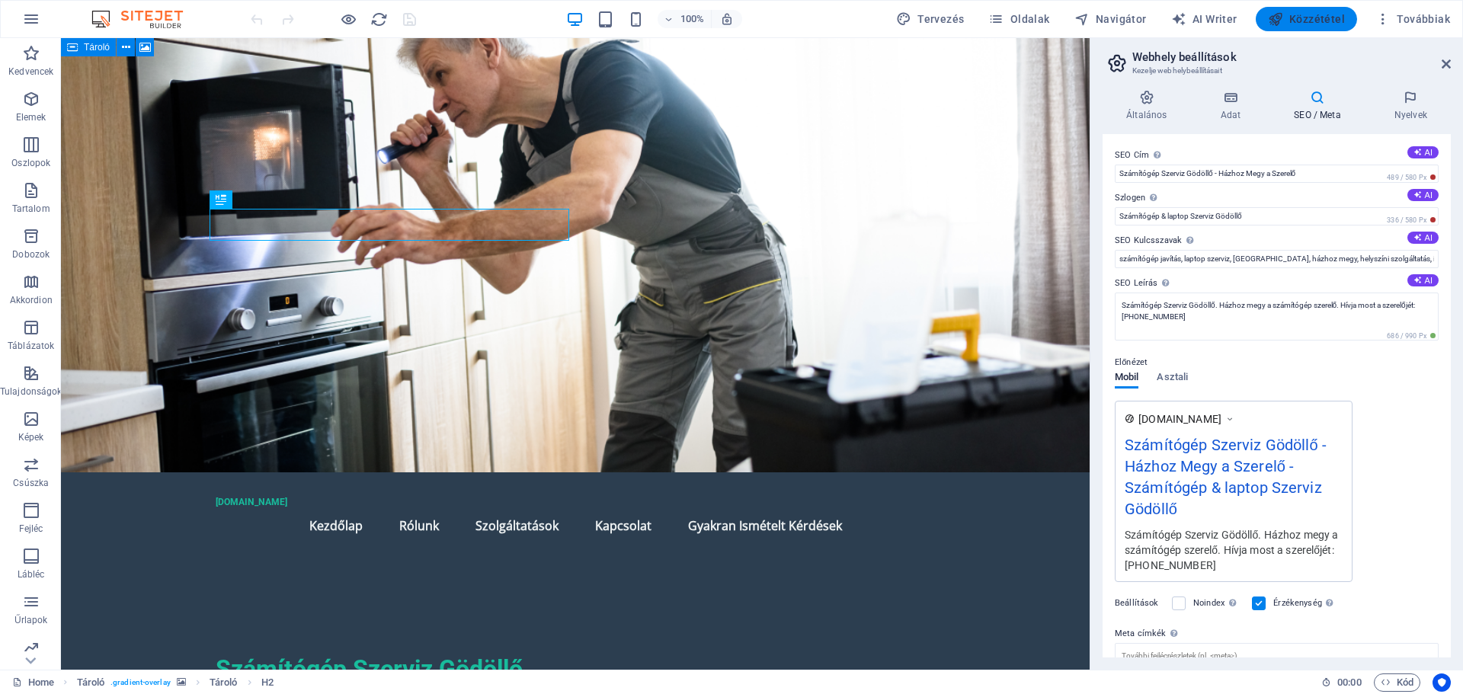
click at [1307, 21] on span "Közzététel" at bounding box center [1306, 18] width 77 height 15
